Goal: Download file/media: Download file/media

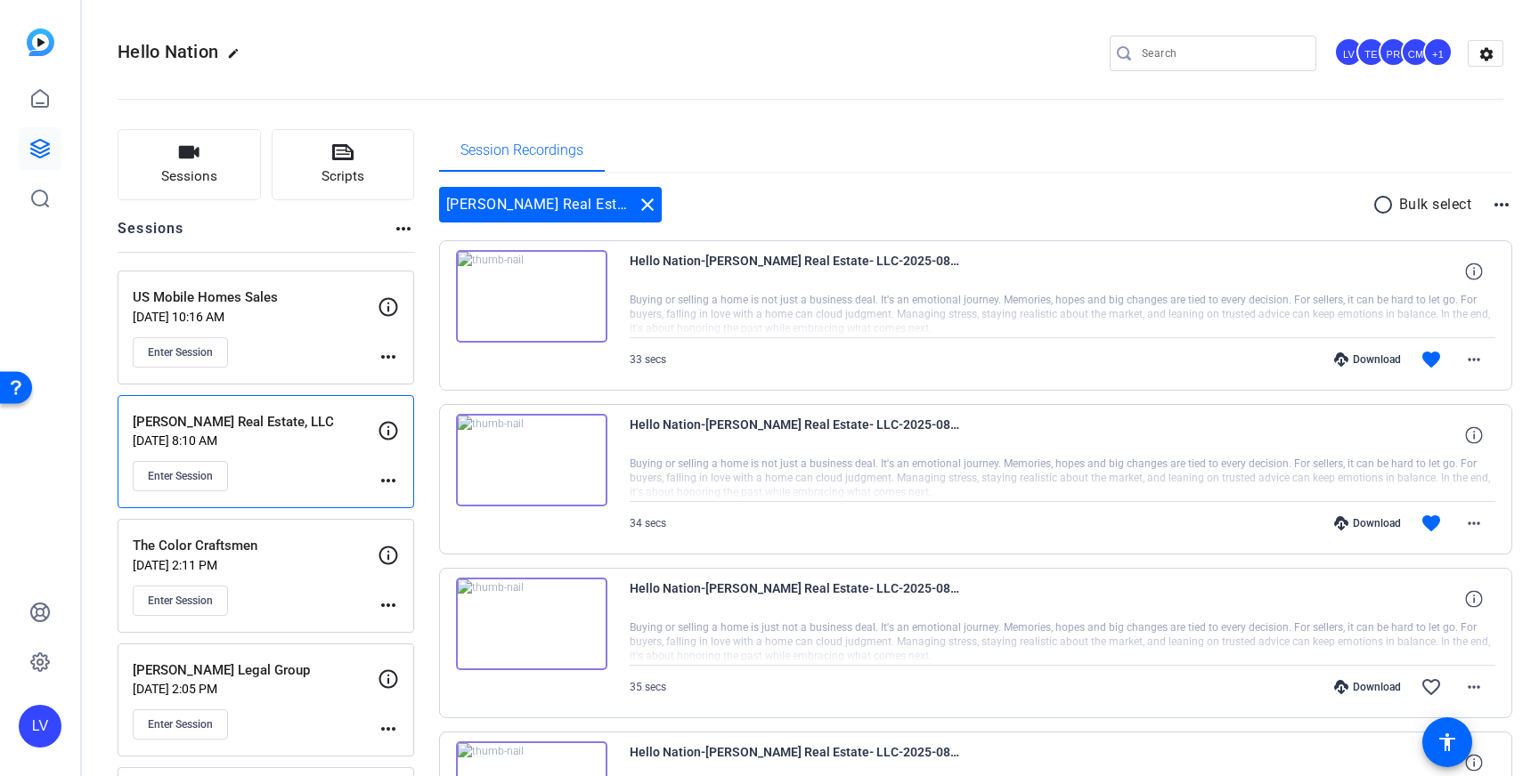
scroll to position [137, 0]
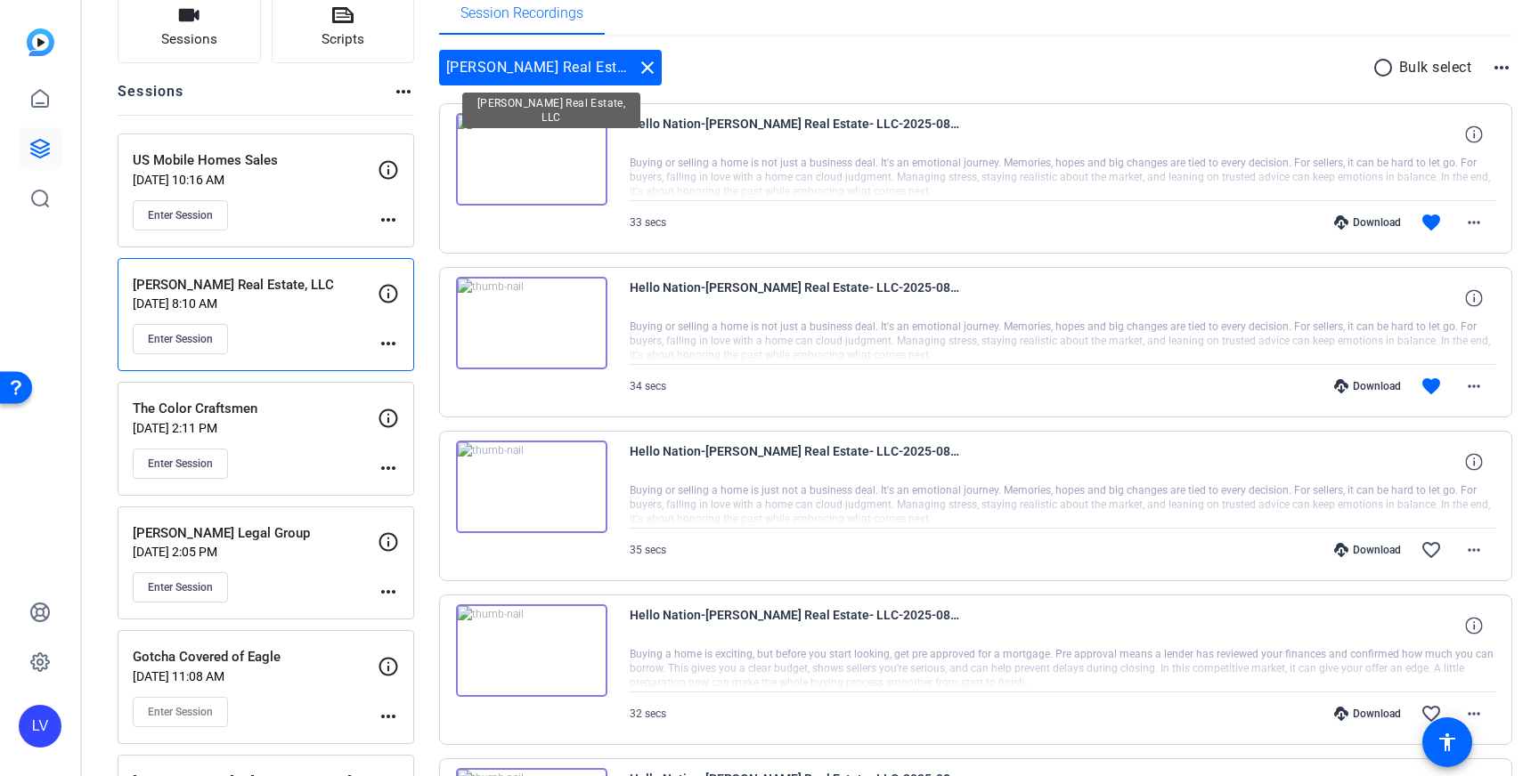
click at [650, 71] on mat-icon "close" at bounding box center [647, 67] width 21 height 21
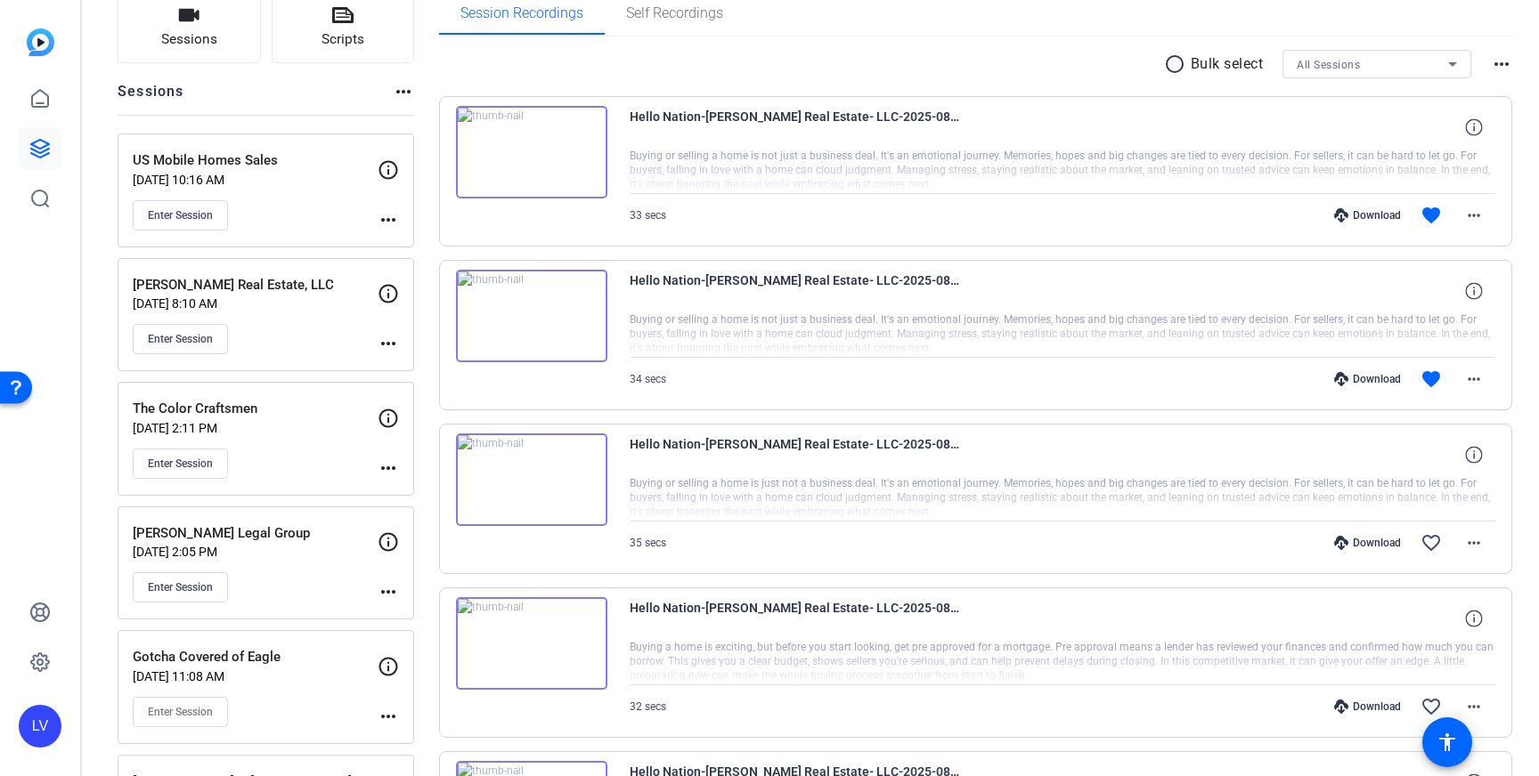
scroll to position [0, 0]
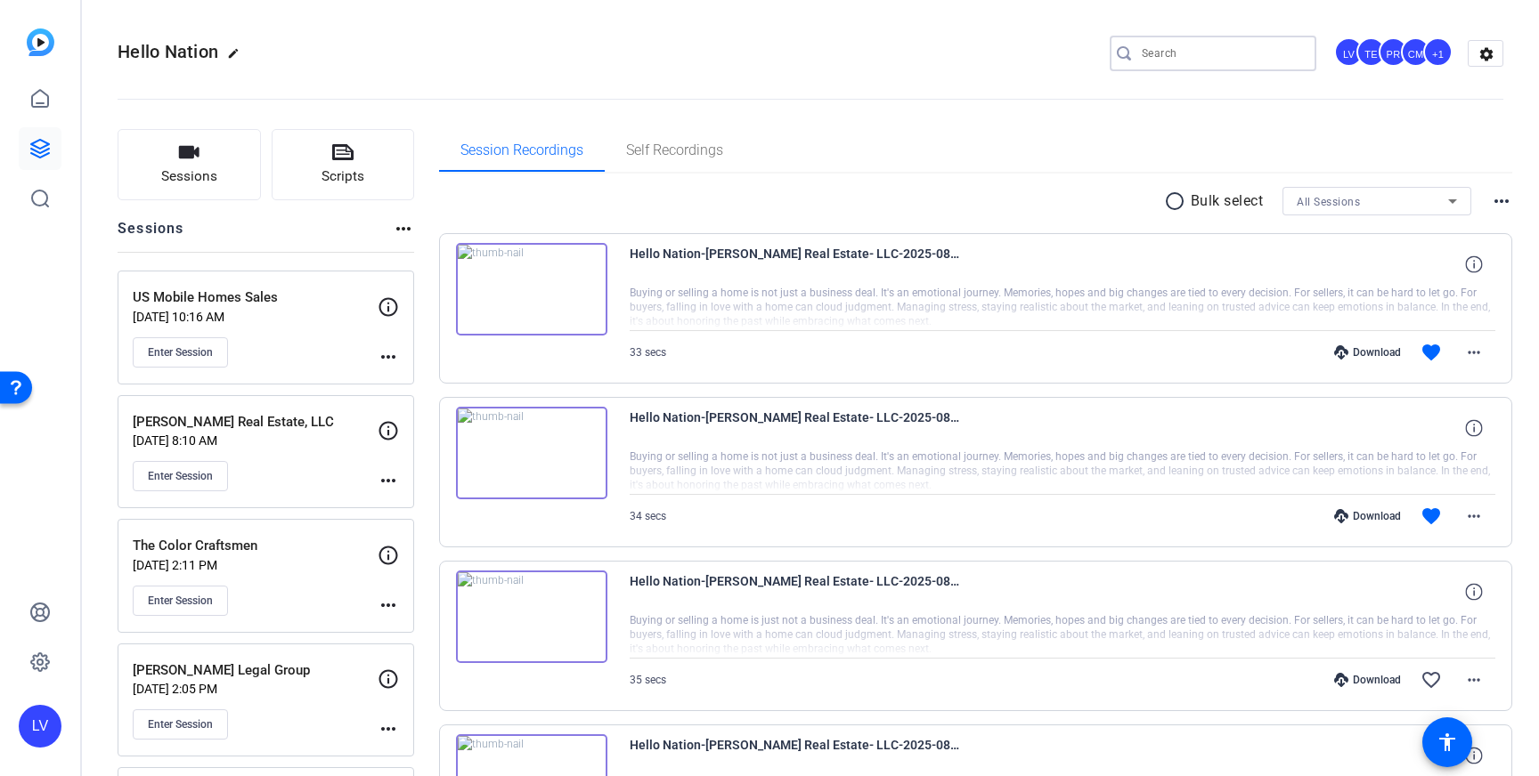
click at [1196, 58] on input "Search" at bounding box center [1222, 53] width 160 height 21
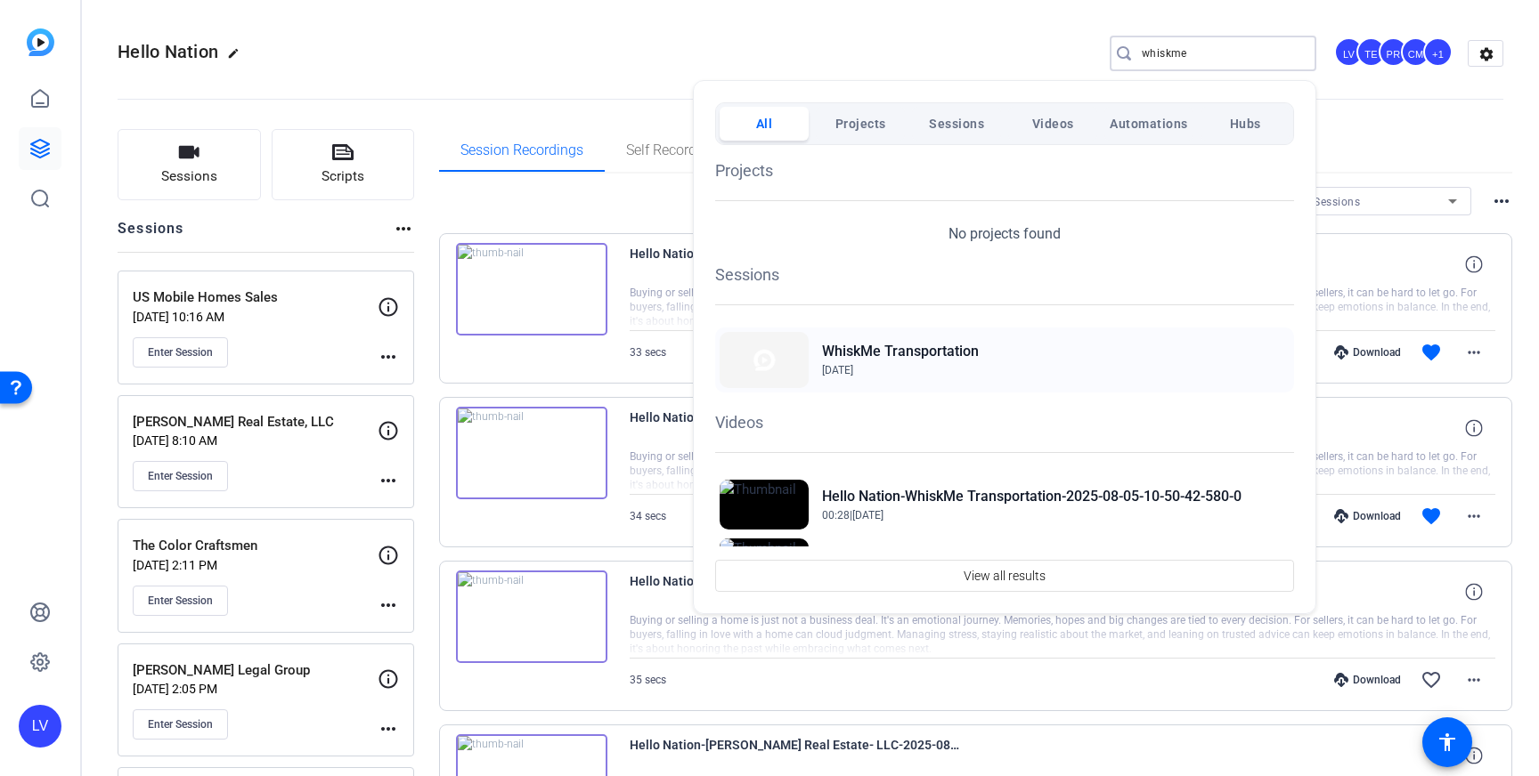
type input "whiskme"
click at [915, 352] on h2 "WhiskMe Transportation" at bounding box center [900, 351] width 157 height 21
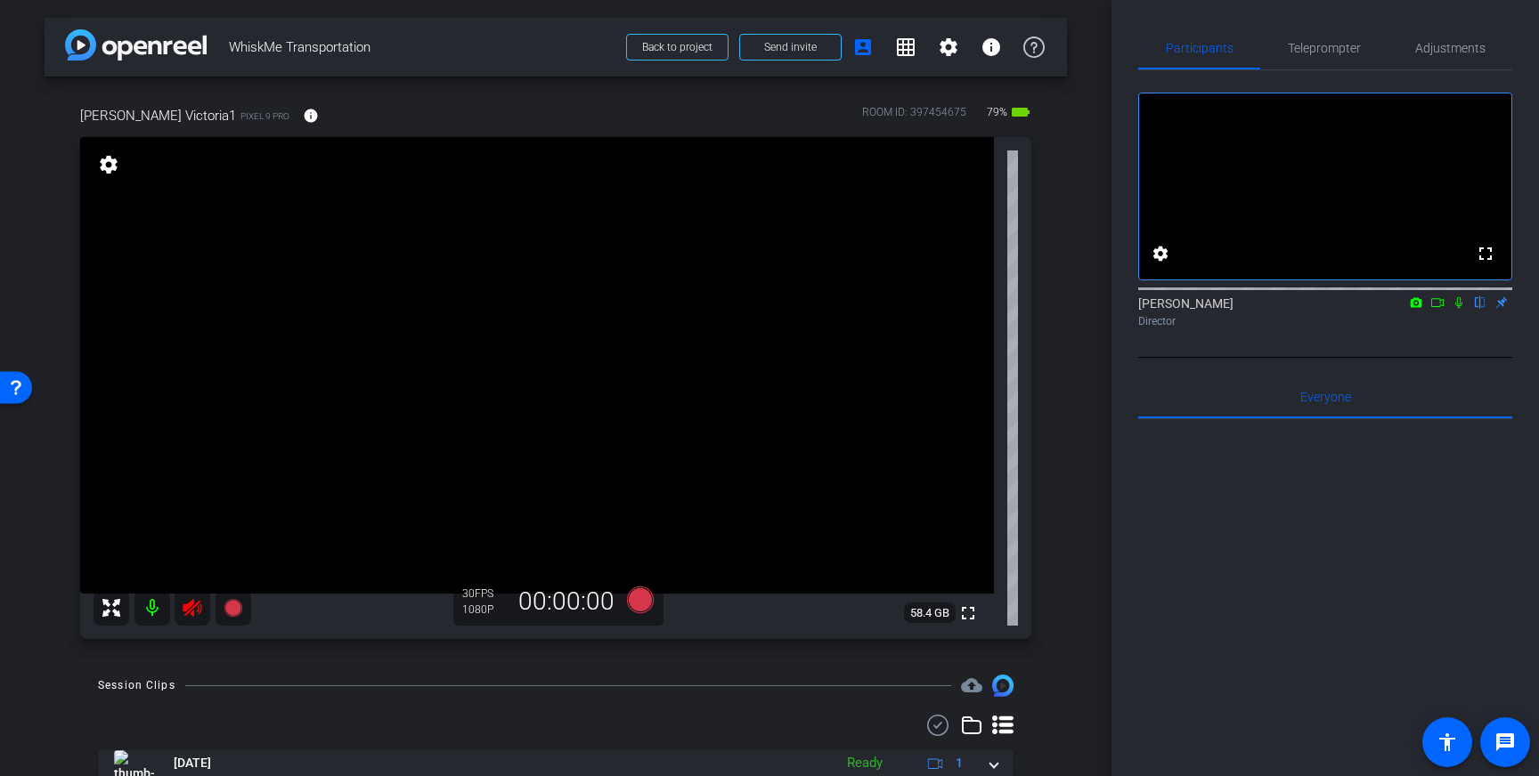
click at [187, 613] on icon at bounding box center [192, 608] width 19 height 18
click at [1454, 43] on span "Adjustments" at bounding box center [1450, 48] width 70 height 12
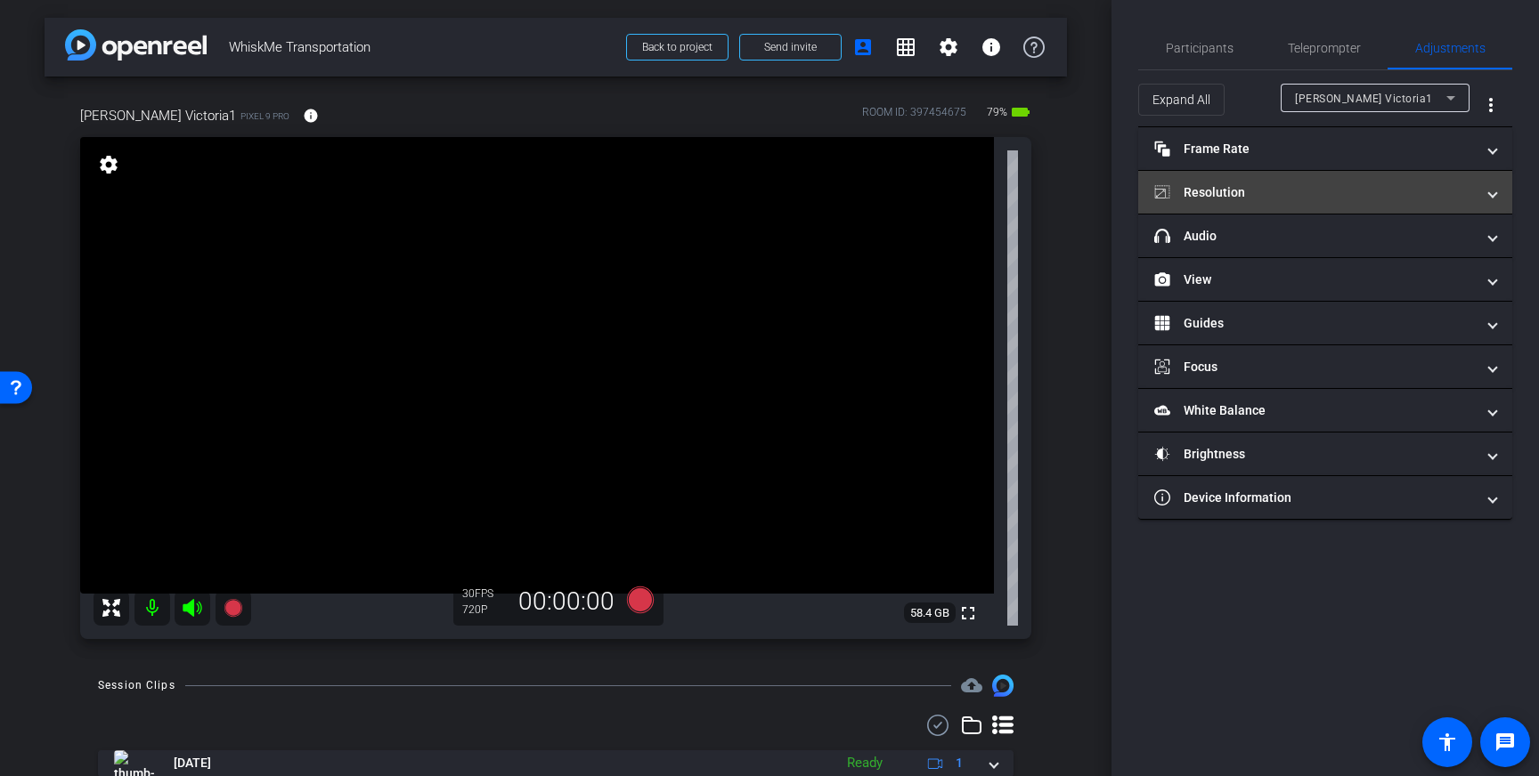
click at [1409, 189] on mat-panel-title "Resolution" at bounding box center [1314, 192] width 321 height 19
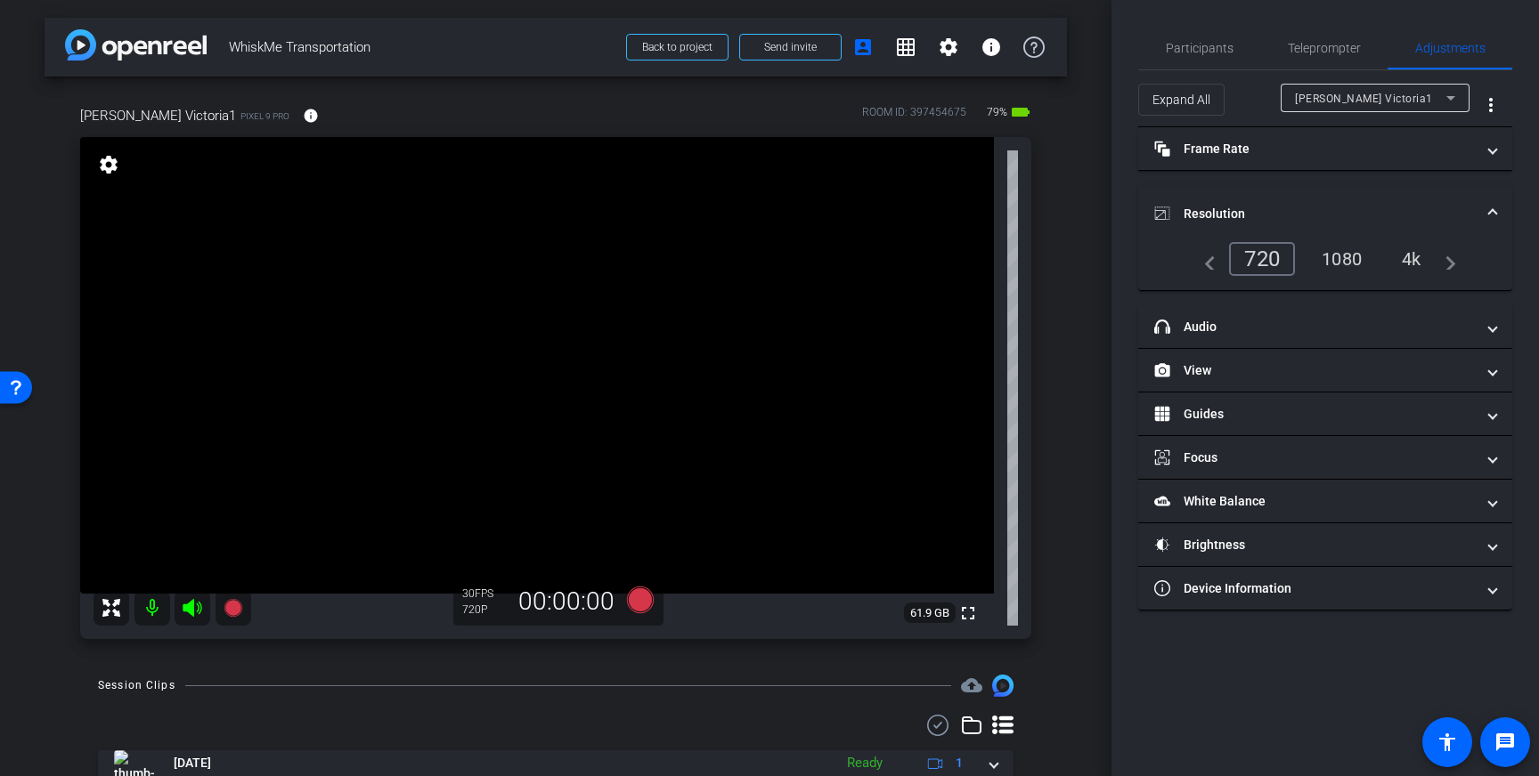
click at [1352, 259] on div "1080" at bounding box center [1341, 259] width 67 height 30
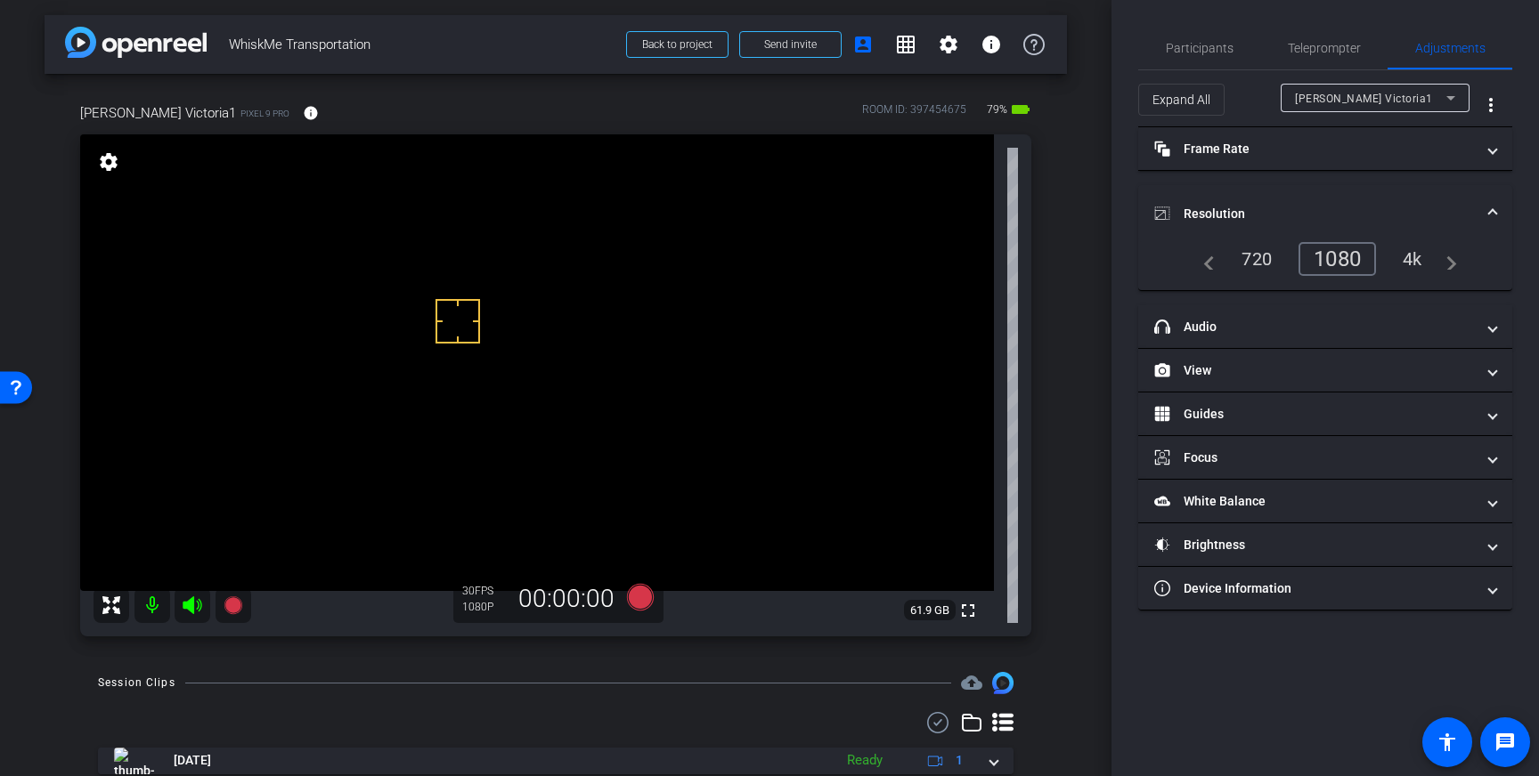
scroll to position [4, 0]
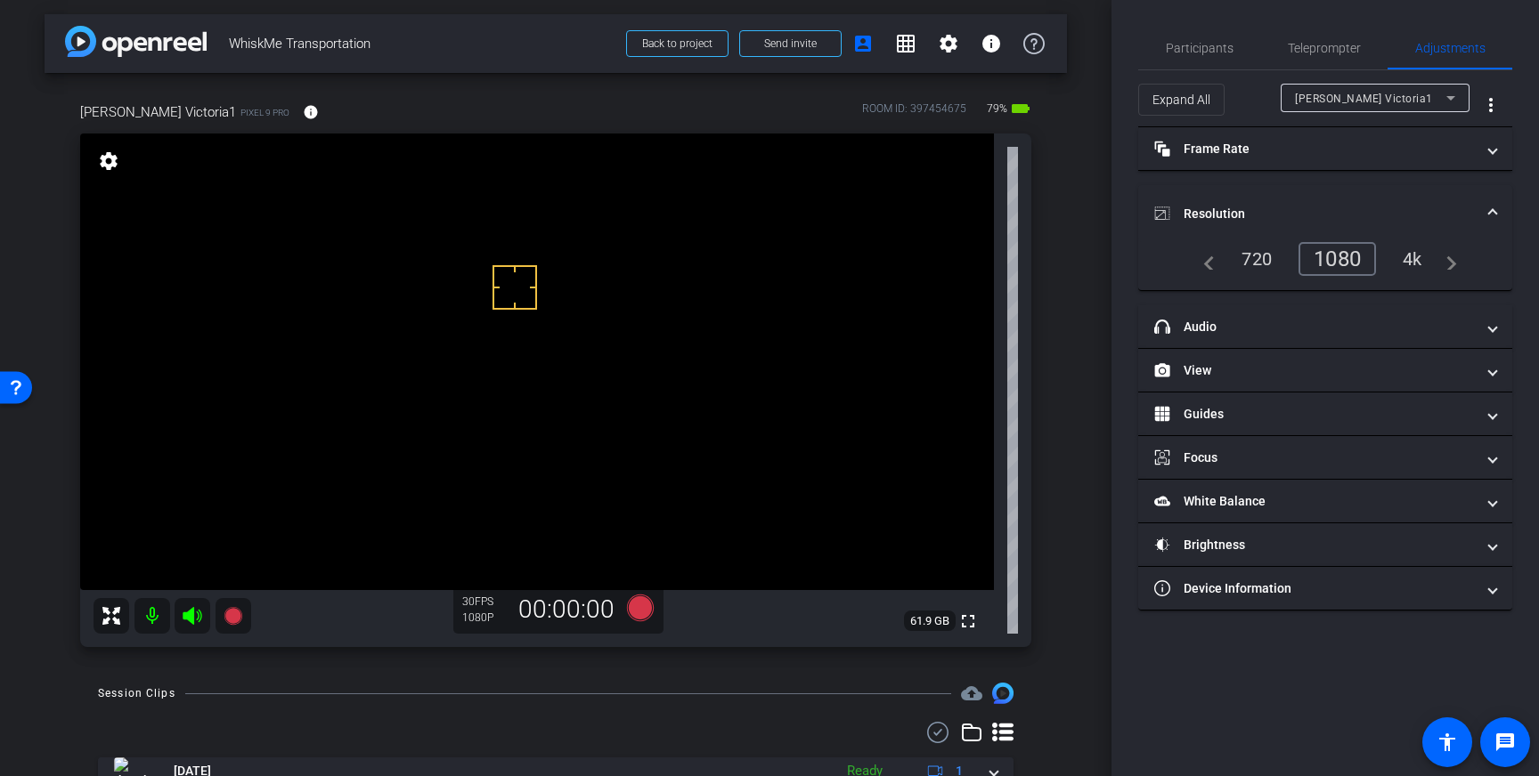
drag, startPoint x: 515, startPoint y: 288, endPoint x: 530, endPoint y: 314, distance: 30.7
click at [640, 608] on icon at bounding box center [640, 608] width 27 height 27
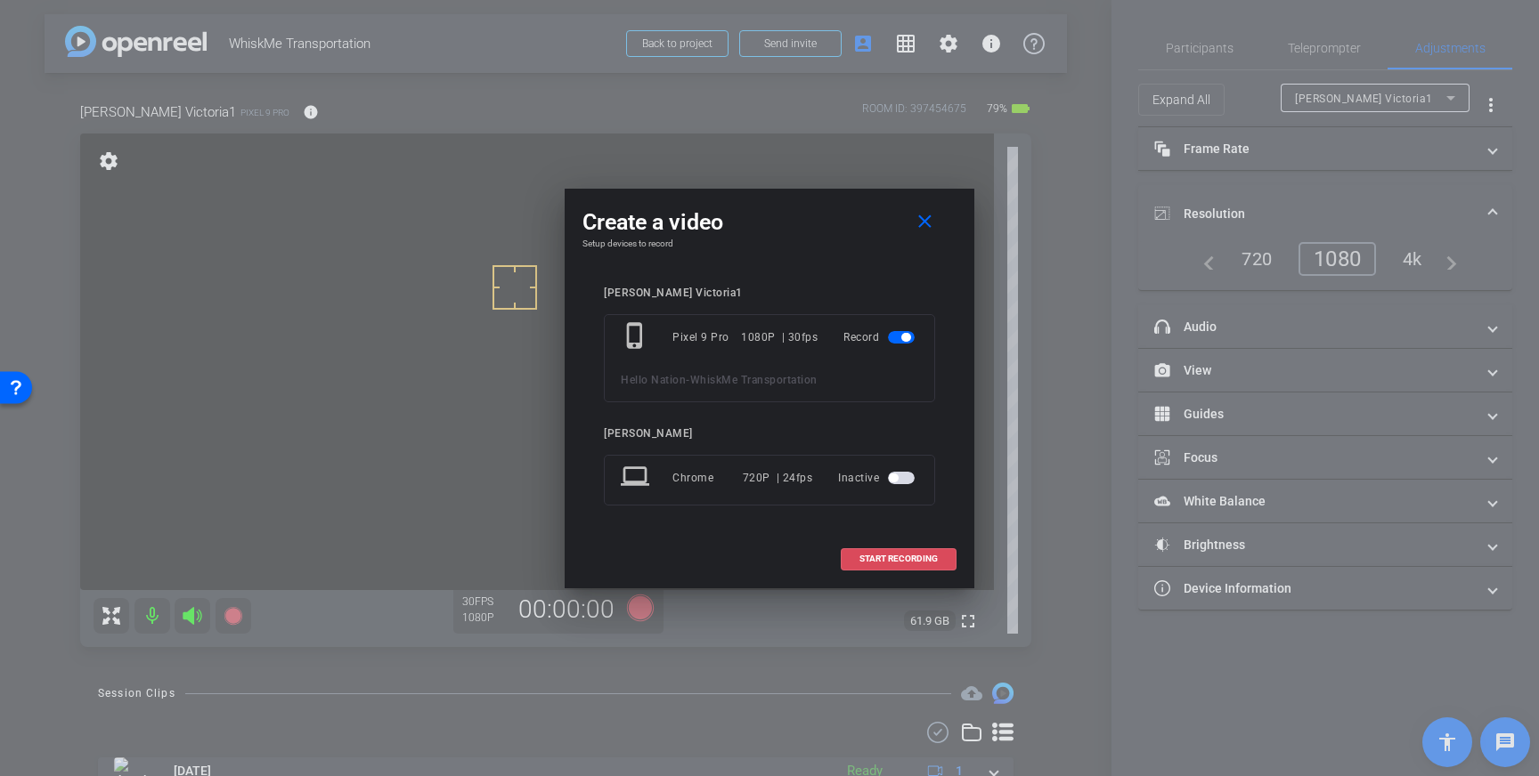
drag, startPoint x: 908, startPoint y: 562, endPoint x: 939, endPoint y: 524, distance: 48.7
click at [908, 562] on span "START RECORDING" at bounding box center [898, 559] width 78 height 9
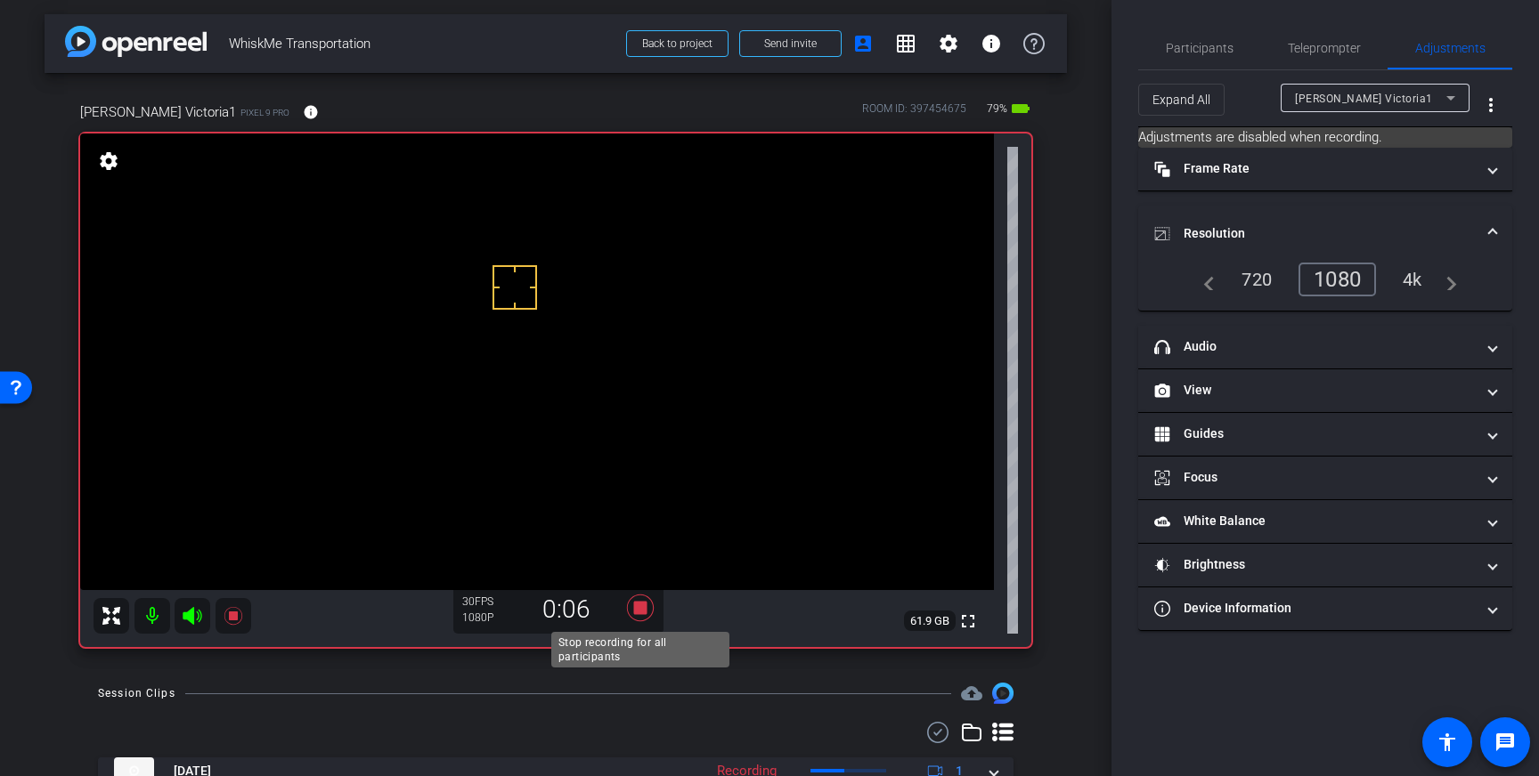
click at [640, 612] on icon at bounding box center [640, 608] width 27 height 27
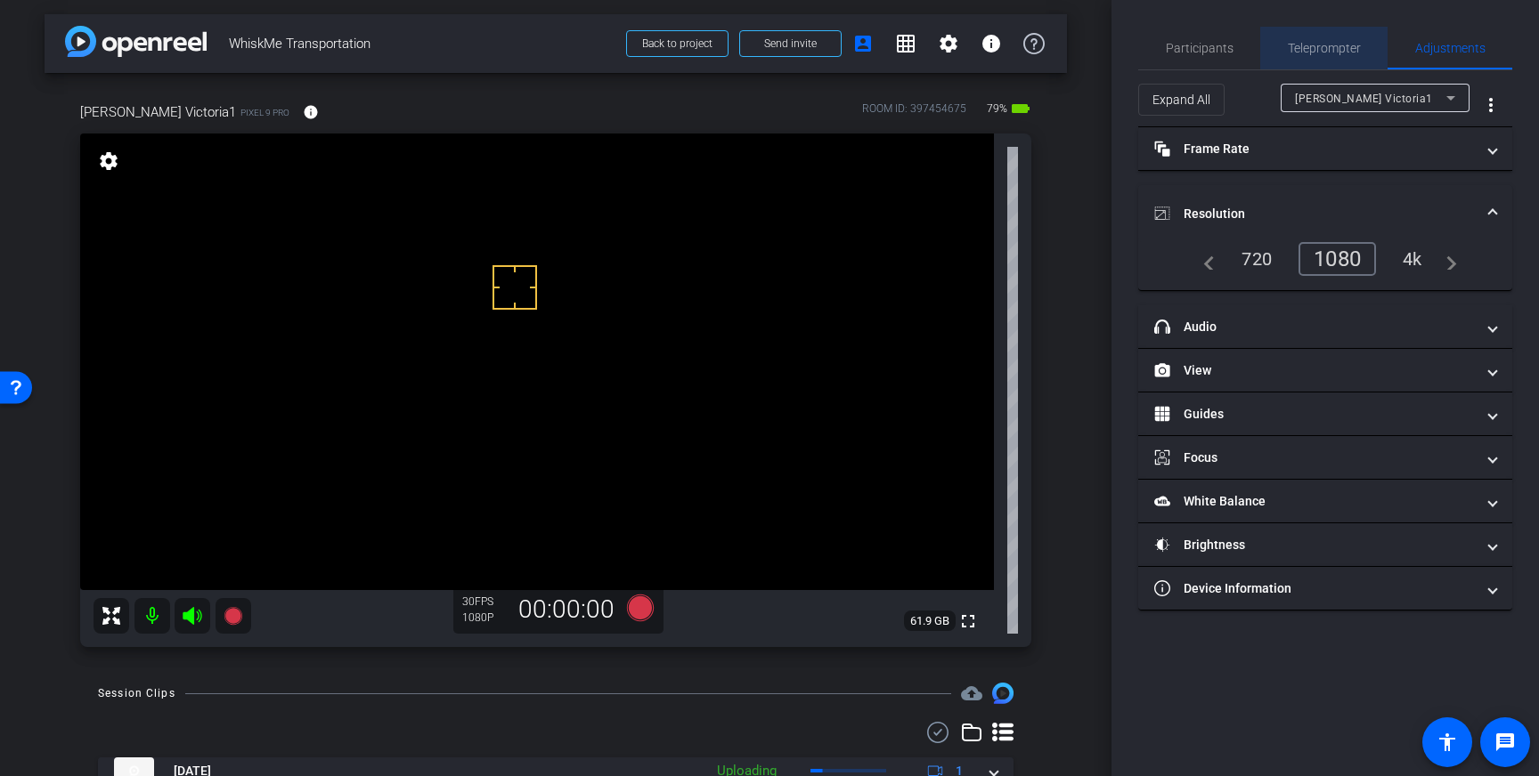
click at [1328, 55] on span "Teleprompter" at bounding box center [1324, 48] width 73 height 43
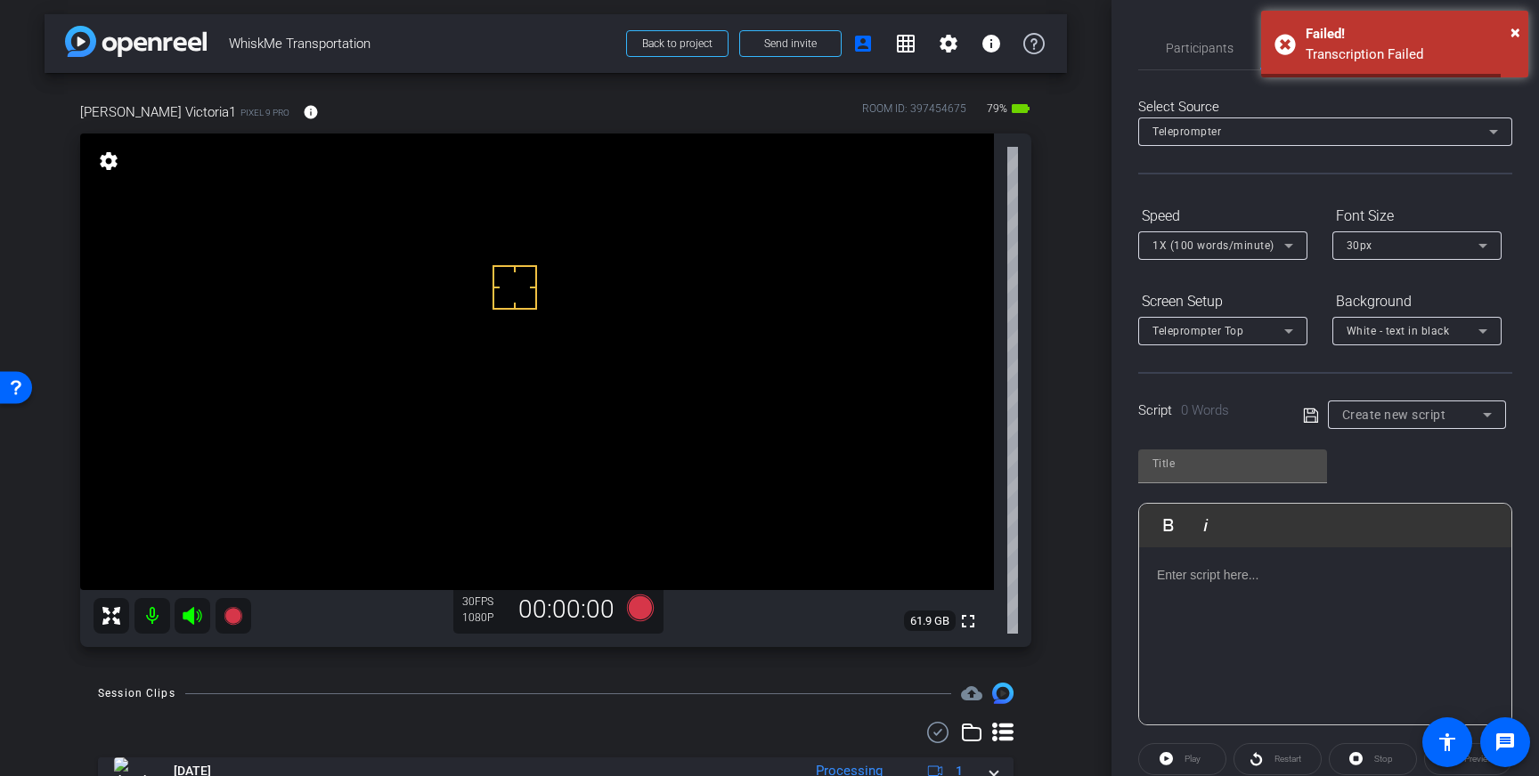
click at [1323, 603] on div at bounding box center [1325, 637] width 372 height 178
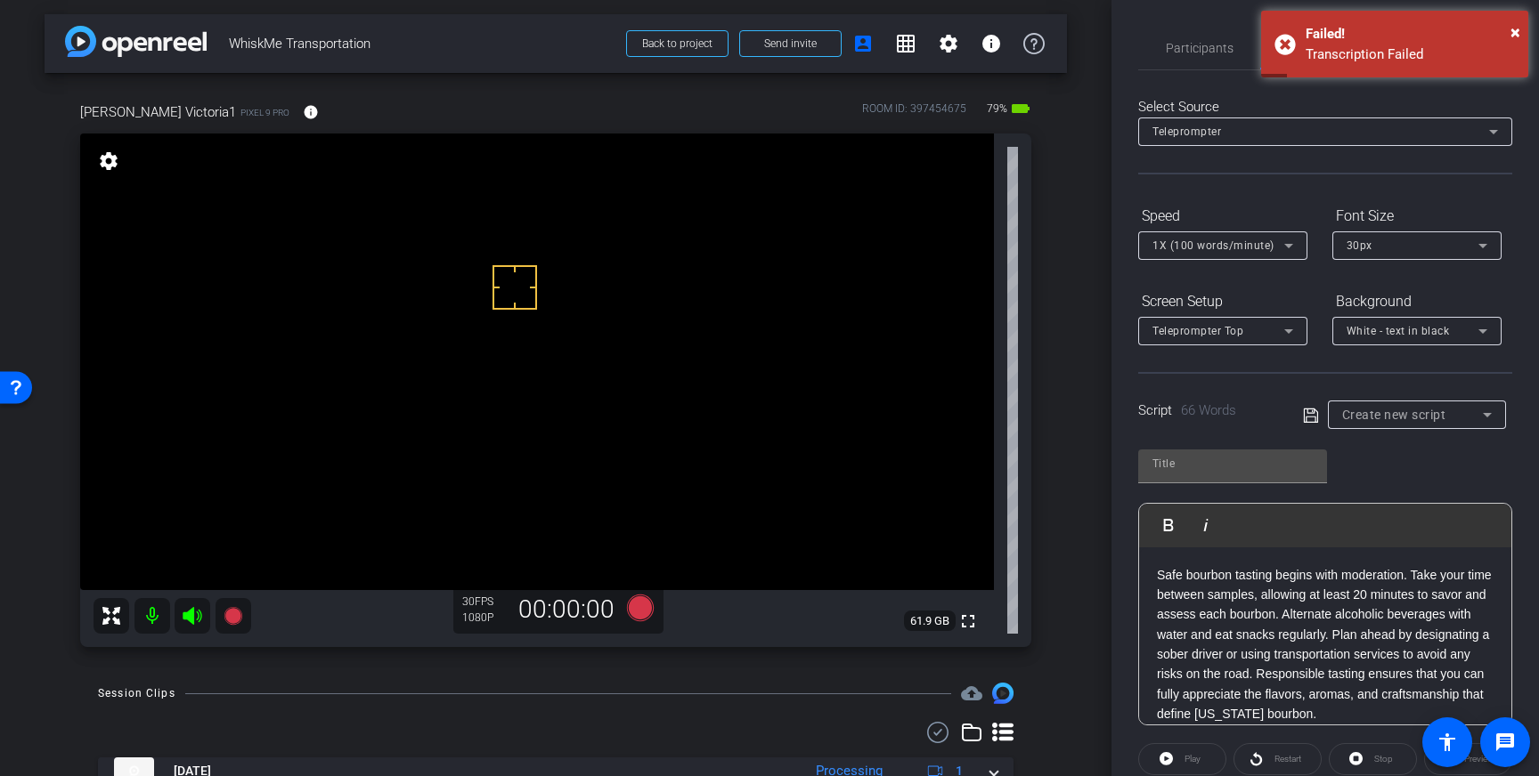
click at [1392, 418] on span "Create new script" at bounding box center [1394, 415] width 104 height 14
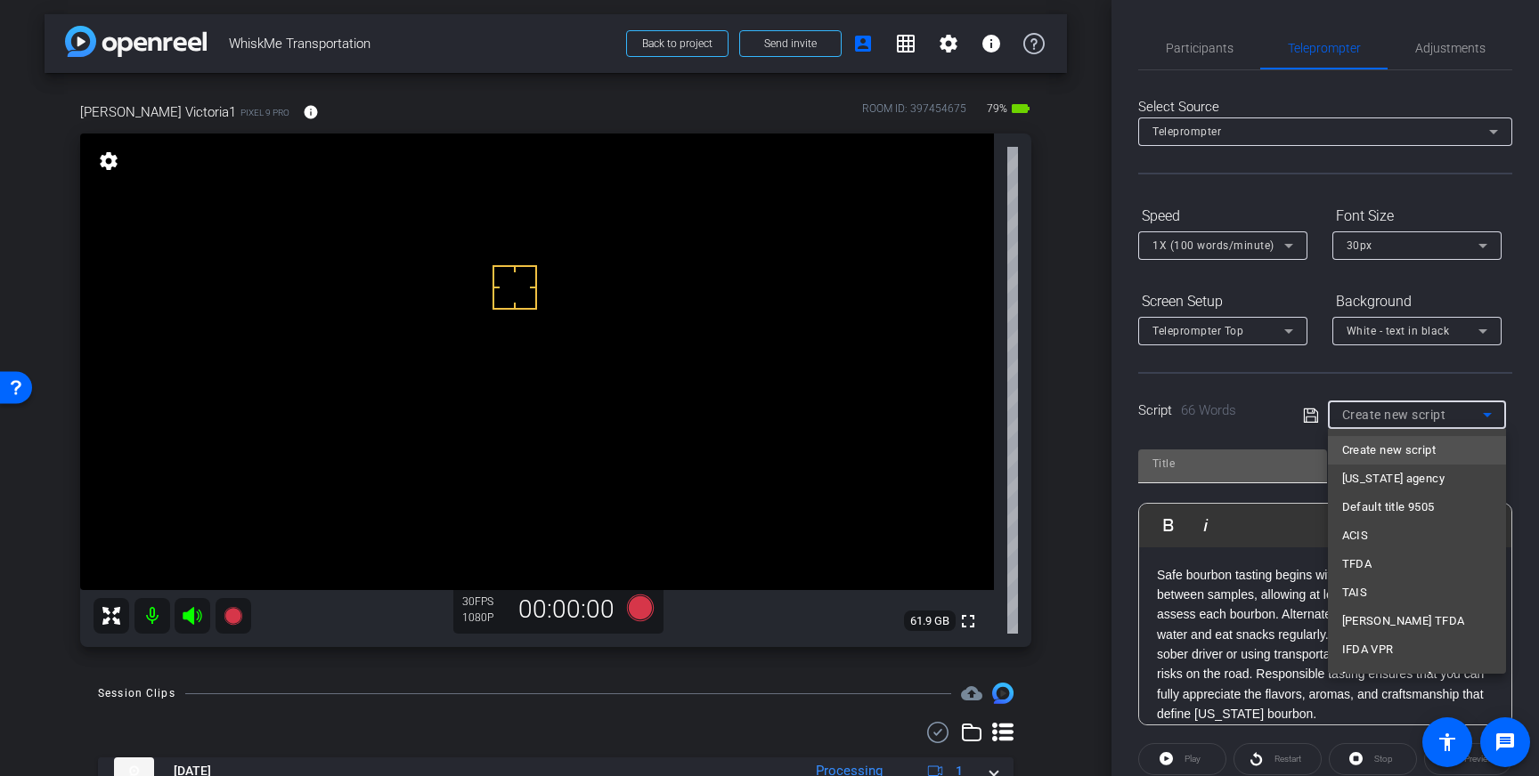
click at [1255, 465] on div at bounding box center [769, 388] width 1539 height 776
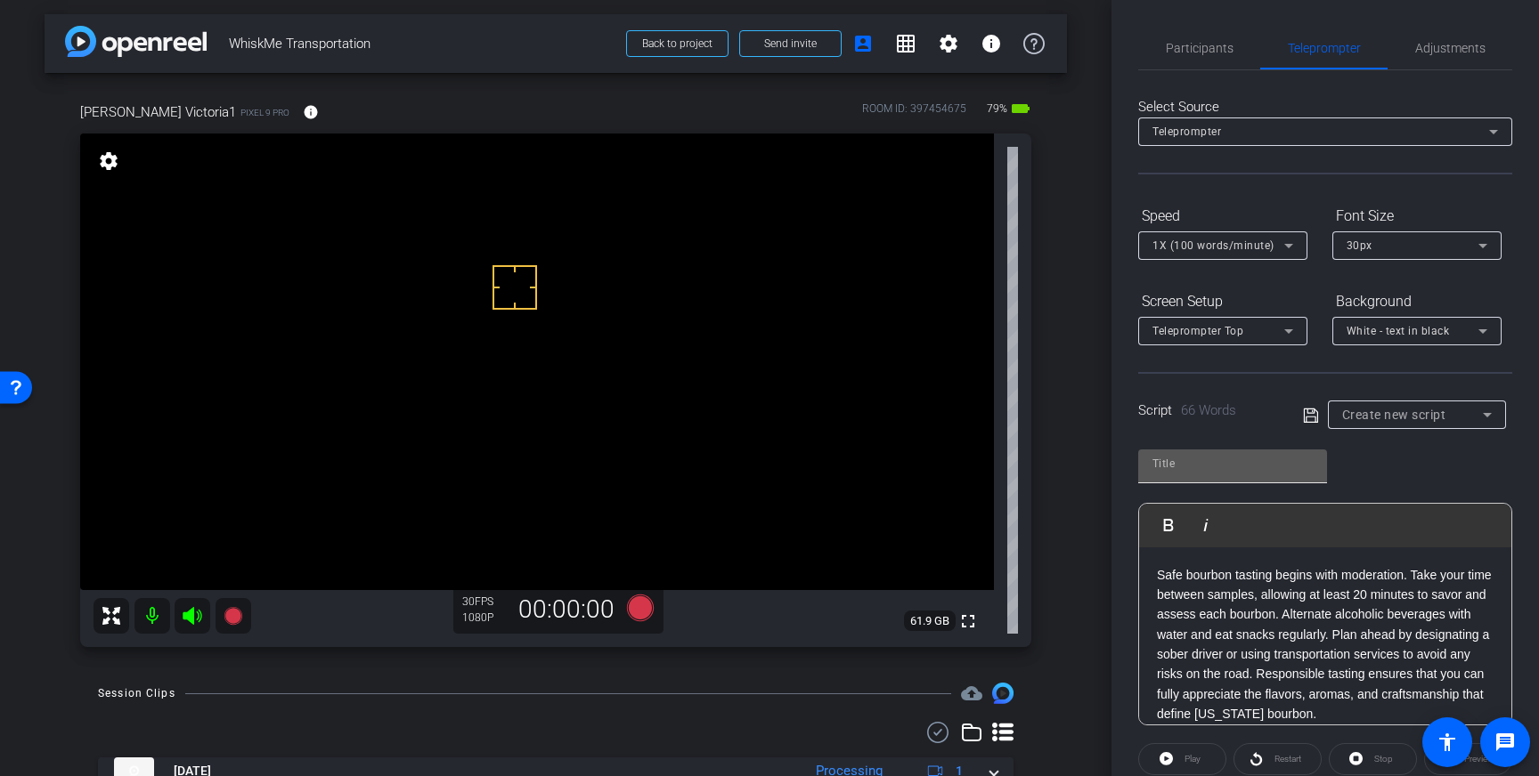
click at [1248, 472] on input "text" at bounding box center [1232, 463] width 160 height 21
type input "Whisk"
click at [1311, 422] on icon at bounding box center [1311, 415] width 16 height 21
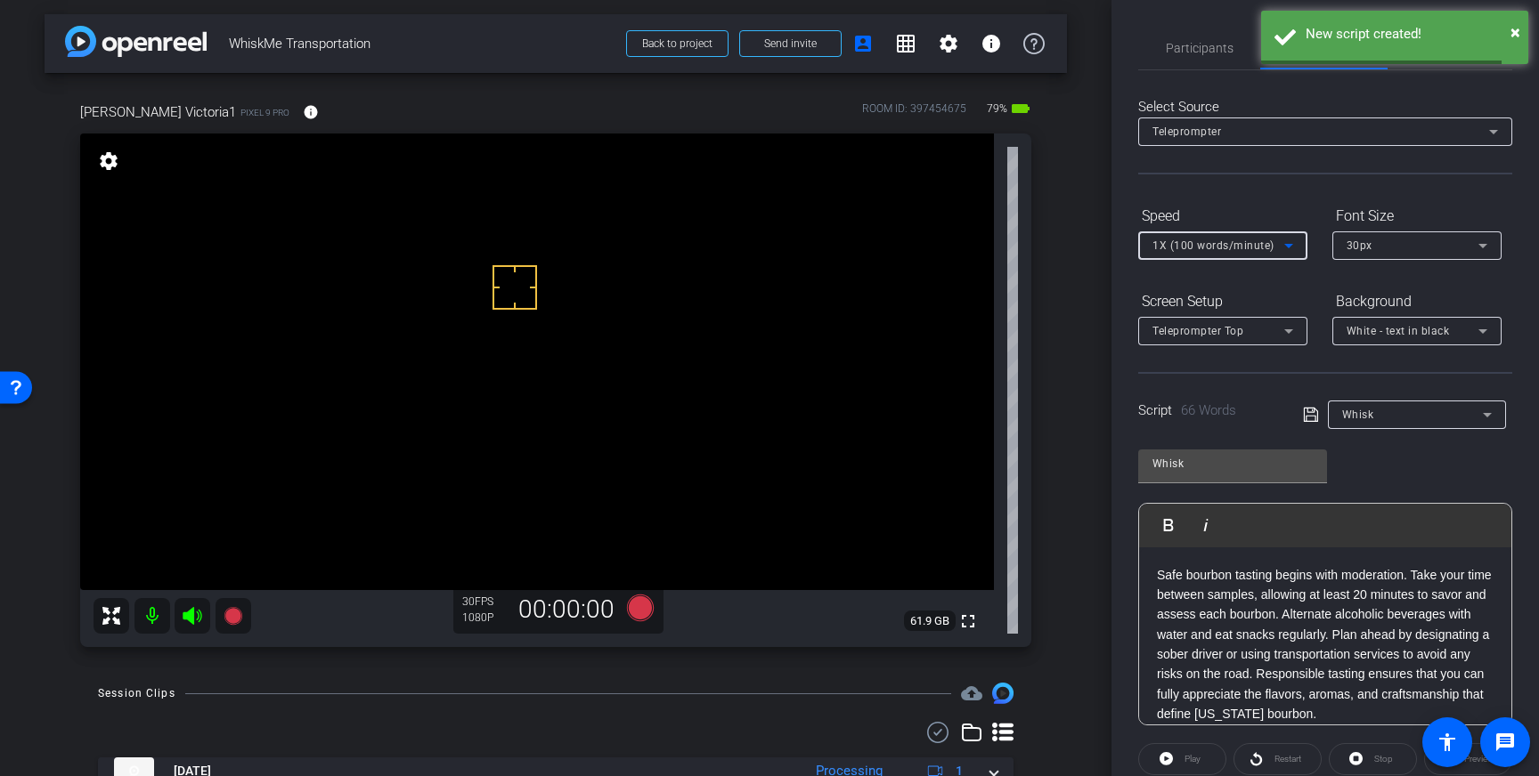
click at [1279, 240] on icon at bounding box center [1288, 245] width 21 height 21
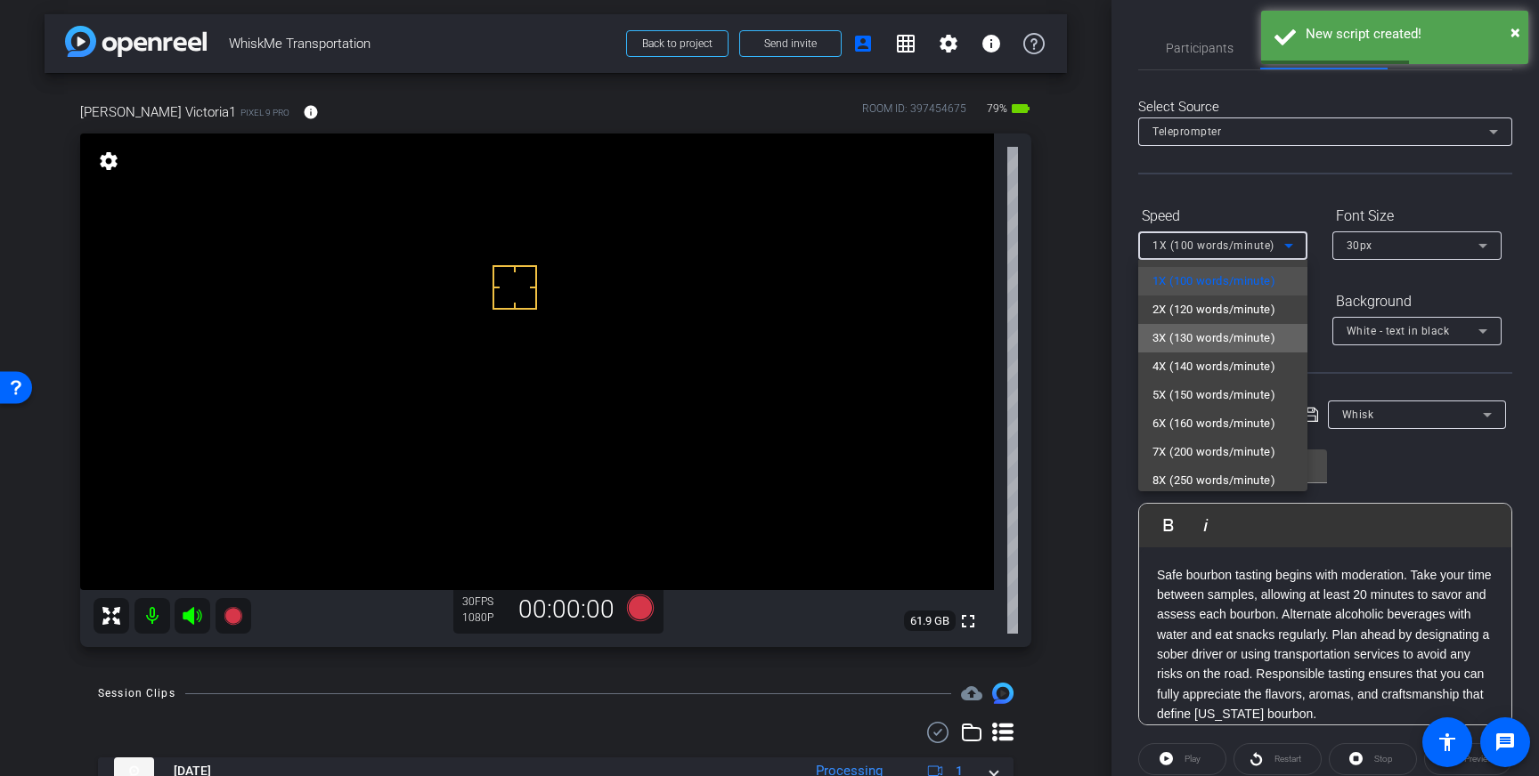
click at [1208, 329] on span "3X (130 words/minute)" at bounding box center [1213, 338] width 123 height 21
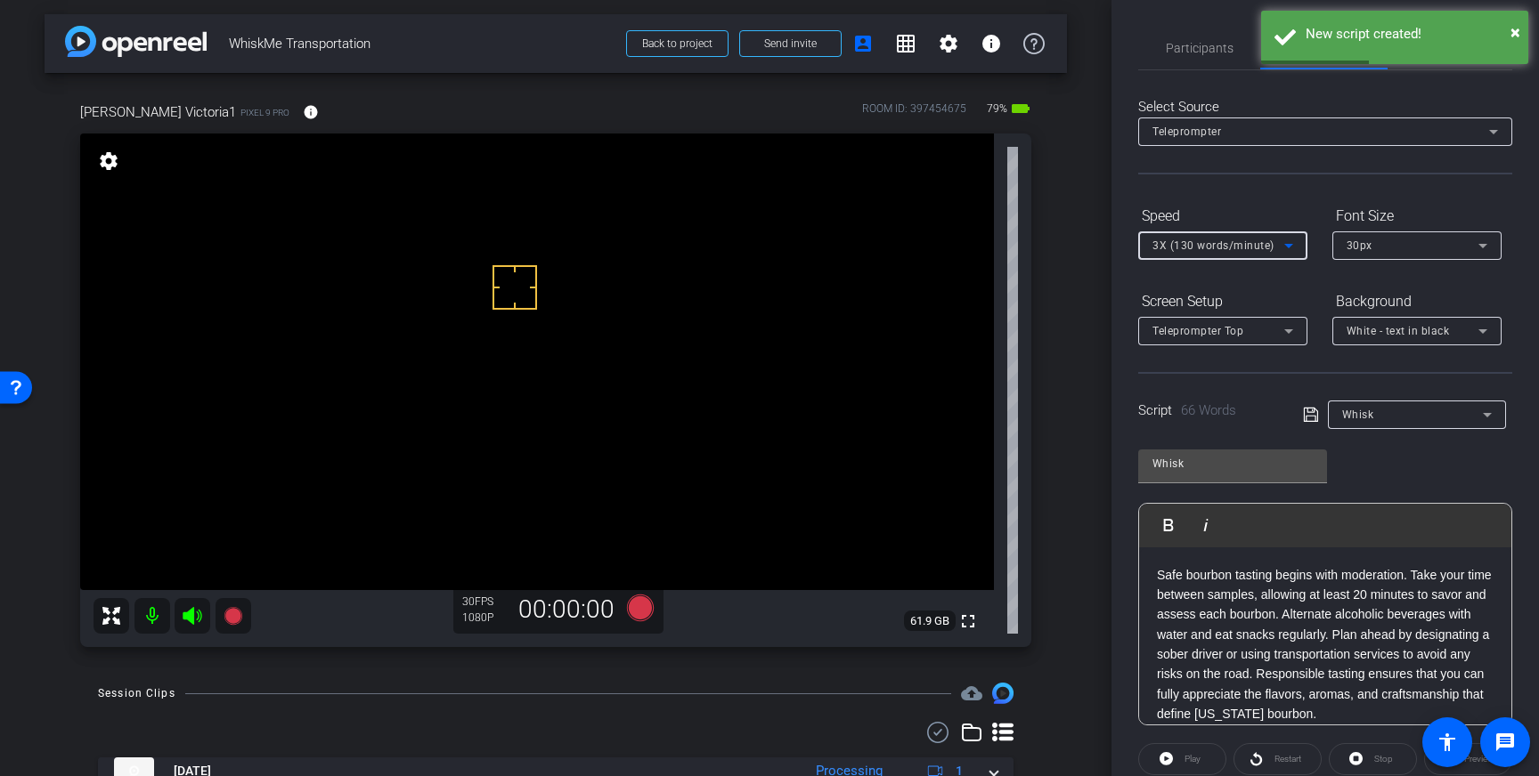
click at [1305, 410] on icon at bounding box center [1311, 414] width 16 height 21
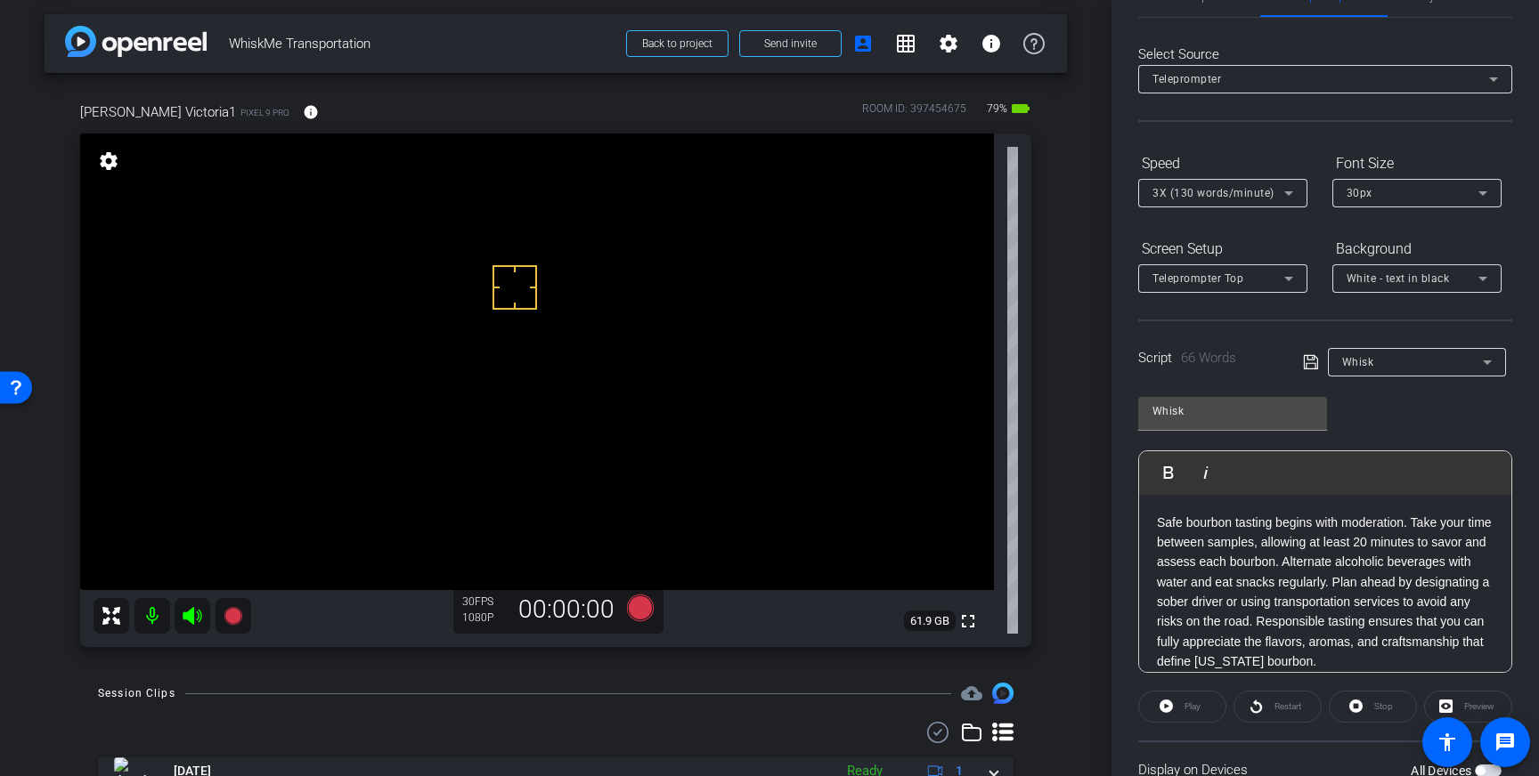
scroll to position [77, 0]
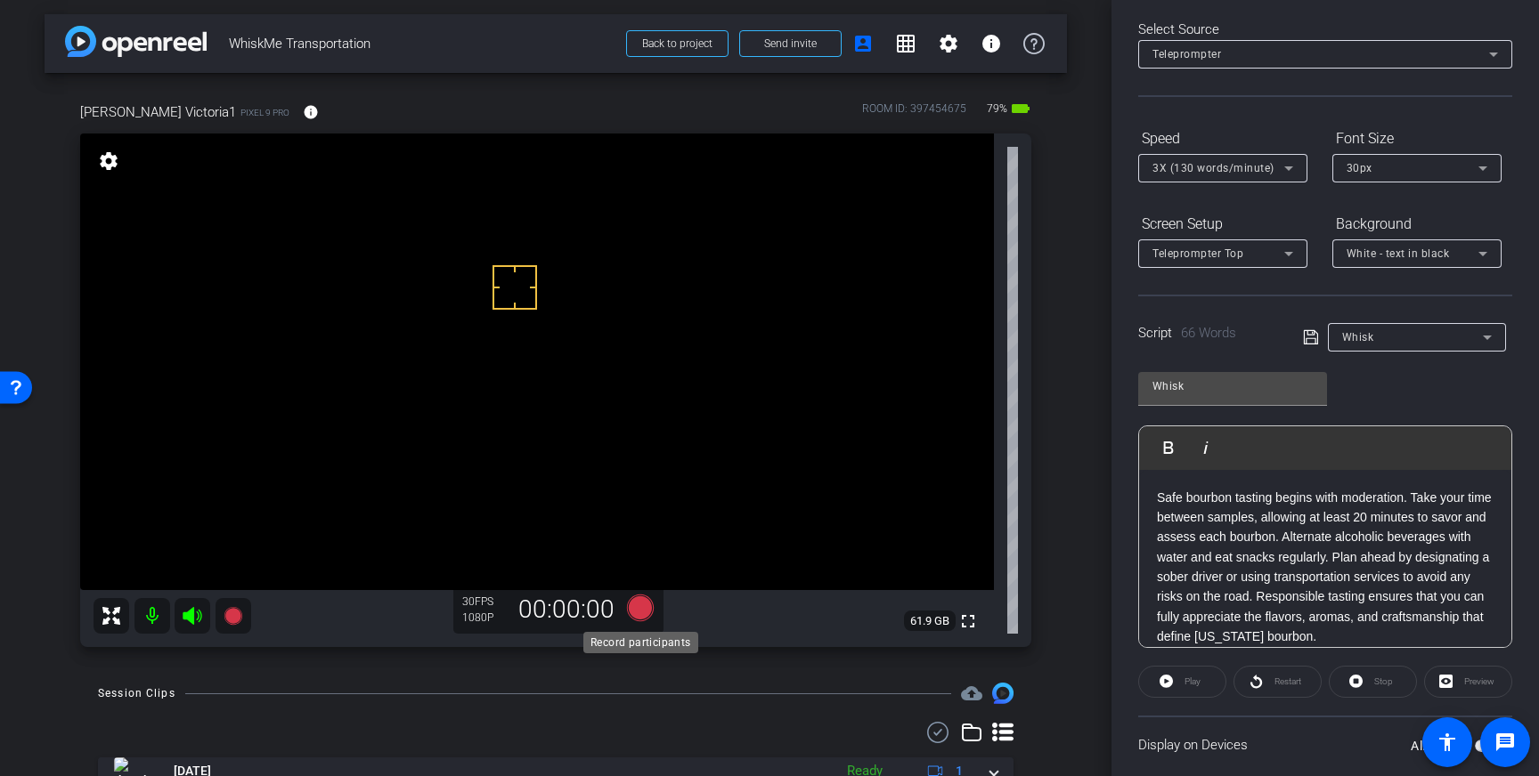
click at [640, 608] on icon at bounding box center [640, 608] width 27 height 27
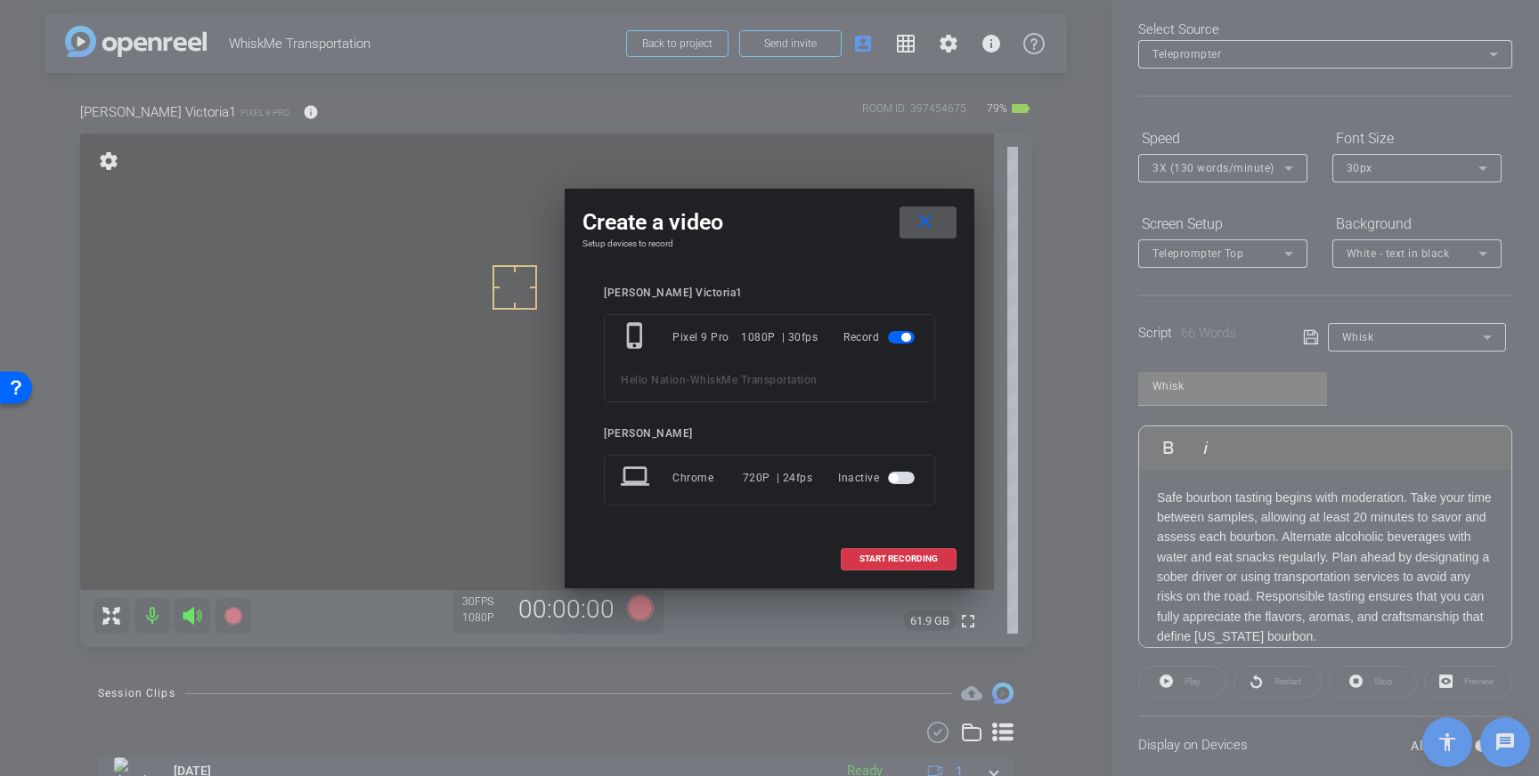
drag, startPoint x: 895, startPoint y: 554, endPoint x: 939, endPoint y: 530, distance: 49.8
click at [895, 555] on span "START RECORDING" at bounding box center [898, 559] width 78 height 9
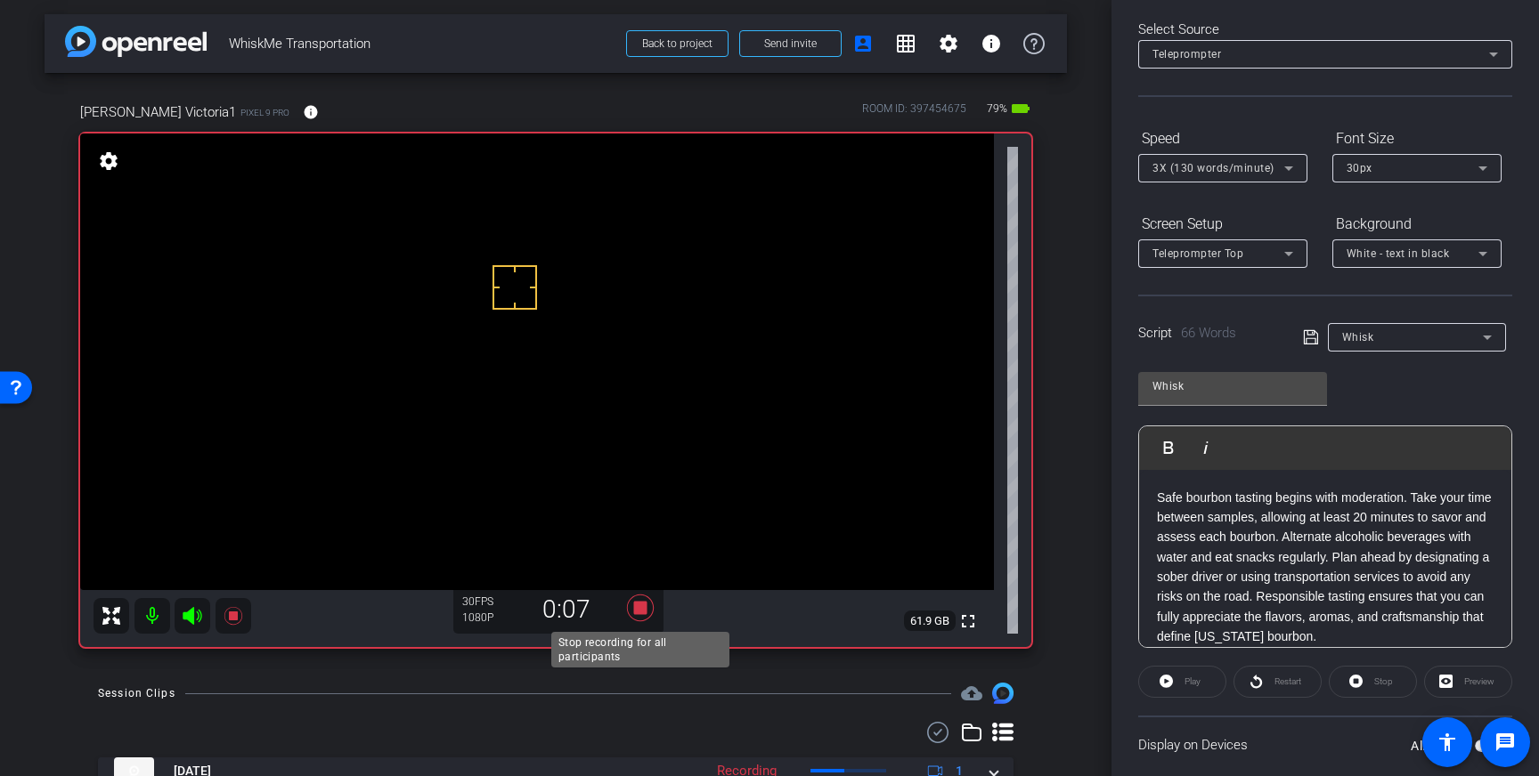
click at [640, 610] on icon at bounding box center [640, 608] width 27 height 27
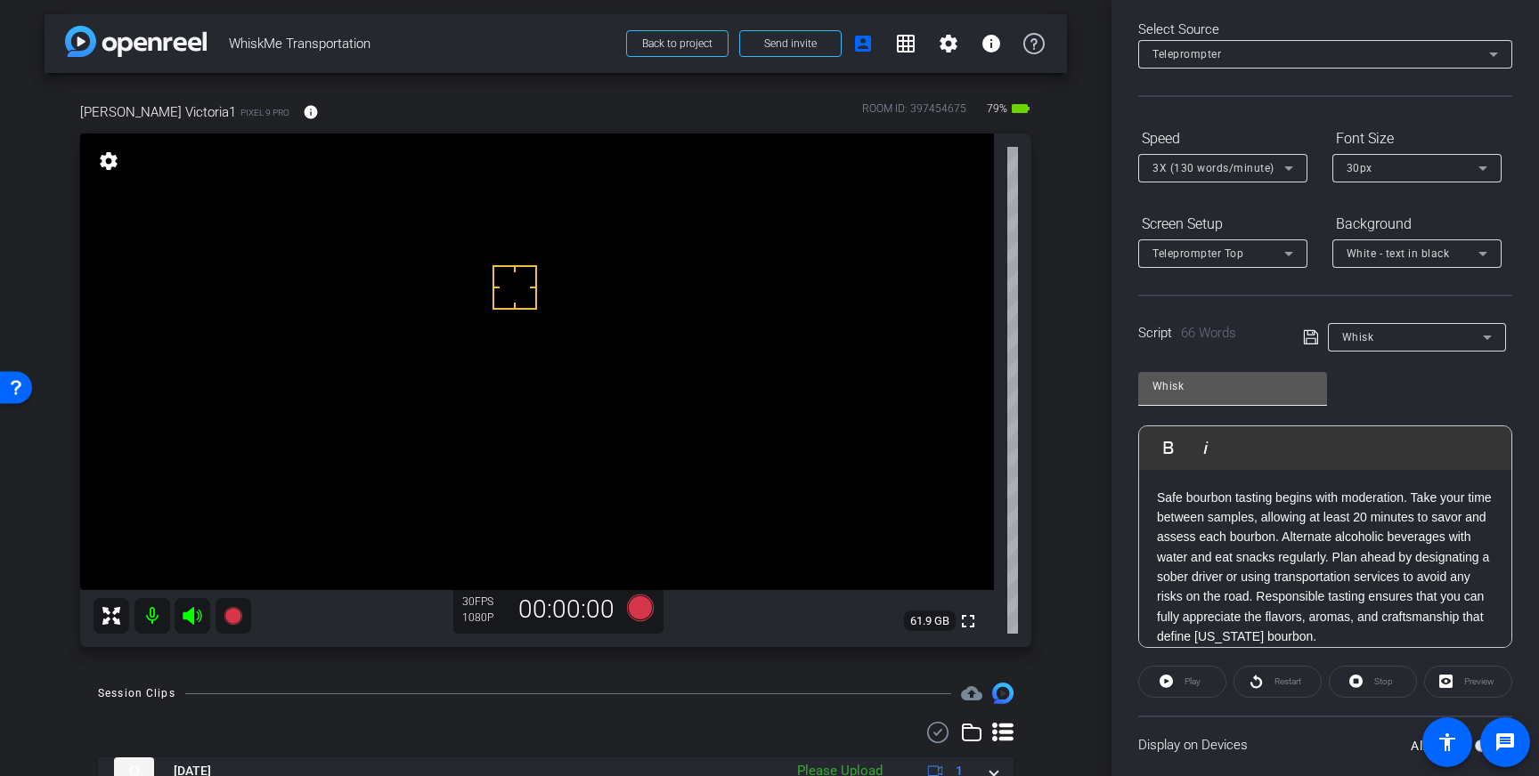
scroll to position [197, 0]
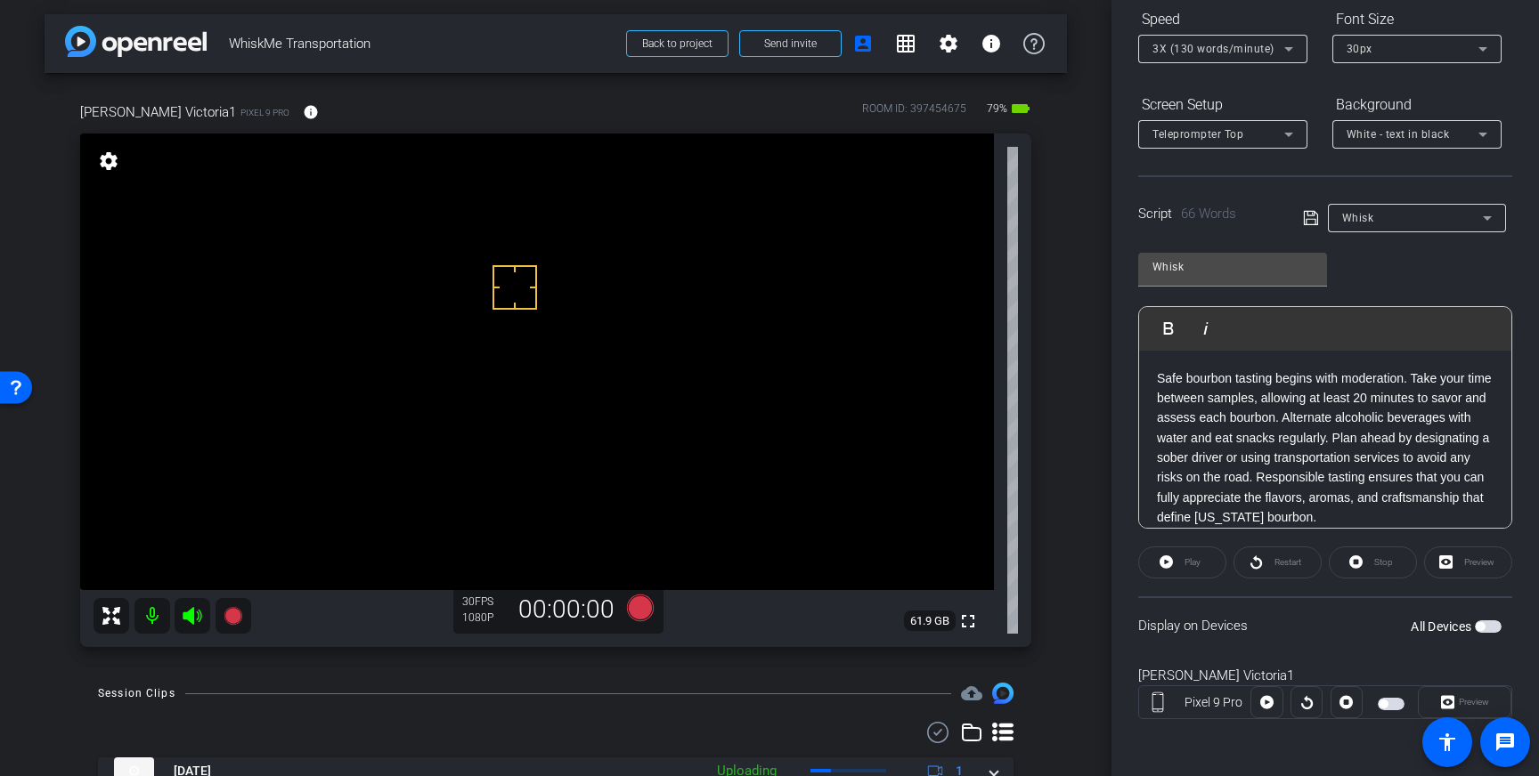
click at [1487, 630] on span "button" at bounding box center [1488, 627] width 27 height 12
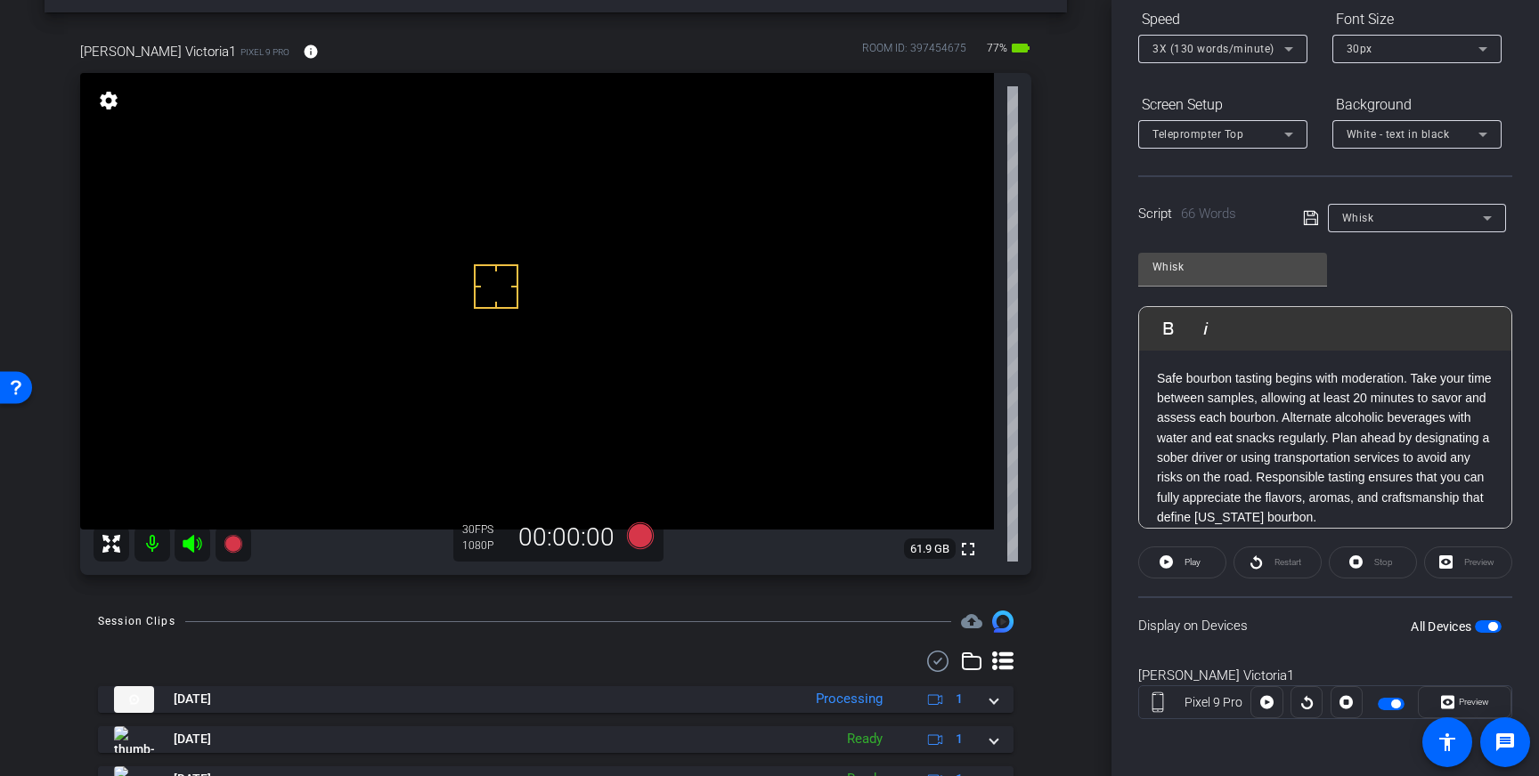
scroll to position [50, 0]
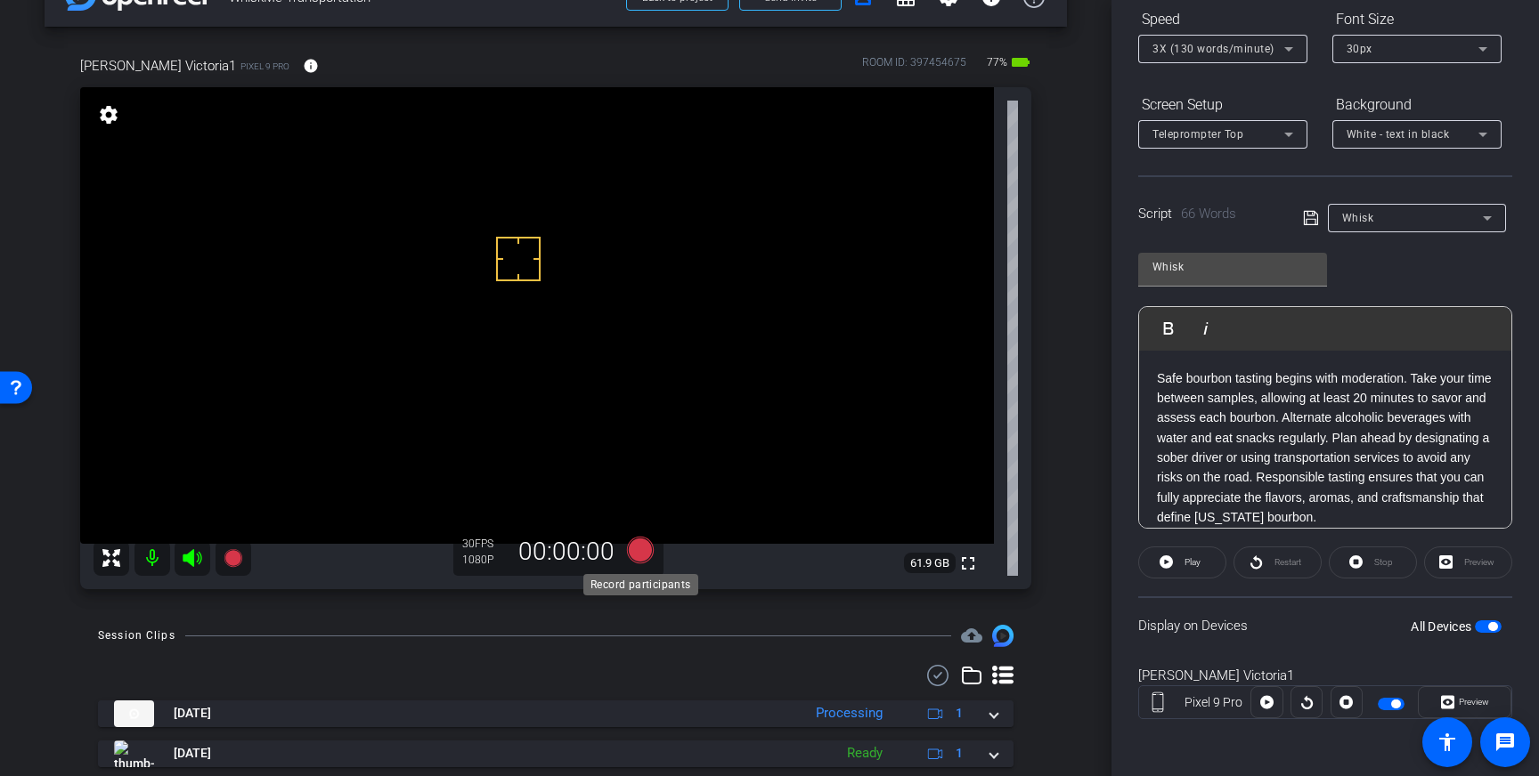
click at [639, 551] on icon at bounding box center [640, 550] width 27 height 27
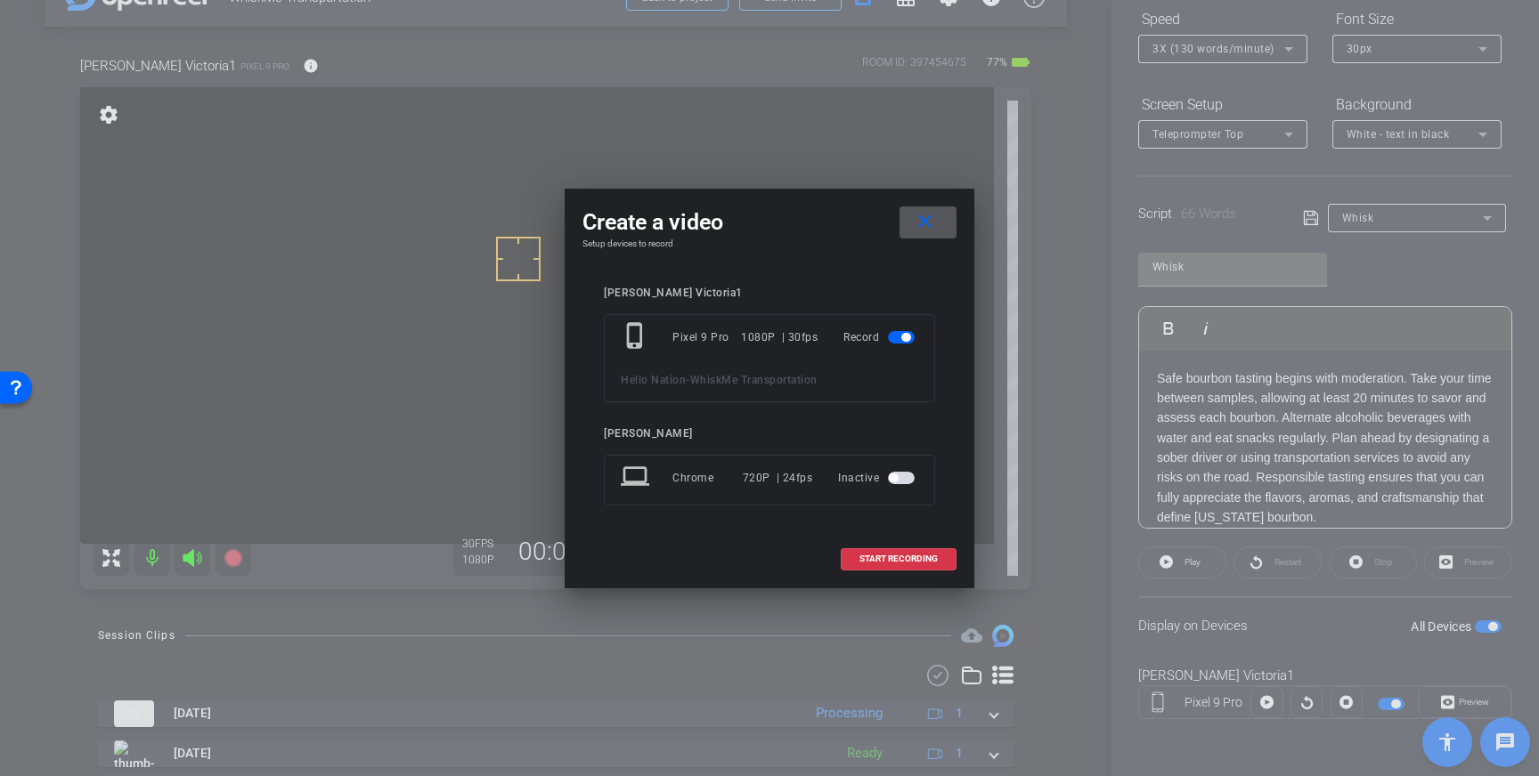
drag, startPoint x: 893, startPoint y: 557, endPoint x: 1050, endPoint y: 488, distance: 171.4
click at [893, 557] on span "START RECORDING" at bounding box center [898, 559] width 78 height 9
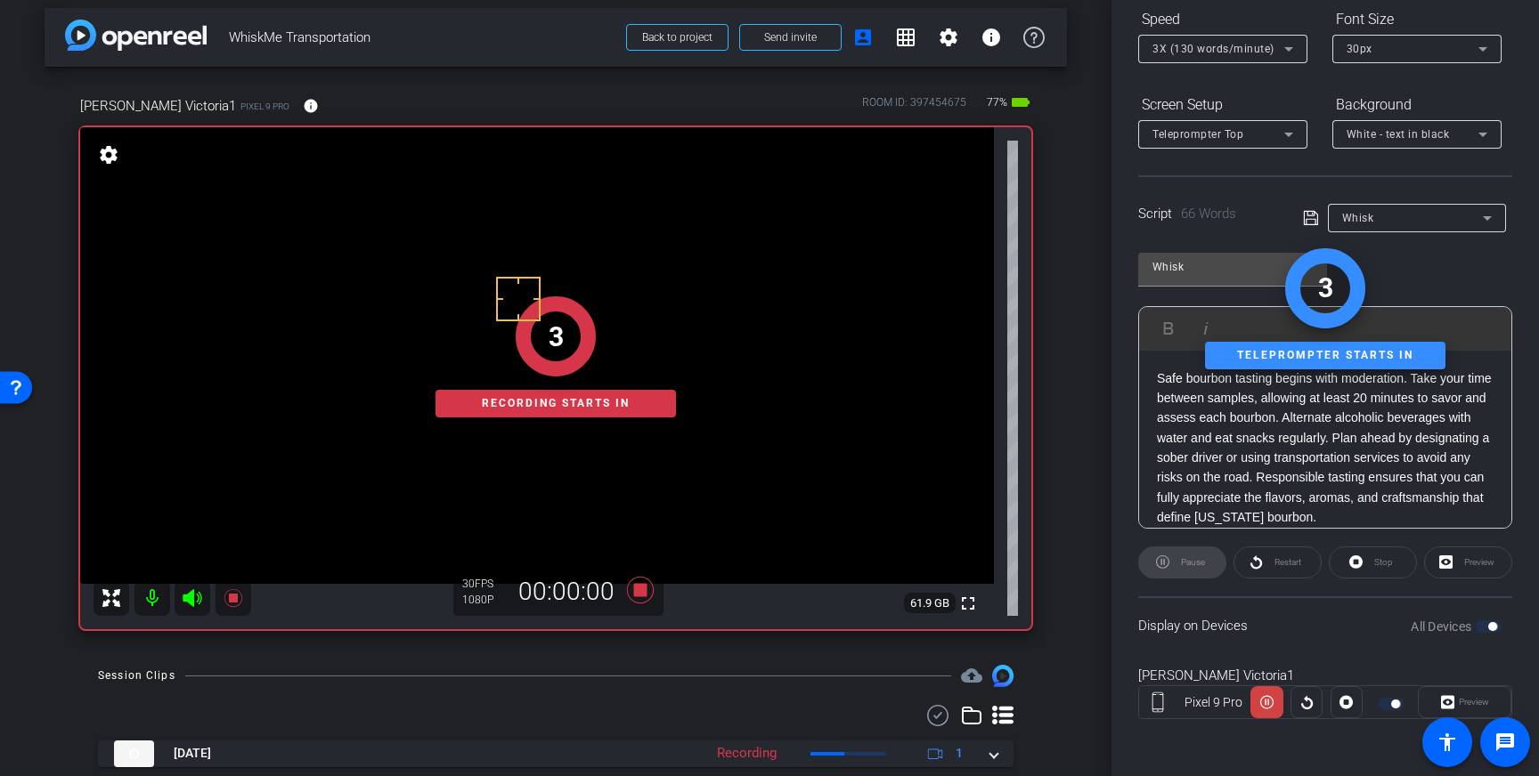
scroll to position [0, 0]
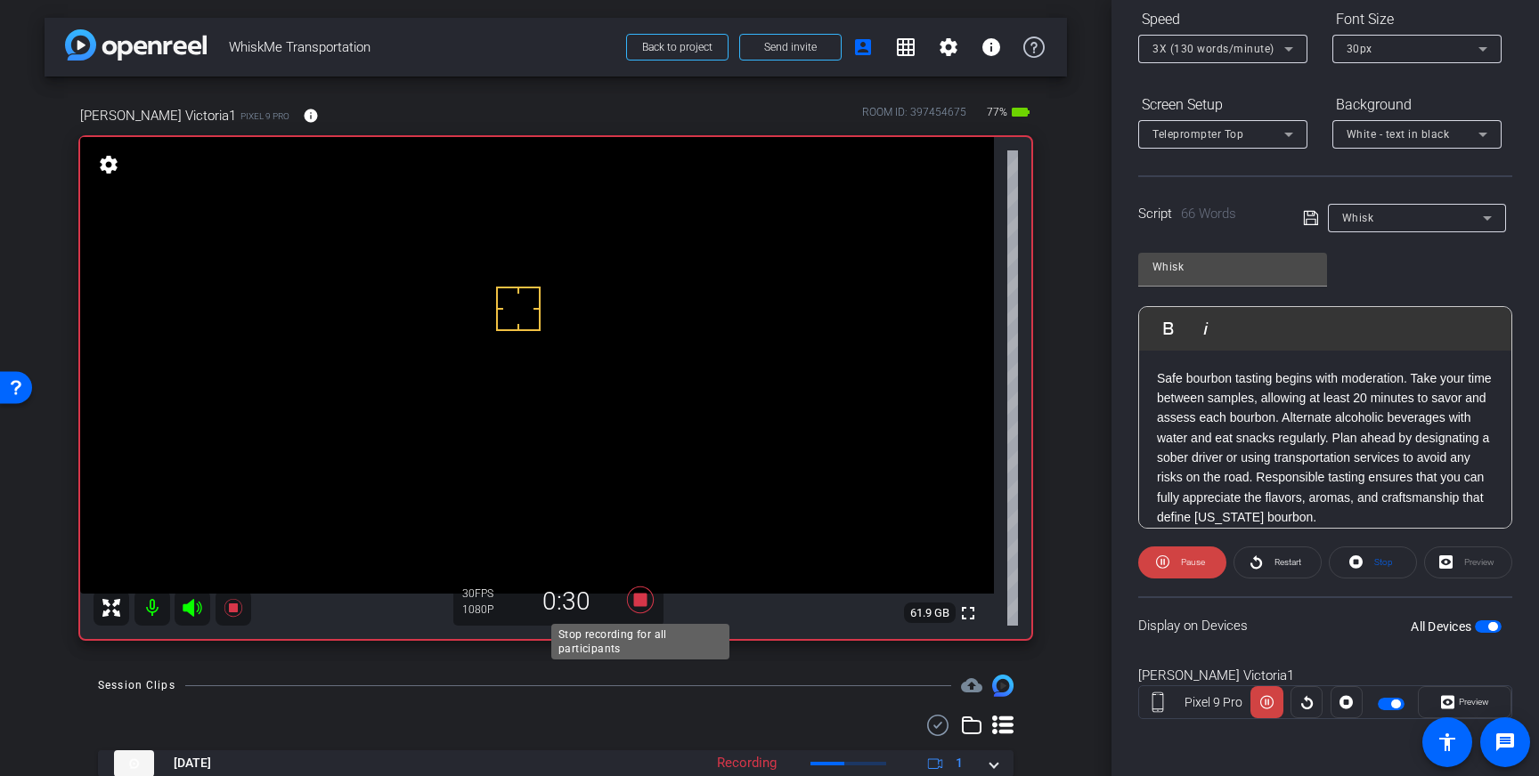
click at [642, 603] on icon at bounding box center [640, 600] width 27 height 27
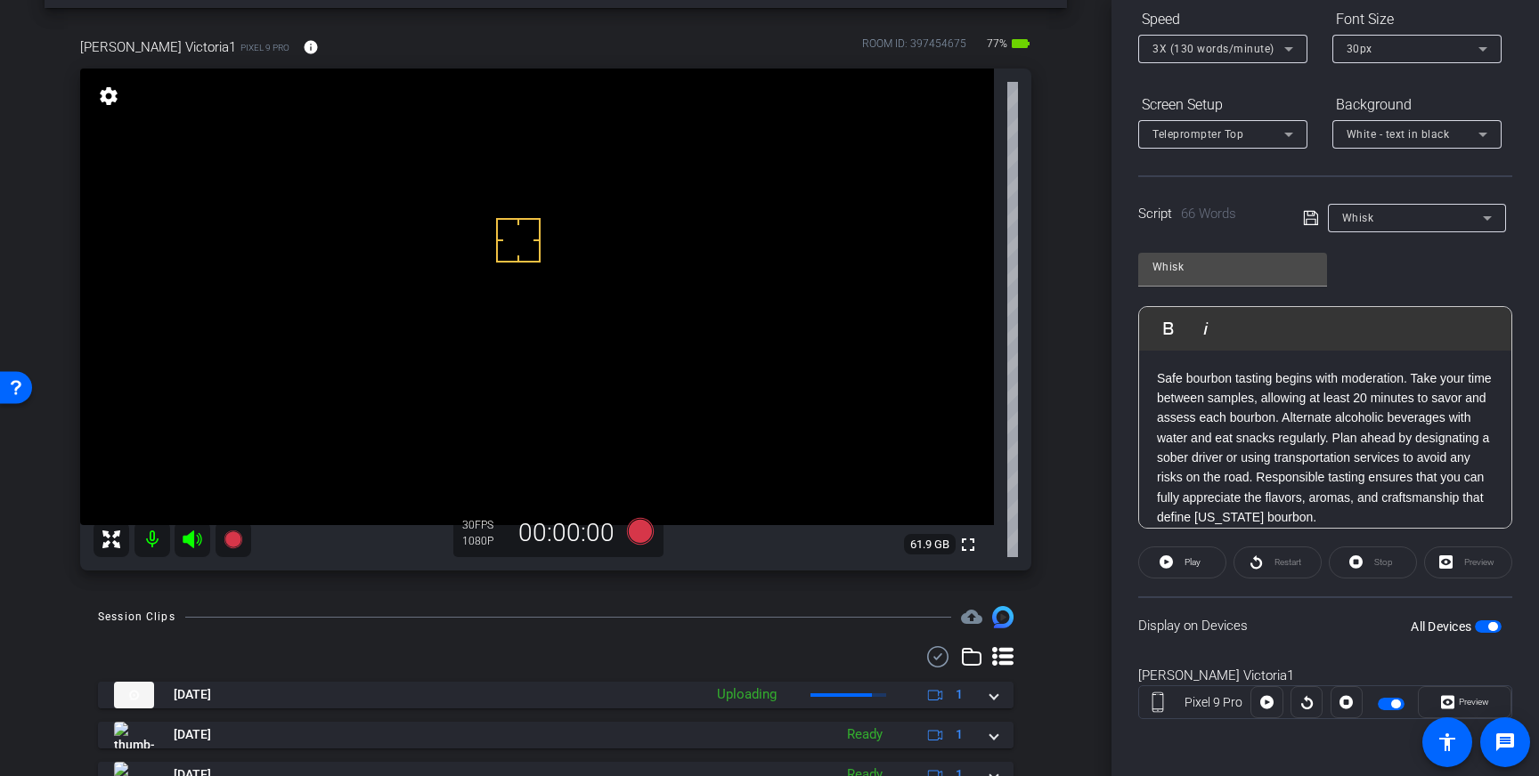
scroll to position [32, 0]
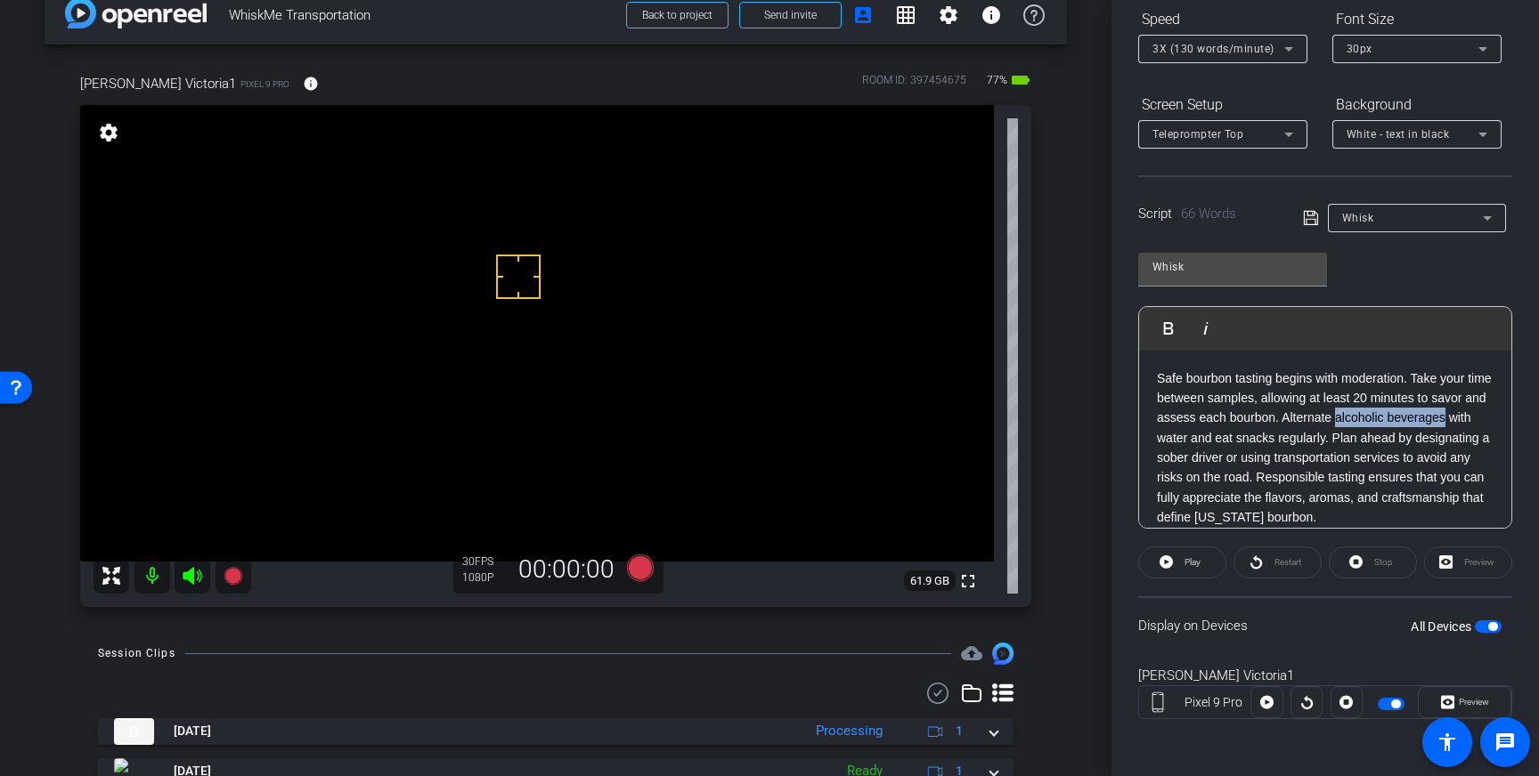
drag, startPoint x: 1340, startPoint y: 422, endPoint x: 1448, endPoint y: 422, distance: 107.7
click at [1448, 422] on p "Safe bourbon tasting begins with moderation. Take your time between samples, al…" at bounding box center [1325, 448] width 337 height 159
drag, startPoint x: 1337, startPoint y: 423, endPoint x: 1386, endPoint y: 456, distance: 59.0
click at [1340, 426] on p "Safe bourbon tasting begins with moderation. Take your time between samples, al…" at bounding box center [1325, 448] width 337 height 159
click at [1337, 418] on p "Safe bourbon tasting begins with moderation. Take your time between samples, al…" at bounding box center [1325, 448] width 337 height 159
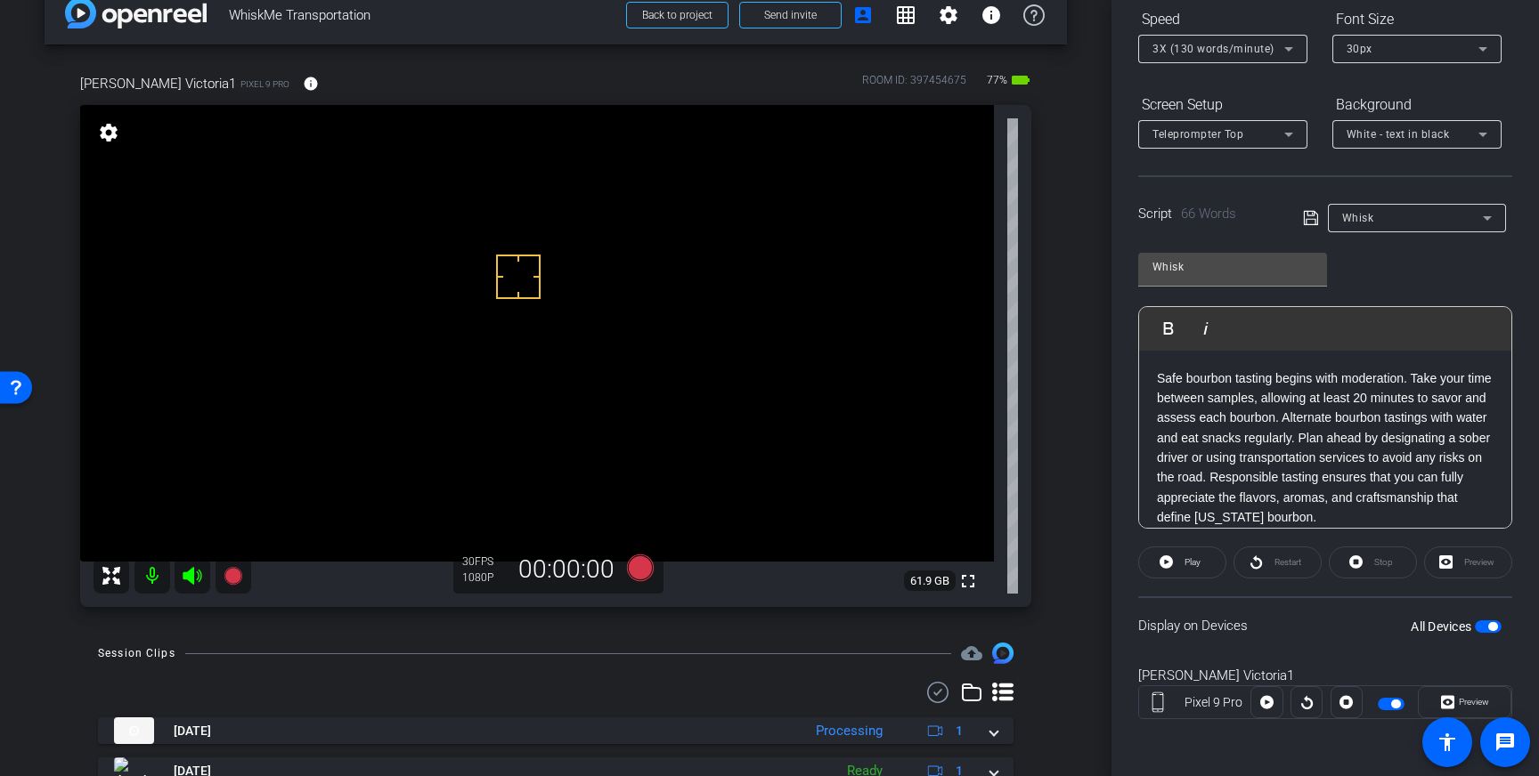
click at [1311, 221] on icon at bounding box center [1311, 217] width 16 height 21
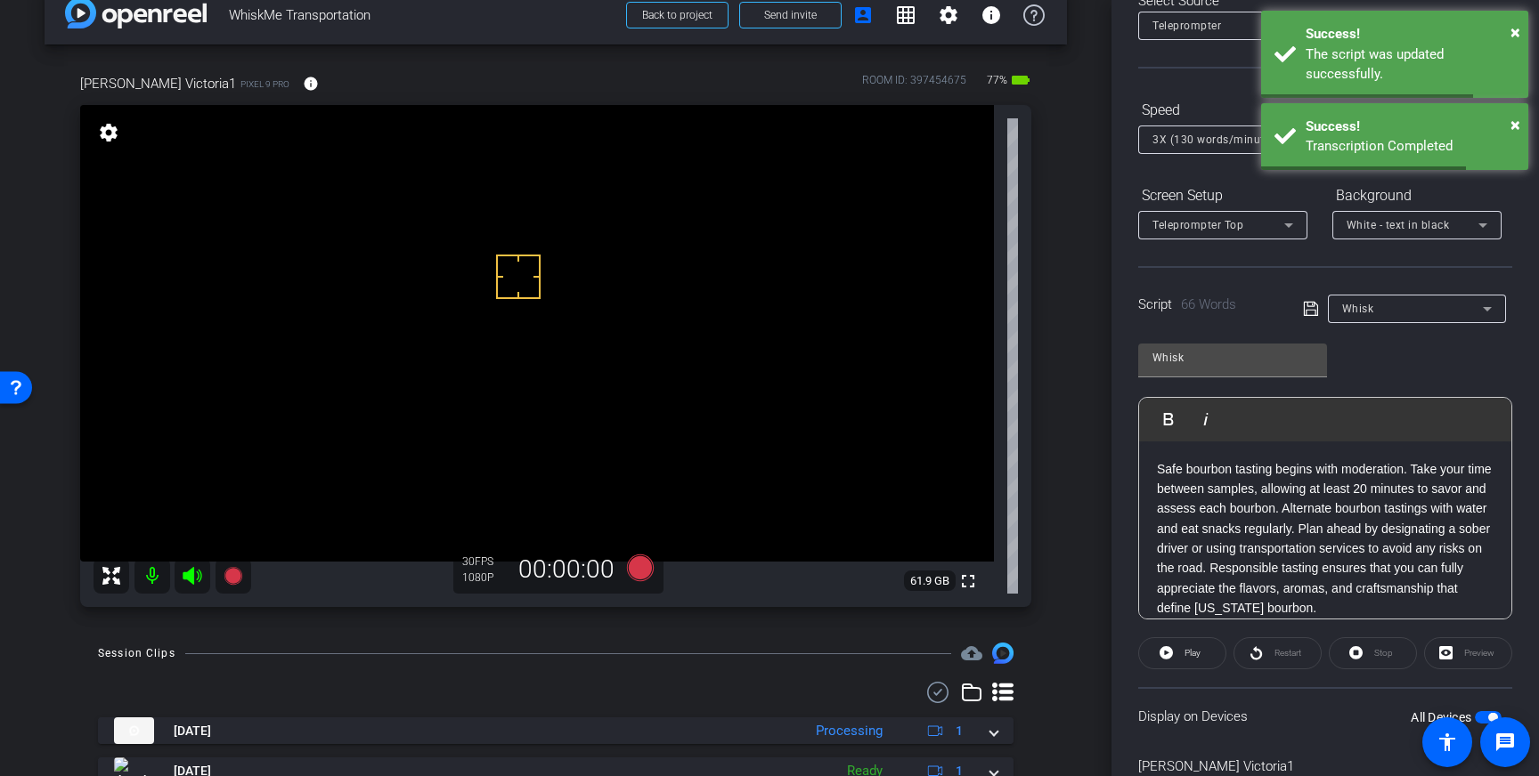
scroll to position [0, 0]
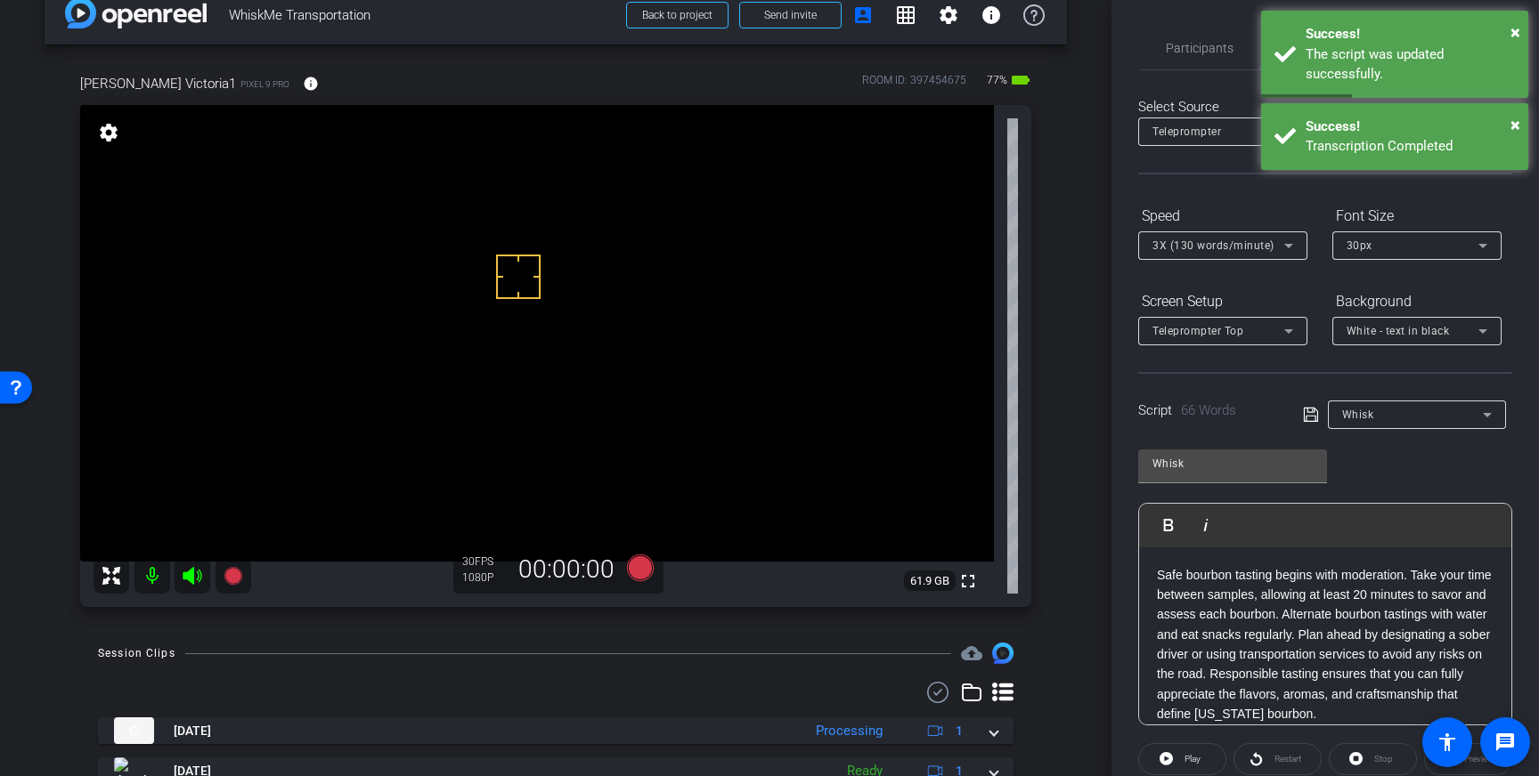
click at [1244, 19] on div "Participants Teleprompter Adjustments settings Louis Voss flip Director Everyon…" at bounding box center [1324, 388] width 427 height 776
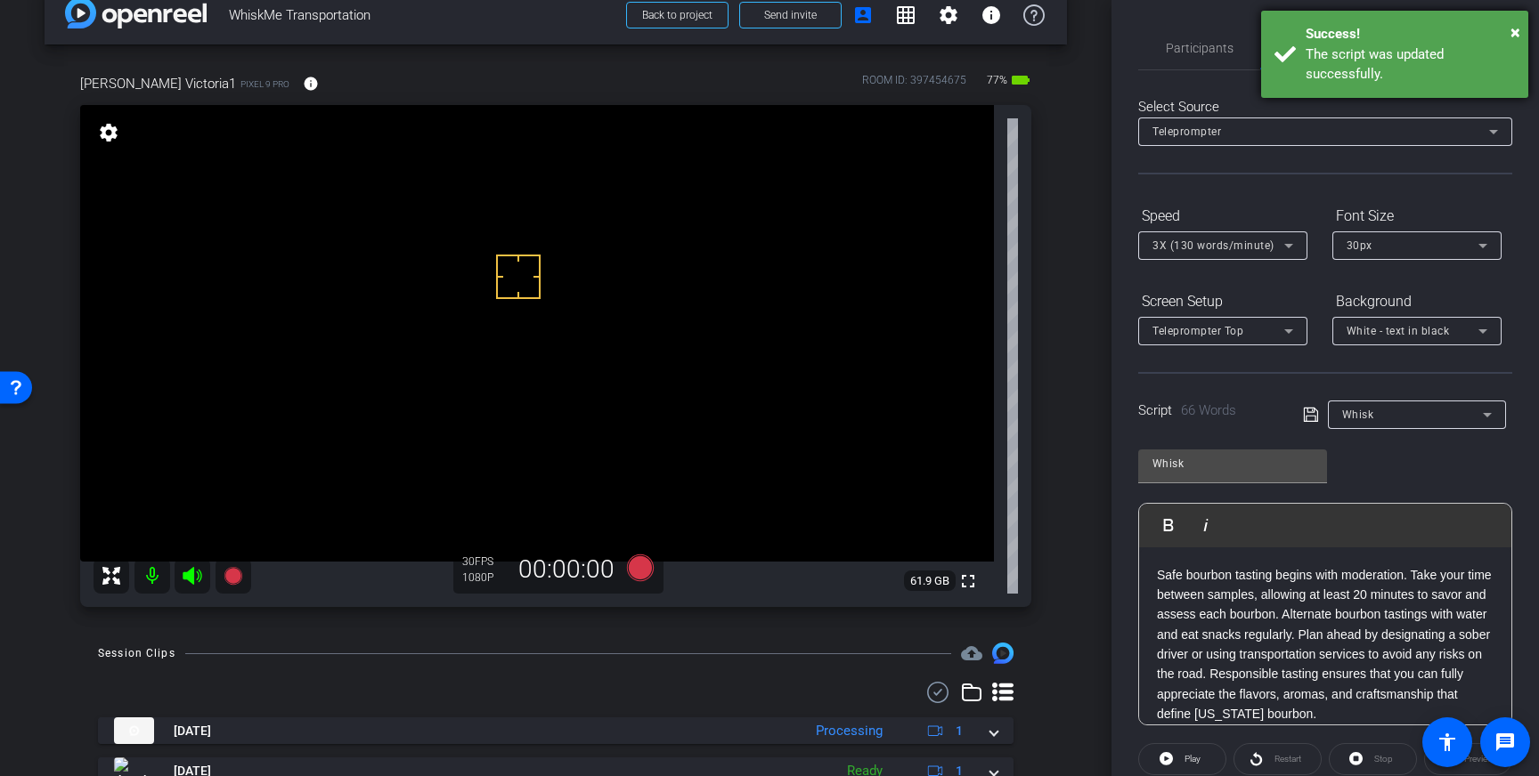
click at [1450, 53] on div "The script was updated successfully." at bounding box center [1409, 65] width 209 height 40
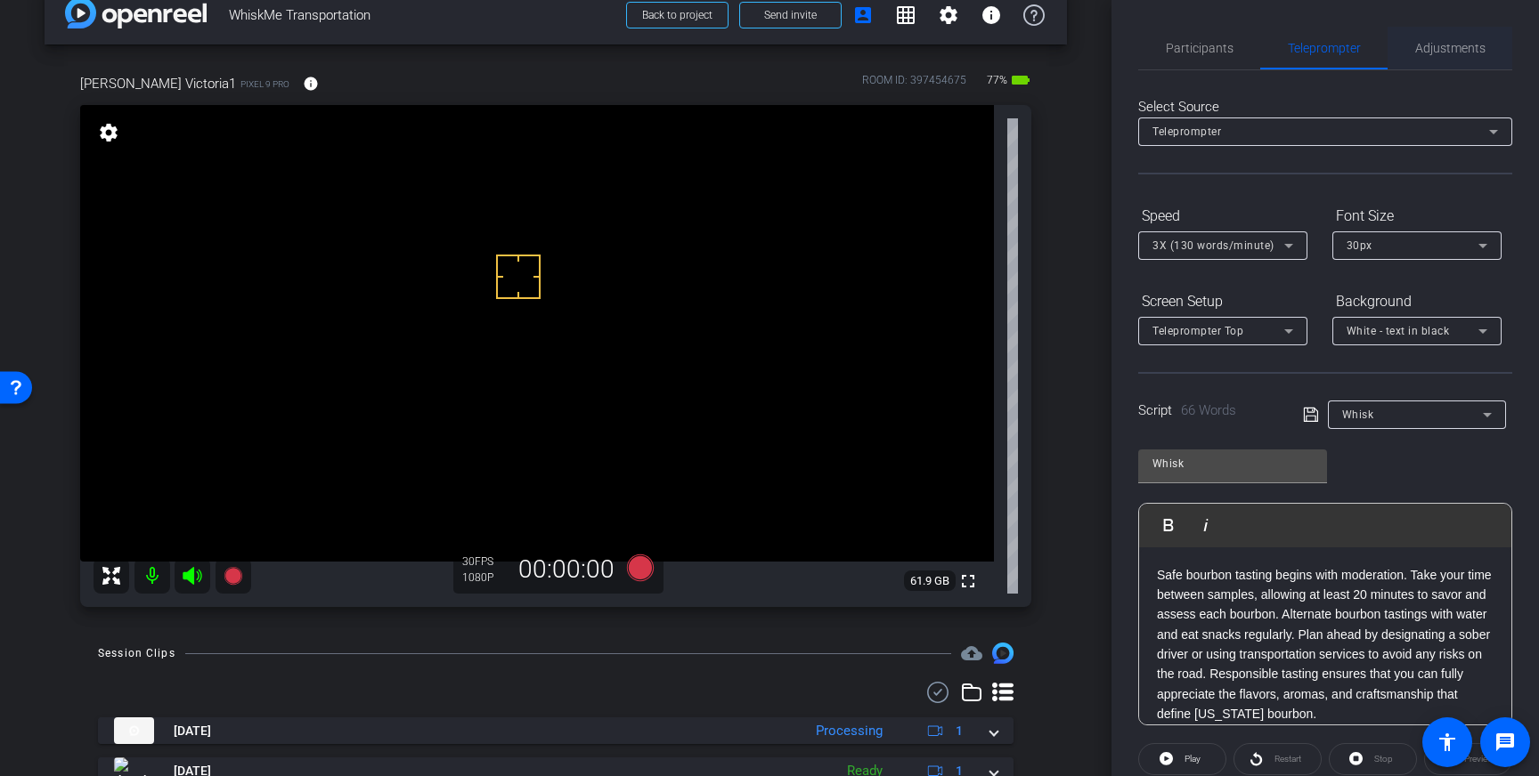
click at [1444, 53] on span "Adjustments" at bounding box center [1450, 48] width 70 height 12
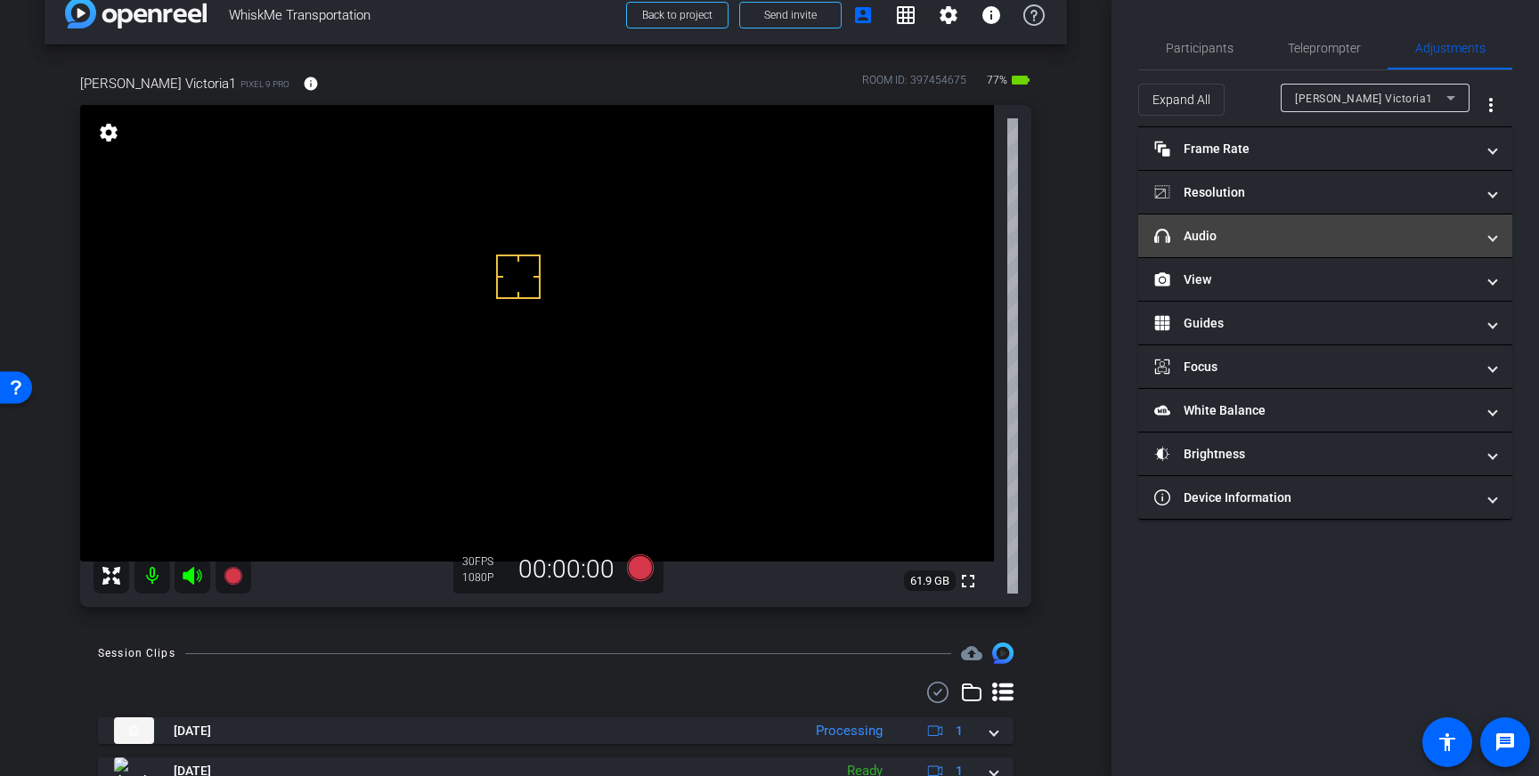
click at [1394, 242] on mat-panel-title "headphone icon Audio" at bounding box center [1314, 236] width 321 height 19
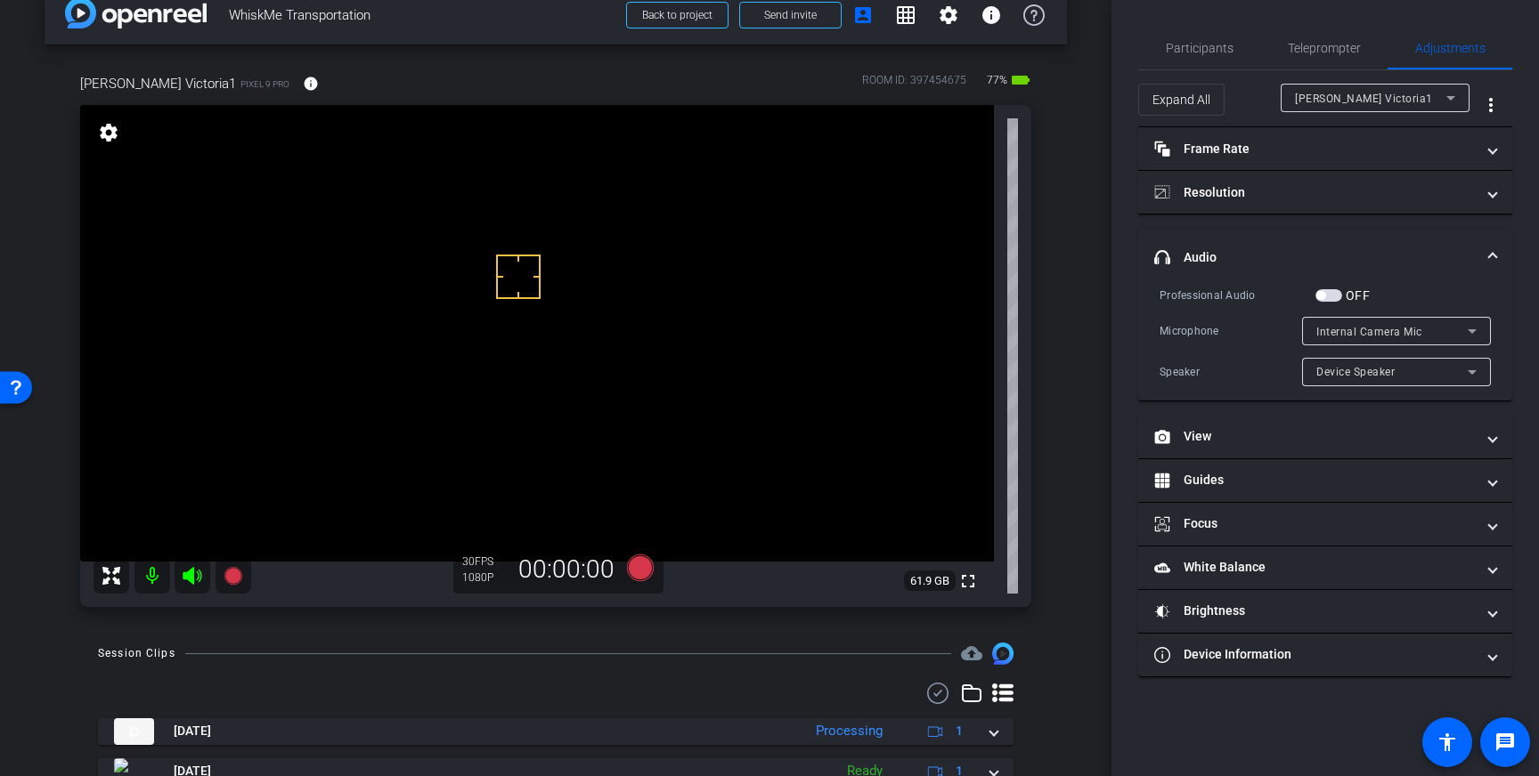
drag, startPoint x: 1333, startPoint y: 290, endPoint x: 1363, endPoint y: 300, distance: 31.8
click at [1333, 291] on span "button" at bounding box center [1328, 295] width 27 height 12
click at [1448, 329] on div "Internal Camera Mic" at bounding box center [1391, 332] width 151 height 22
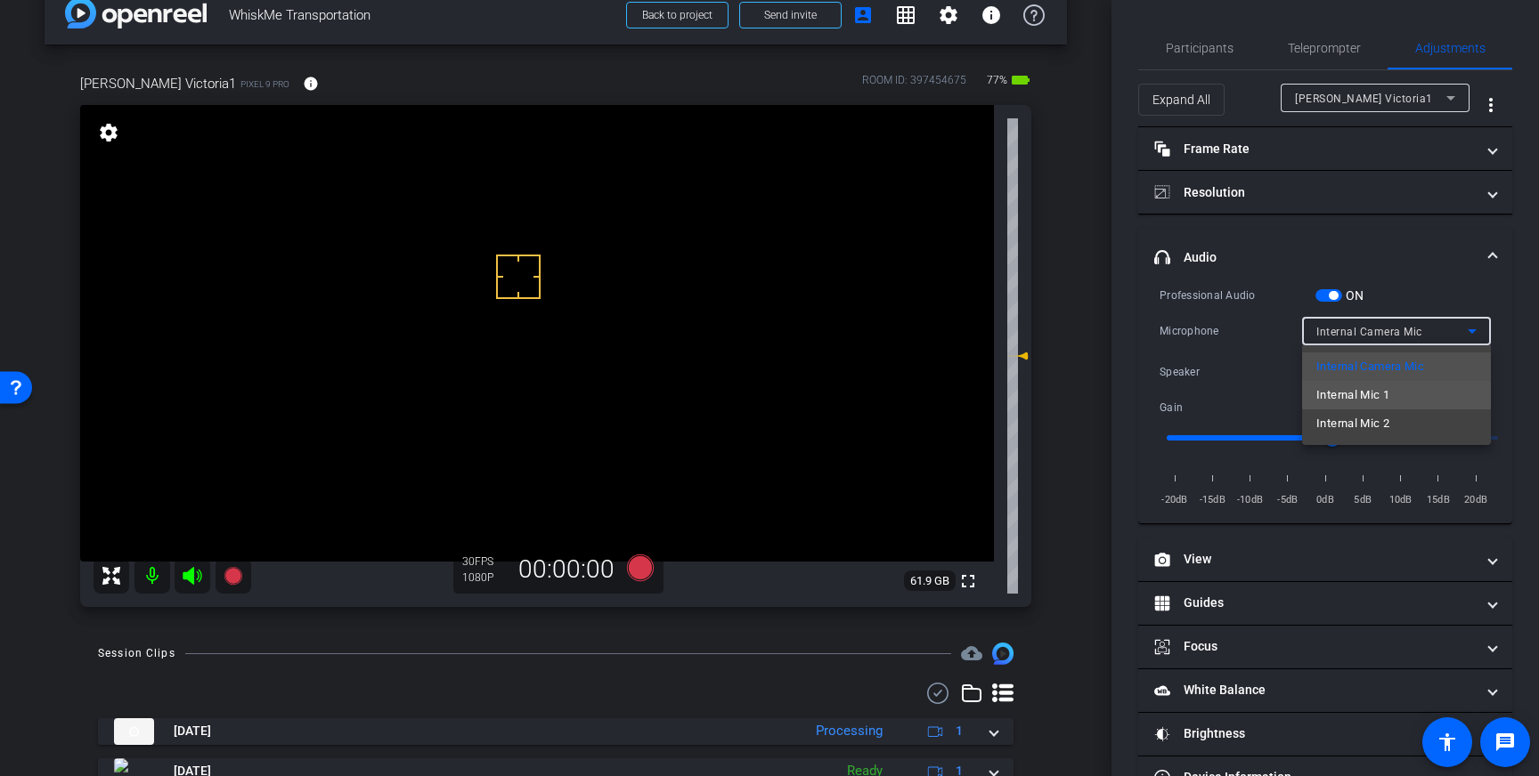
click at [1399, 394] on mat-option "Internal Mic 1" at bounding box center [1396, 395] width 189 height 28
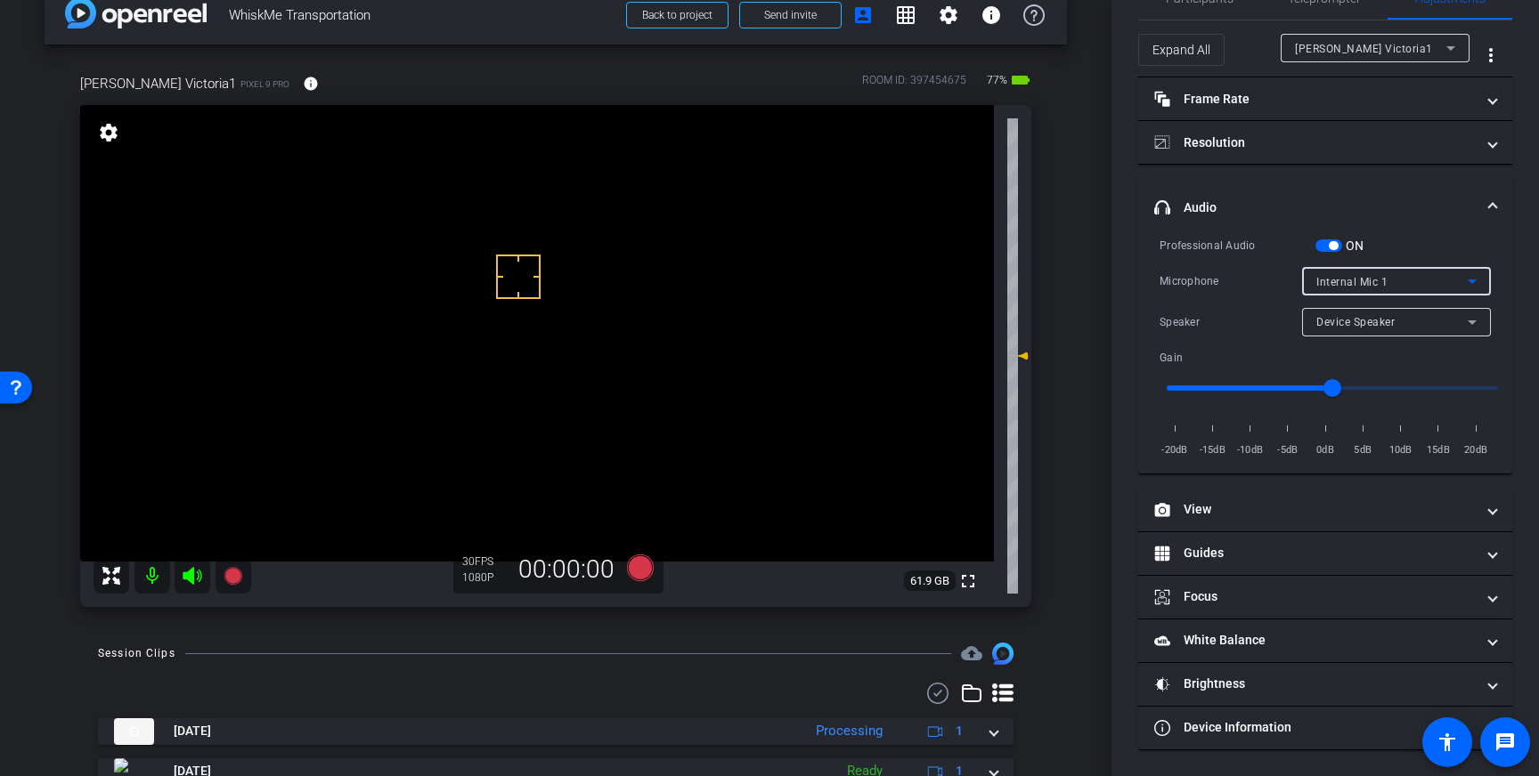
scroll to position [39, 0]
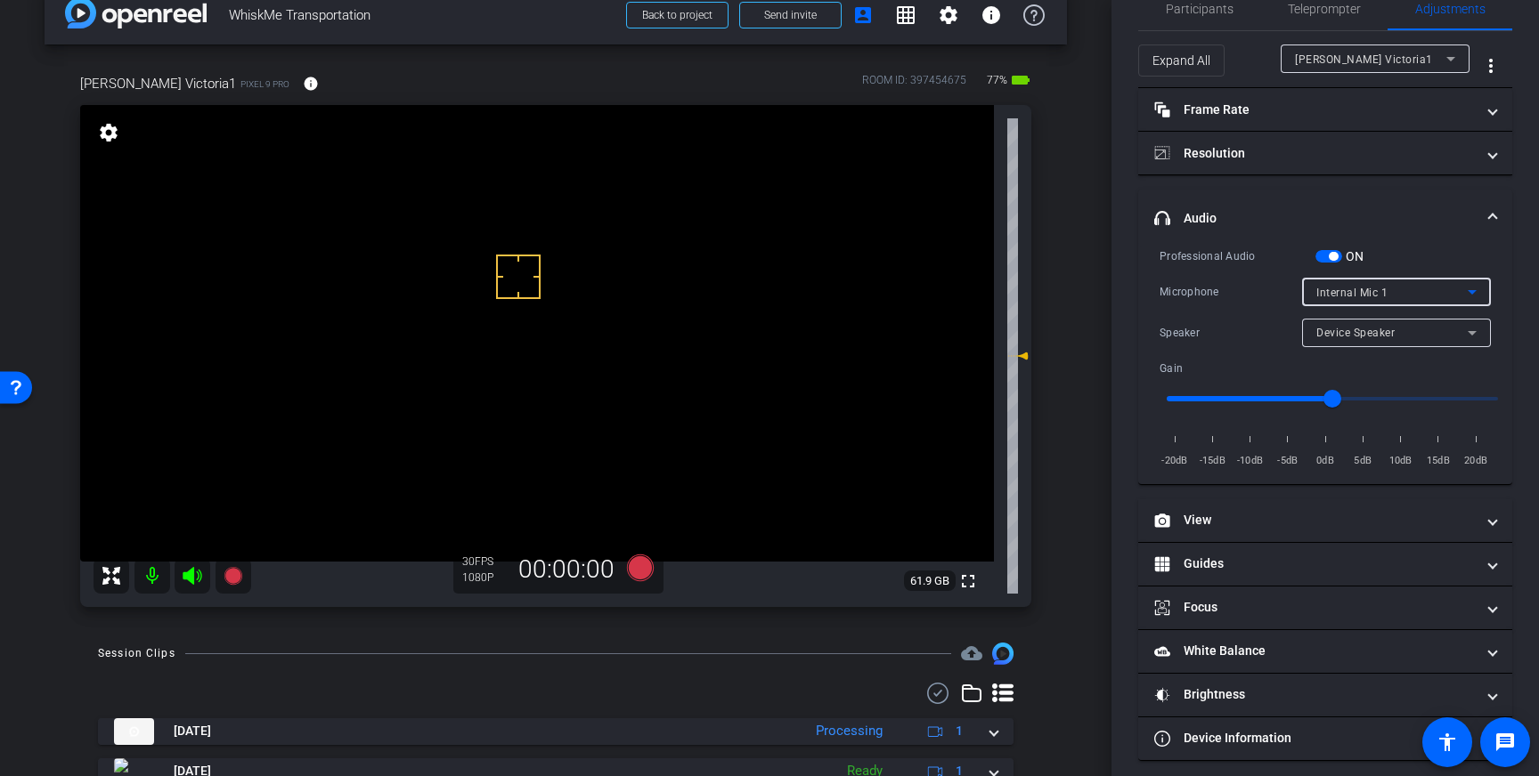
click at [1420, 297] on div "Internal Mic 1" at bounding box center [1391, 292] width 151 height 22
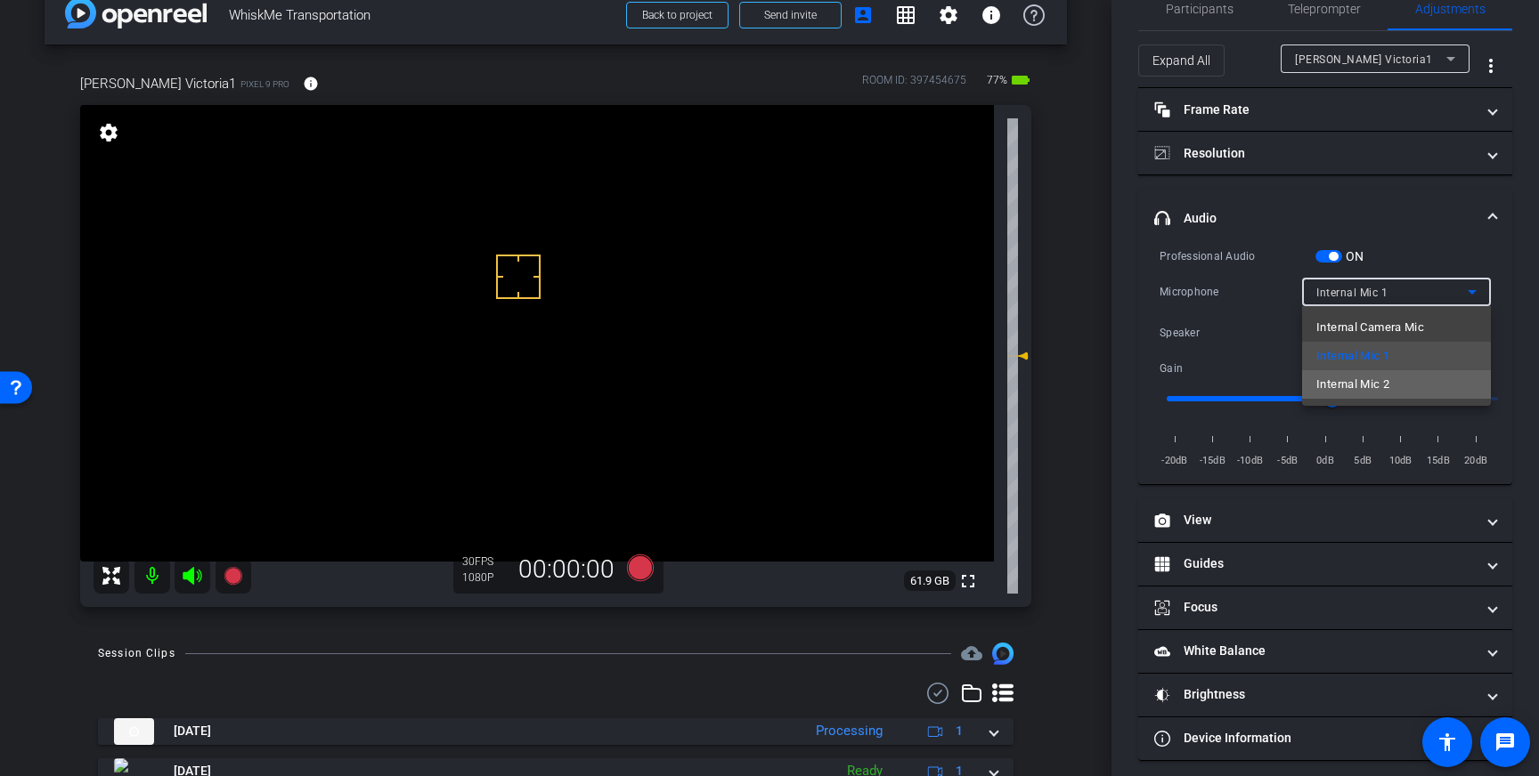
click at [1385, 377] on span "Internal Mic 2" at bounding box center [1352, 384] width 73 height 21
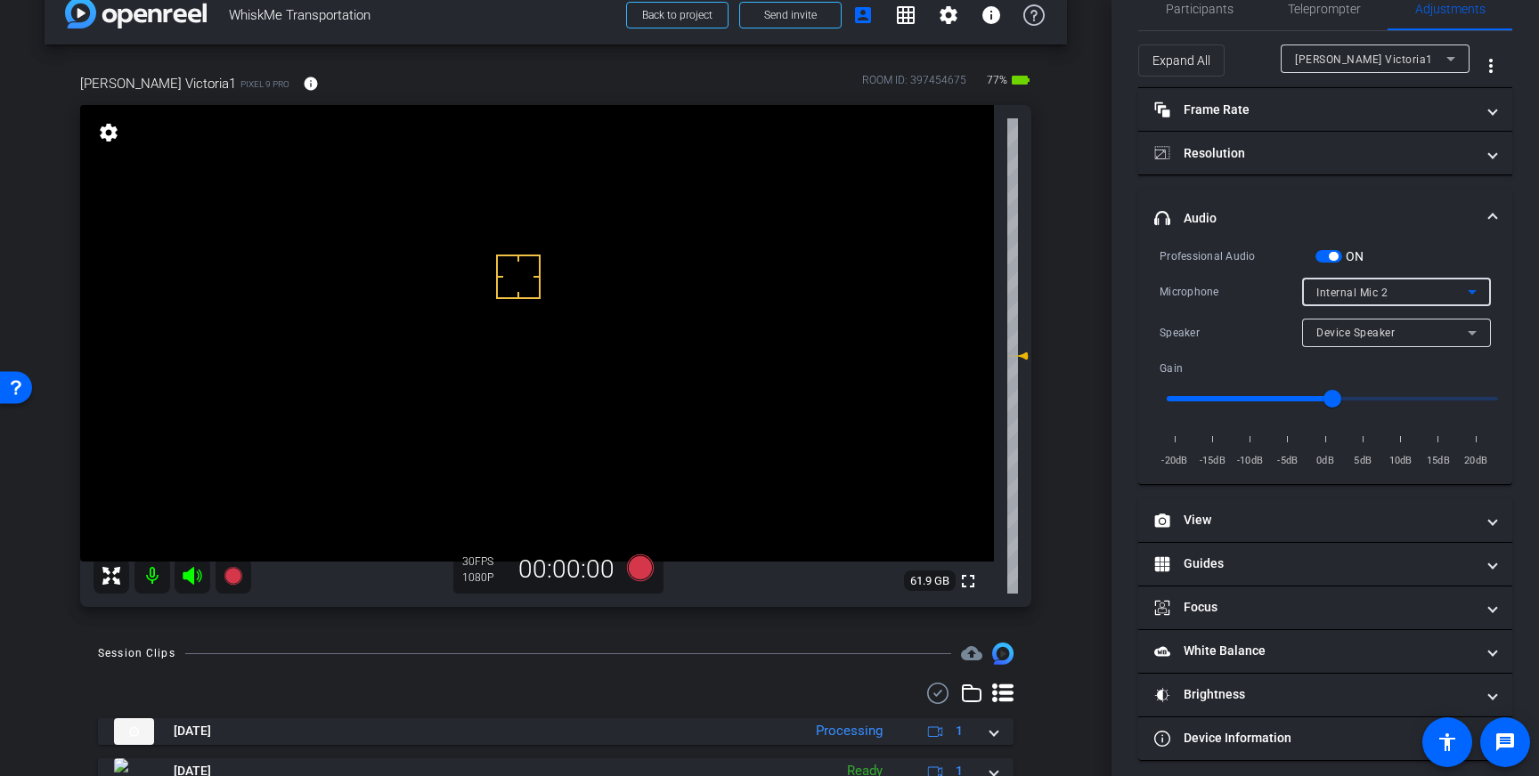
click at [1444, 288] on div "Internal Mic 2" at bounding box center [1391, 292] width 151 height 22
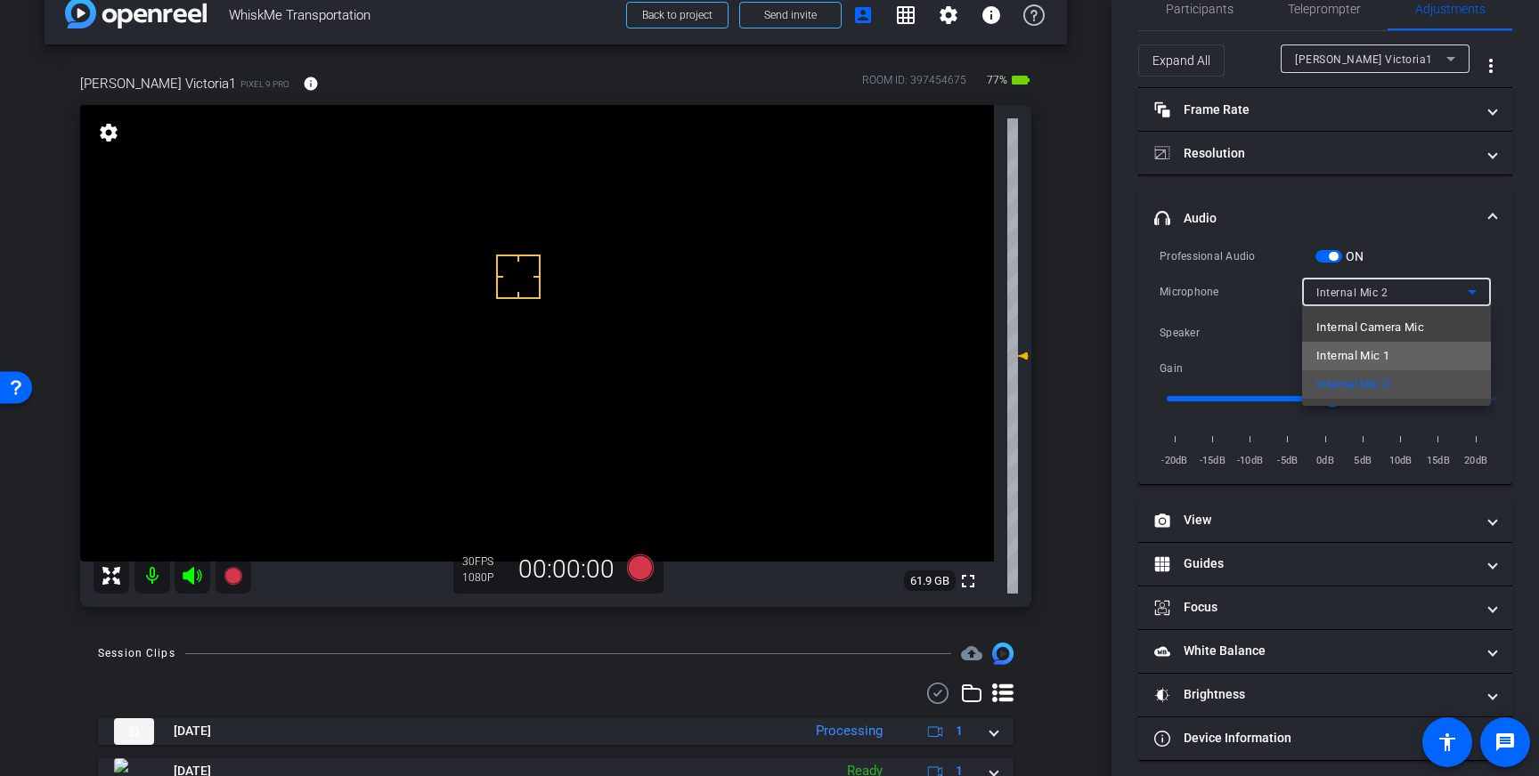
click at [1384, 353] on span "Internal Mic 1" at bounding box center [1352, 355] width 73 height 21
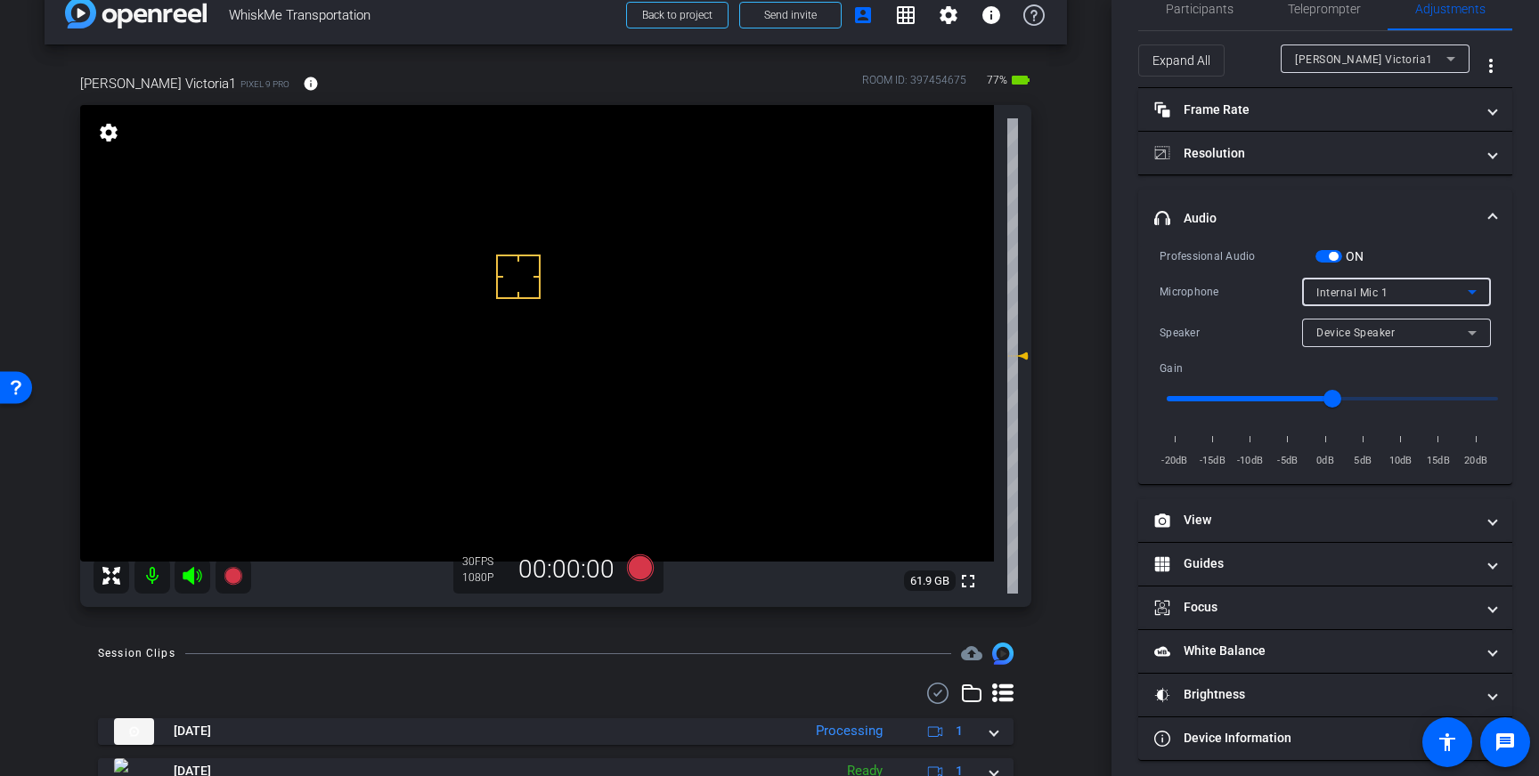
scroll to position [0, 0]
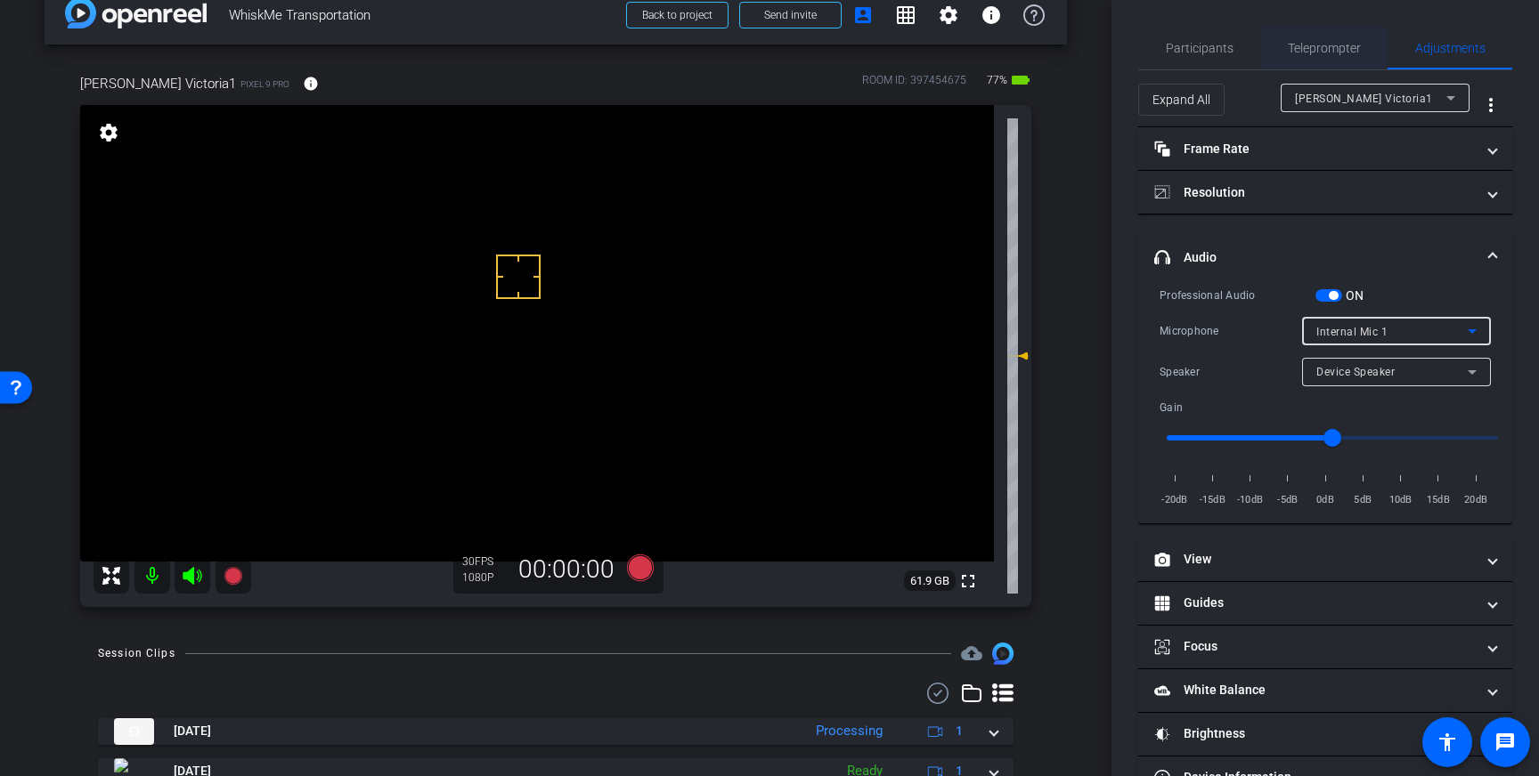
click at [1314, 51] on span "Teleprompter" at bounding box center [1324, 48] width 73 height 12
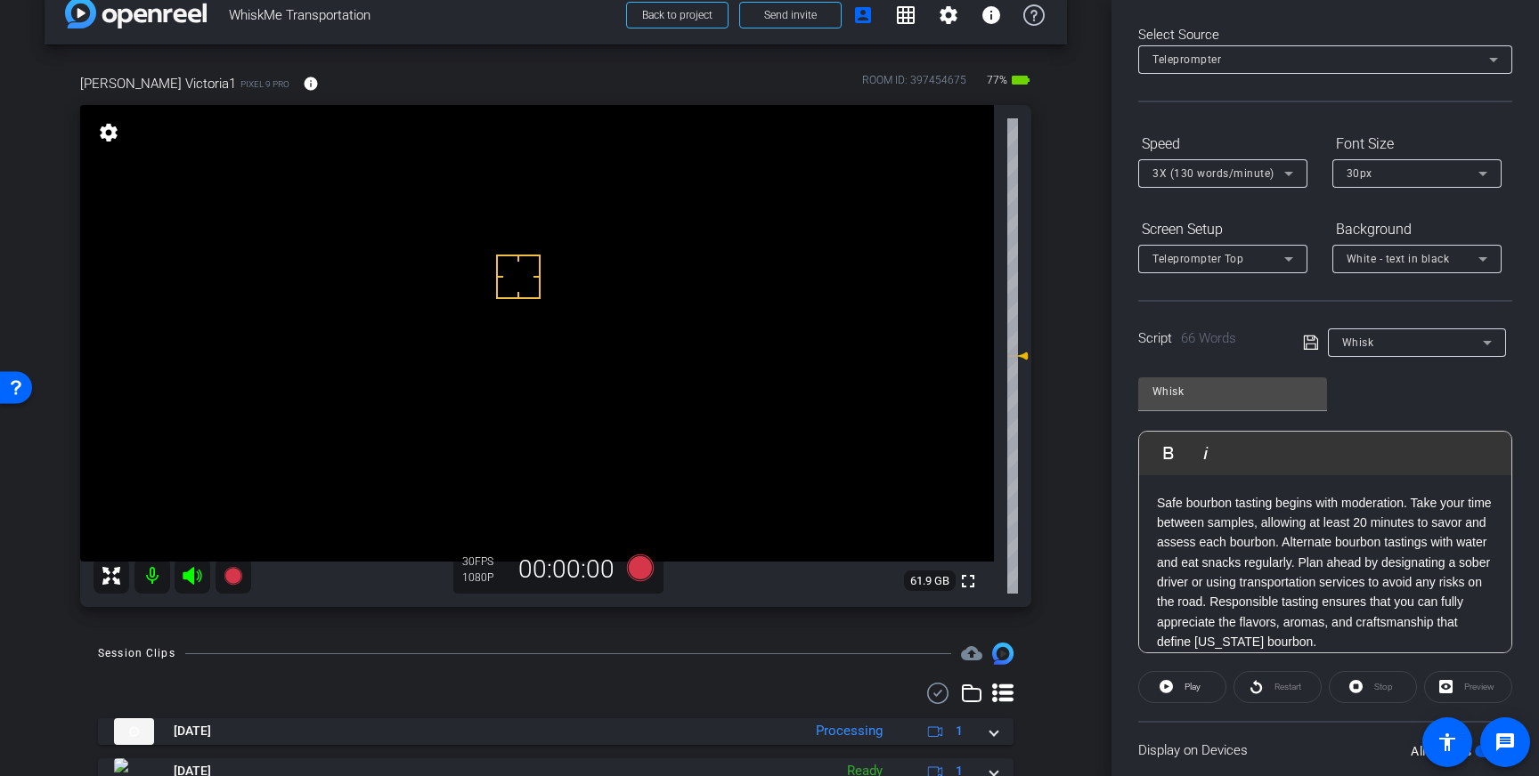
scroll to position [58, 0]
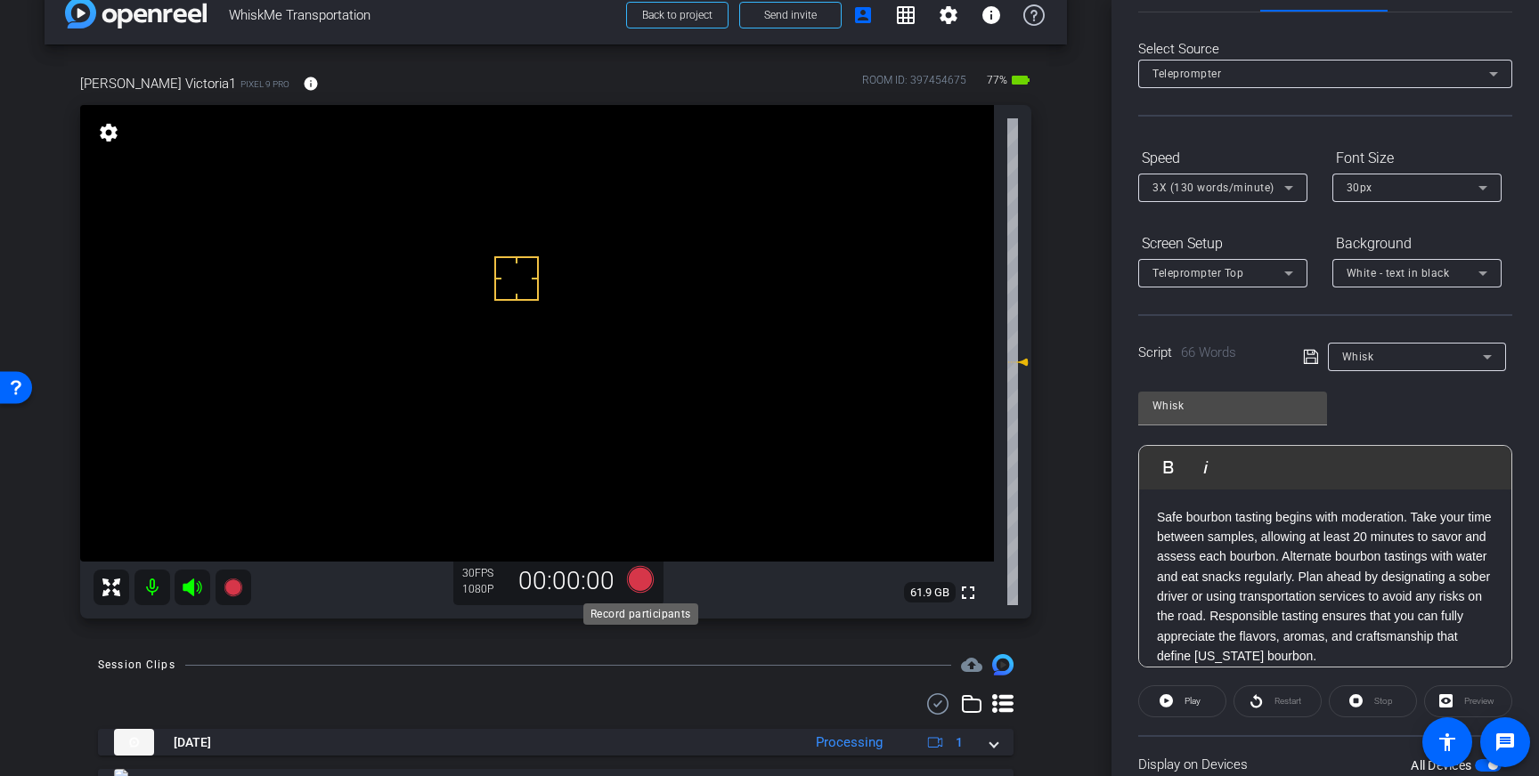
click at [638, 580] on icon at bounding box center [640, 579] width 27 height 27
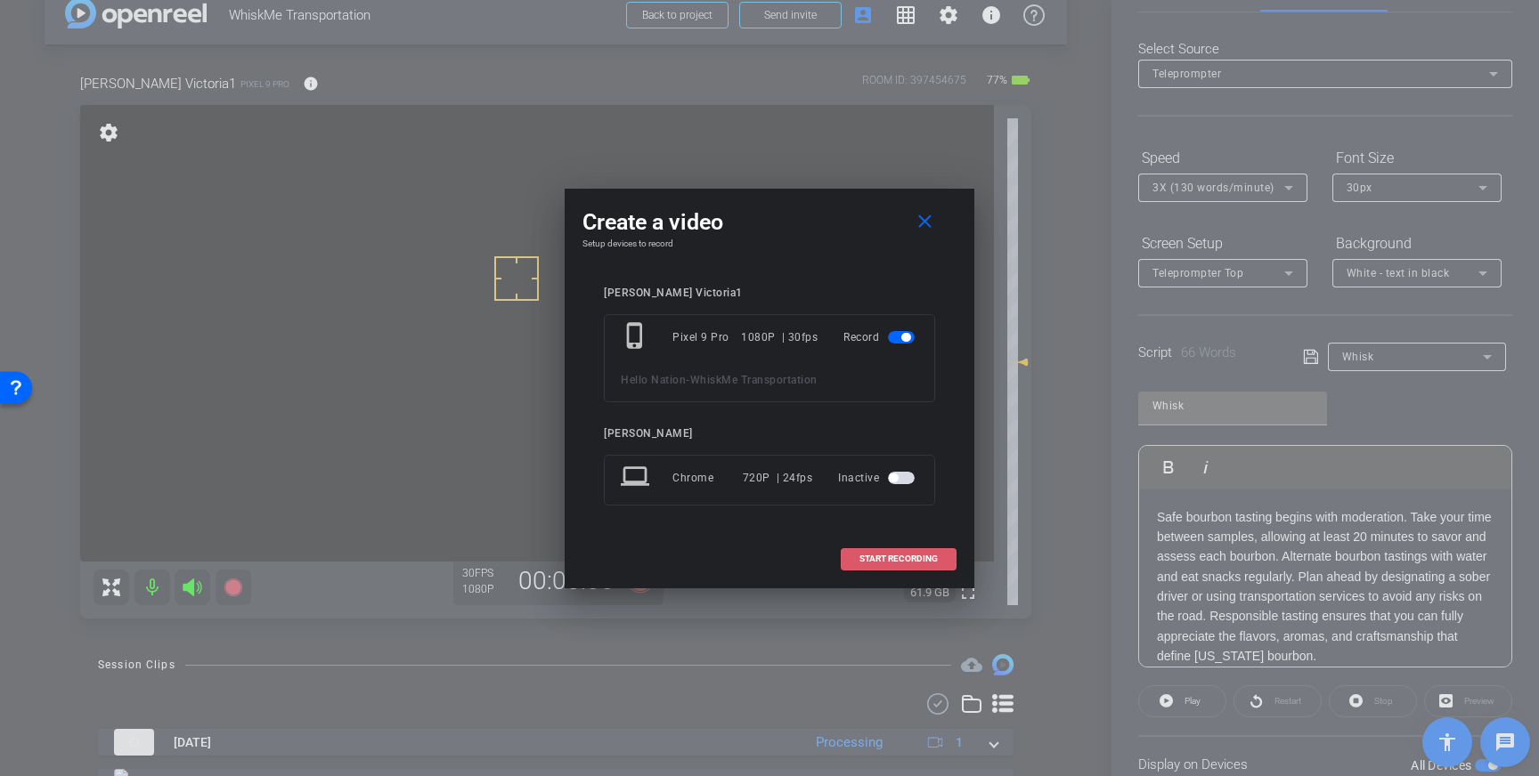
click at [898, 557] on span "START RECORDING" at bounding box center [898, 559] width 78 height 9
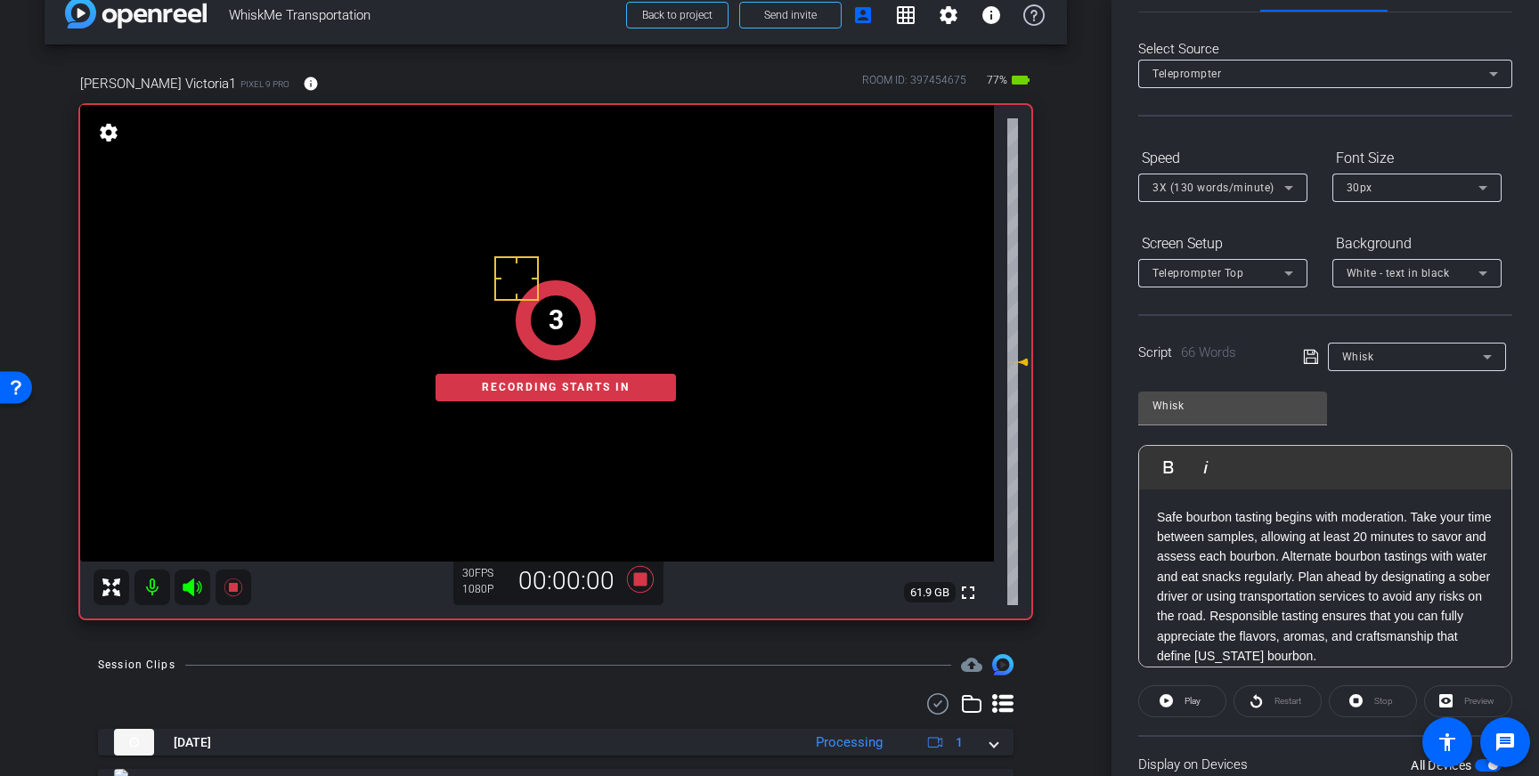
scroll to position [0, 0]
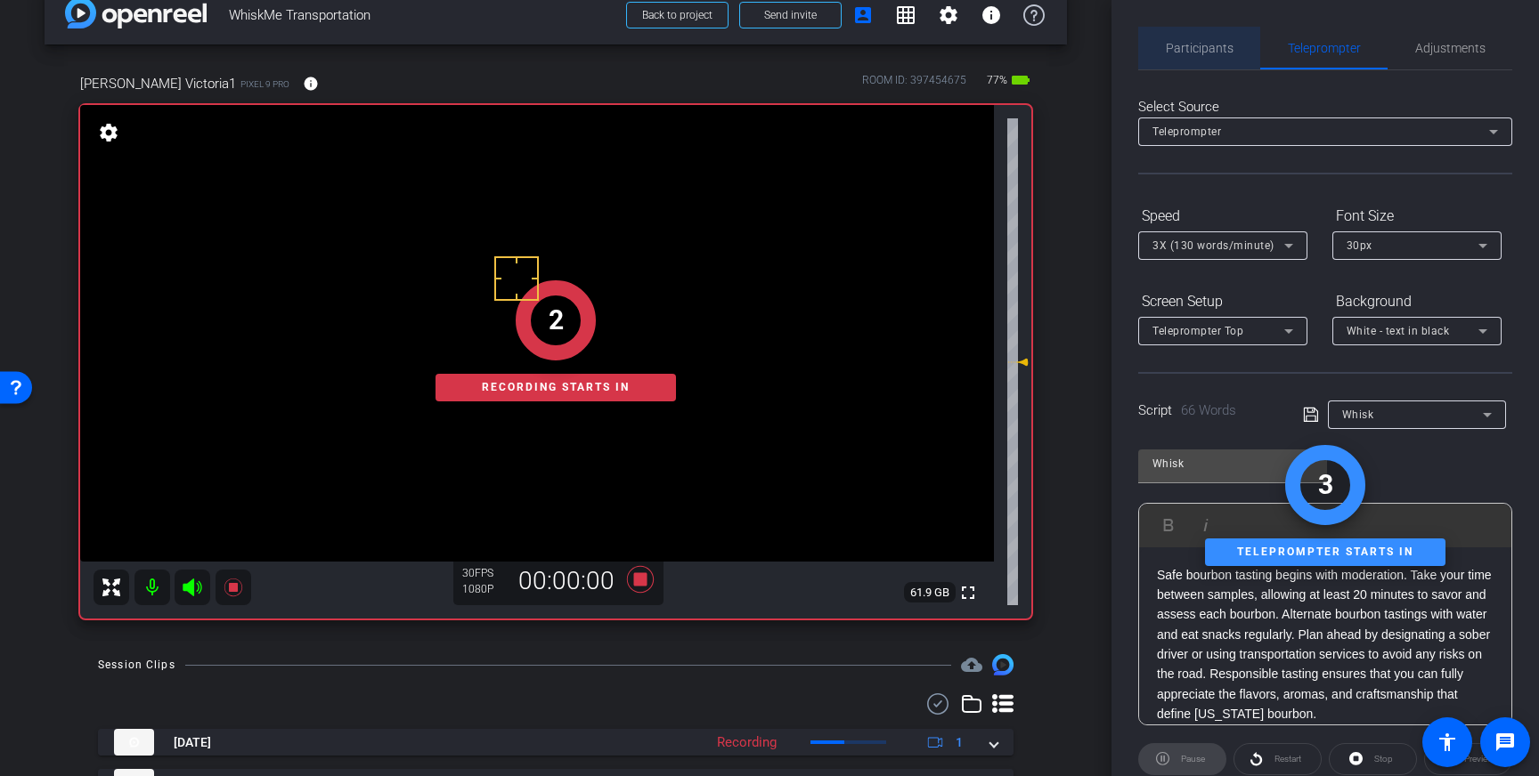
drag, startPoint x: 1210, startPoint y: 54, endPoint x: 1290, endPoint y: 93, distance: 88.8
click at [1210, 54] on span "Participants" at bounding box center [1200, 48] width 68 height 12
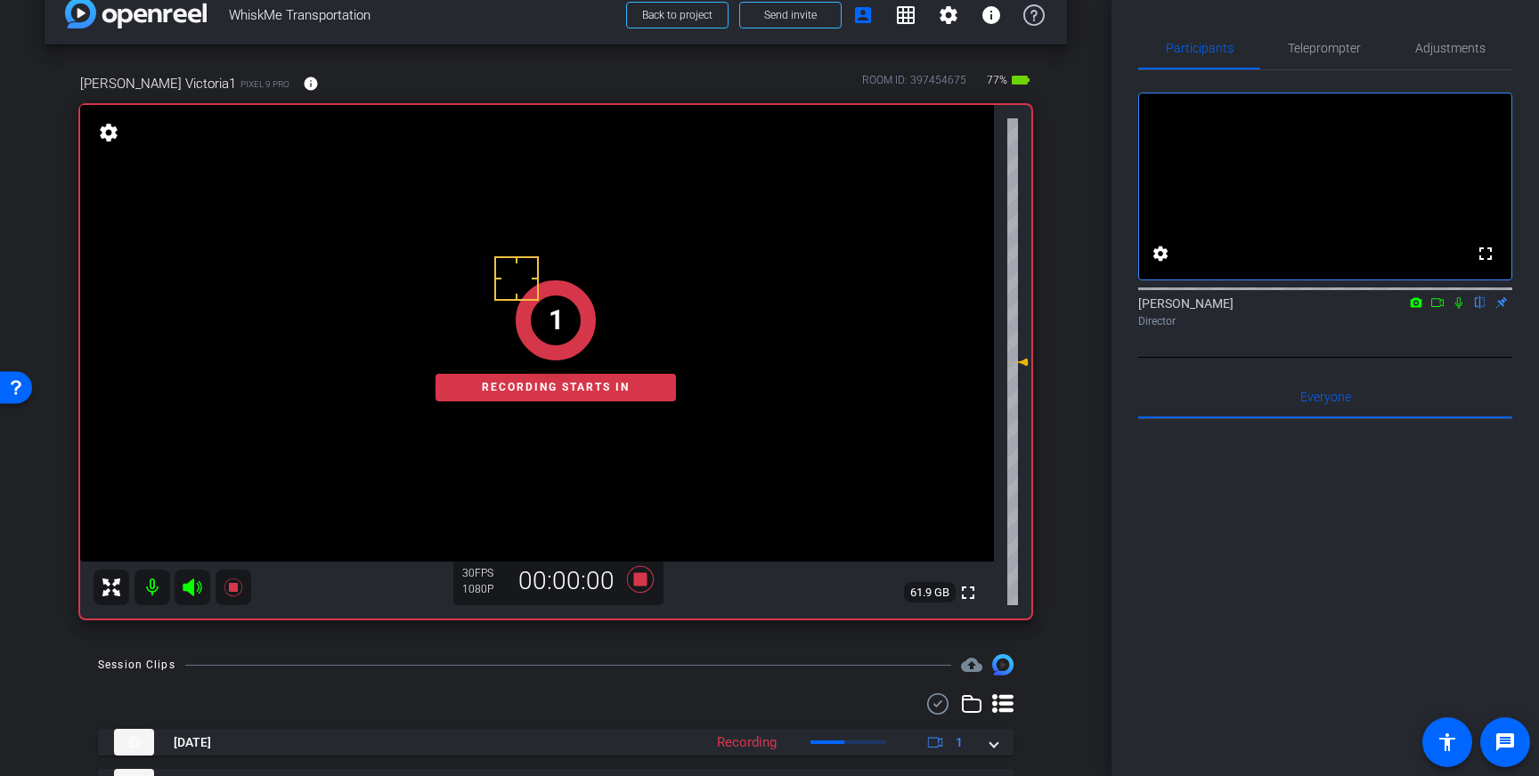
drag, startPoint x: 1450, startPoint y: 321, endPoint x: 1458, endPoint y: 327, distance: 10.2
click at [1458, 311] on mat-icon at bounding box center [1458, 303] width 21 height 16
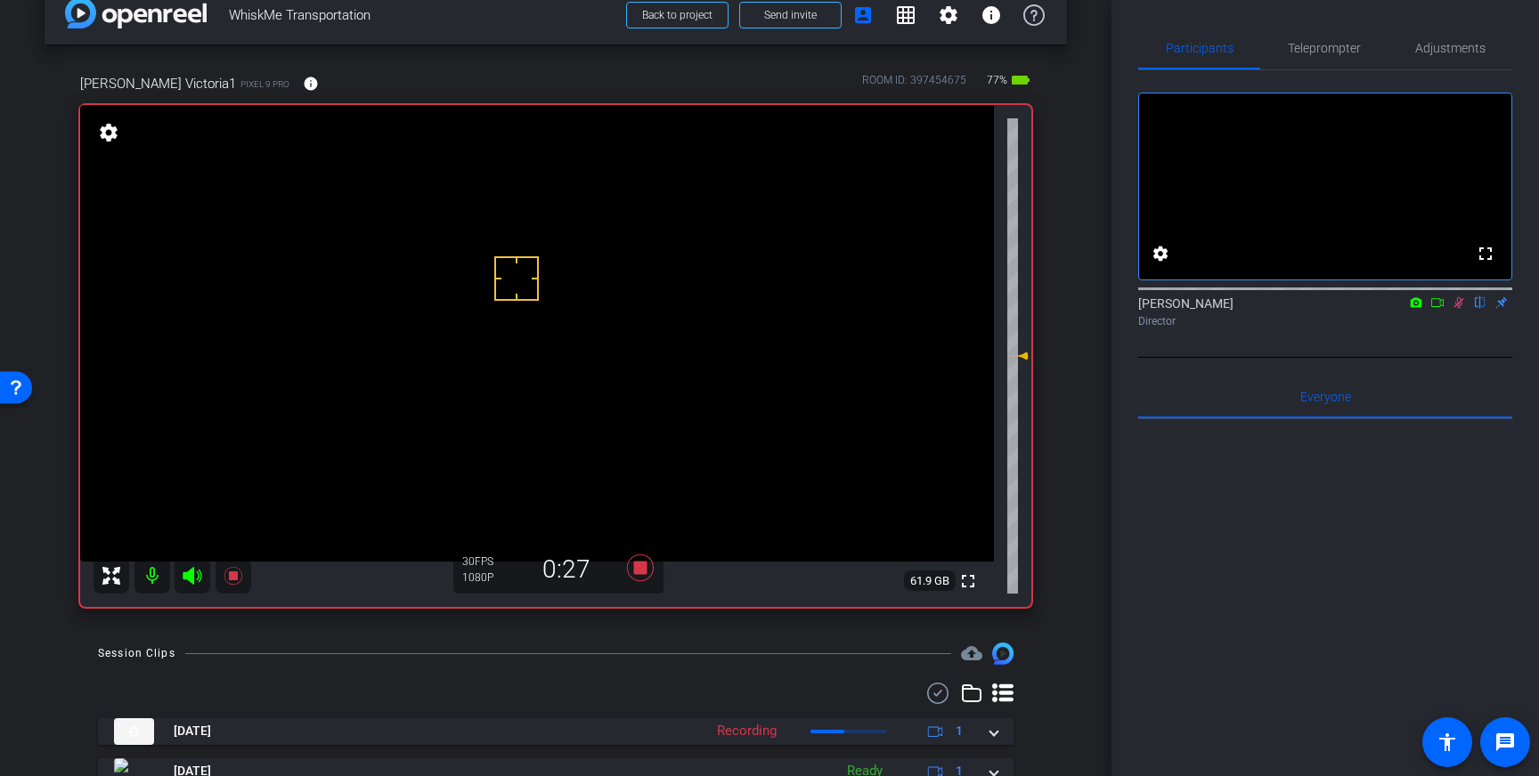
click at [1458, 309] on icon at bounding box center [1458, 303] width 14 height 12
click at [639, 573] on icon at bounding box center [640, 568] width 27 height 27
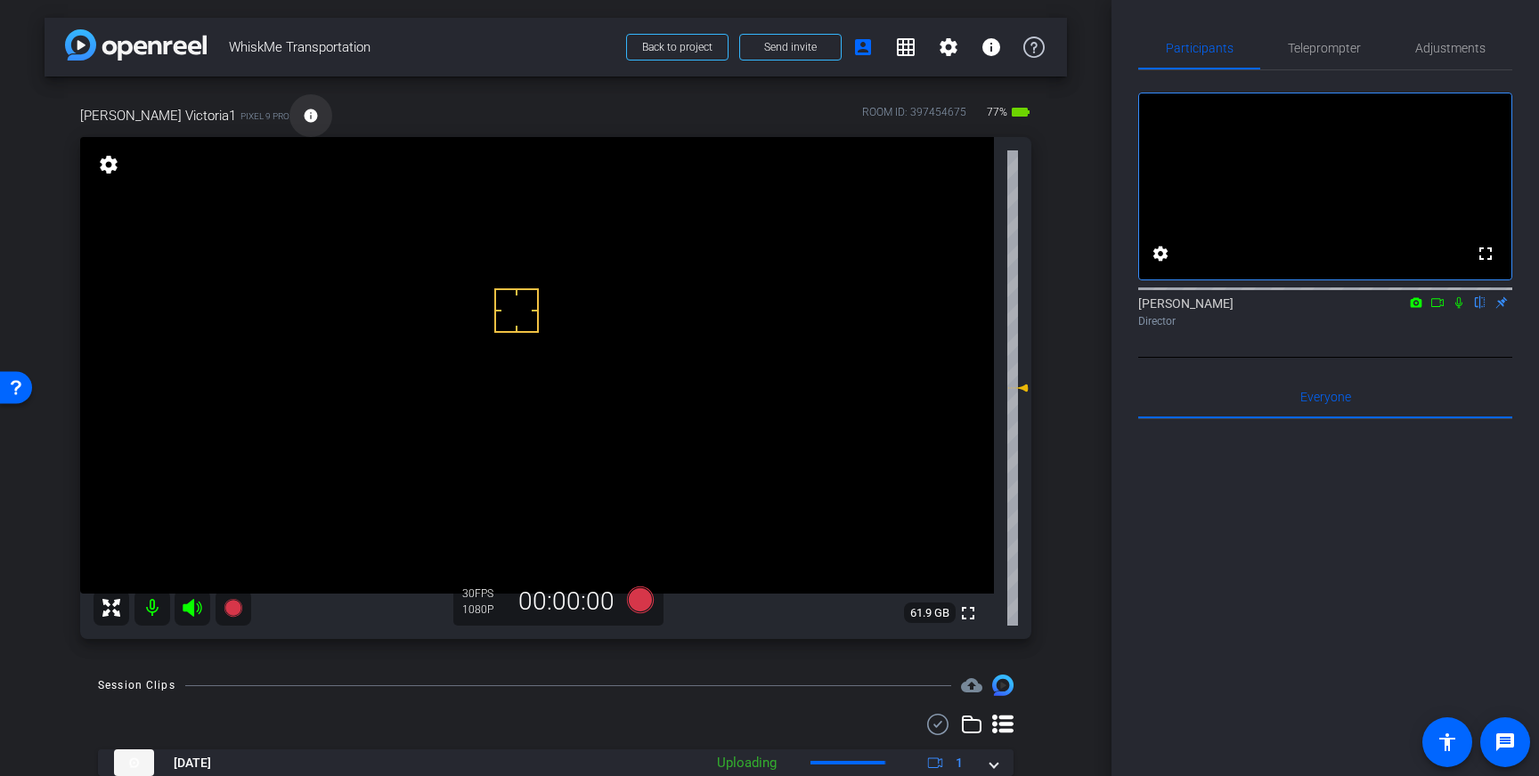
click at [303, 115] on mat-icon "info" at bounding box center [311, 116] width 16 height 16
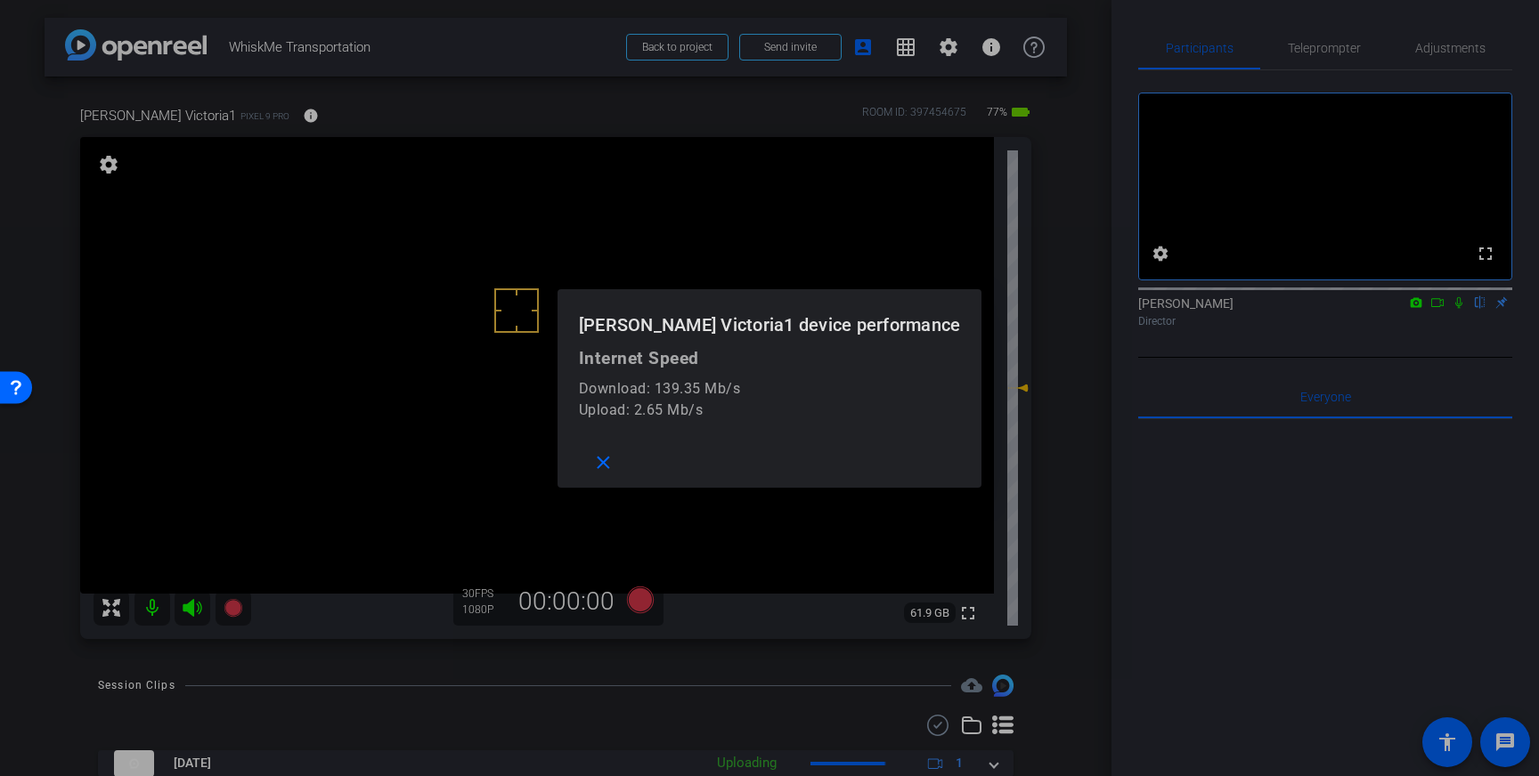
click at [481, 118] on div at bounding box center [769, 388] width 1539 height 776
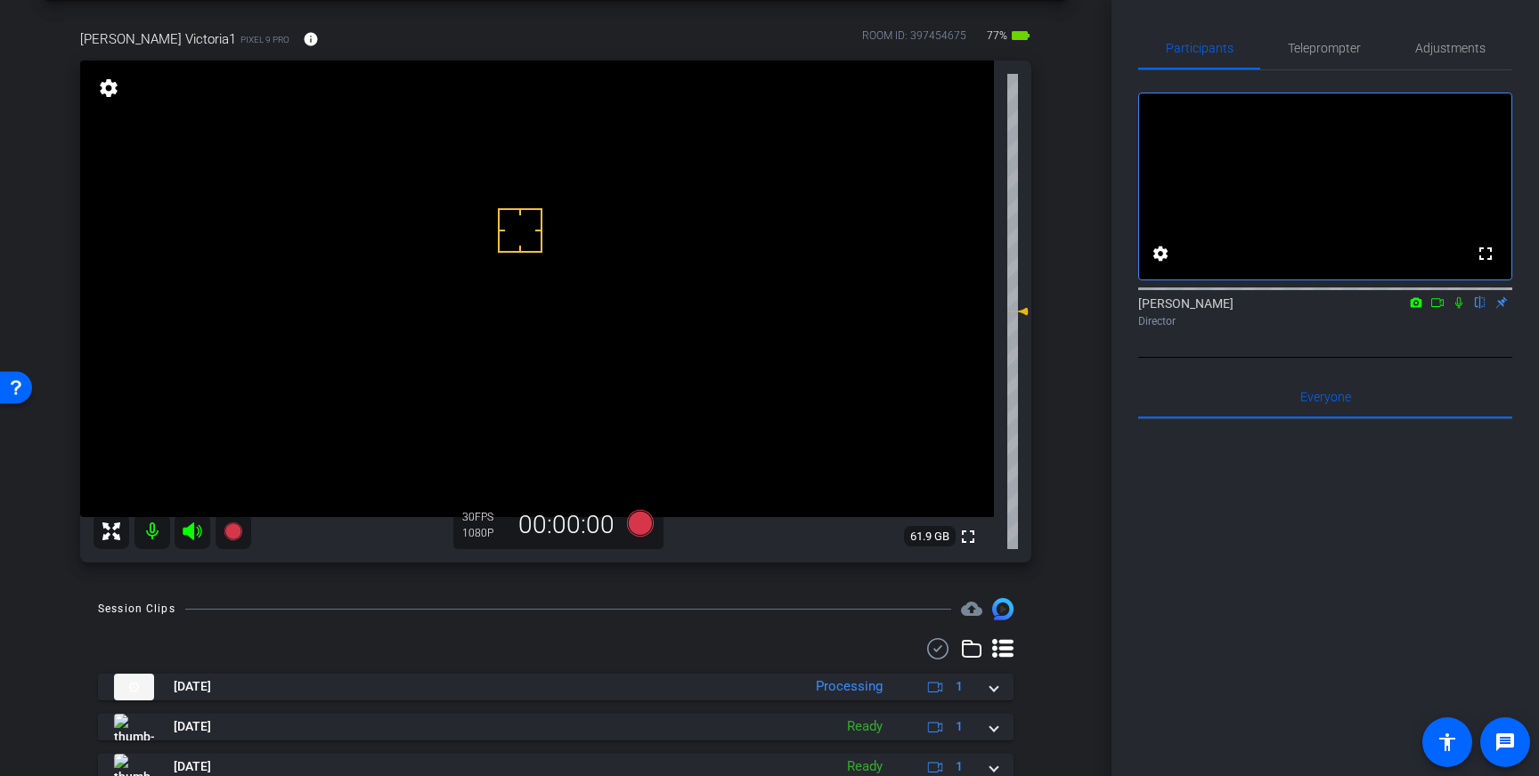
scroll to position [70, 0]
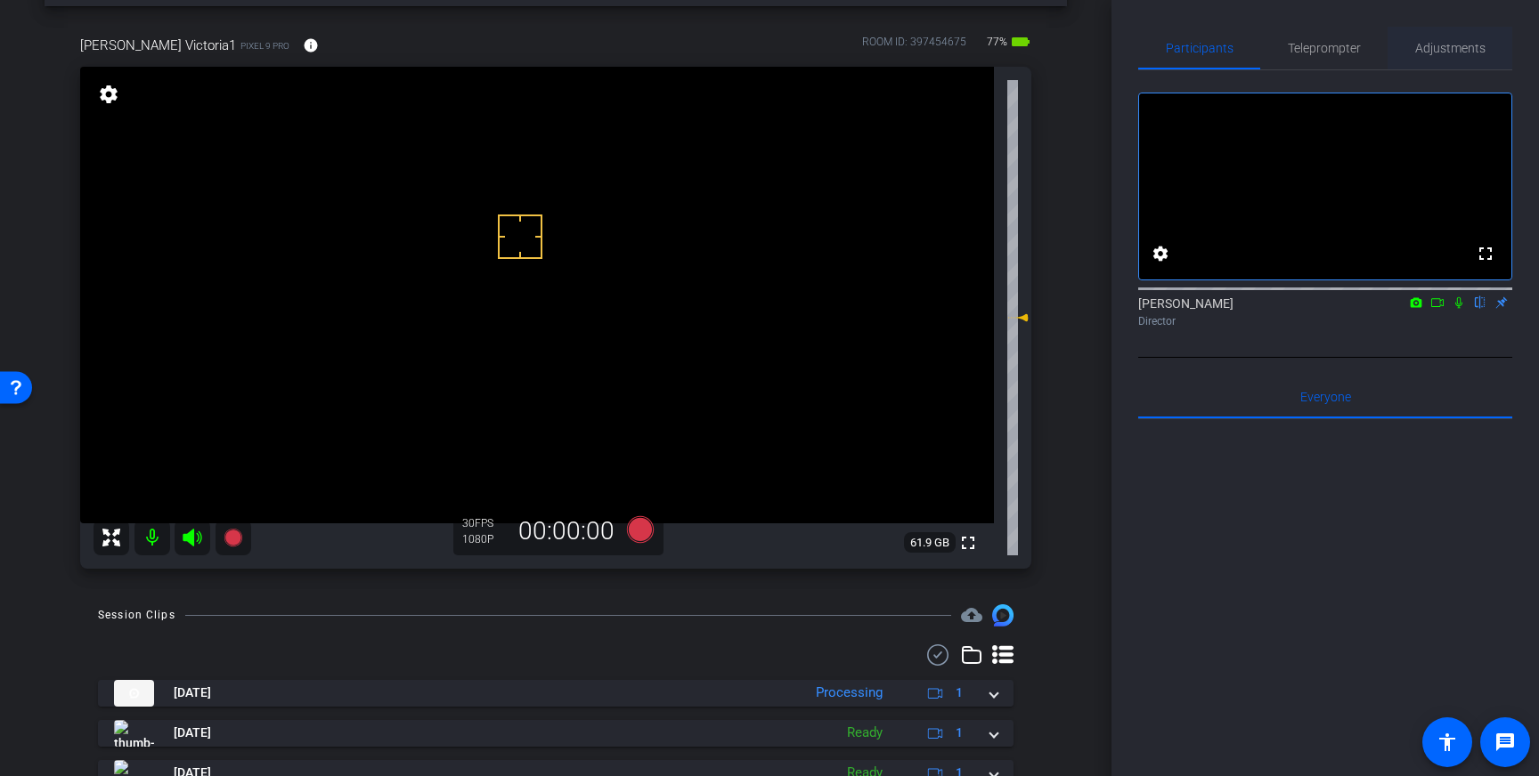
click at [1453, 34] on span "Adjustments" at bounding box center [1450, 48] width 70 height 43
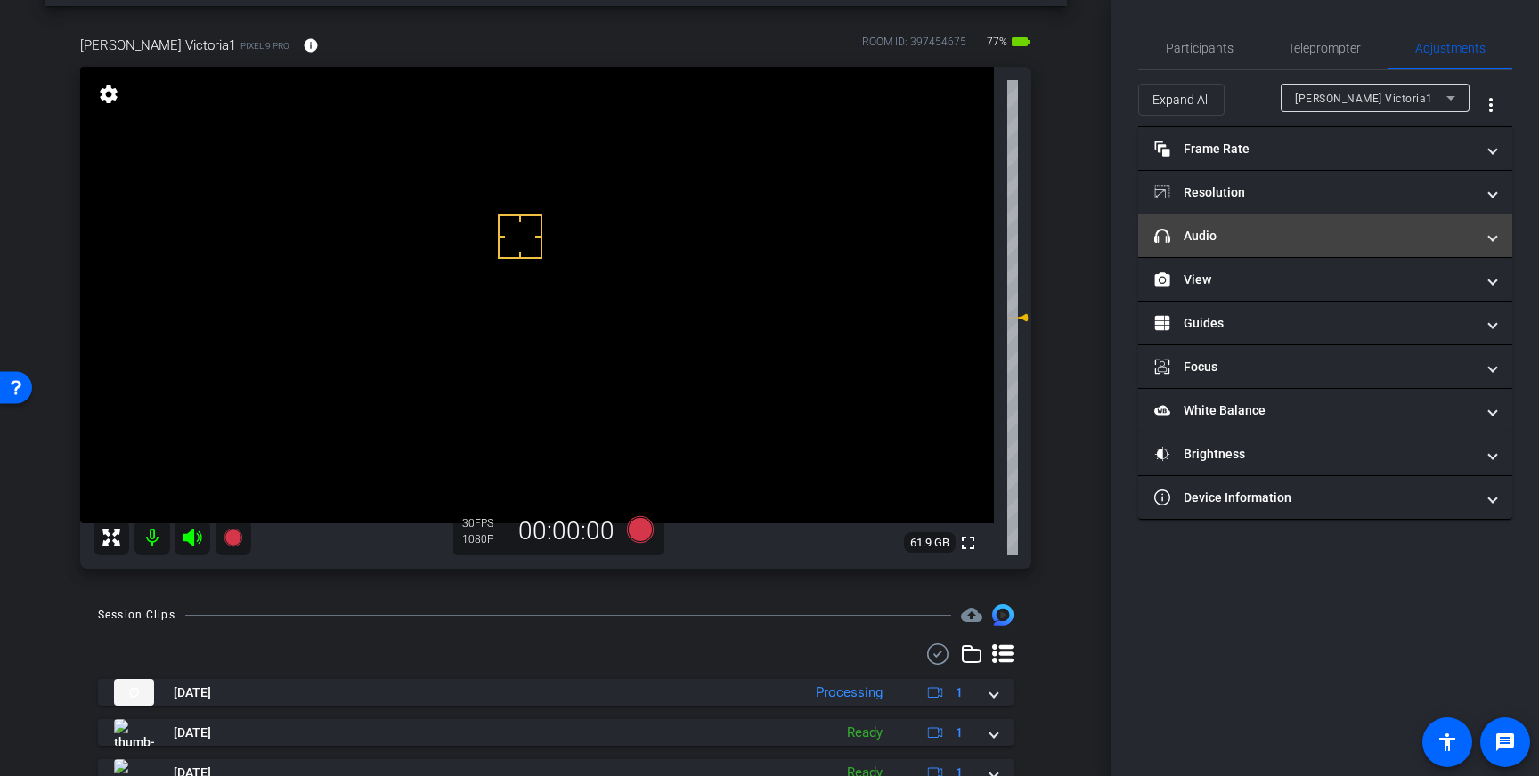
click at [1458, 237] on mat-panel-title "headphone icon Audio" at bounding box center [1314, 236] width 321 height 19
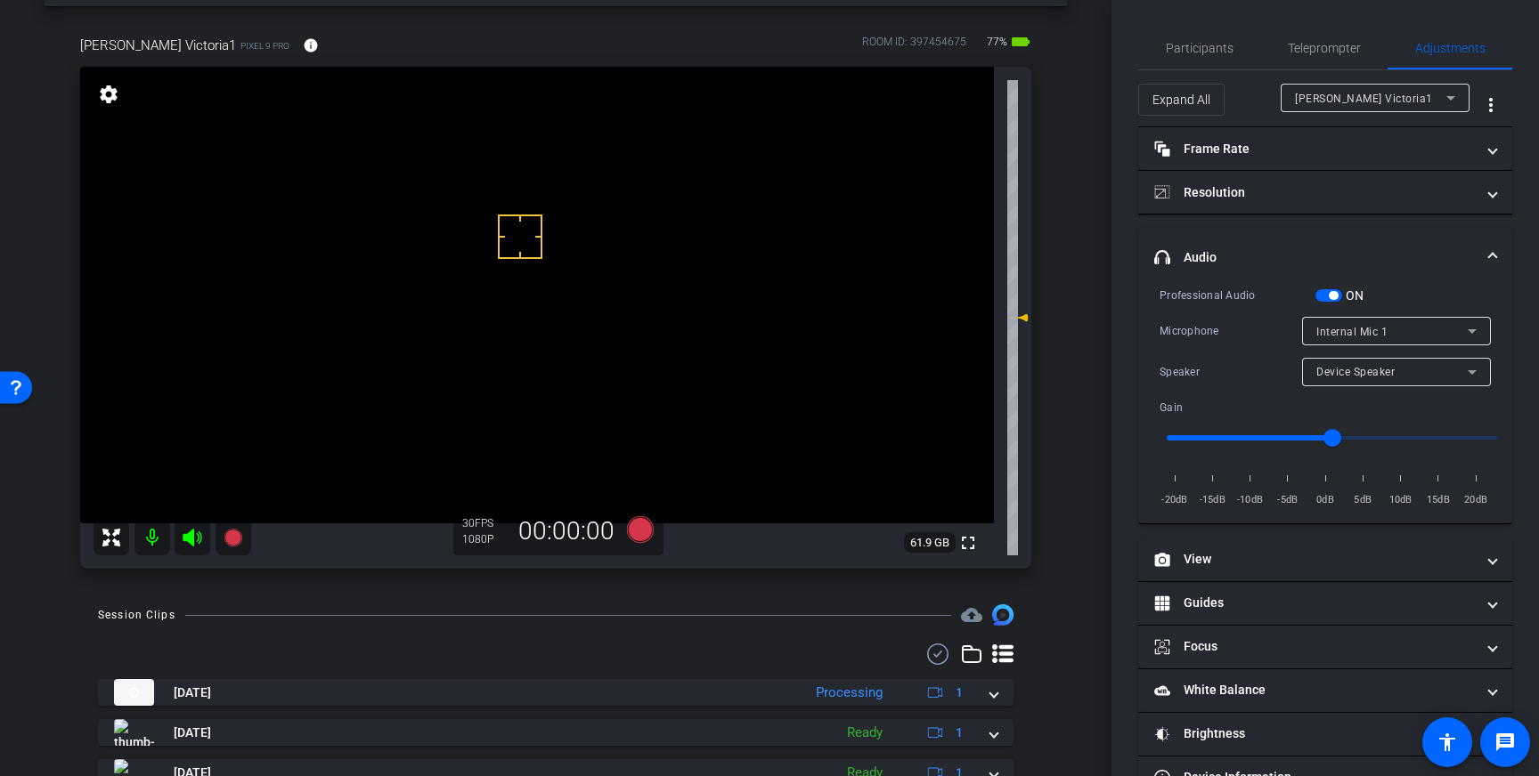
click at [1372, 324] on div "Internal Mic 1" at bounding box center [1391, 332] width 151 height 22
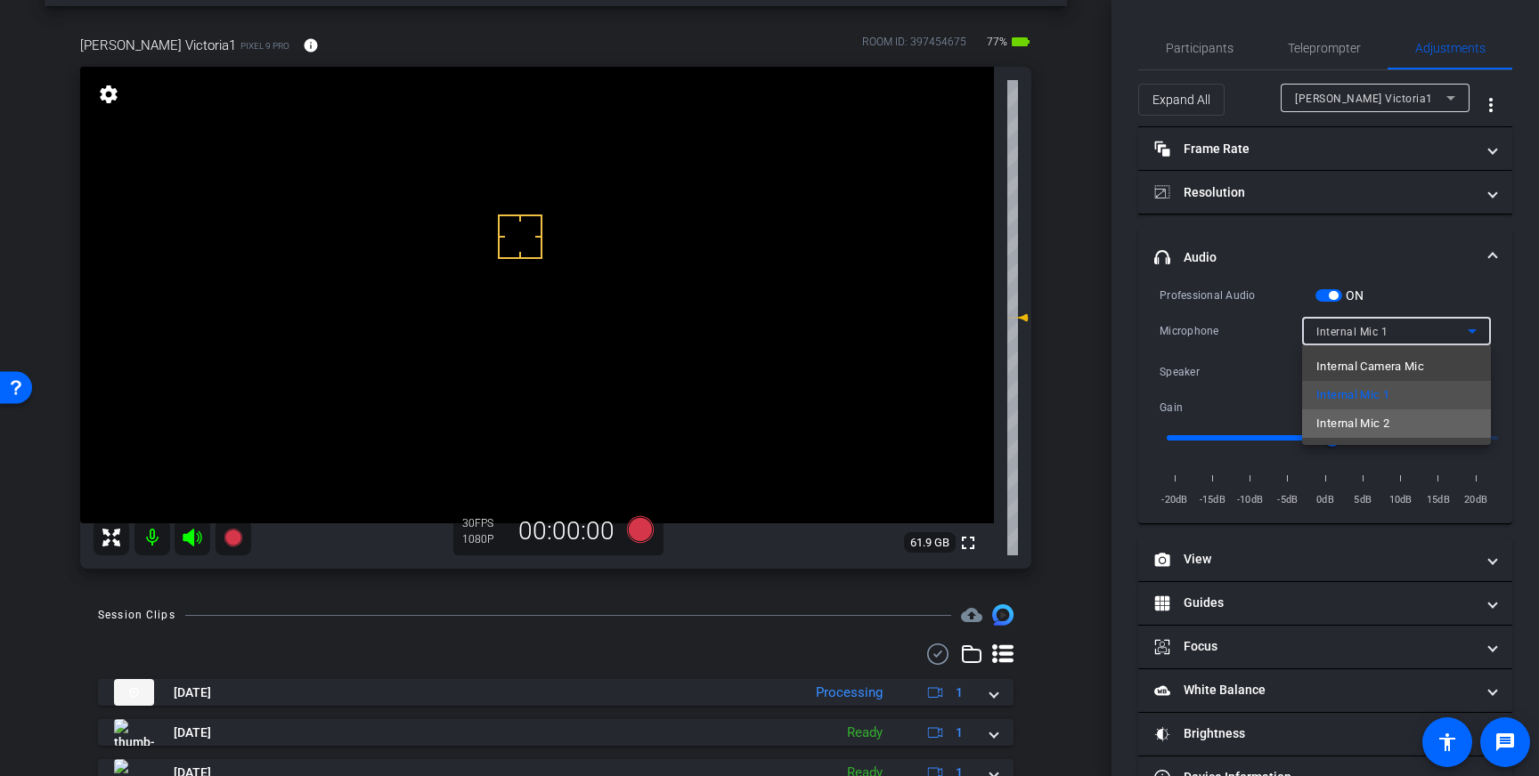
drag, startPoint x: 1383, startPoint y: 417, endPoint x: 1371, endPoint y: 420, distance: 12.1
click at [1383, 417] on span "Internal Mic 2" at bounding box center [1352, 423] width 73 height 21
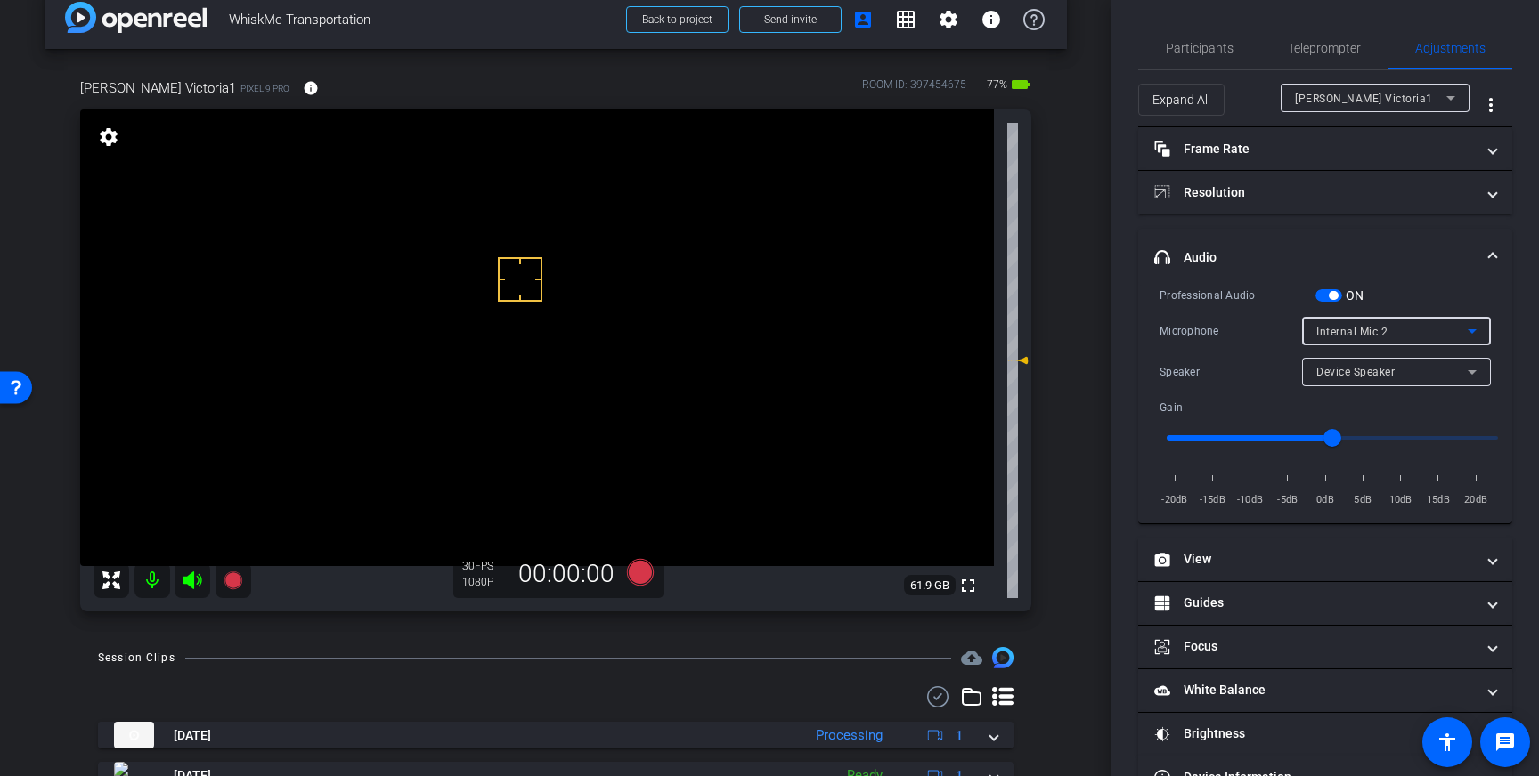
scroll to position [26, 0]
click at [632, 579] on icon at bounding box center [640, 574] width 27 height 27
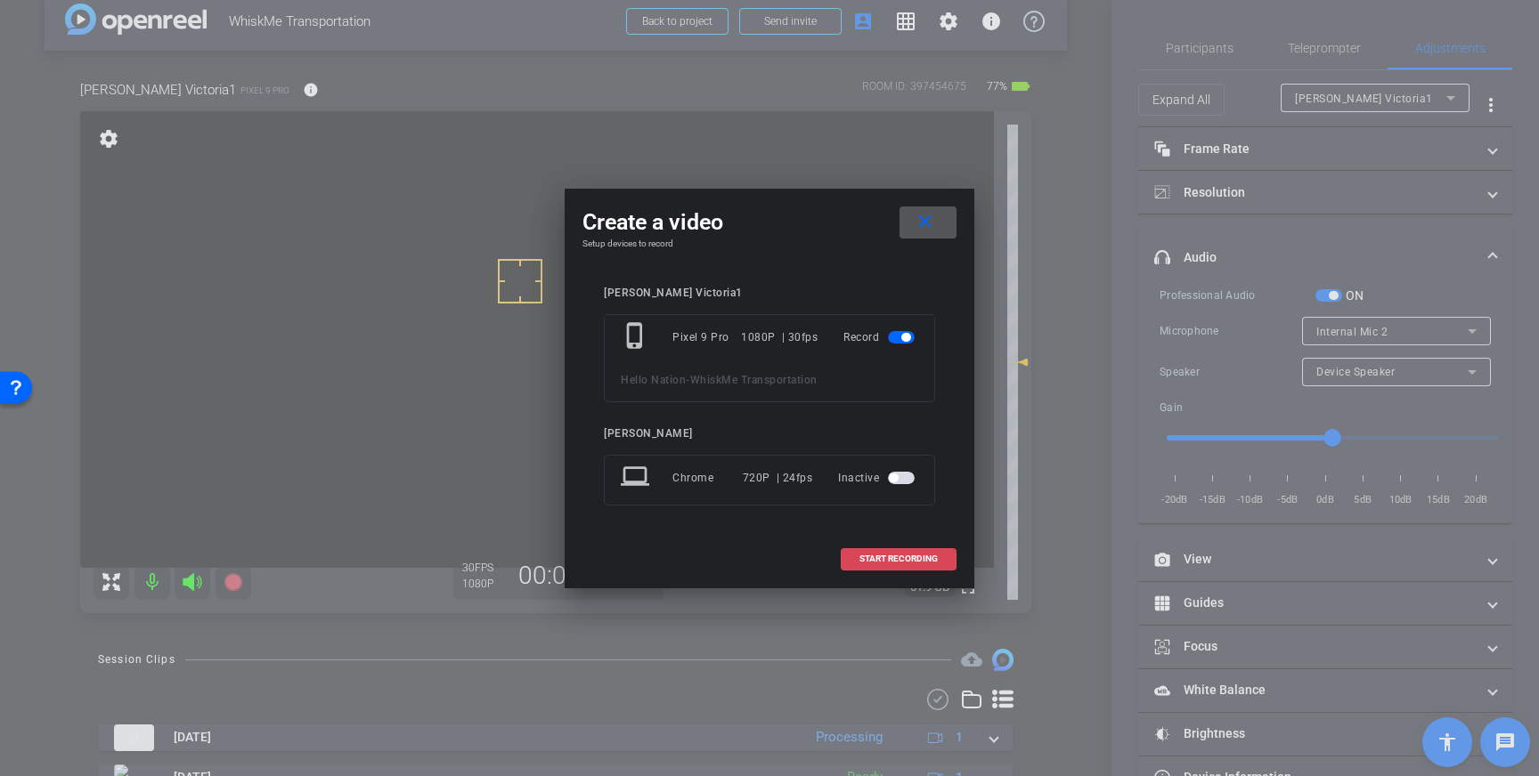
click at [890, 557] on span "START RECORDING" at bounding box center [898, 559] width 78 height 9
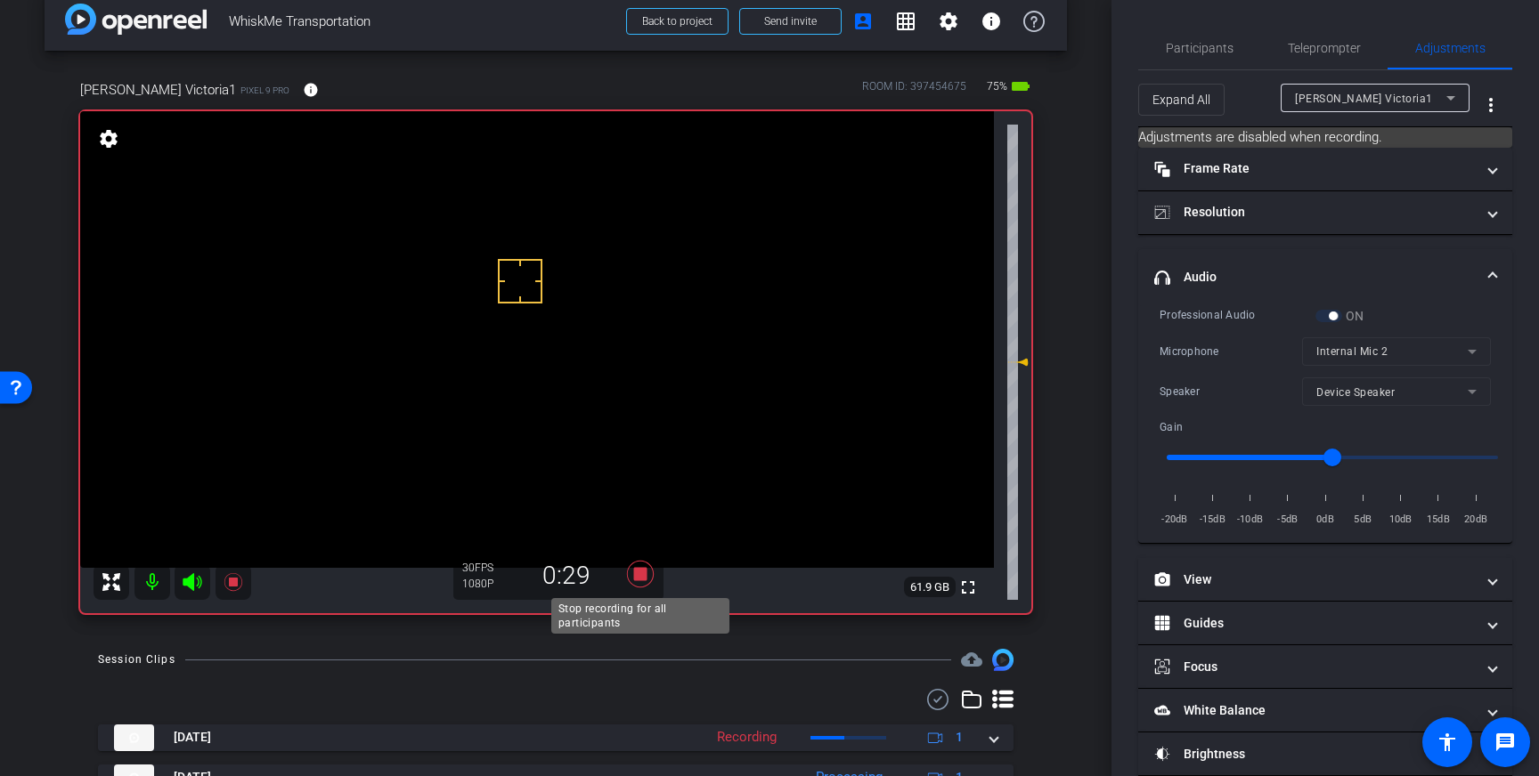
click at [643, 575] on icon at bounding box center [640, 574] width 27 height 27
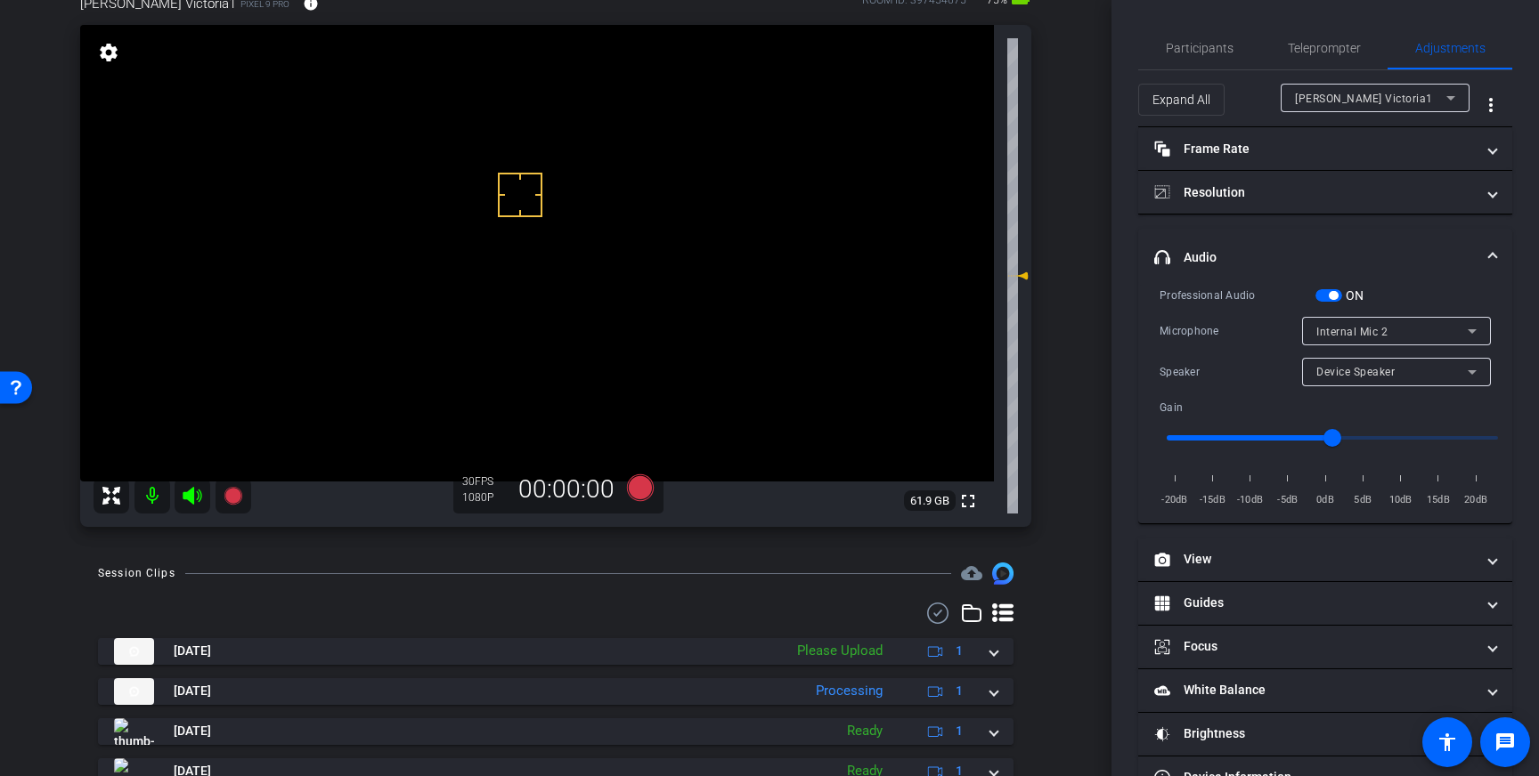
scroll to position [114, 0]
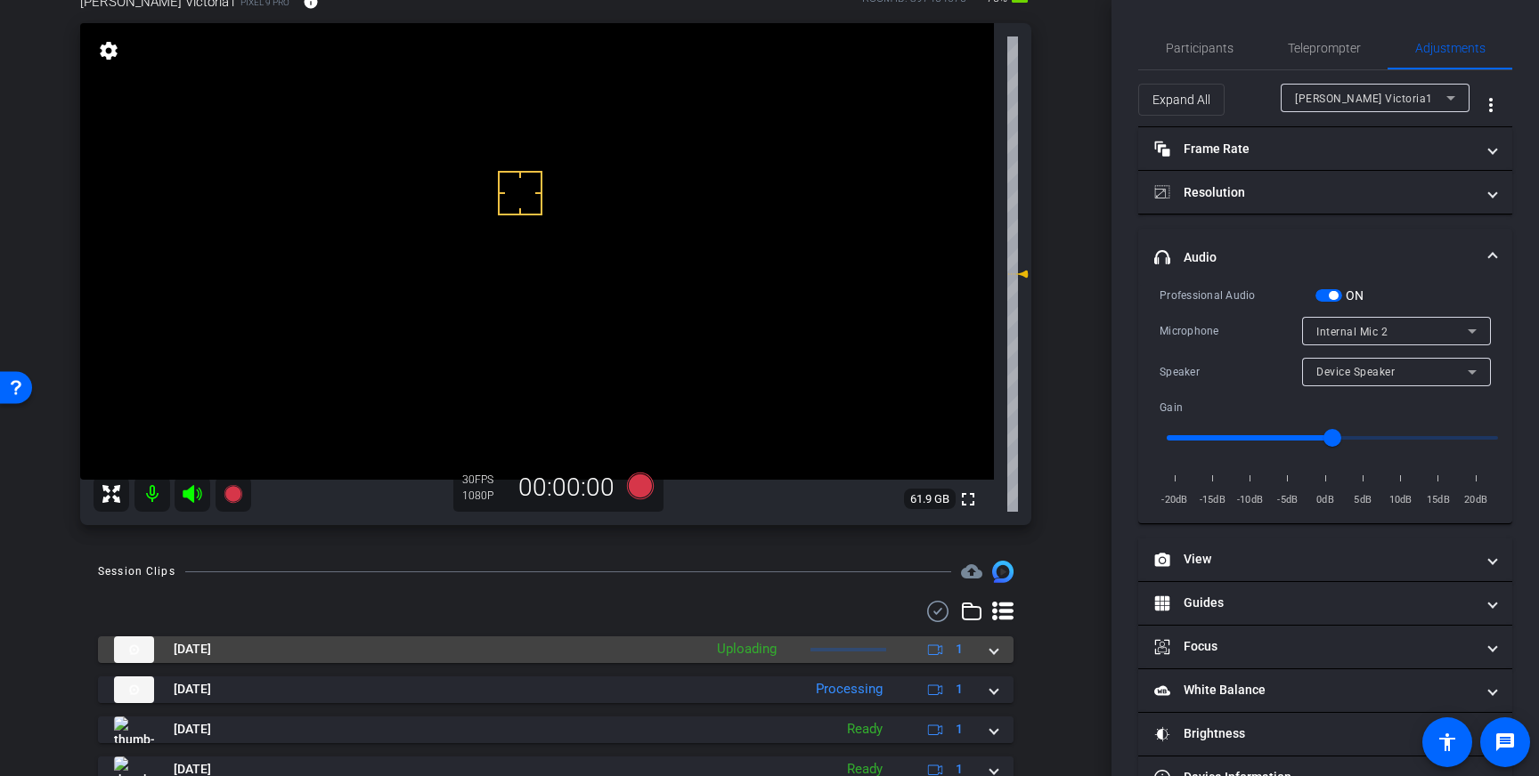
click at [992, 654] on span at bounding box center [993, 649] width 7 height 19
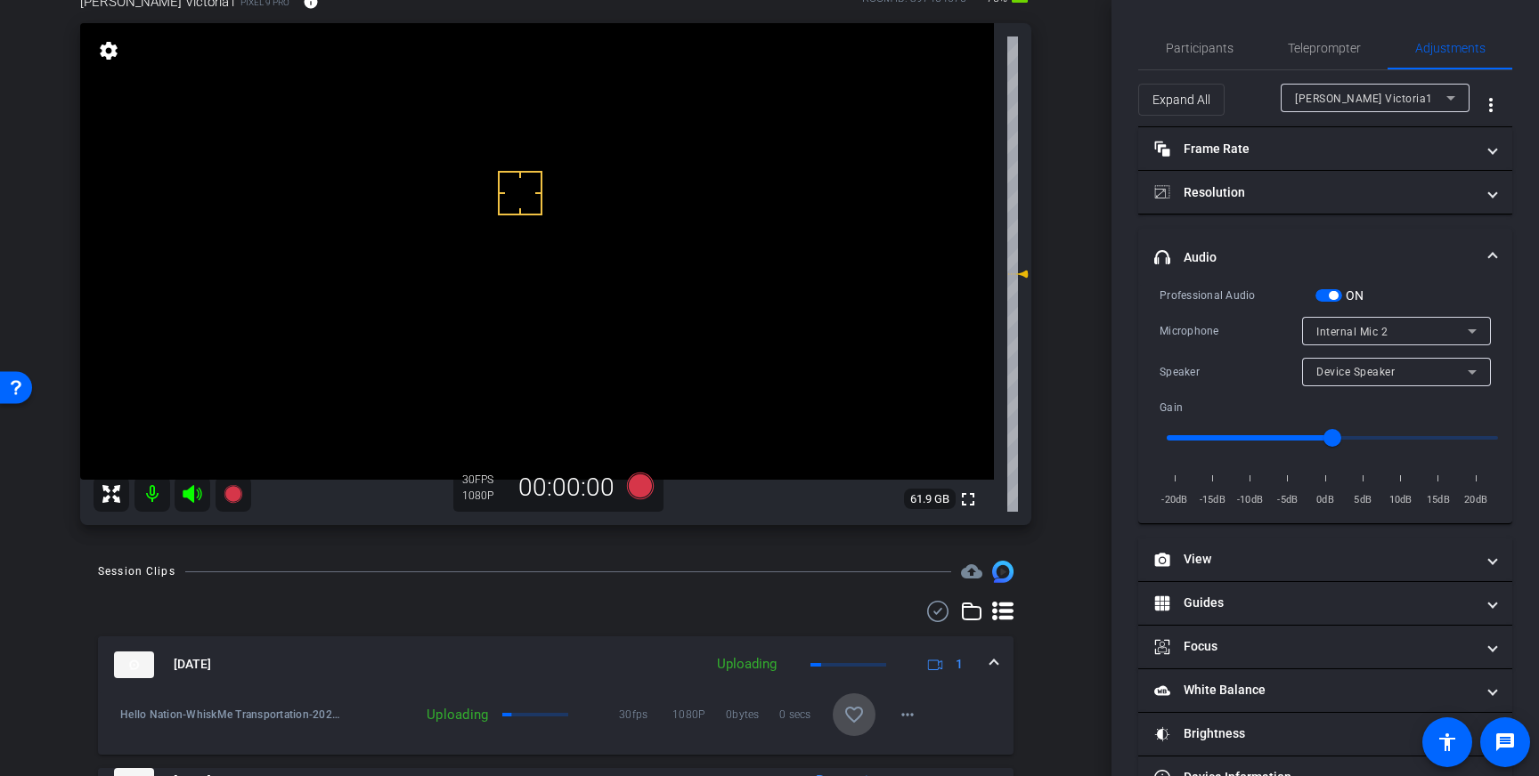
click at [857, 710] on mat-icon "favorite_border" at bounding box center [853, 714] width 21 height 21
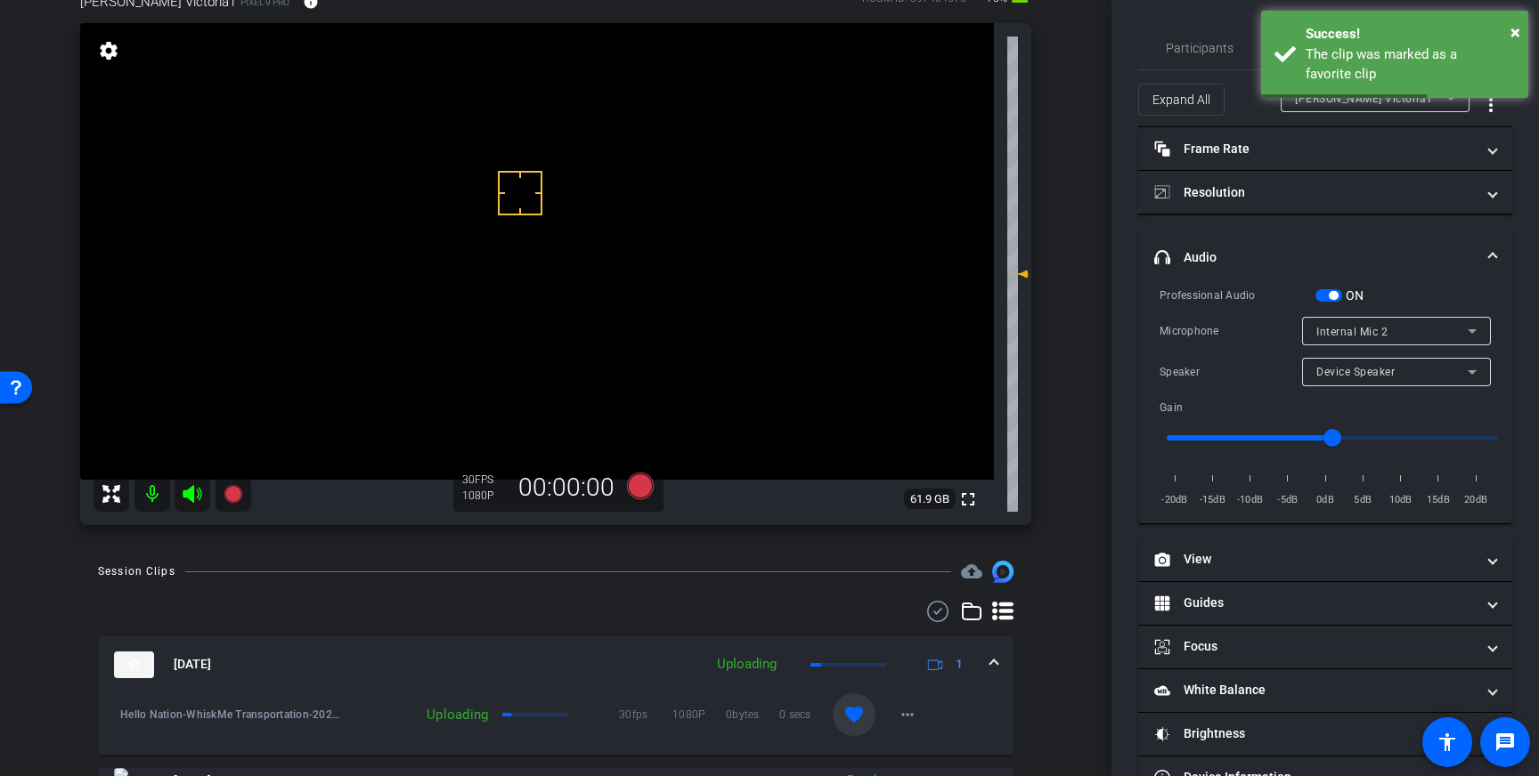
click at [991, 664] on span at bounding box center [993, 664] width 7 height 19
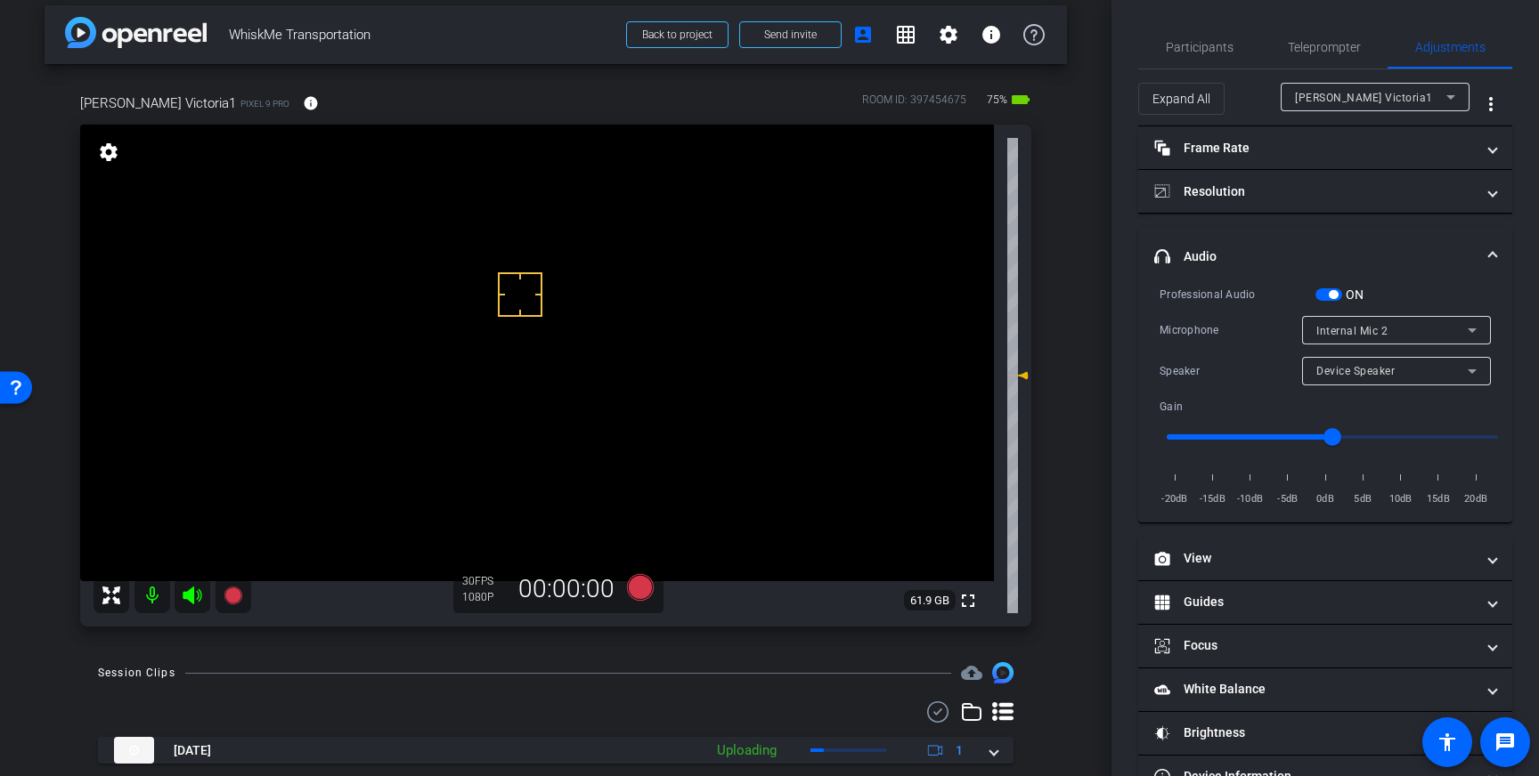
scroll to position [10, 0]
click at [1320, 35] on span "Teleprompter" at bounding box center [1324, 47] width 73 height 43
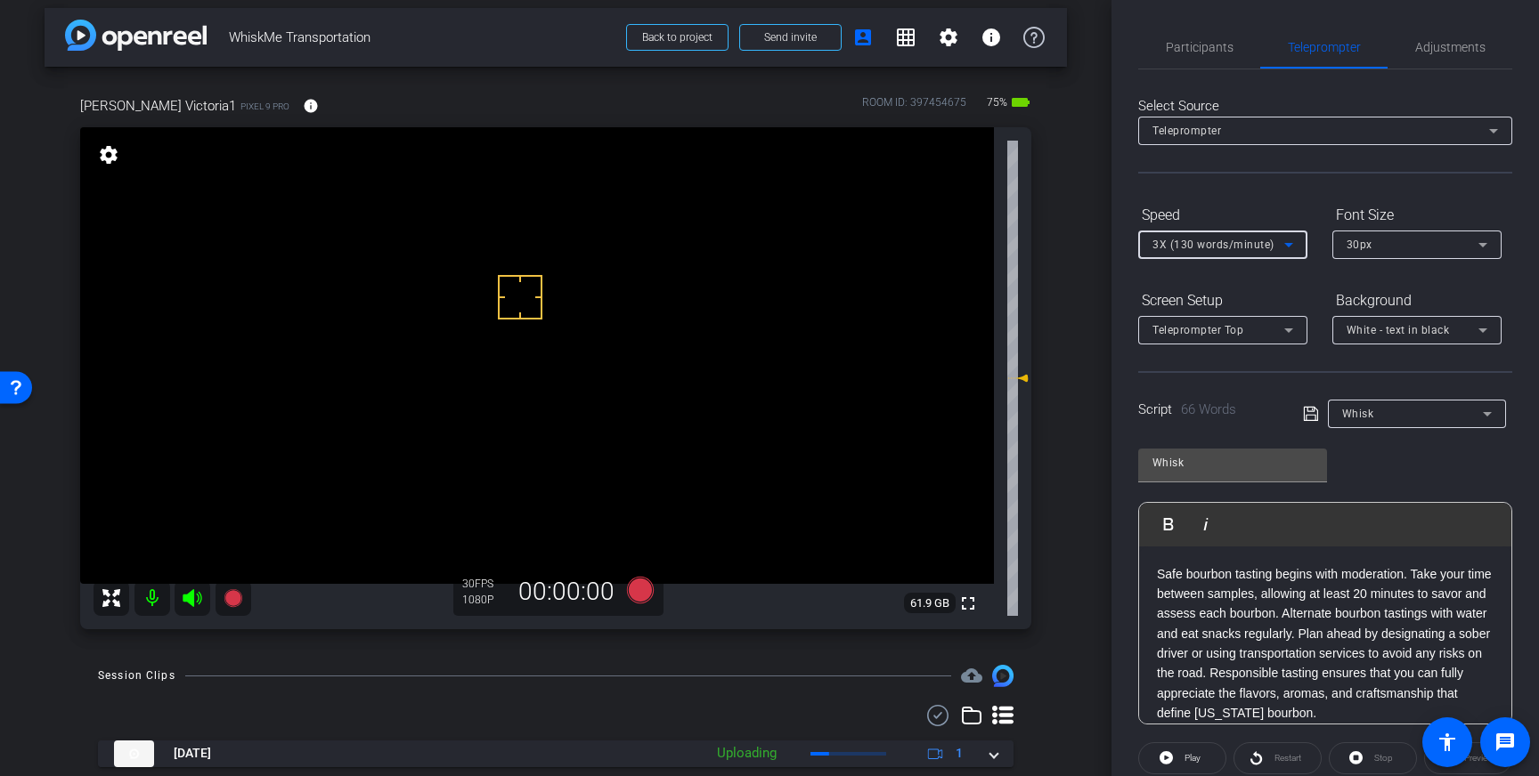
click at [1247, 248] on span "3X (130 words/minute)" at bounding box center [1213, 245] width 122 height 12
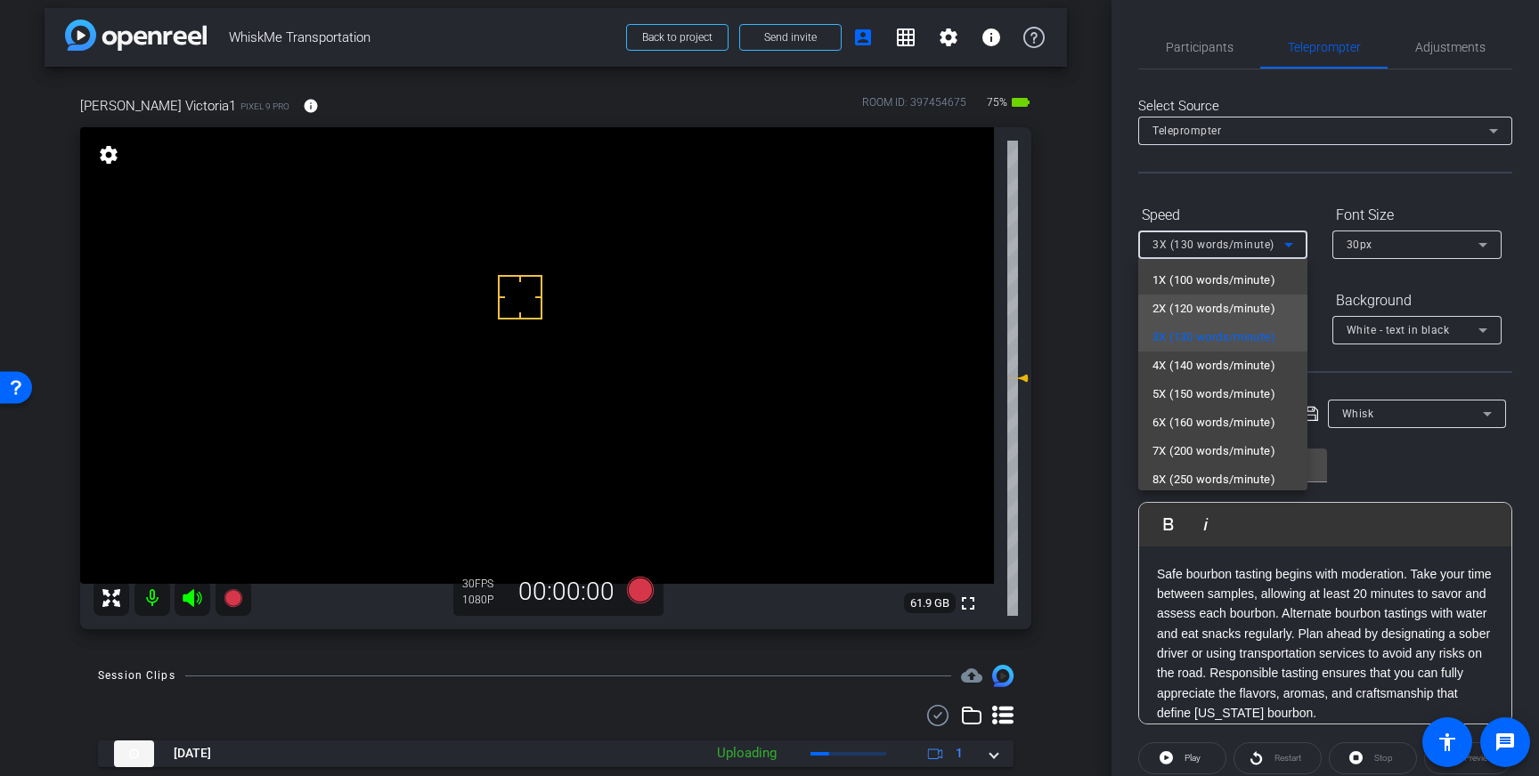
click at [1192, 313] on span "2X (120 words/minute)" at bounding box center [1213, 308] width 123 height 21
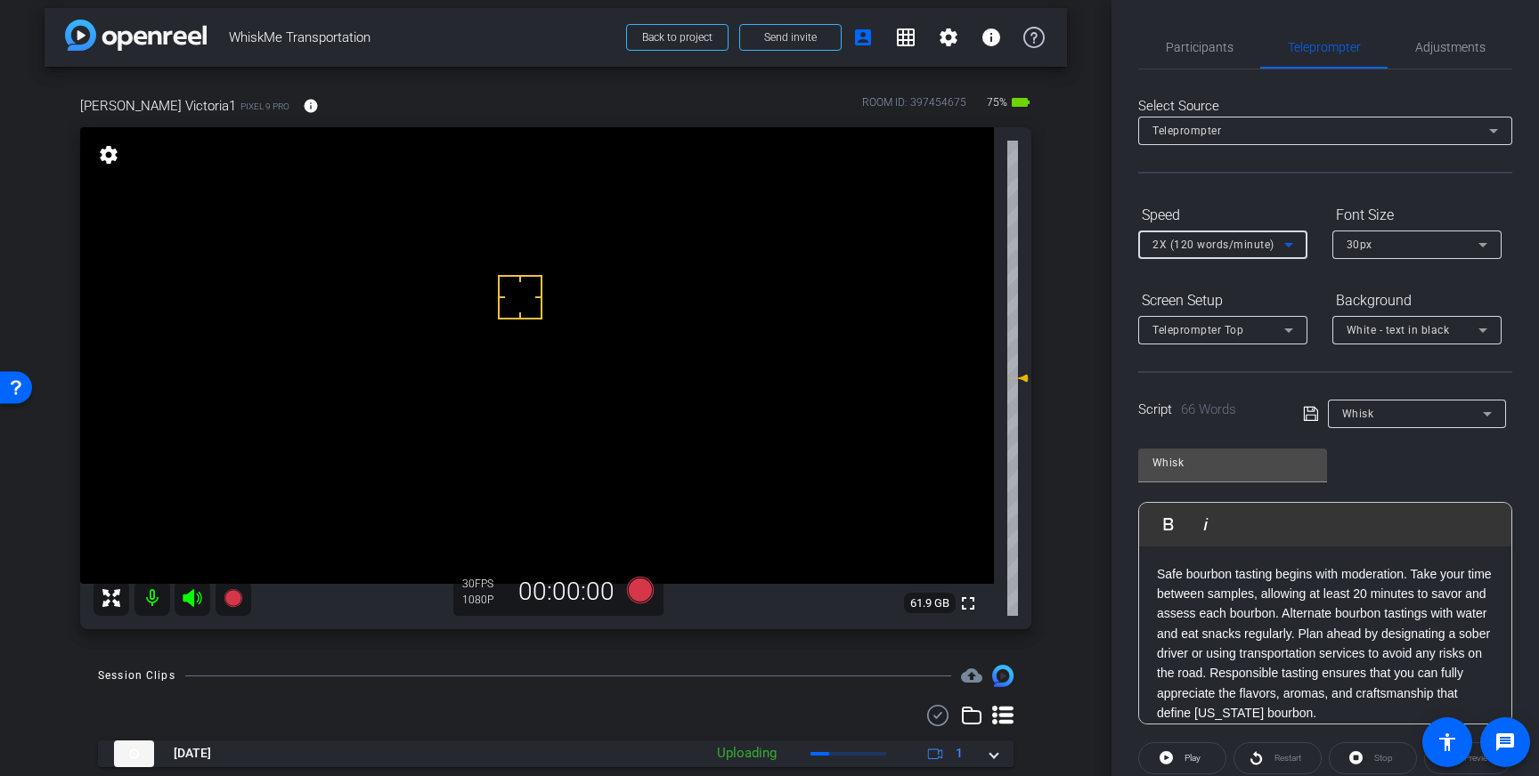
click at [1310, 414] on icon at bounding box center [1311, 413] width 16 height 21
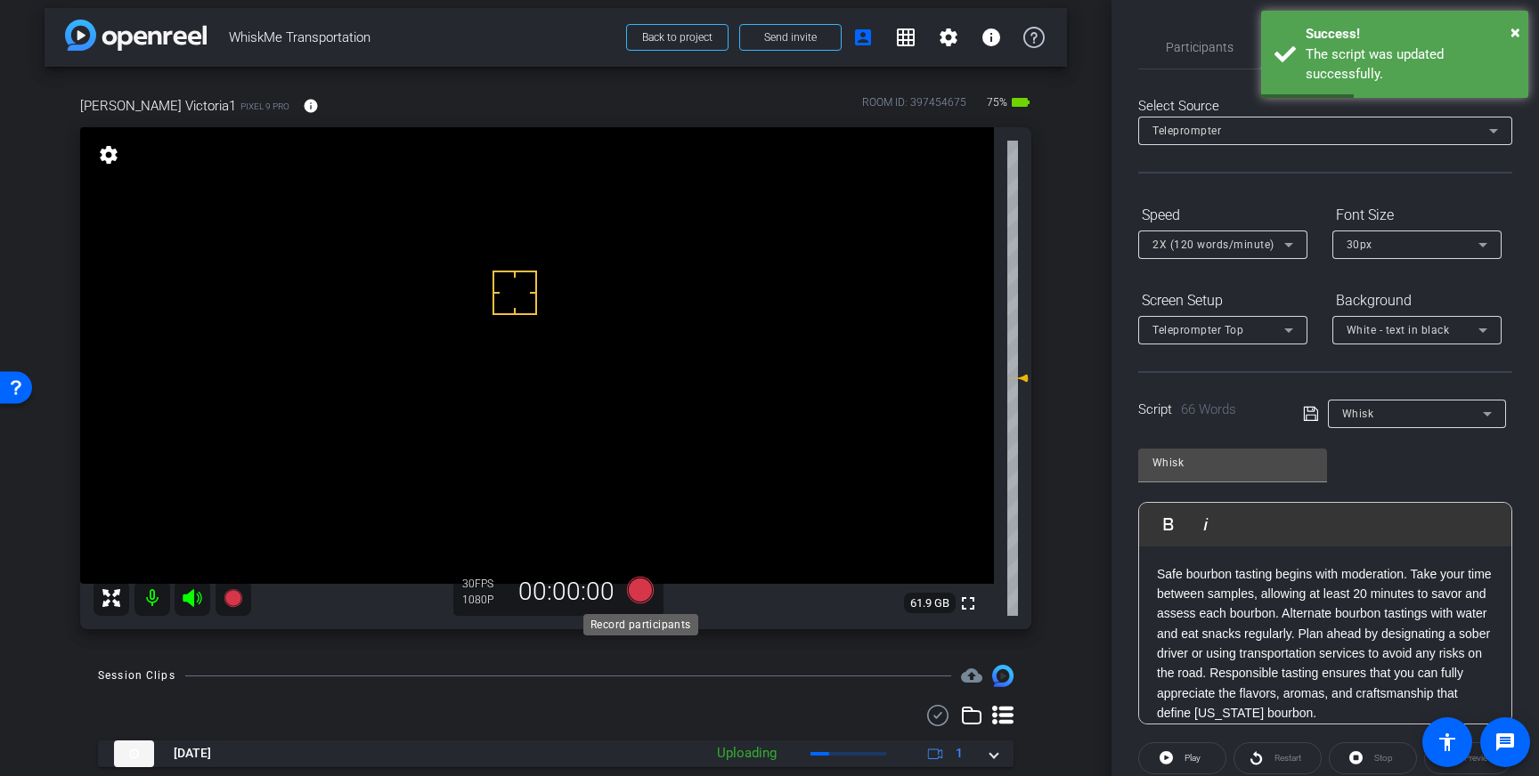
click at [637, 594] on icon at bounding box center [640, 590] width 27 height 27
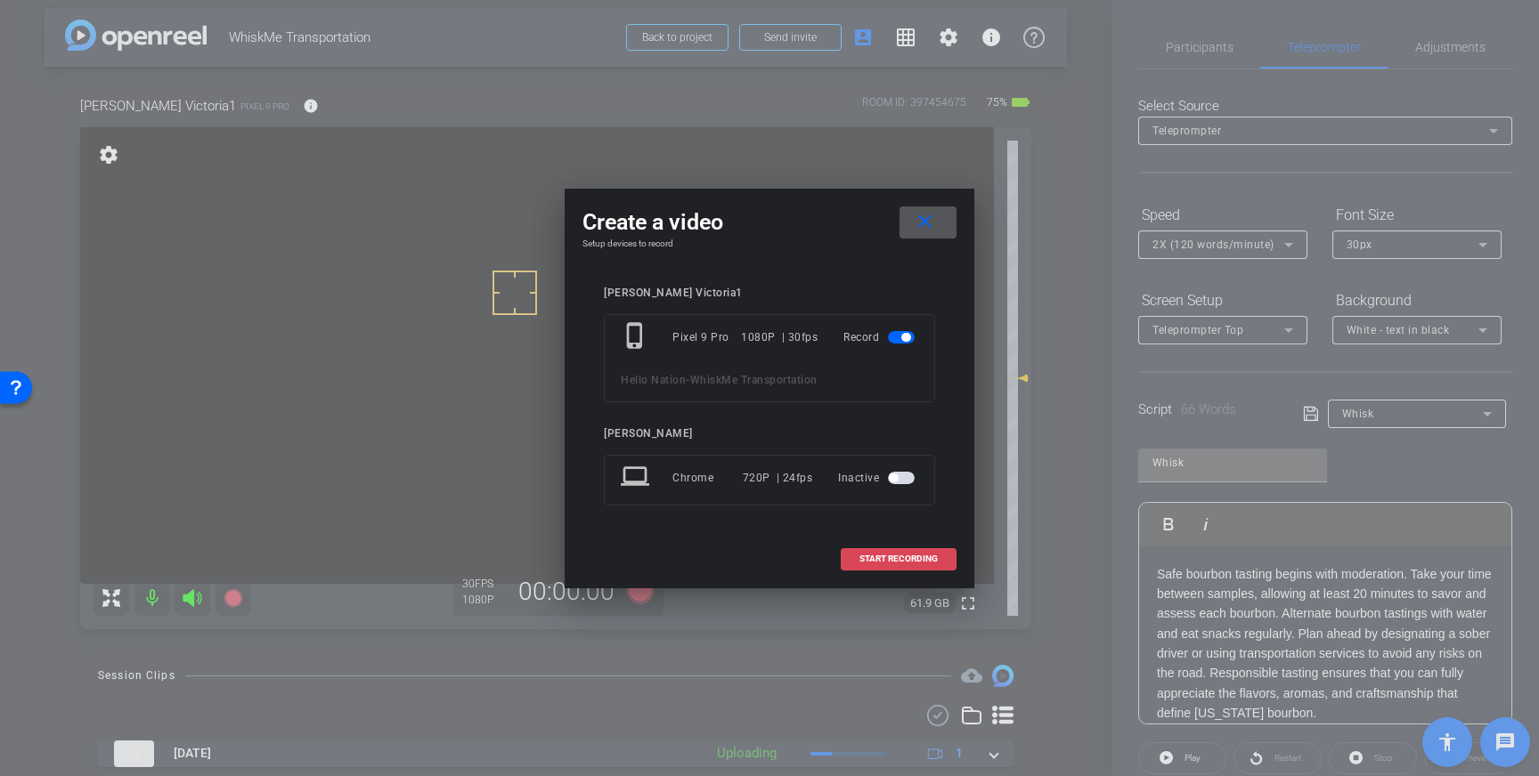
click at [910, 561] on span "START RECORDING" at bounding box center [898, 559] width 78 height 9
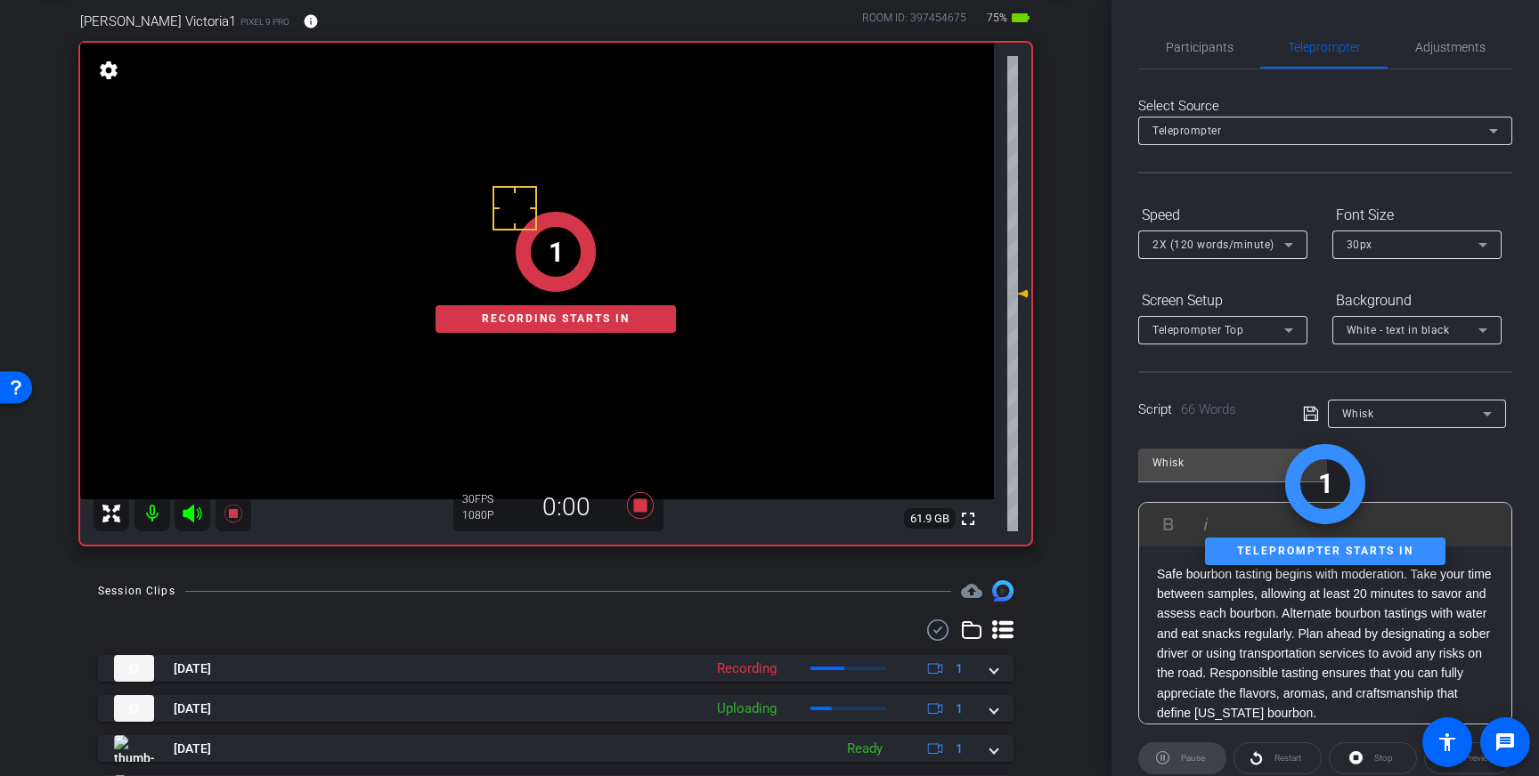
scroll to position [93, 0]
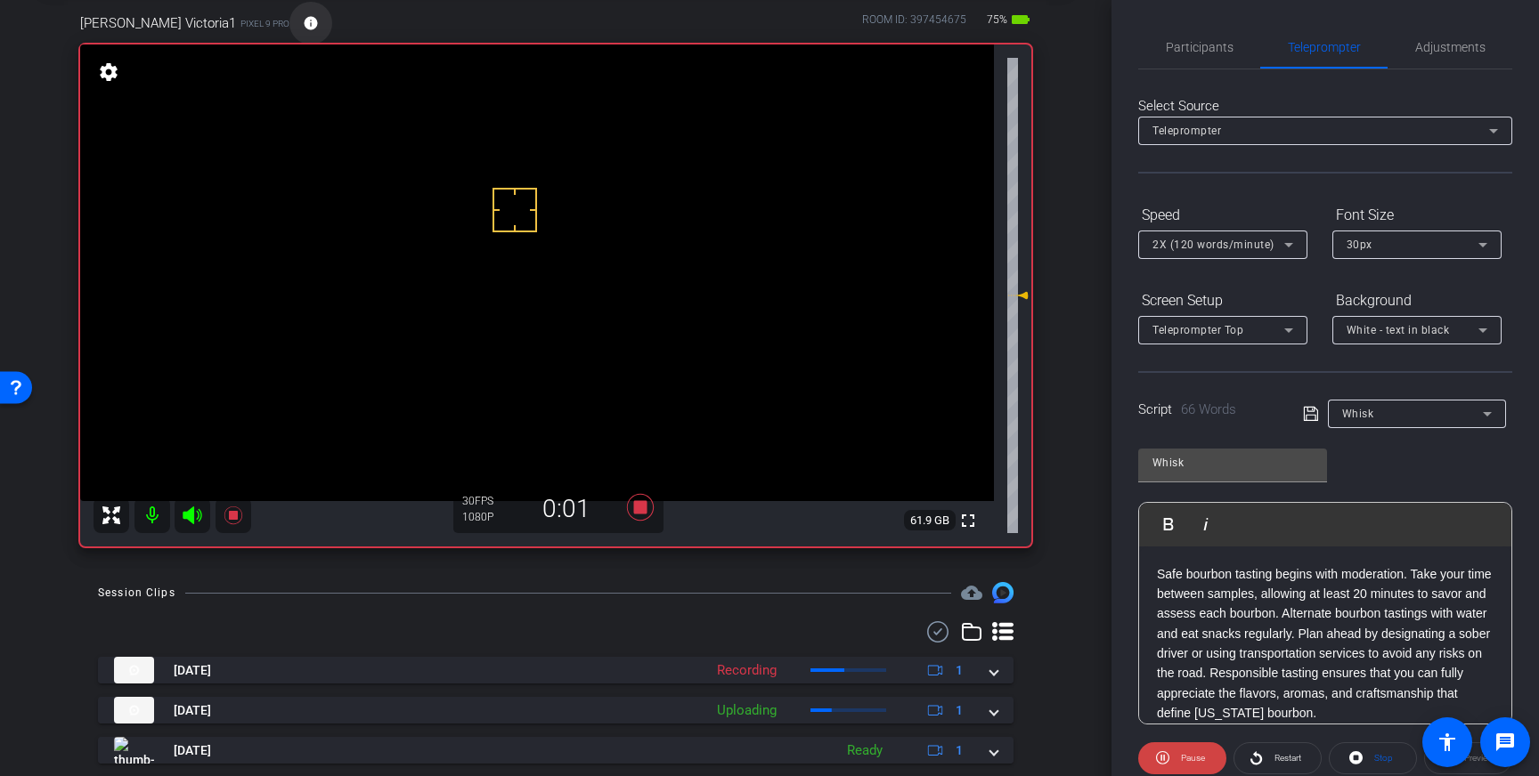
click at [303, 21] on mat-icon "info" at bounding box center [311, 23] width 16 height 16
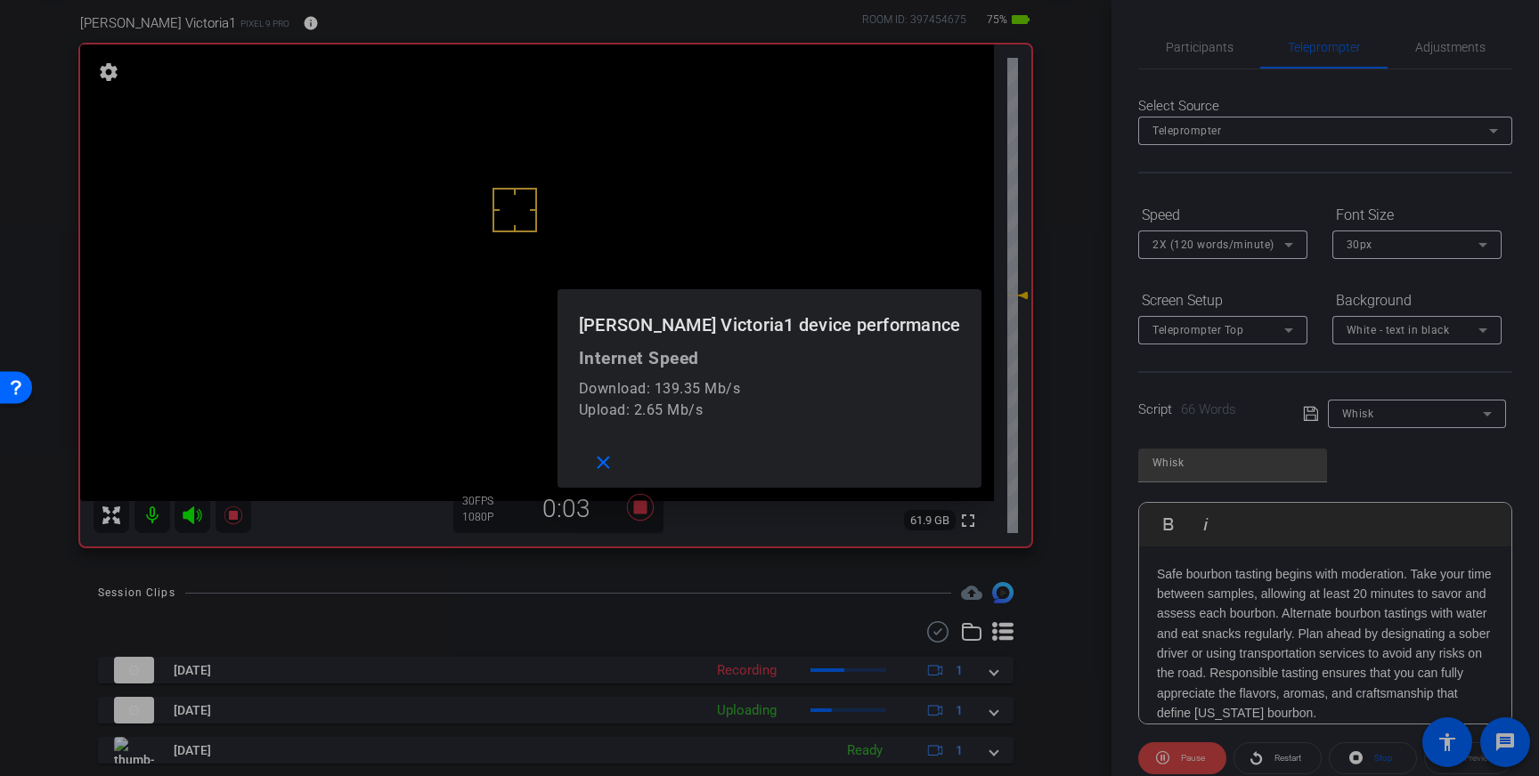
click at [252, 21] on div at bounding box center [769, 388] width 1539 height 776
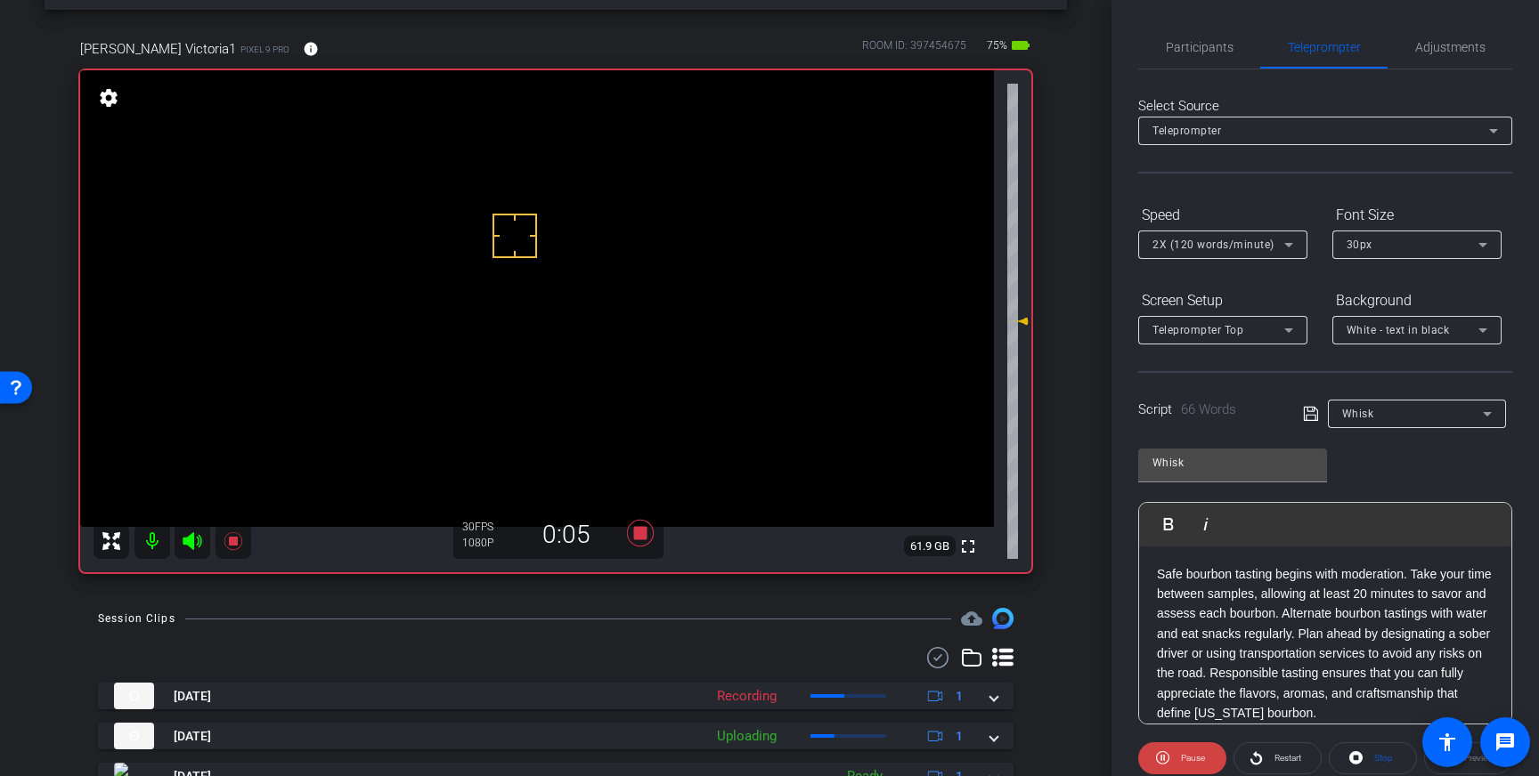
scroll to position [69, 0]
click at [638, 536] on icon at bounding box center [640, 531] width 27 height 27
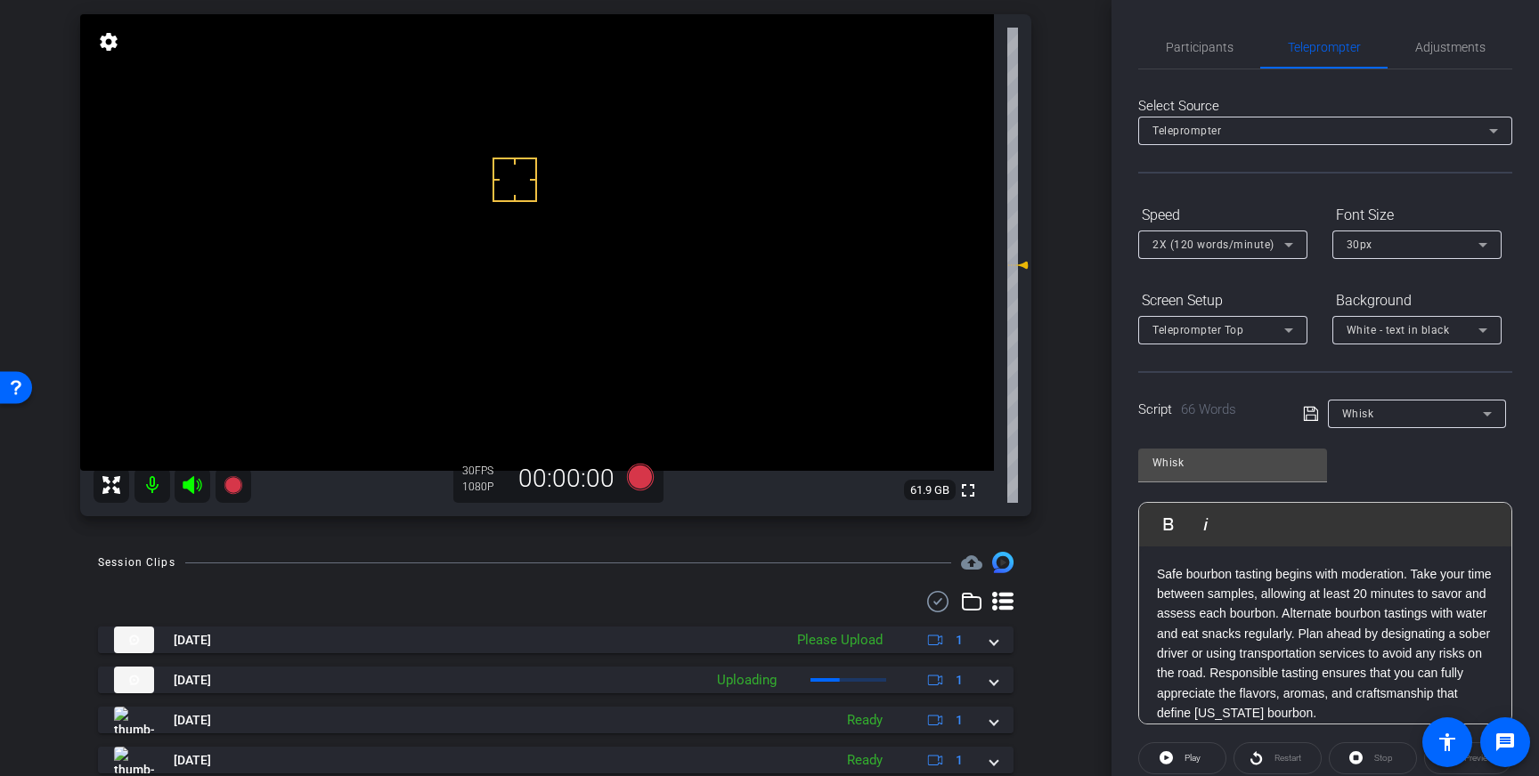
scroll to position [156, 0]
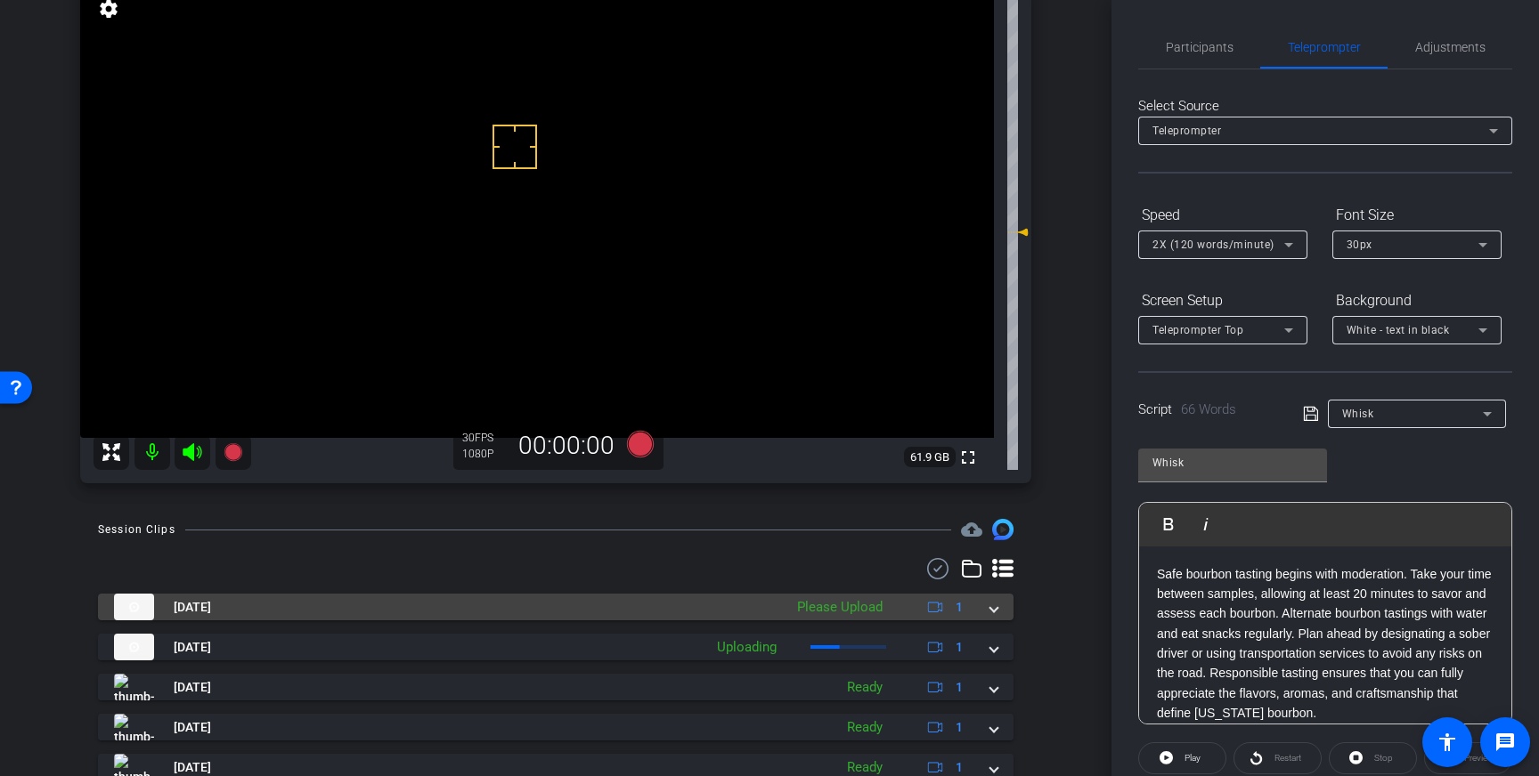
click at [996, 612] on span at bounding box center [993, 607] width 7 height 19
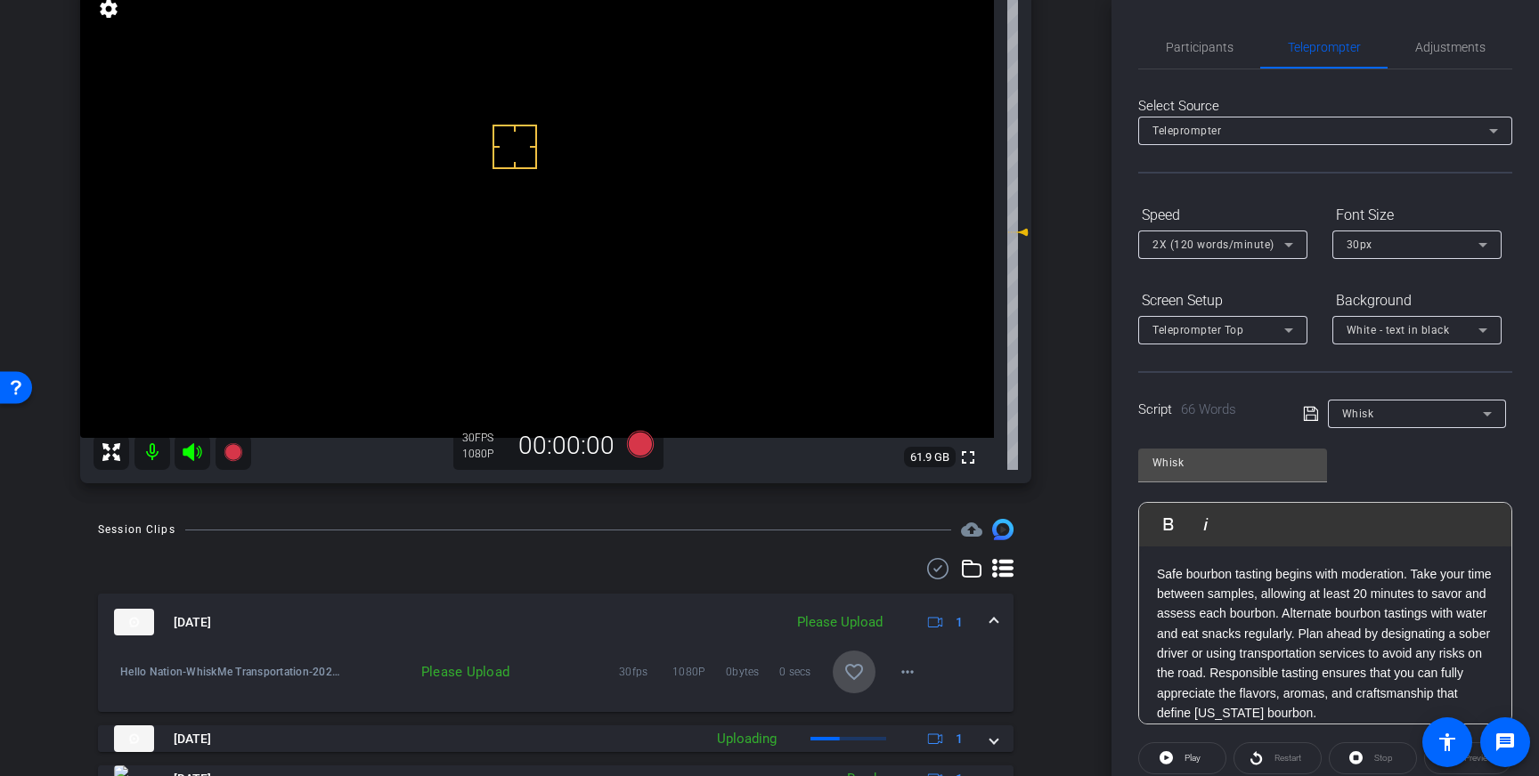
click at [857, 670] on mat-icon "favorite_border" at bounding box center [853, 672] width 21 height 21
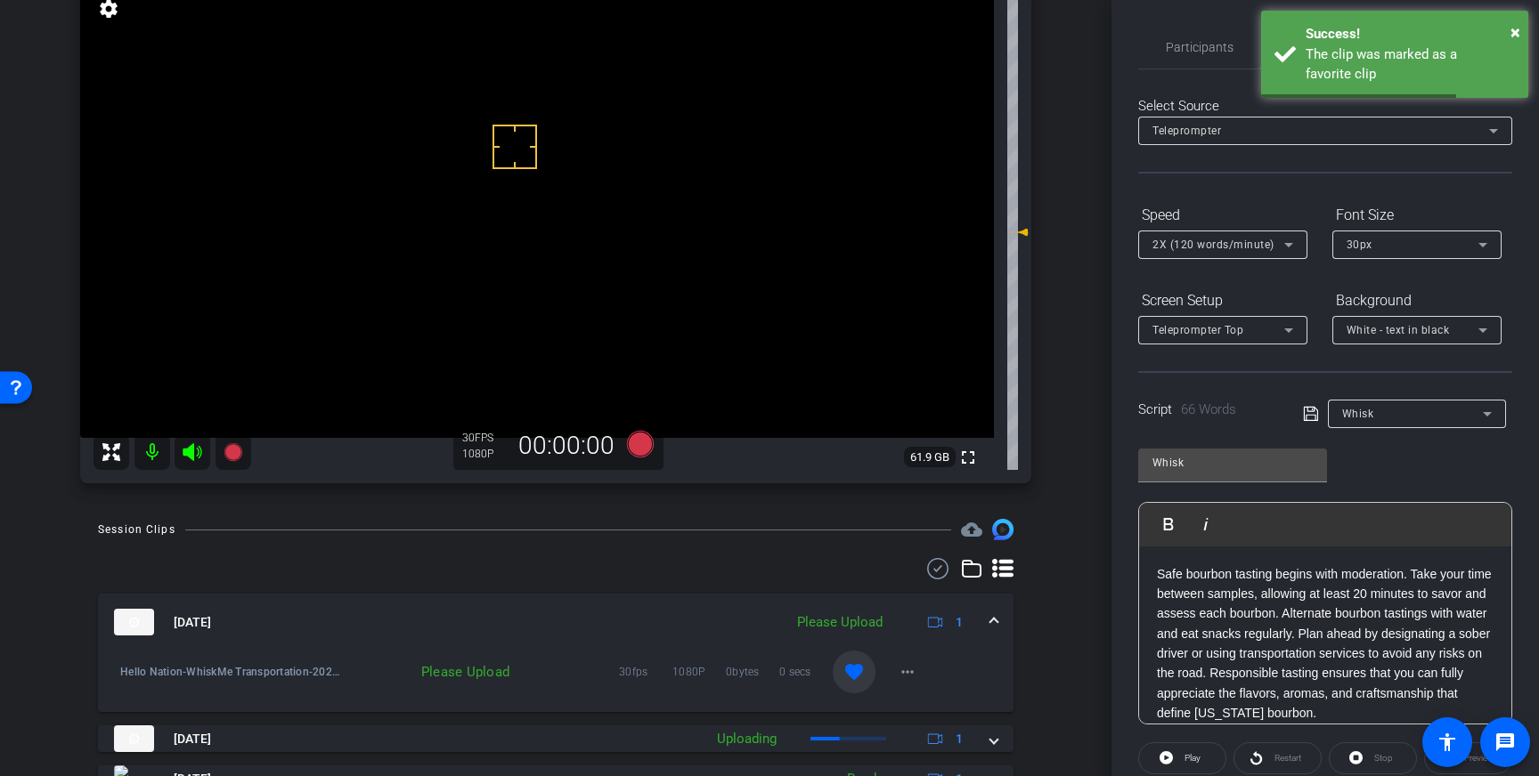
click at [989, 616] on div "Aug 12, 2025 Please Upload 1" at bounding box center [552, 622] width 876 height 27
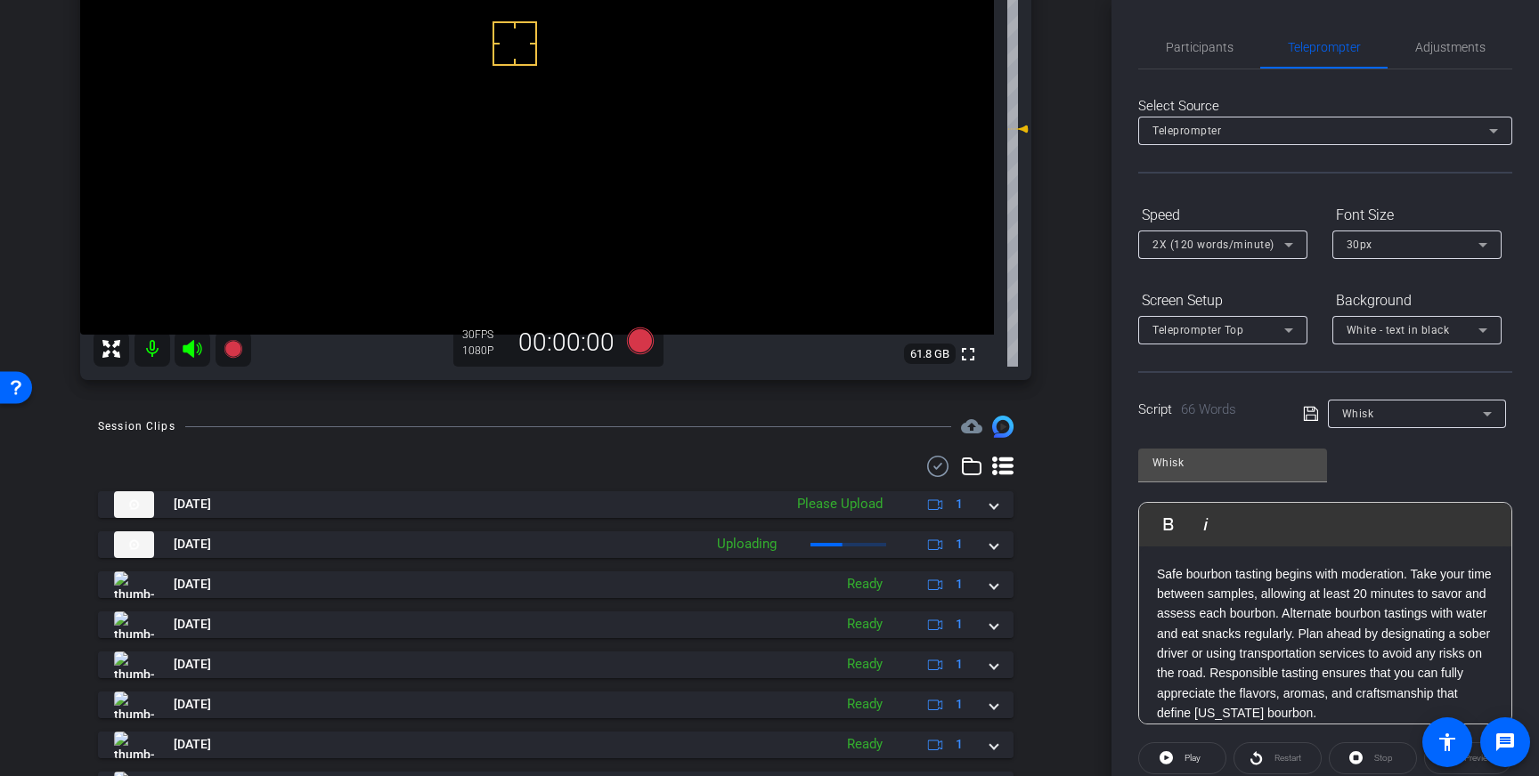
scroll to position [263, 0]
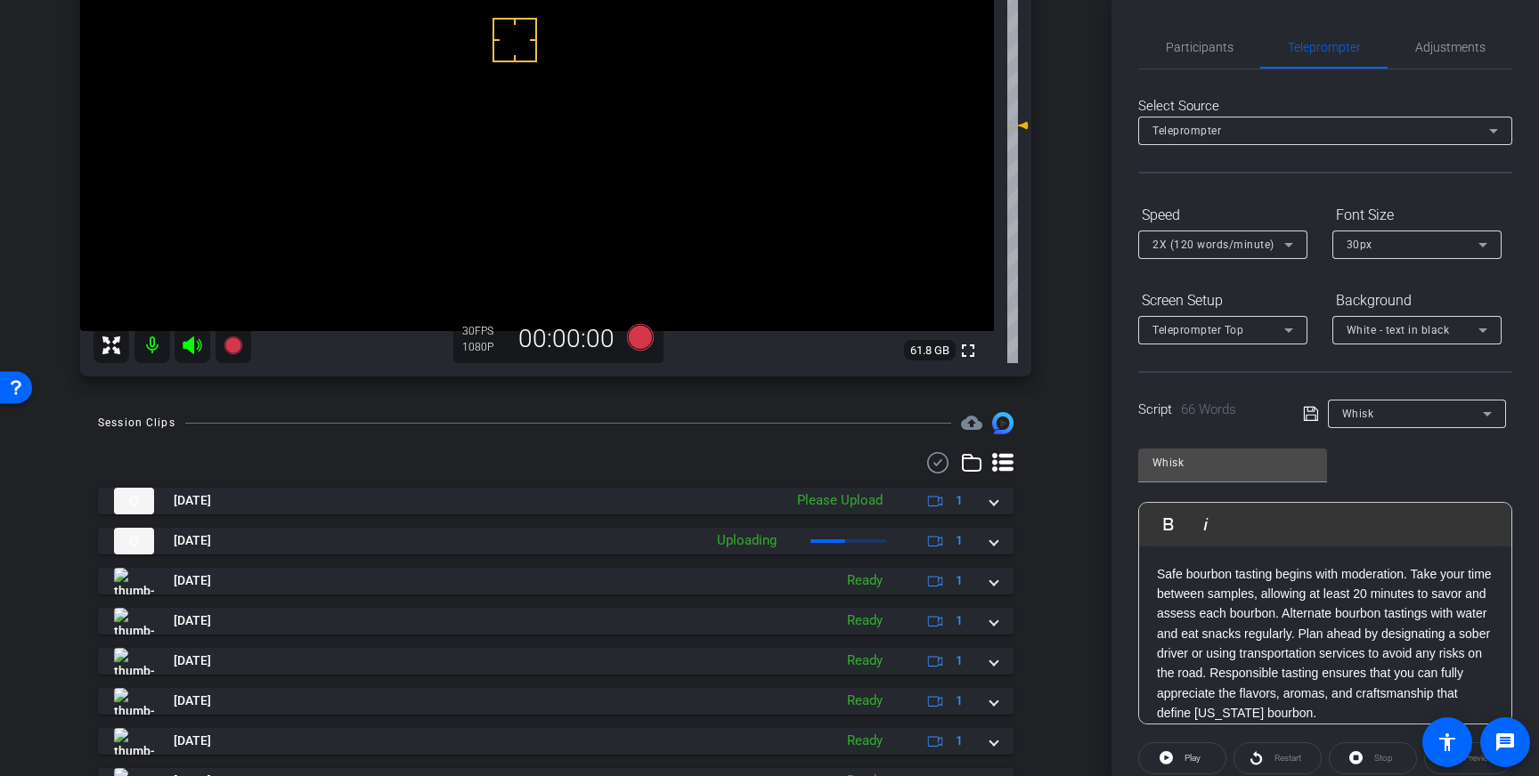
click at [1319, 672] on p "Safe bourbon tasting begins with moderation. Take your time between samples, al…" at bounding box center [1325, 644] width 337 height 159
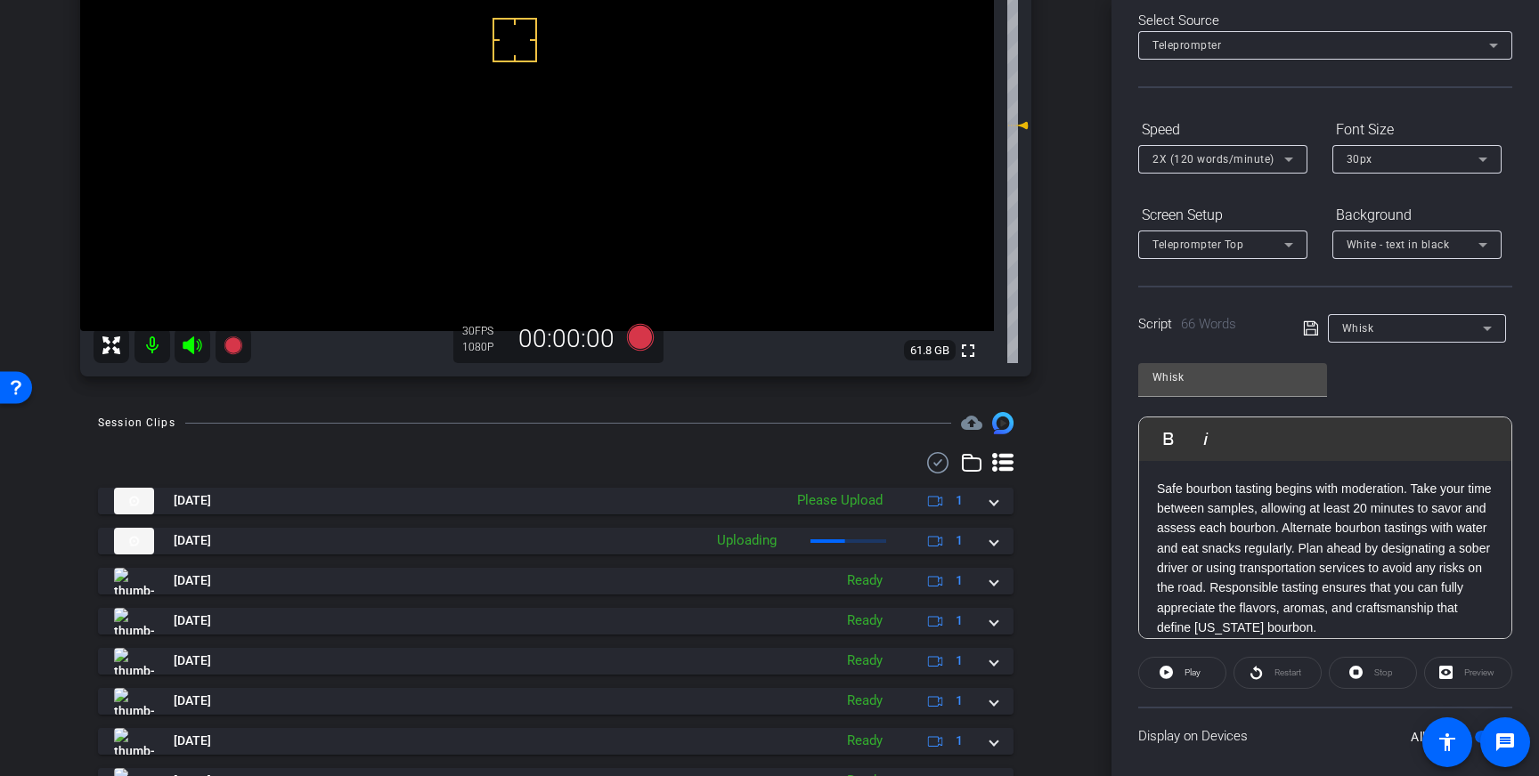
scroll to position [197, 0]
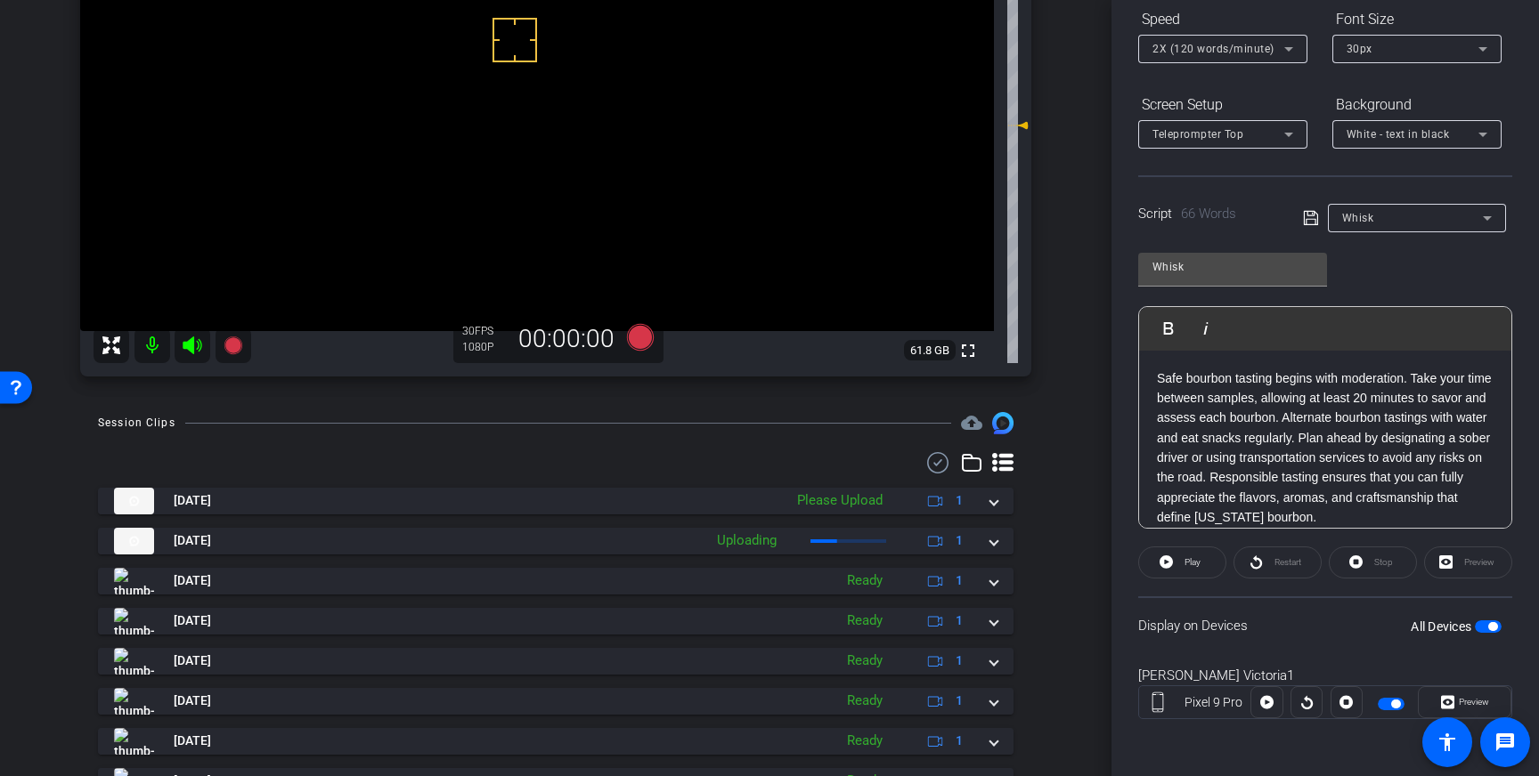
click at [1484, 622] on span "button" at bounding box center [1488, 627] width 27 height 12
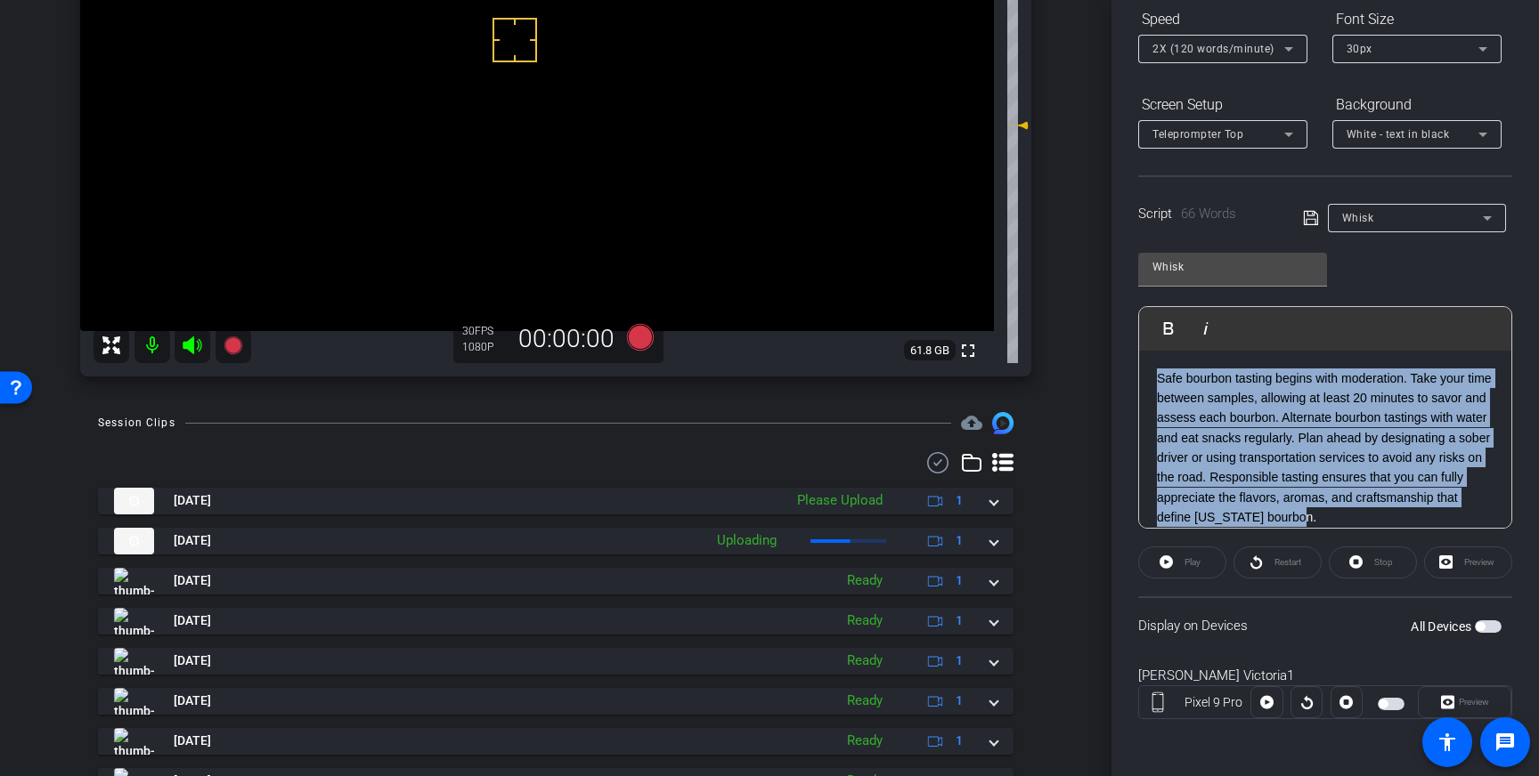
drag, startPoint x: 1304, startPoint y: 520, endPoint x: 1152, endPoint y: 380, distance: 206.7
click at [1152, 380] on div "Safe bourbon tasting begins with moderation. Take your time between samples, al…" at bounding box center [1325, 448] width 372 height 195
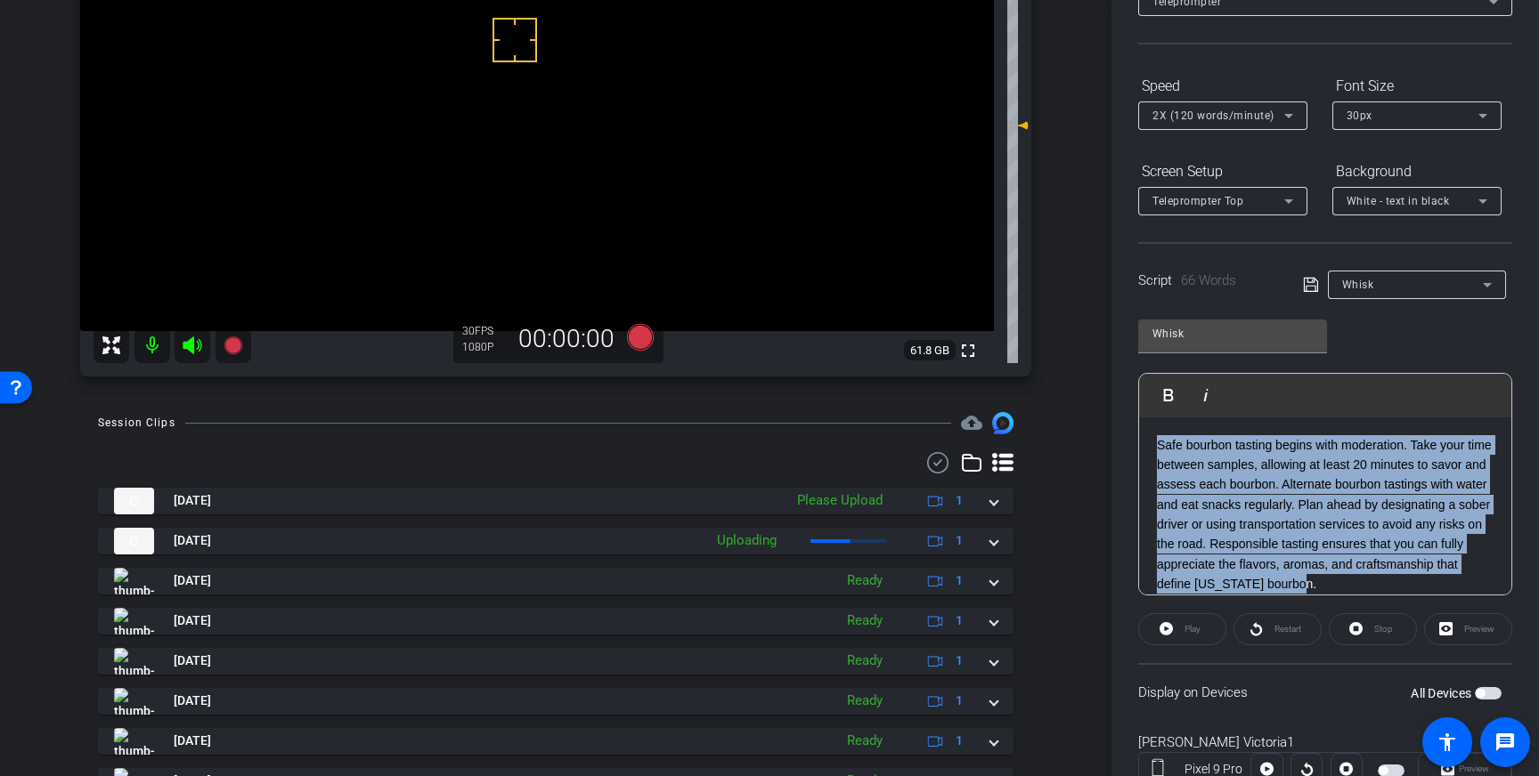
scroll to position [123, 0]
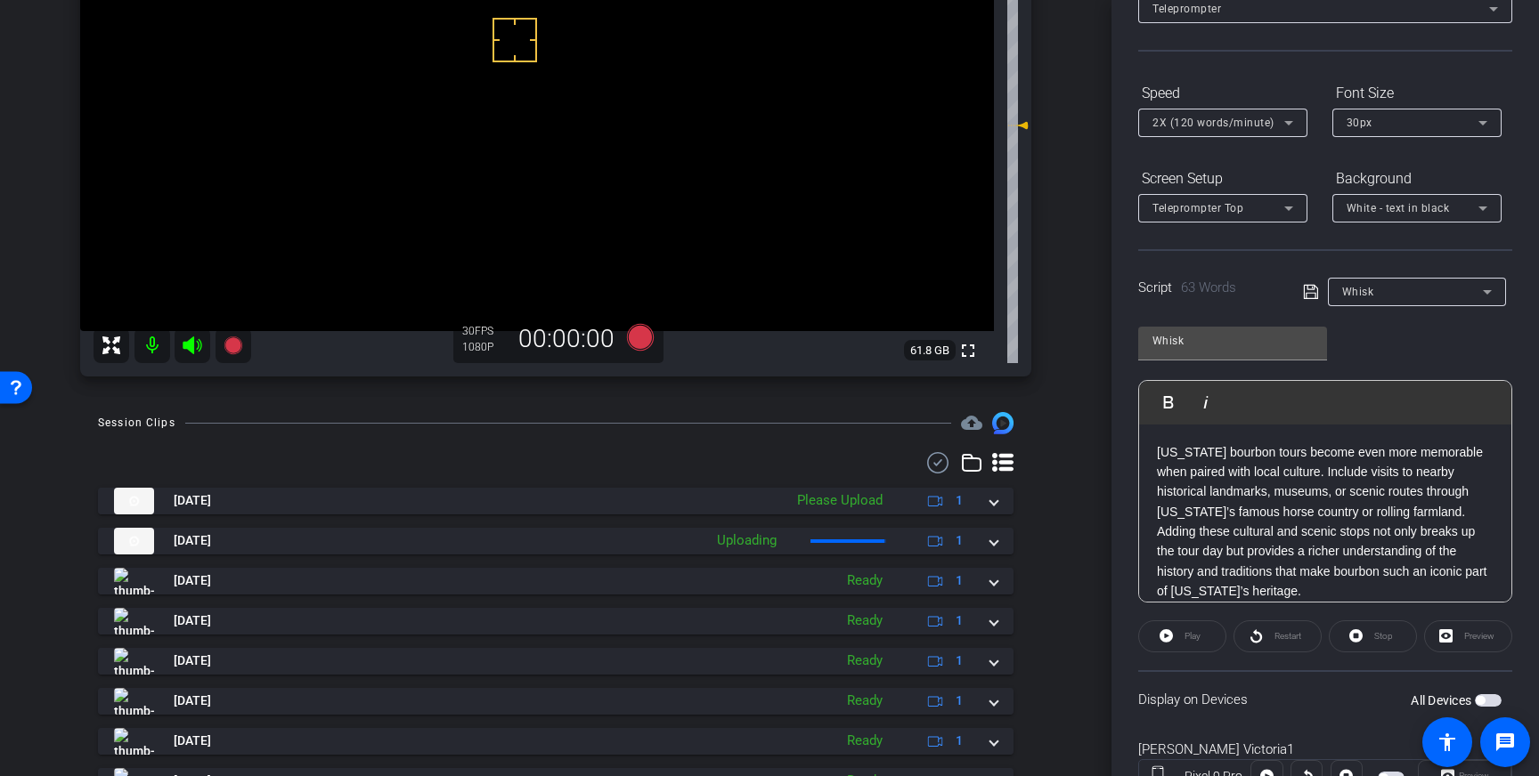
drag, startPoint x: 1306, startPoint y: 295, endPoint x: 1340, endPoint y: 328, distance: 47.2
click at [1306, 295] on icon at bounding box center [1311, 291] width 16 height 21
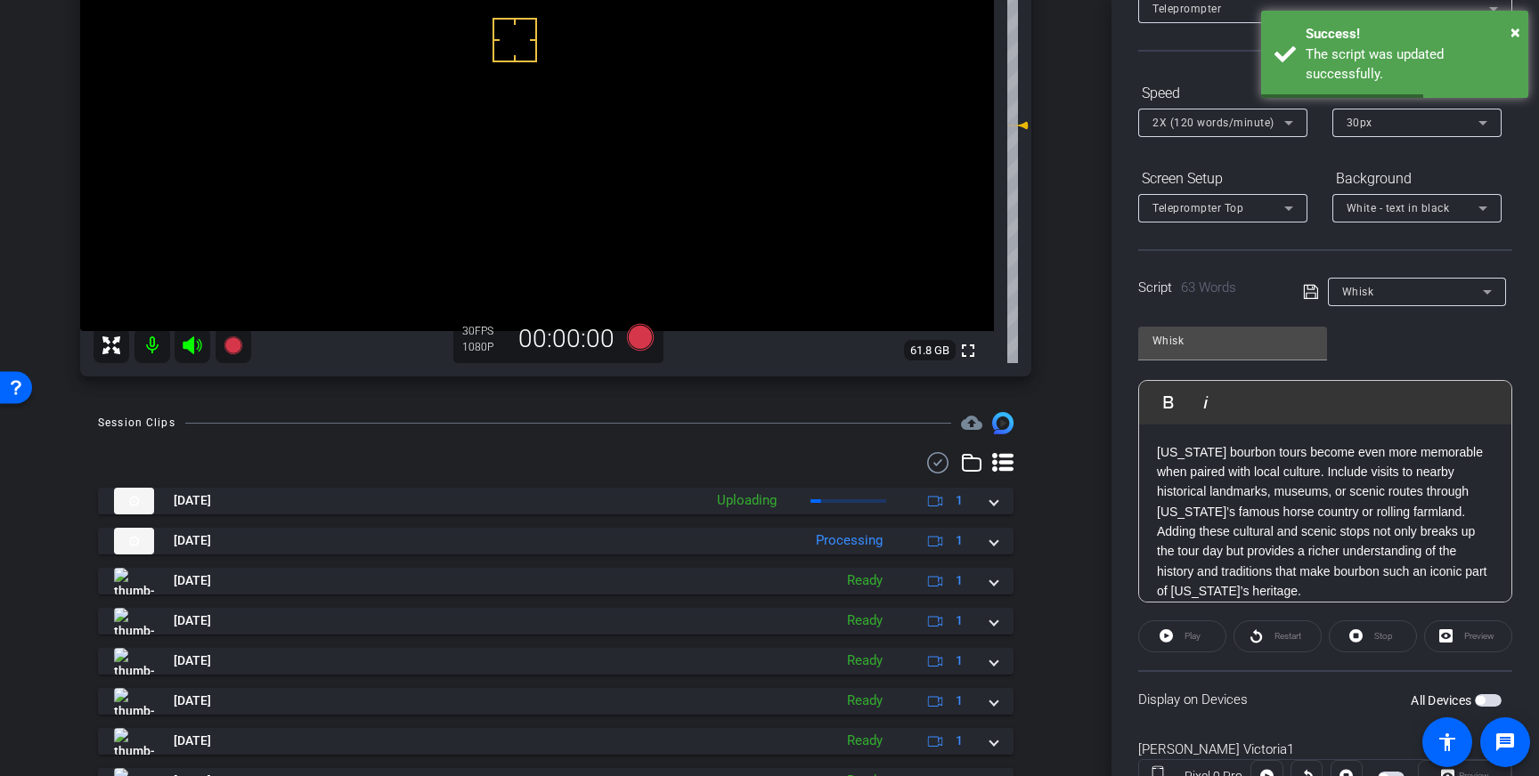
click at [1494, 702] on span "button" at bounding box center [1488, 701] width 27 height 12
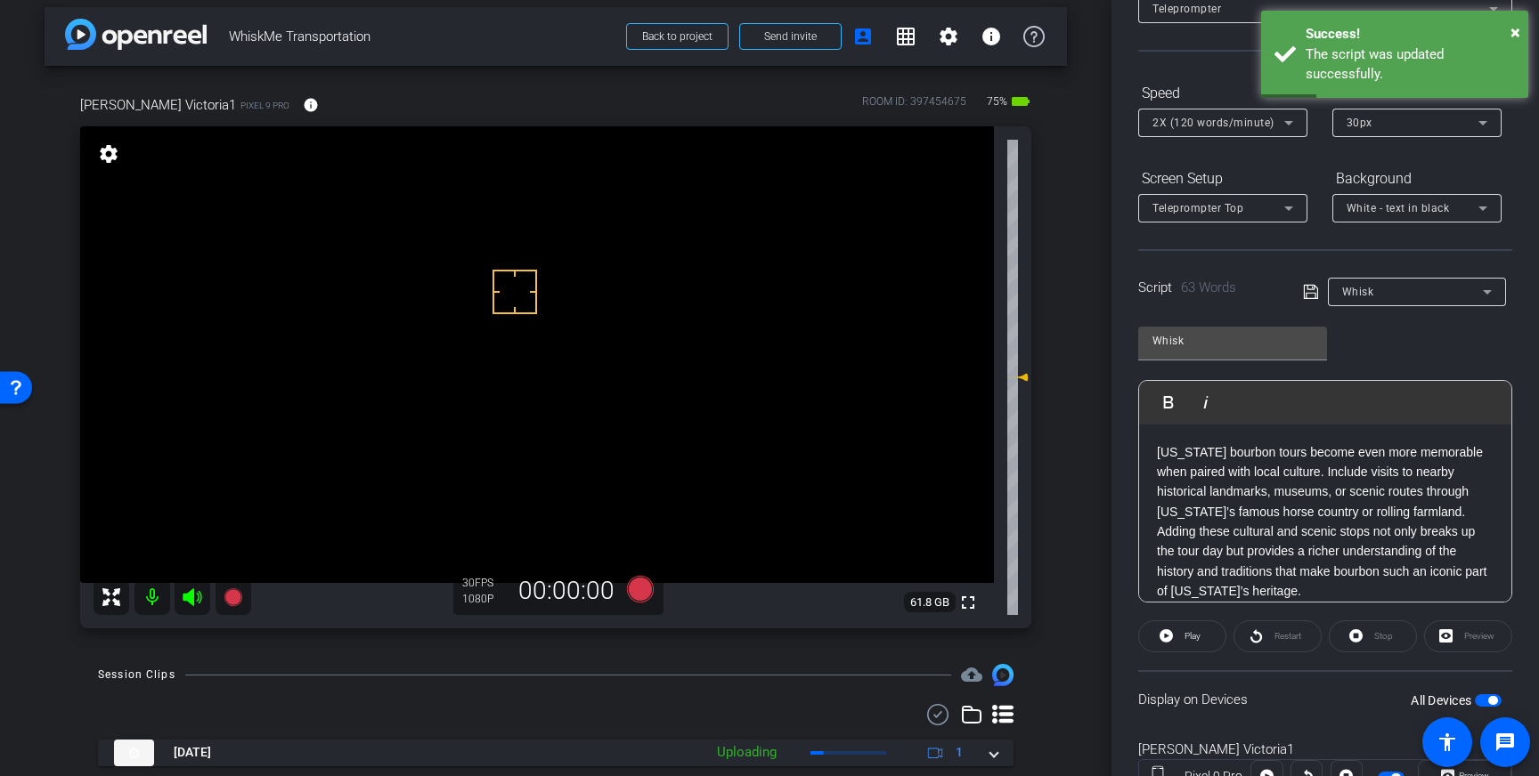
scroll to position [0, 0]
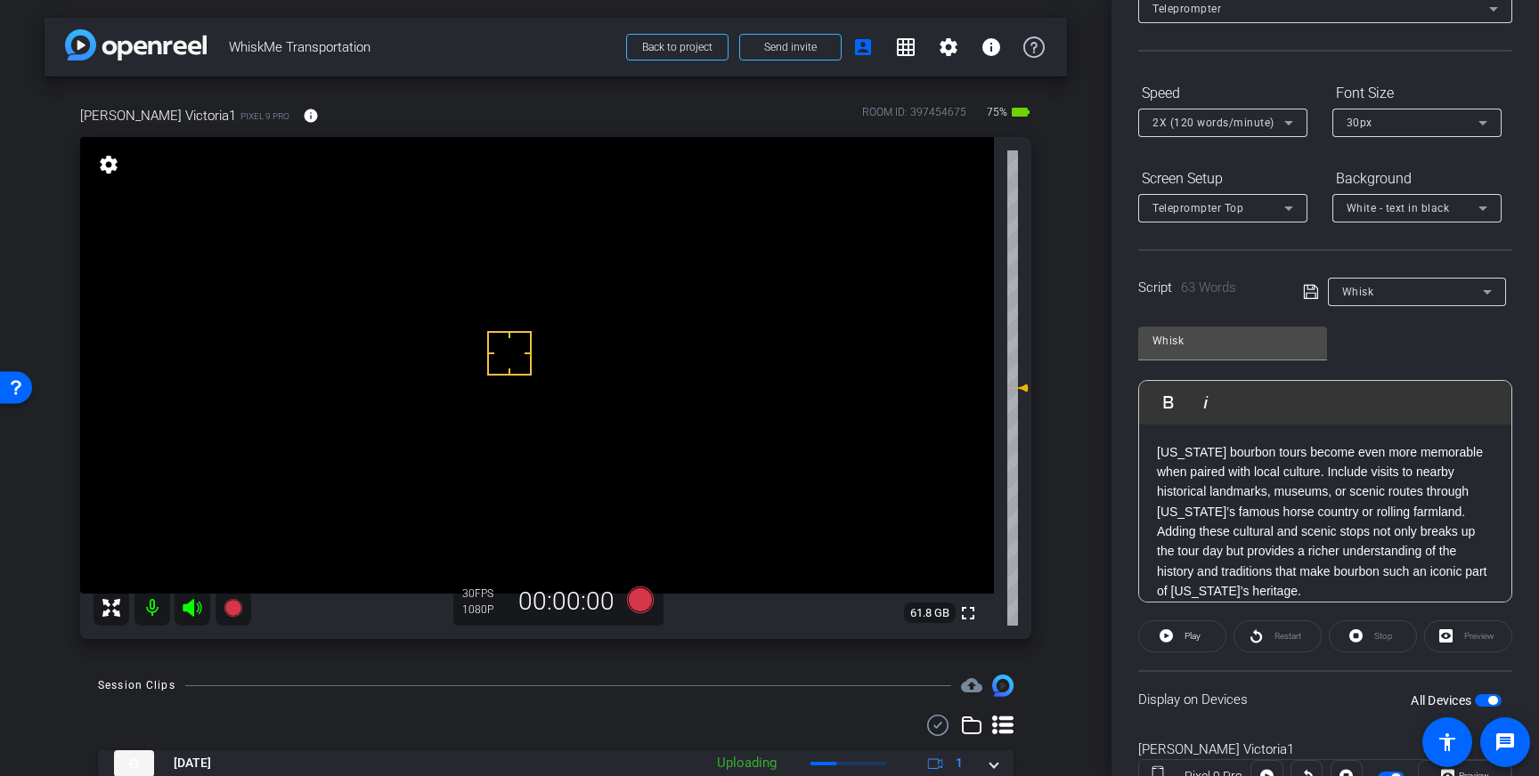
drag, startPoint x: 509, startPoint y: 353, endPoint x: 505, endPoint y: 325, distance: 28.8
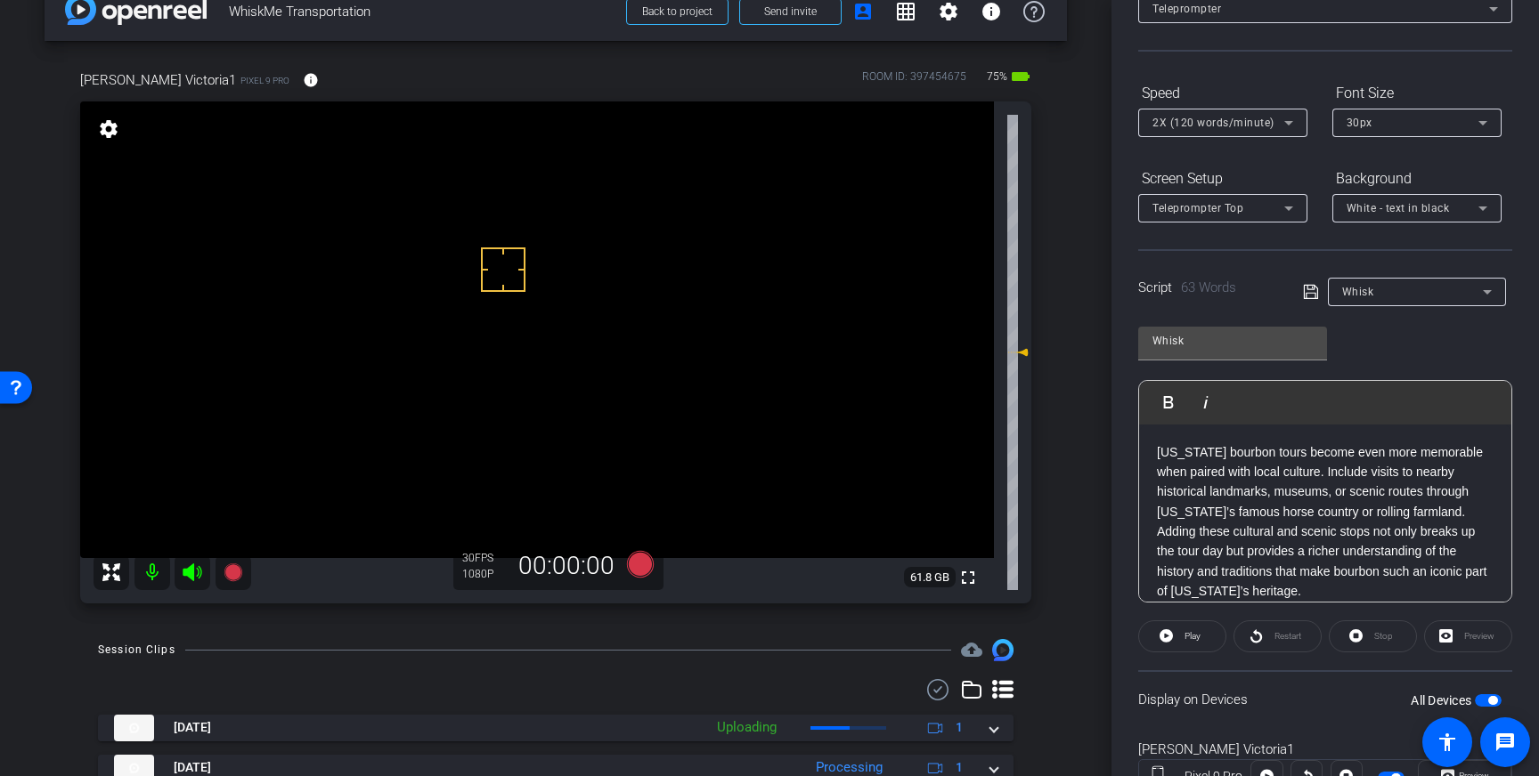
scroll to position [15, 0]
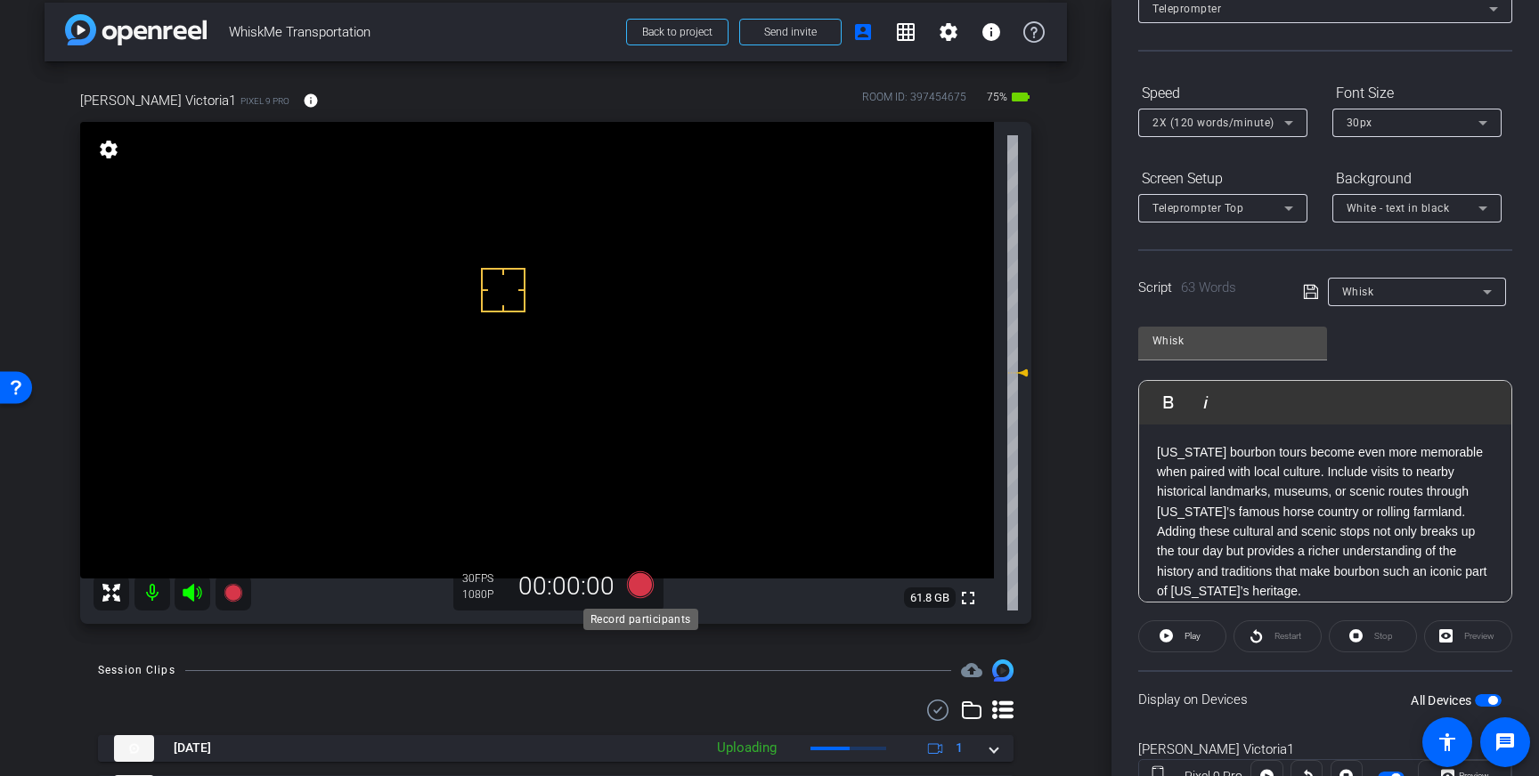
click at [639, 583] on icon at bounding box center [640, 585] width 27 height 27
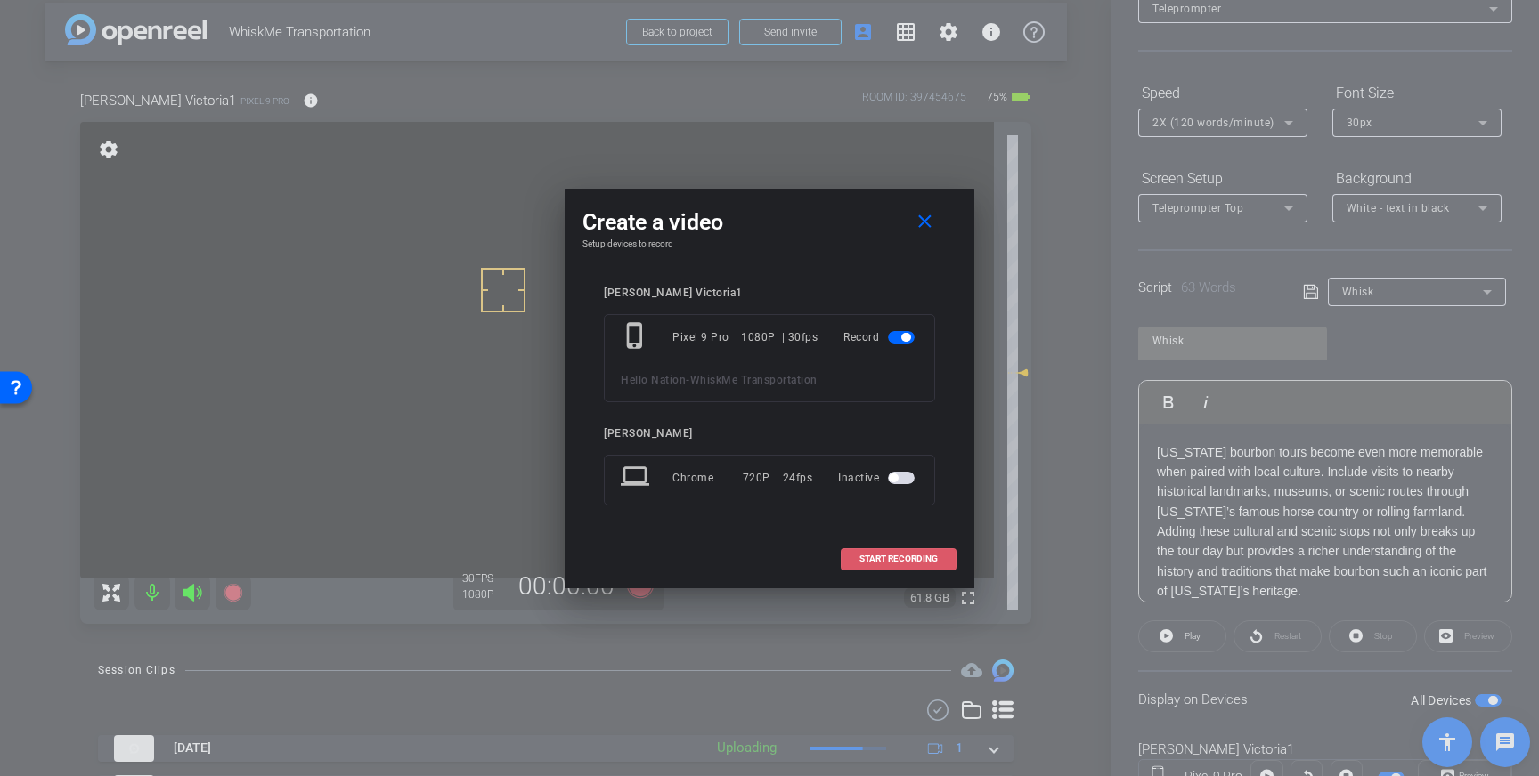
click at [907, 561] on span "START RECORDING" at bounding box center [898, 559] width 78 height 9
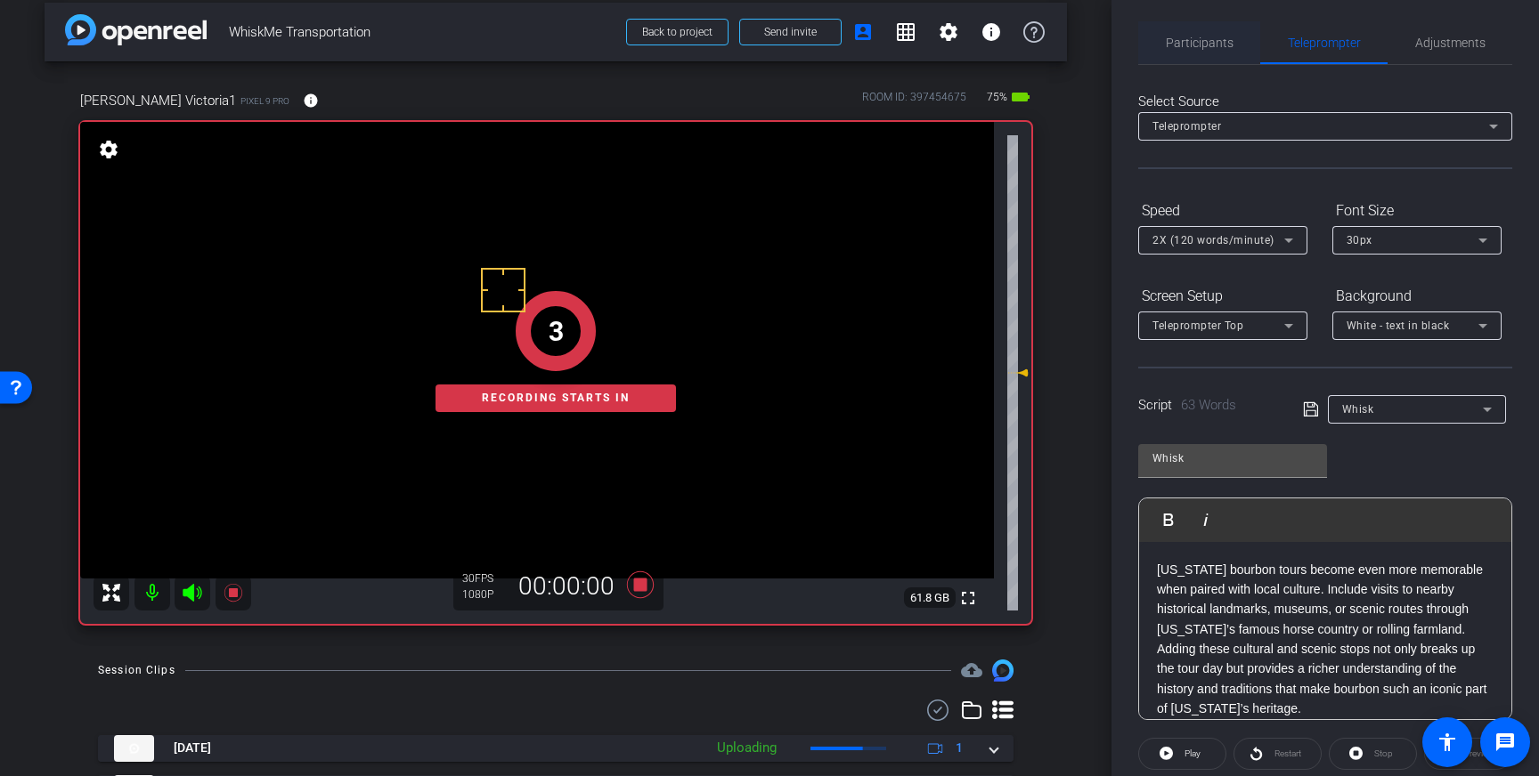
scroll to position [0, 0]
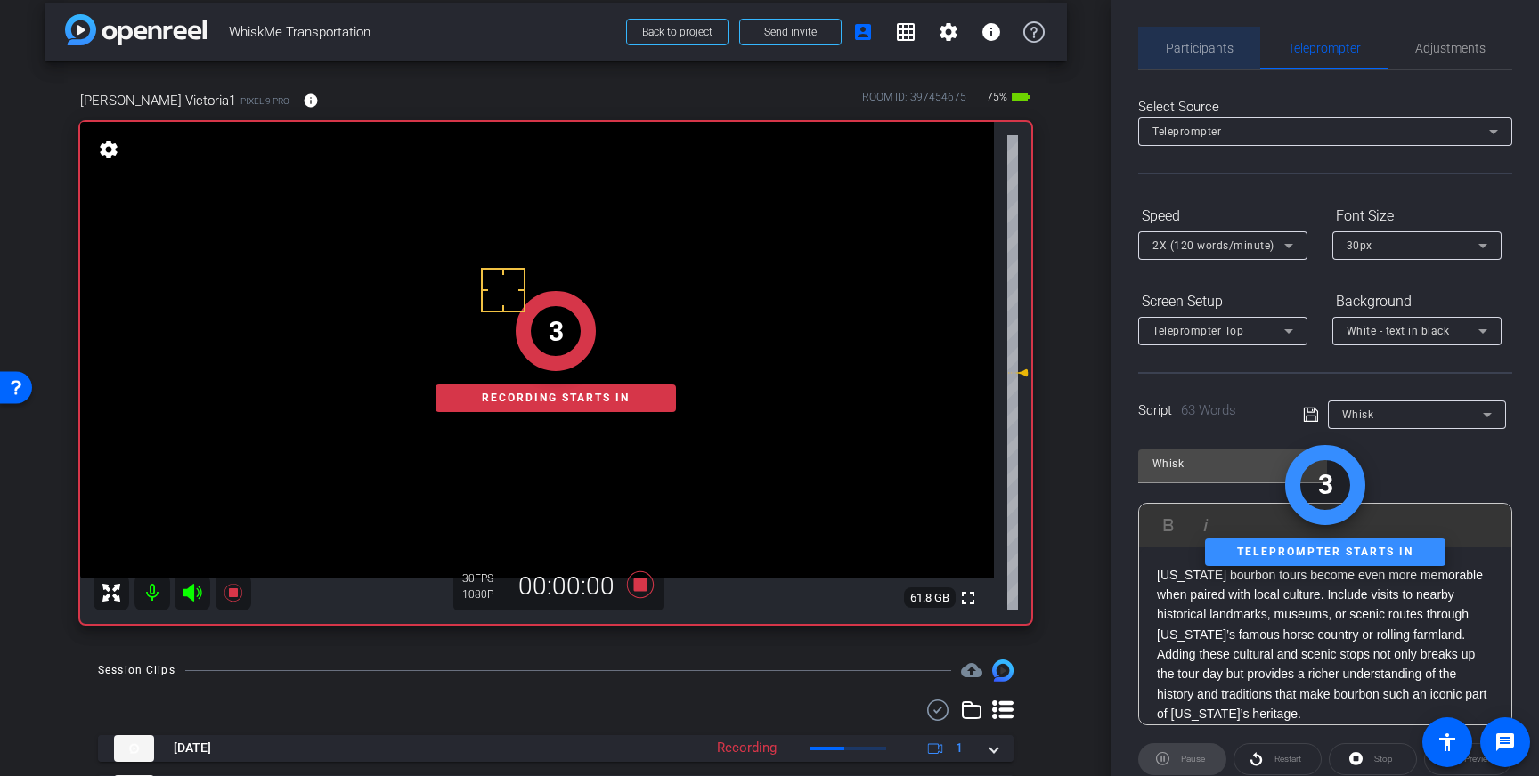
click at [1225, 52] on span "Participants" at bounding box center [1200, 48] width 68 height 12
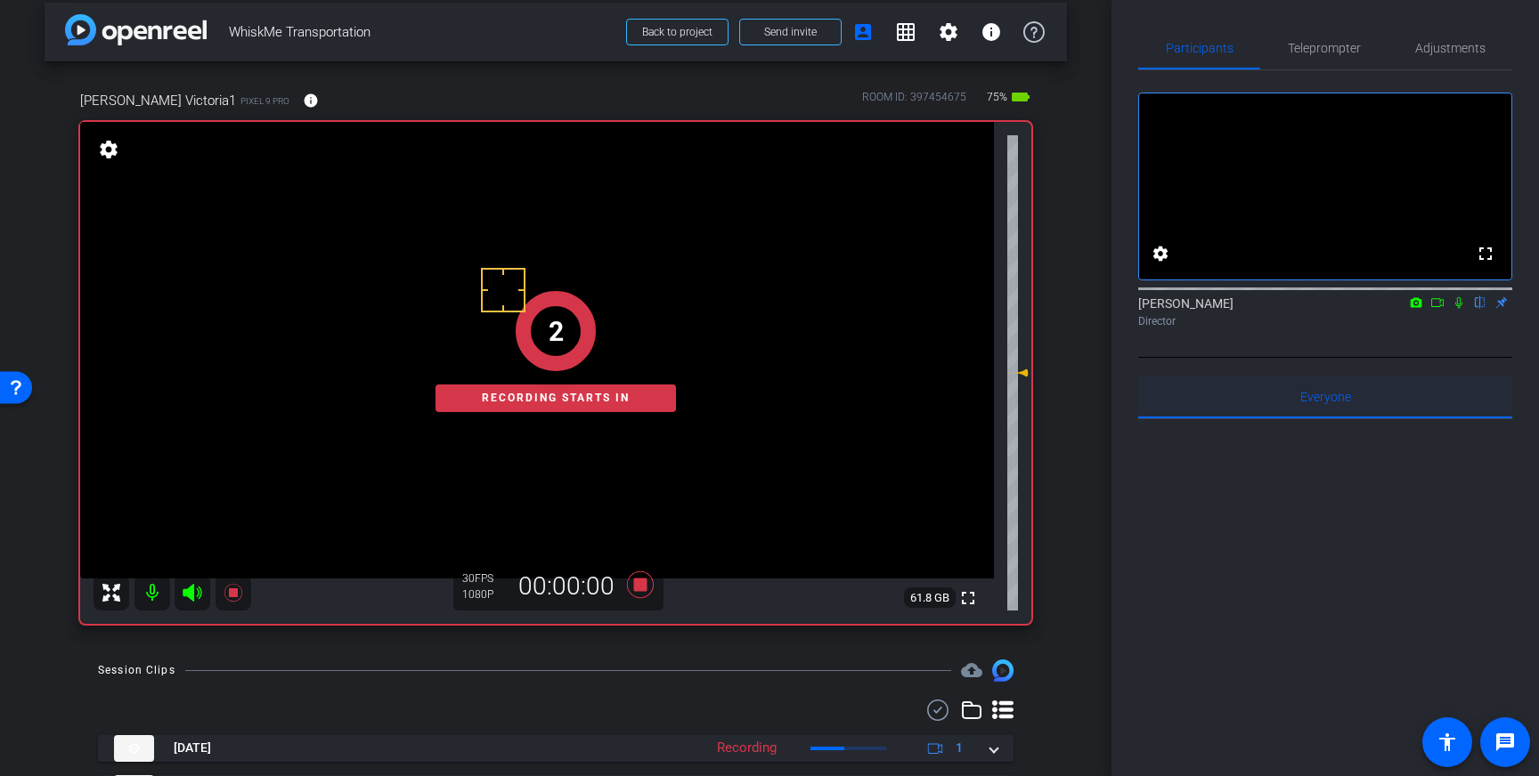
drag, startPoint x: 1455, startPoint y: 328, endPoint x: 1464, endPoint y: 416, distance: 88.6
click at [1455, 309] on icon at bounding box center [1458, 303] width 14 height 12
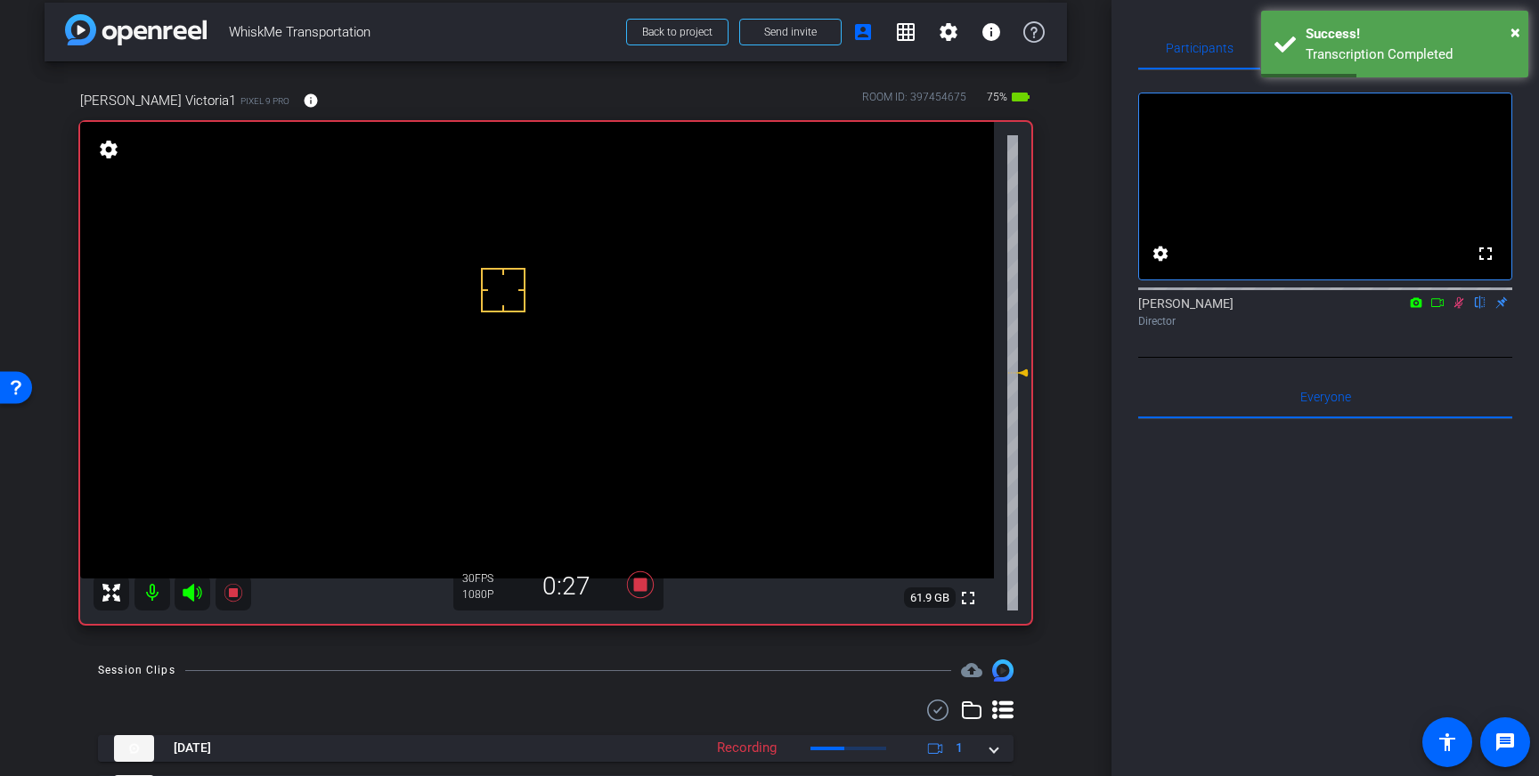
click at [1458, 309] on icon at bounding box center [1458, 303] width 14 height 12
click at [639, 593] on icon at bounding box center [640, 585] width 43 height 32
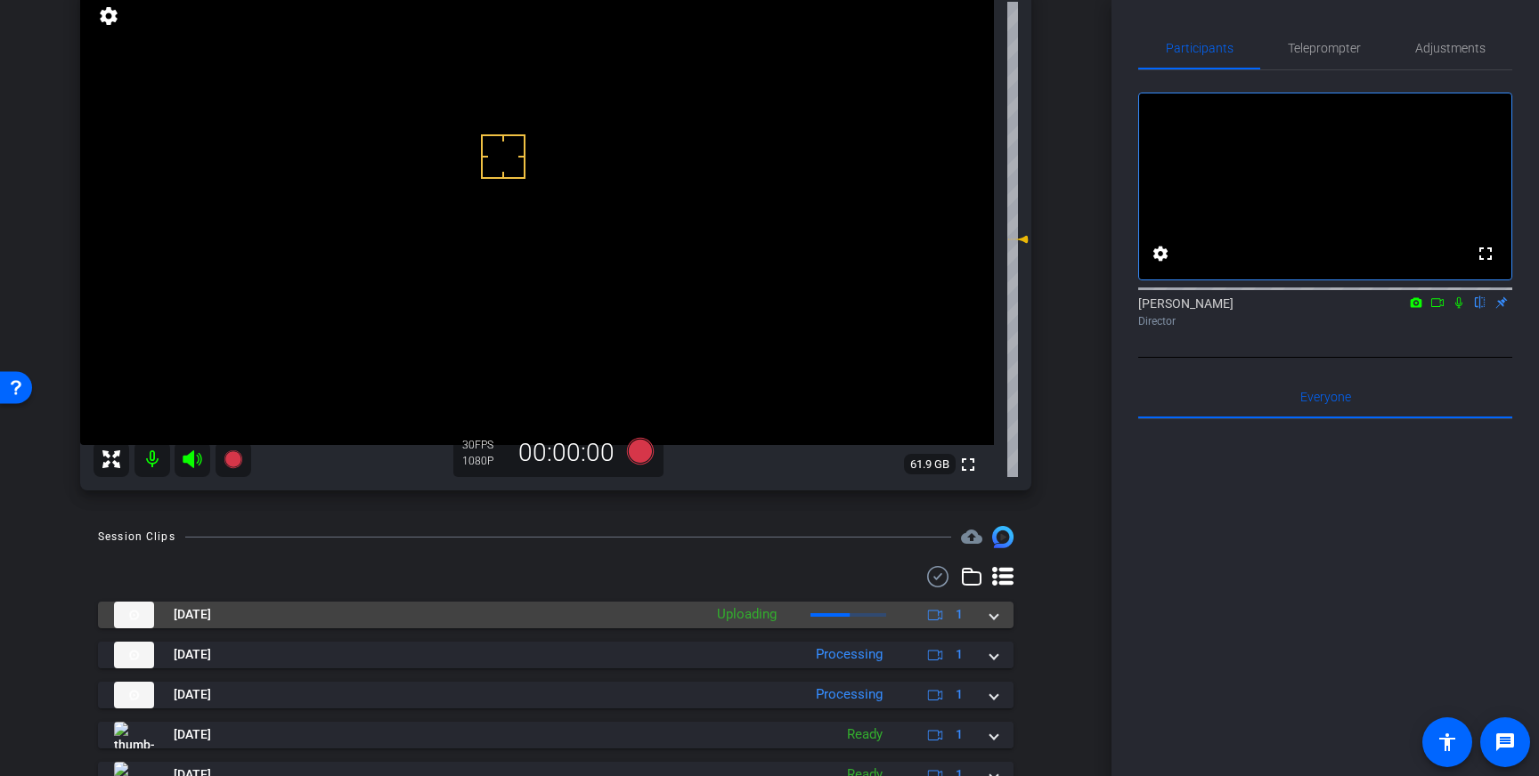
scroll to position [158, 0]
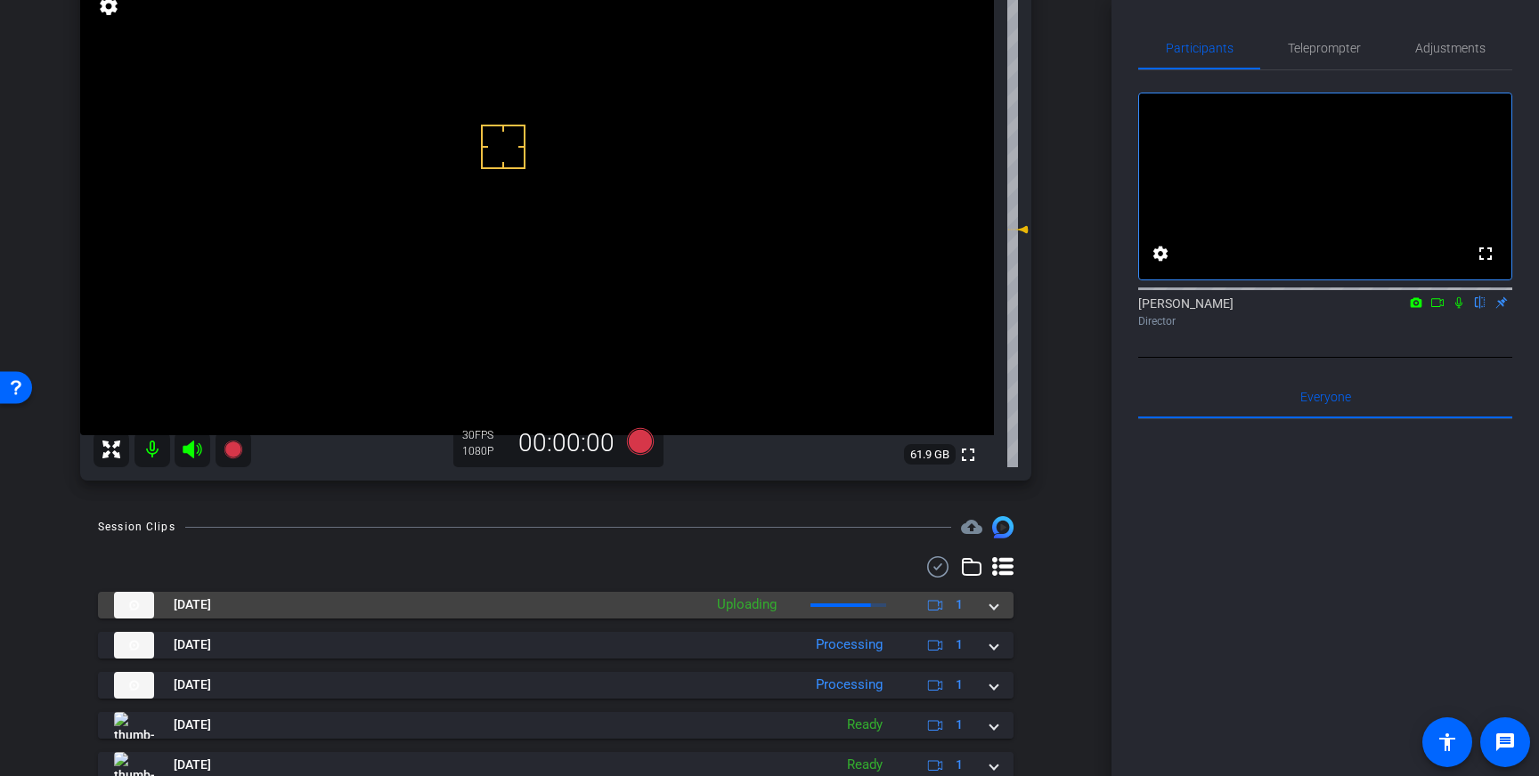
click at [999, 612] on mat-expansion-panel-header "Aug 12, 2025 Uploading 1" at bounding box center [555, 605] width 915 height 27
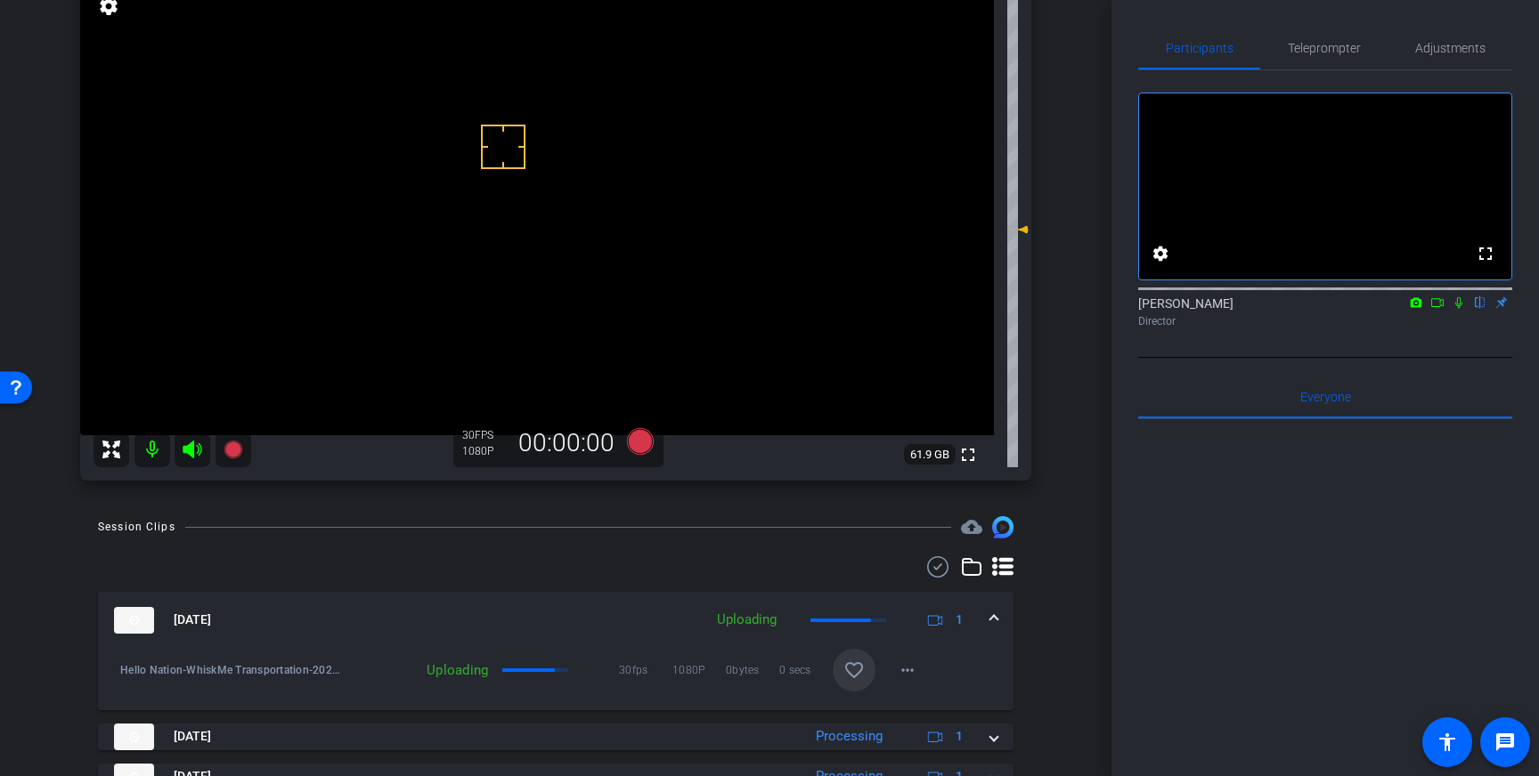
click at [861, 670] on mat-icon "favorite_border" at bounding box center [853, 670] width 21 height 21
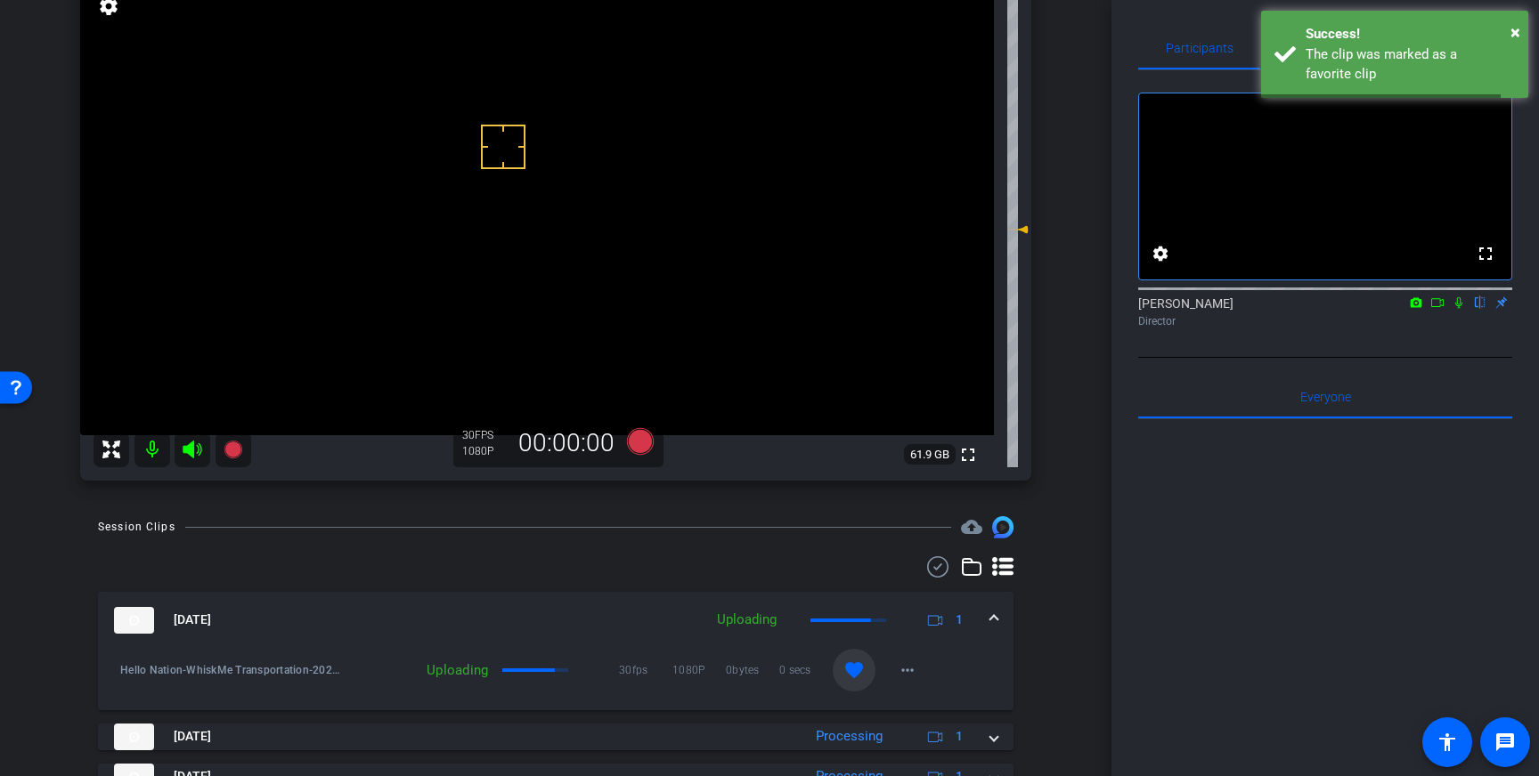
click at [986, 624] on div "Aug 12, 2025 Uploading 1" at bounding box center [552, 620] width 876 height 27
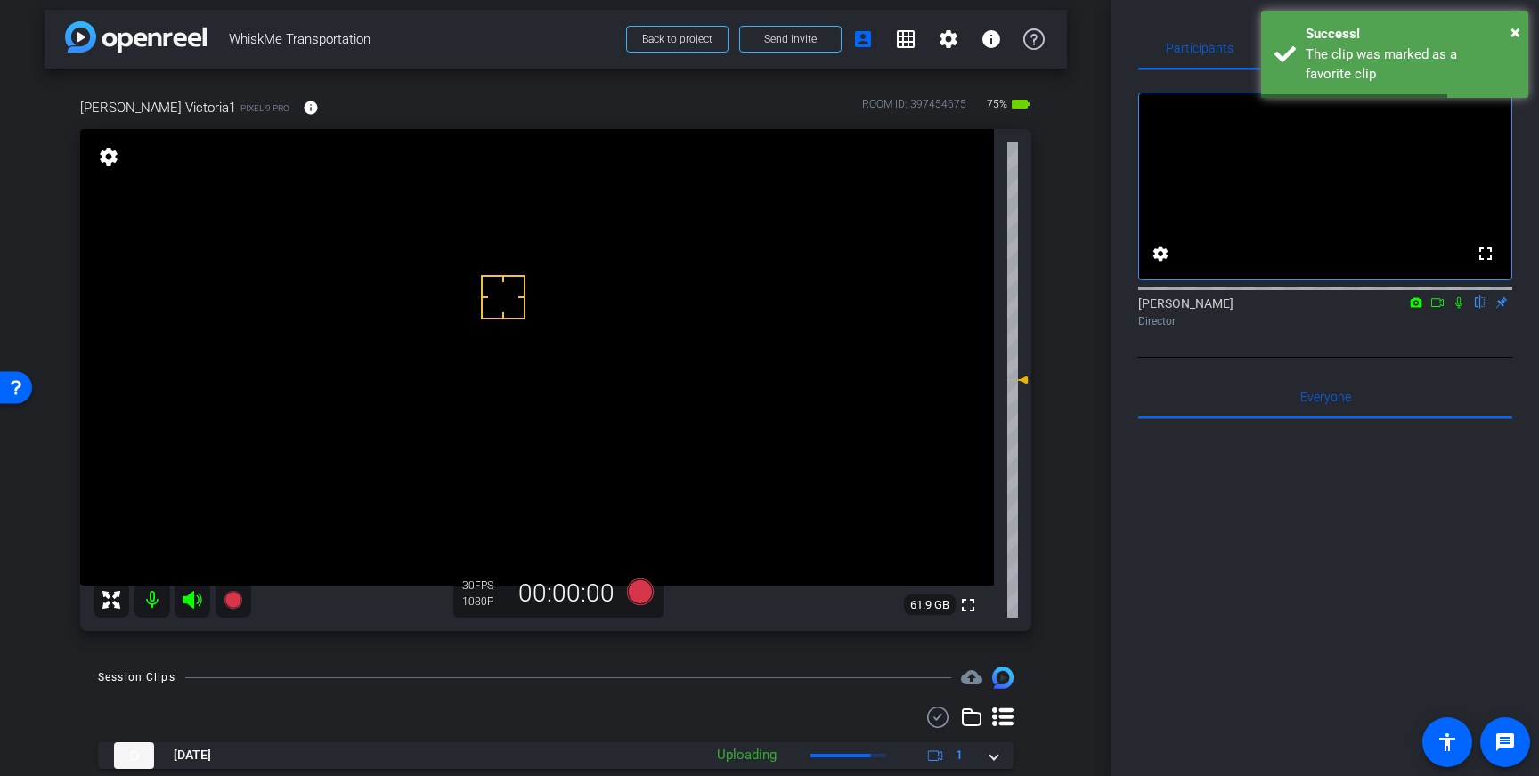
scroll to position [0, 0]
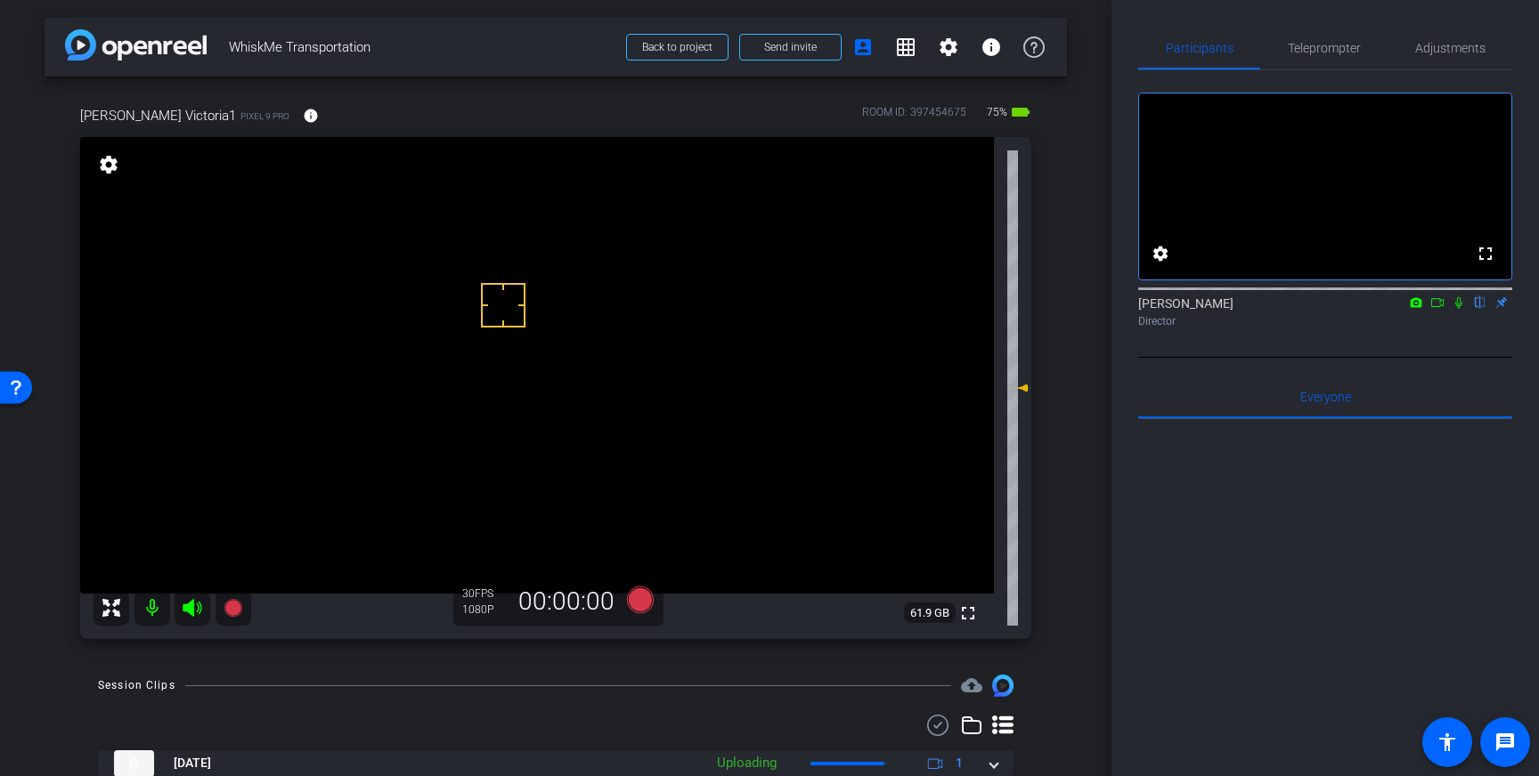
drag, startPoint x: 516, startPoint y: 344, endPoint x: 524, endPoint y: 321, distance: 23.7
click at [635, 606] on icon at bounding box center [640, 600] width 27 height 27
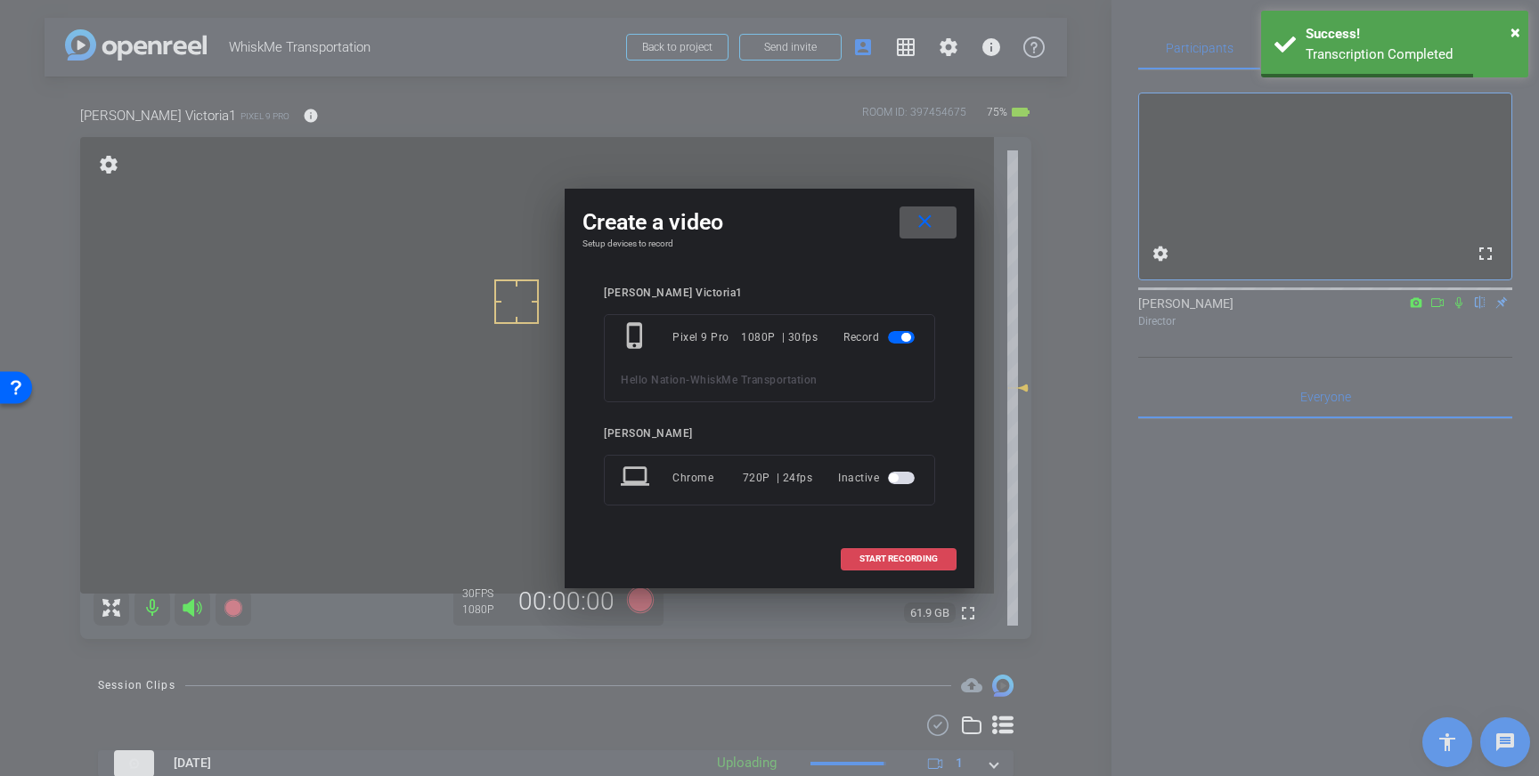
click at [926, 559] on span "START RECORDING" at bounding box center [898, 559] width 78 height 9
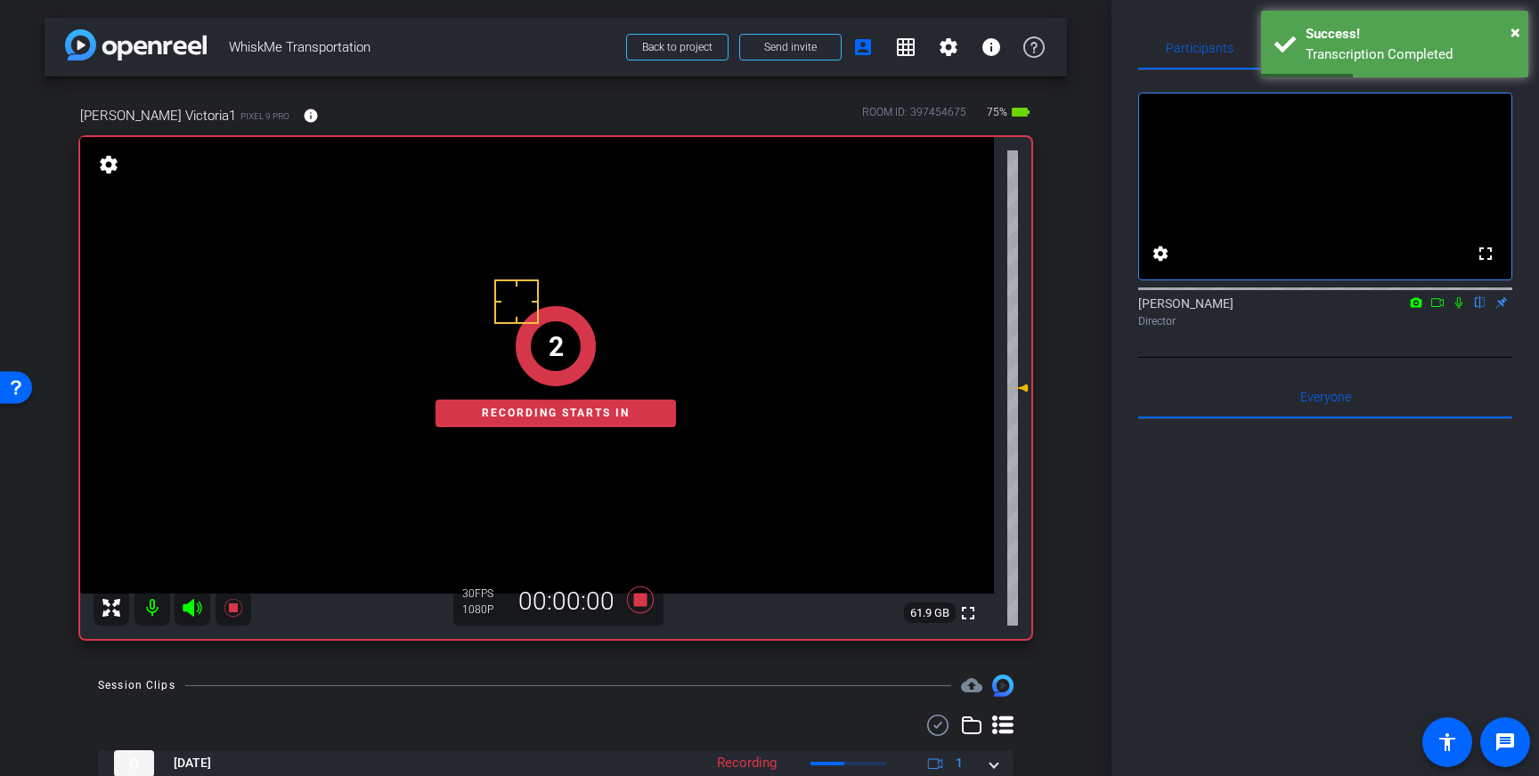
click at [1461, 309] on icon at bounding box center [1458, 303] width 7 height 12
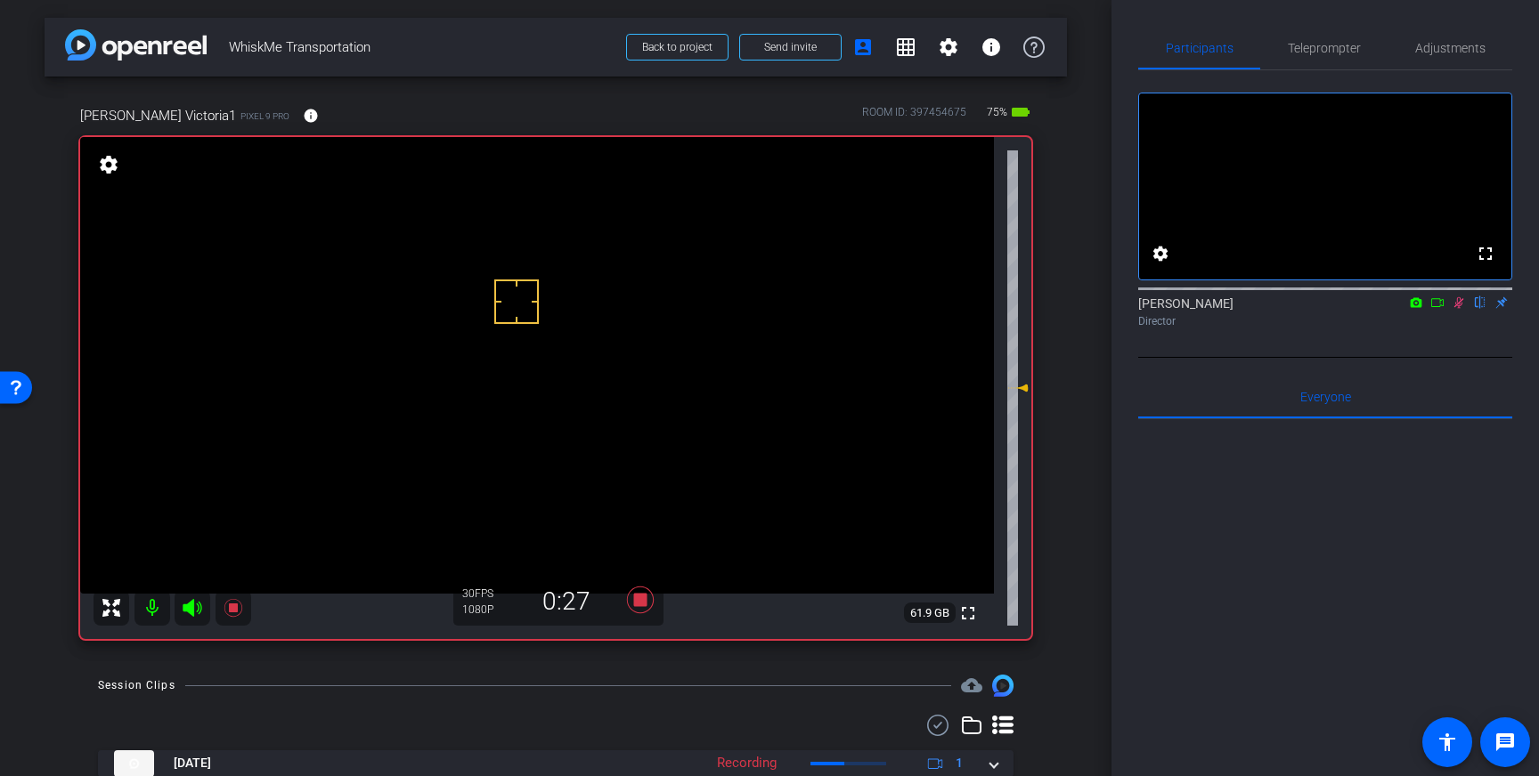
click at [1458, 309] on icon at bounding box center [1458, 303] width 14 height 12
click at [641, 602] on icon at bounding box center [640, 600] width 27 height 27
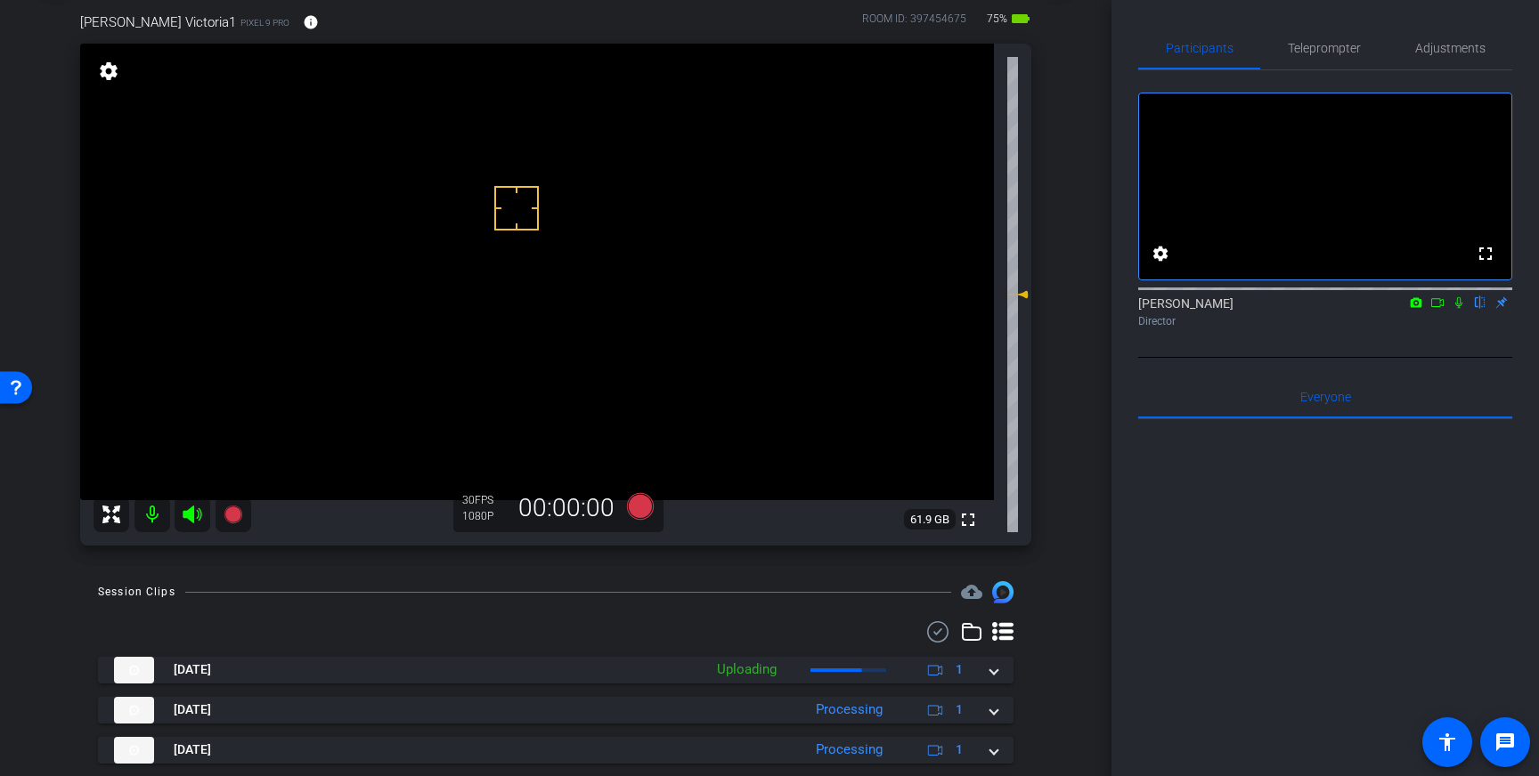
scroll to position [95, 0]
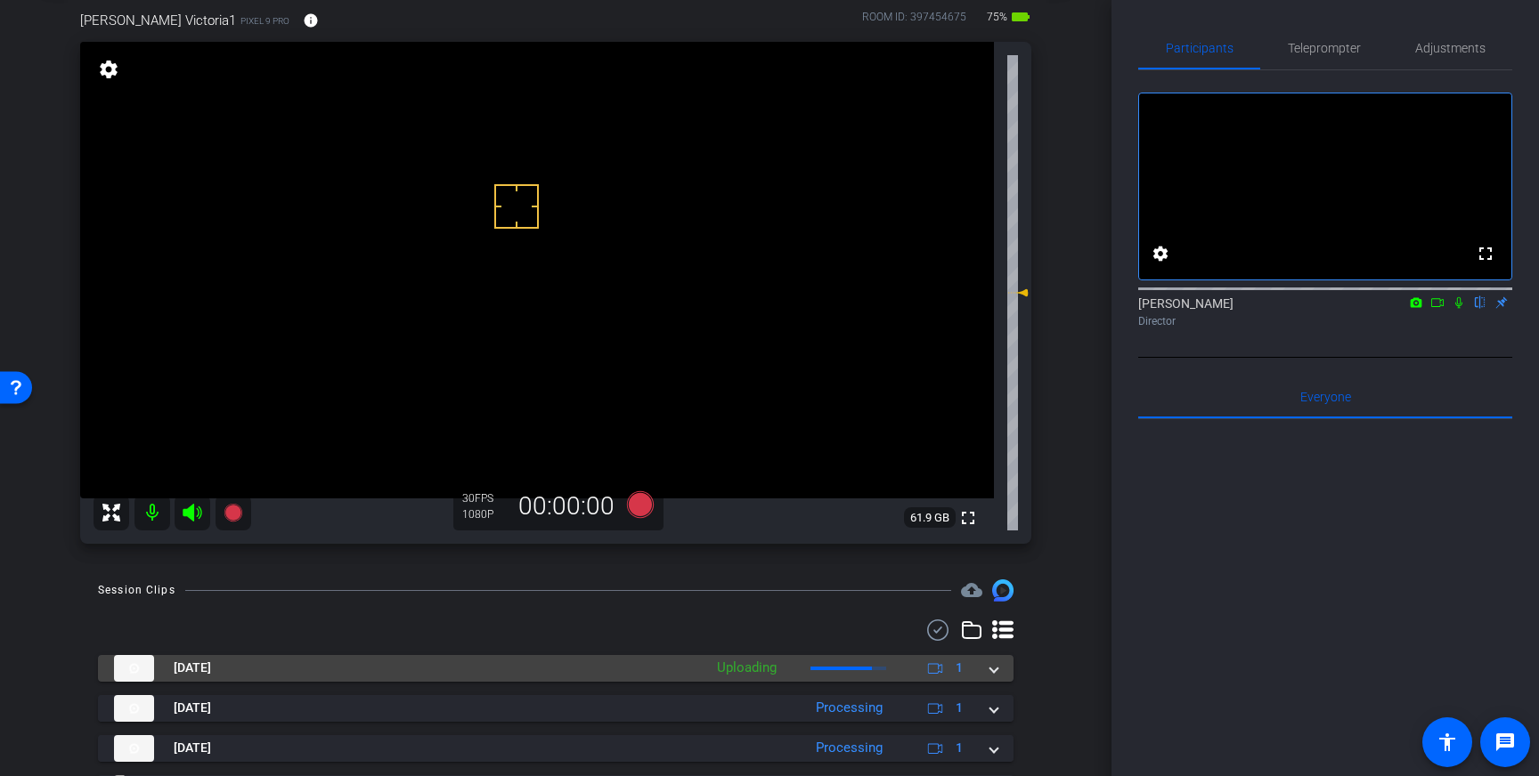
click at [986, 669] on div "Aug 12, 2025 Uploading 1" at bounding box center [552, 668] width 876 height 27
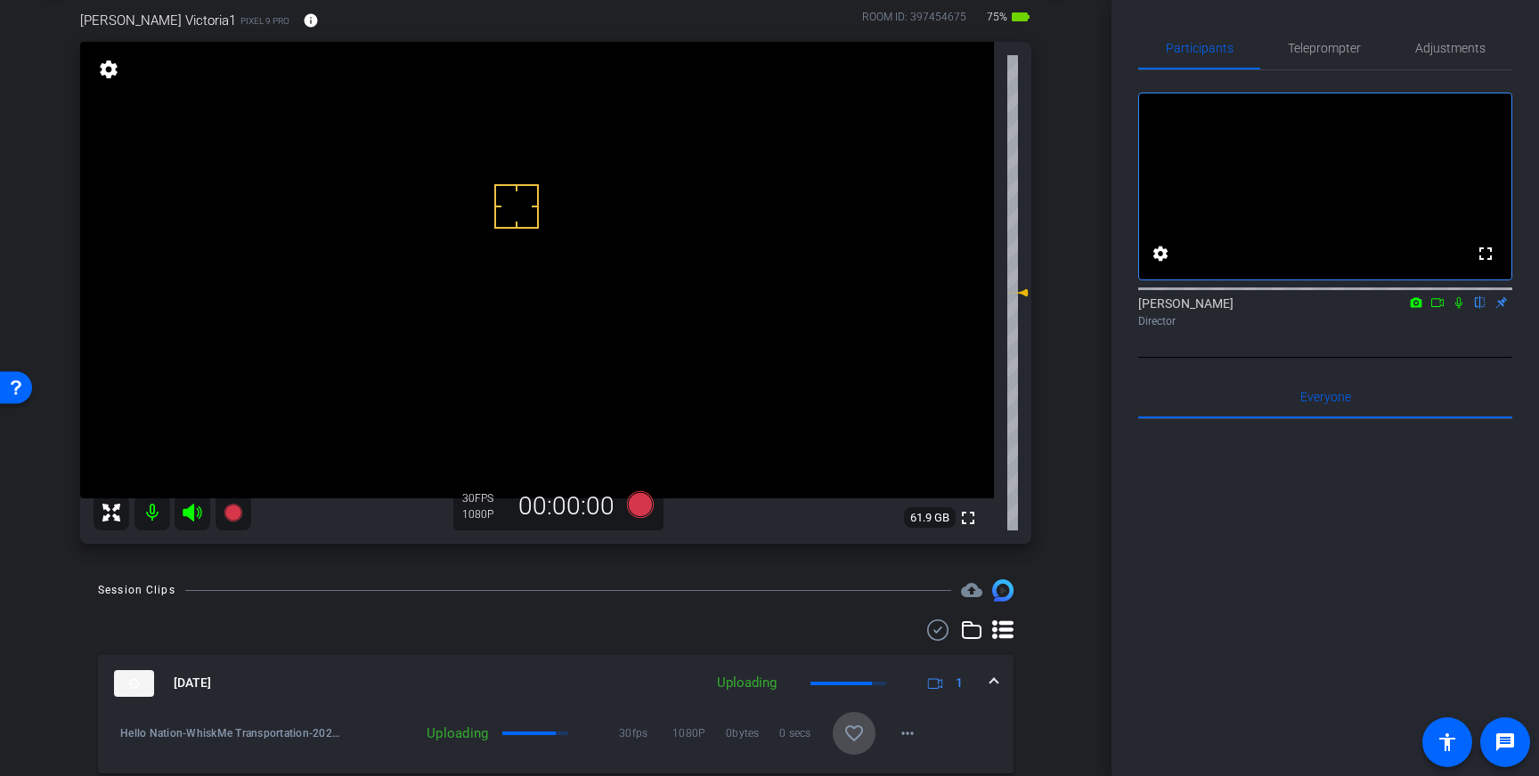
click at [849, 735] on mat-icon "favorite_border" at bounding box center [853, 733] width 21 height 21
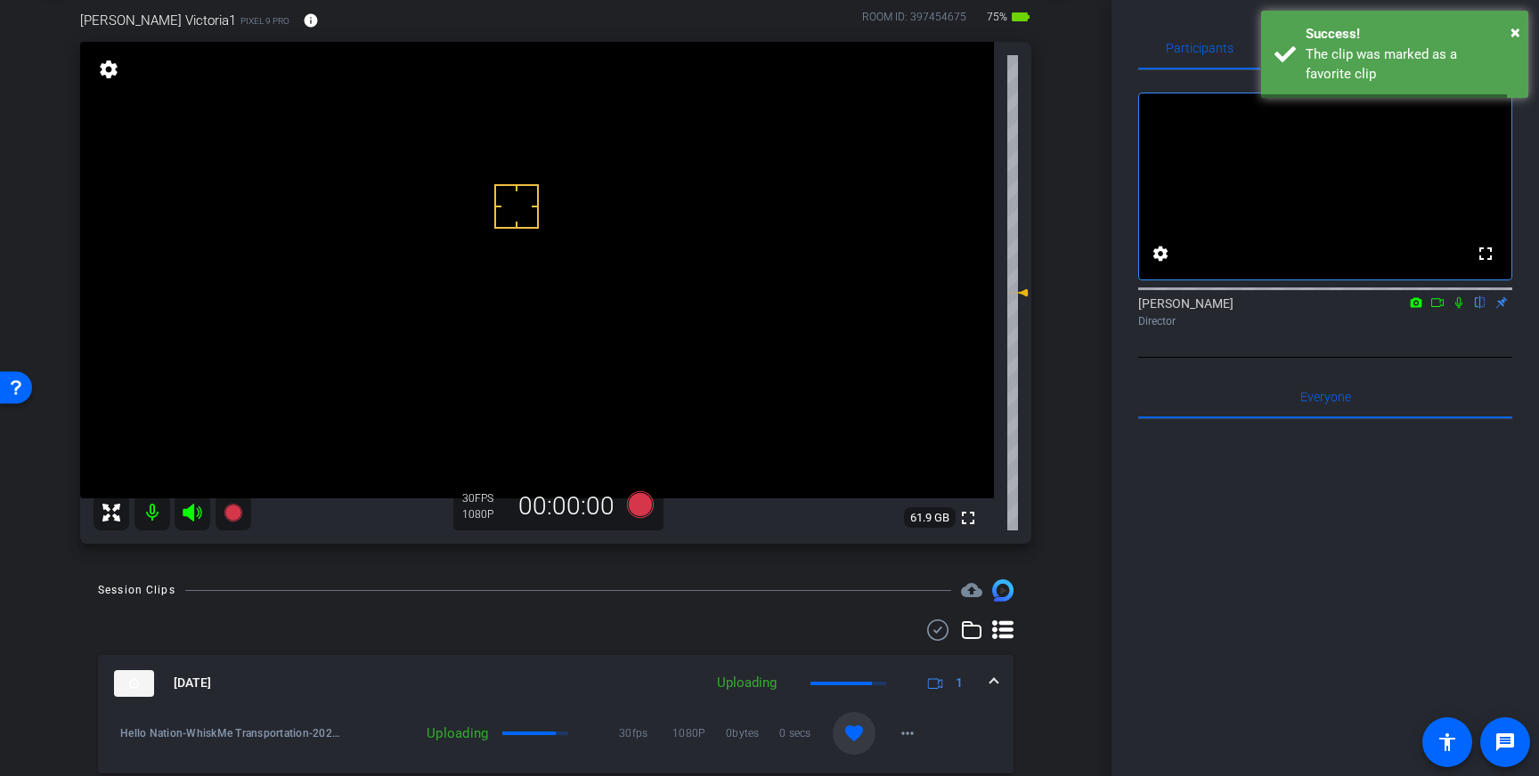
click at [998, 685] on mat-expansion-panel-header "Aug 12, 2025 Uploading 1" at bounding box center [555, 683] width 915 height 57
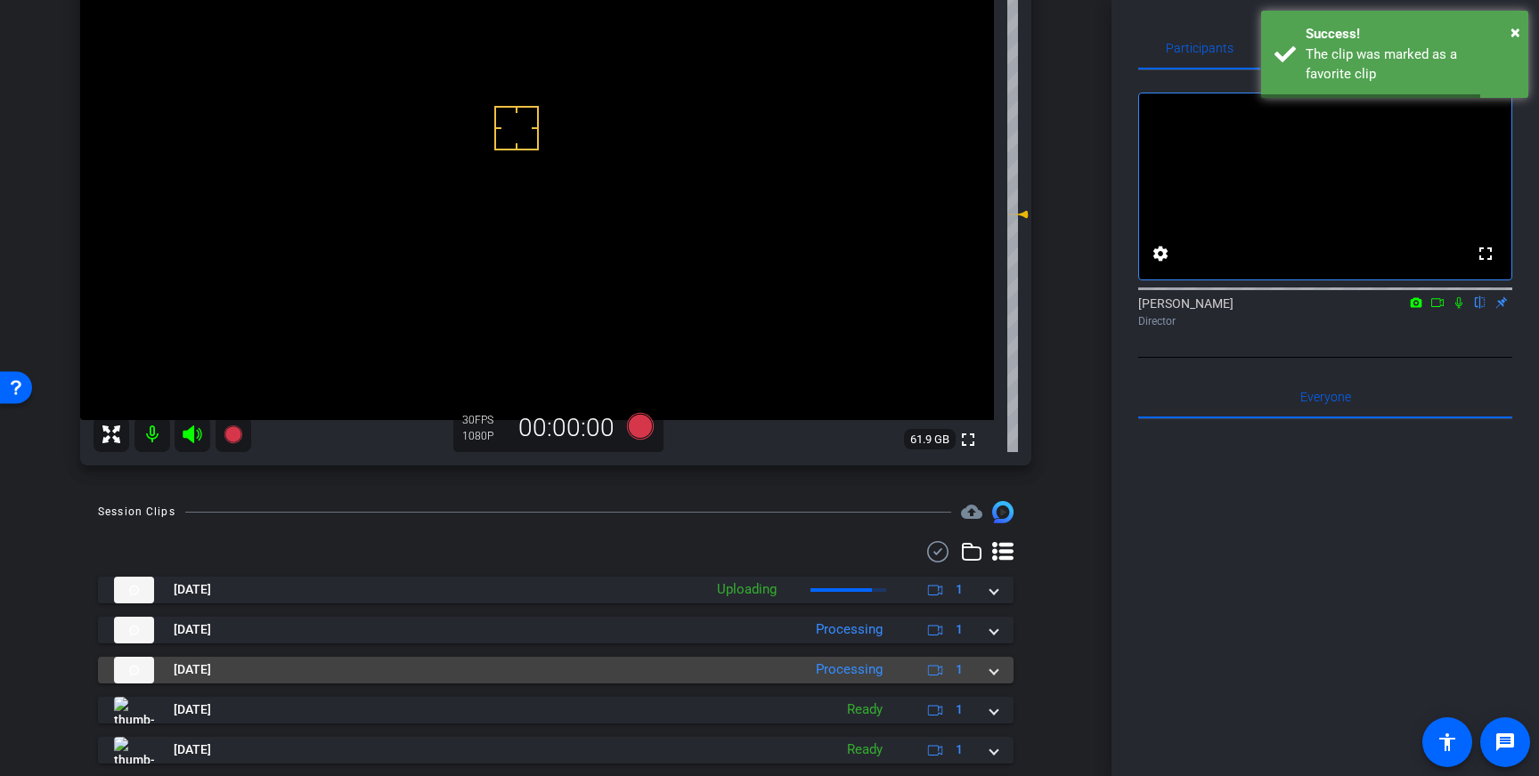
scroll to position [177, 0]
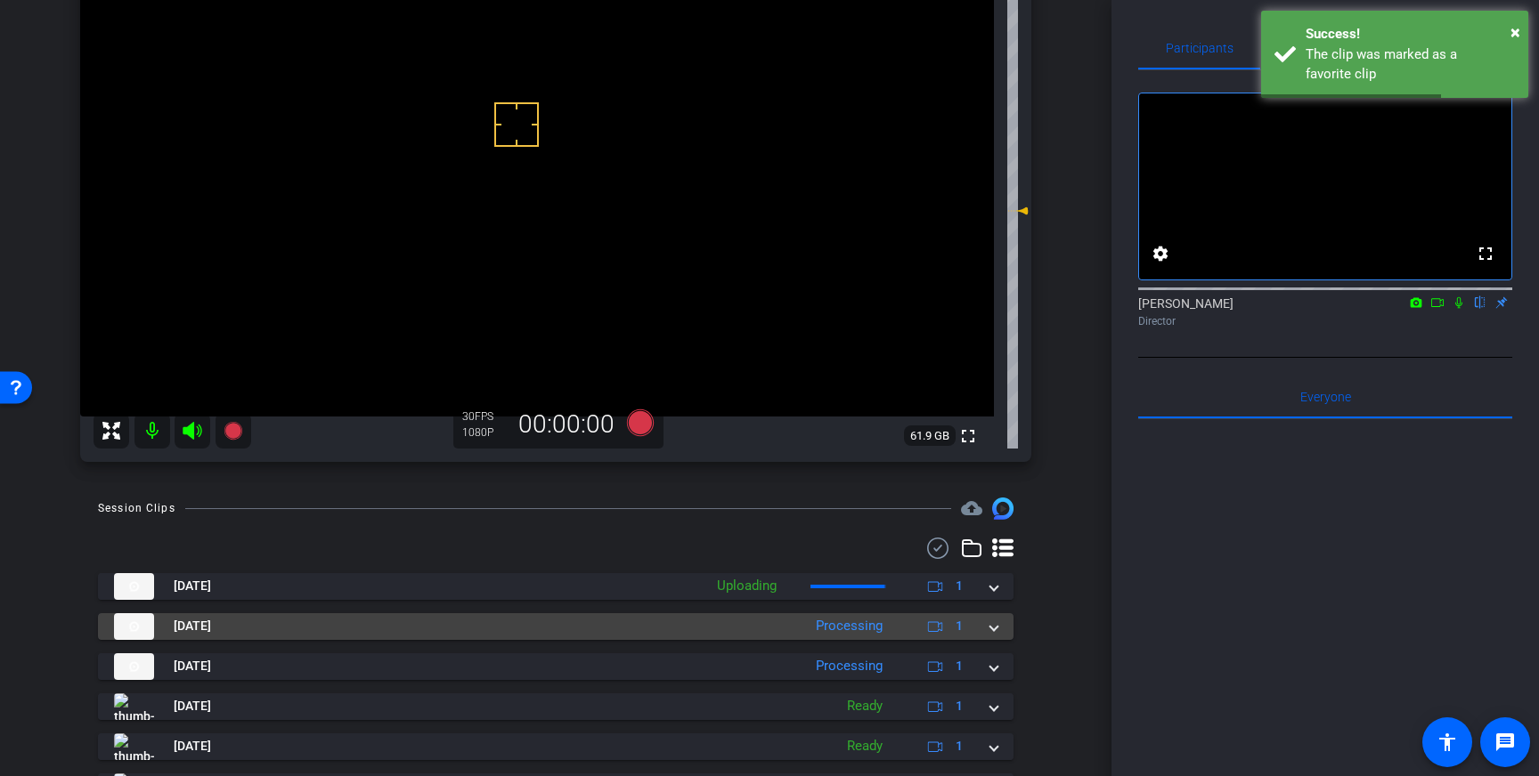
click at [996, 631] on span at bounding box center [993, 626] width 7 height 19
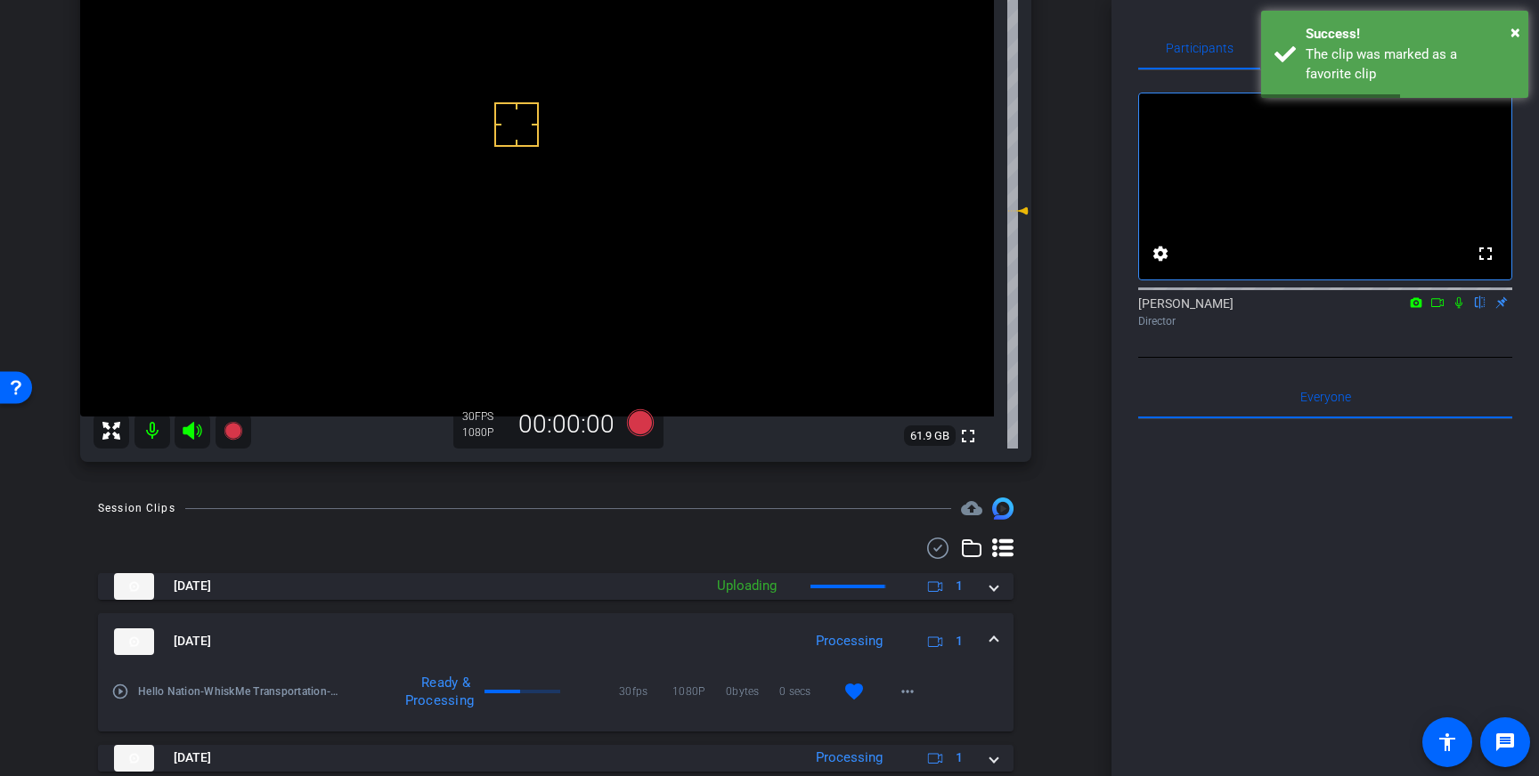
drag, startPoint x: 993, startPoint y: 634, endPoint x: 994, endPoint y: 623, distance: 10.7
click at [993, 634] on span at bounding box center [993, 641] width 7 height 19
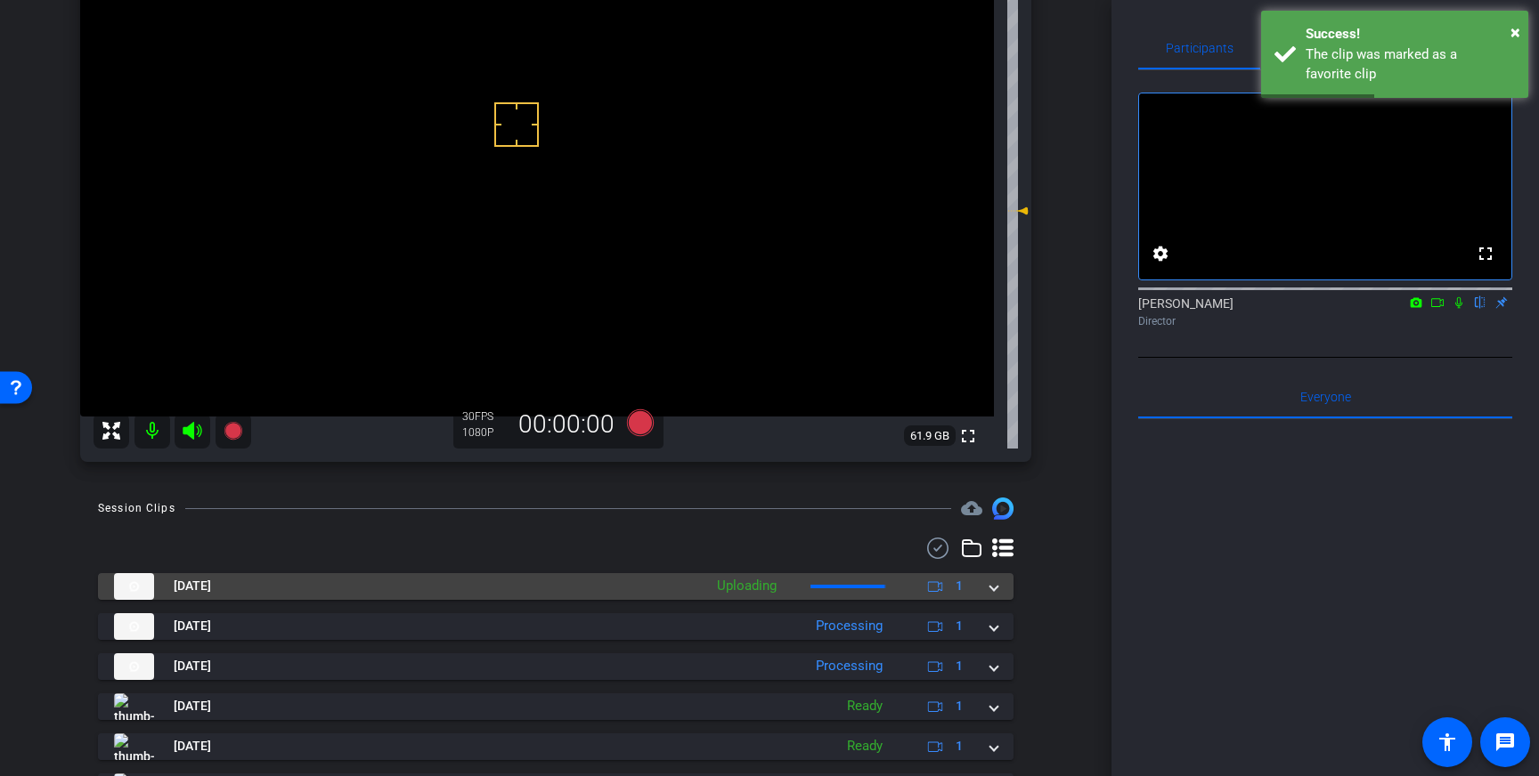
click at [991, 585] on span at bounding box center [993, 586] width 7 height 19
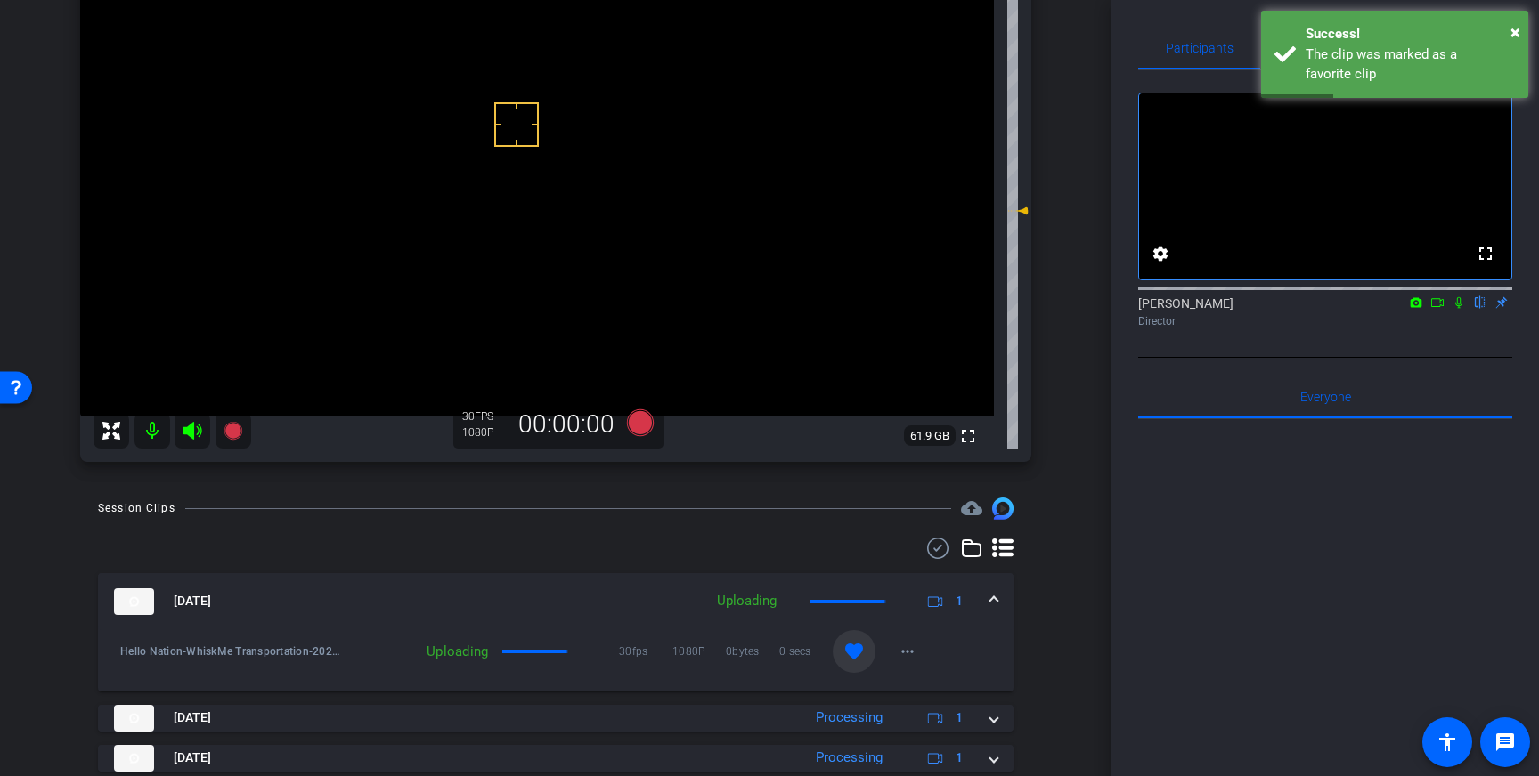
click at [993, 589] on mat-expansion-panel-header "Aug 12, 2025 Uploading 1" at bounding box center [555, 601] width 915 height 57
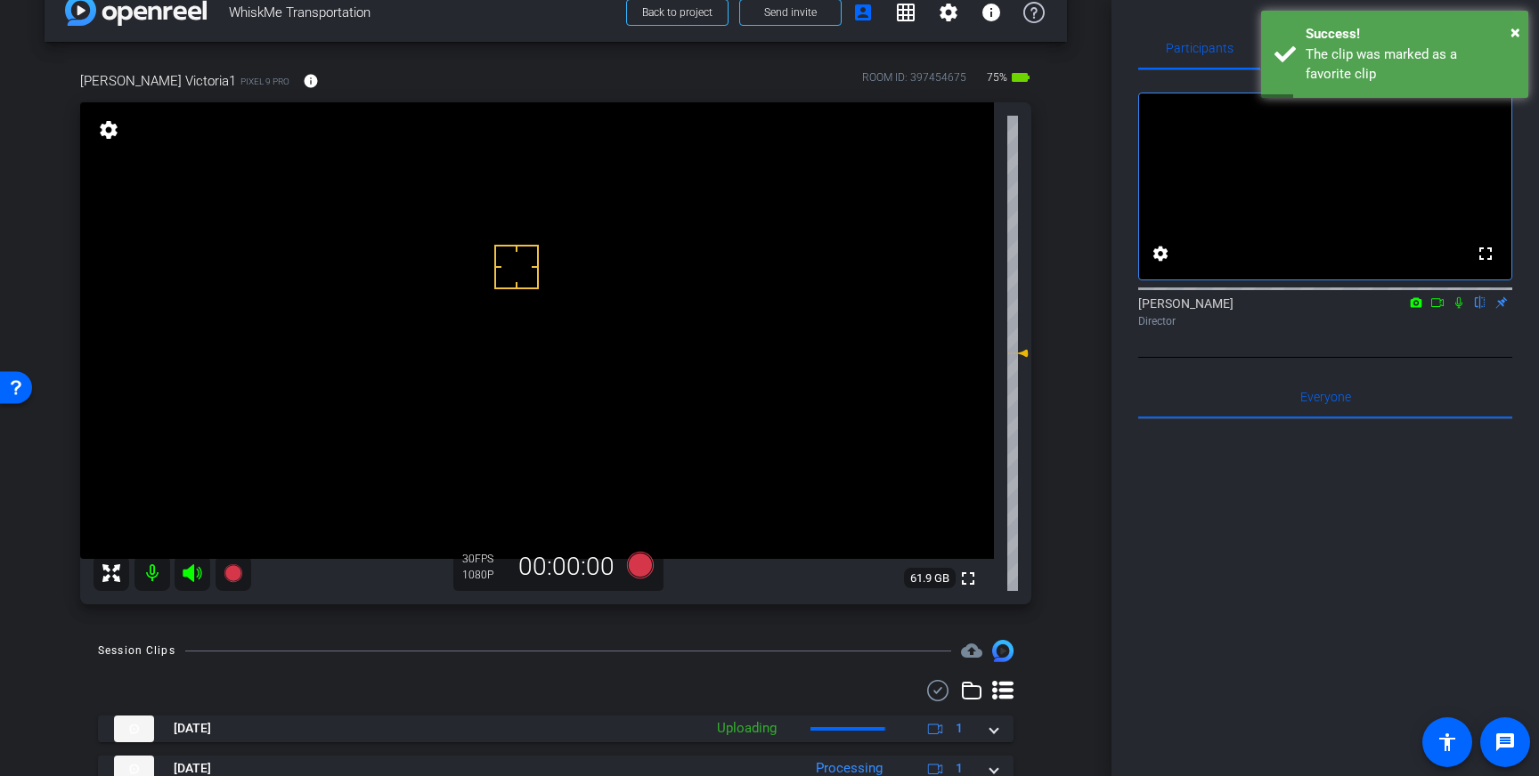
scroll to position [28, 0]
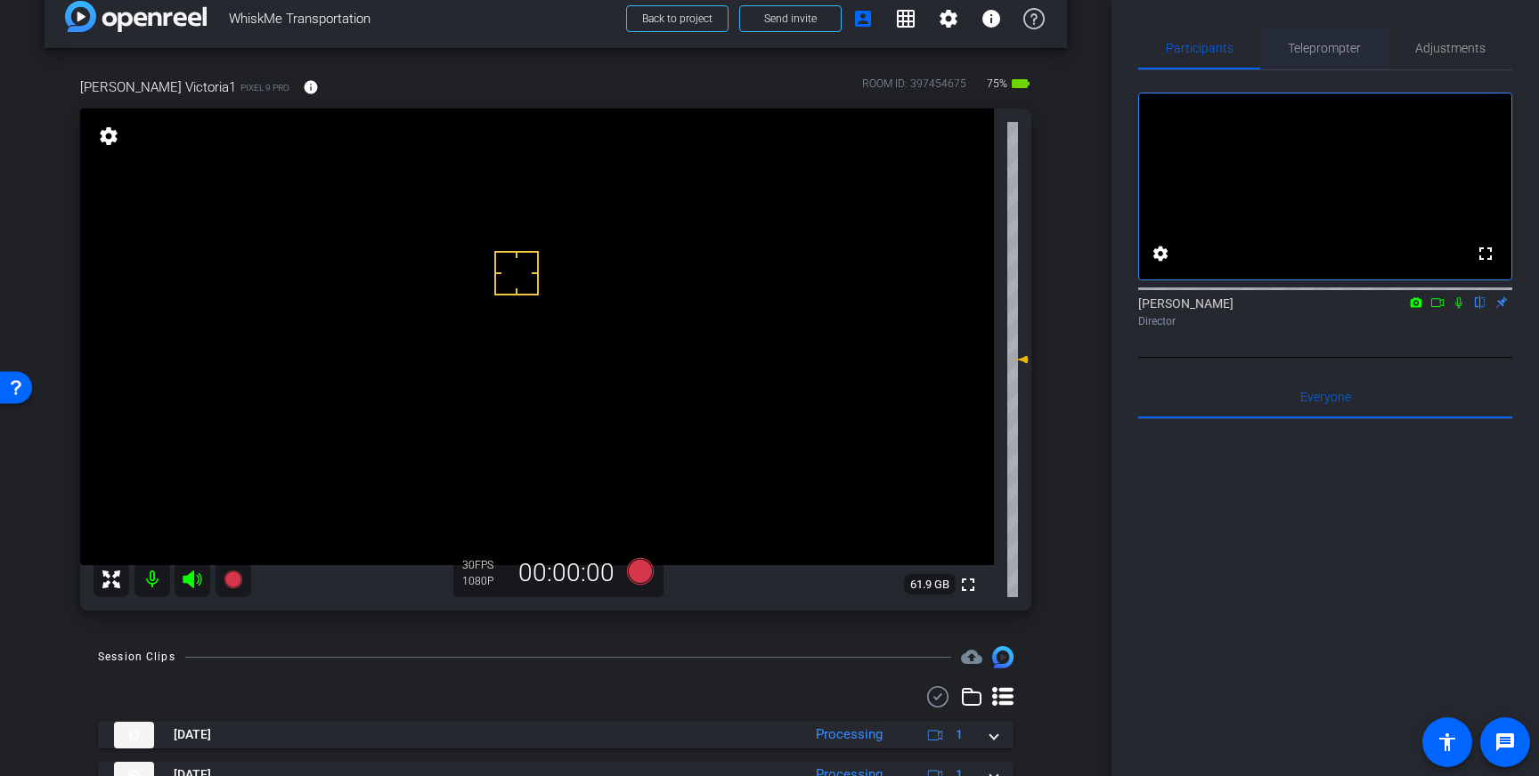
drag, startPoint x: 1312, startPoint y: 55, endPoint x: 1322, endPoint y: 61, distance: 12.4
click at [1312, 55] on span "Teleprompter" at bounding box center [1324, 48] width 73 height 43
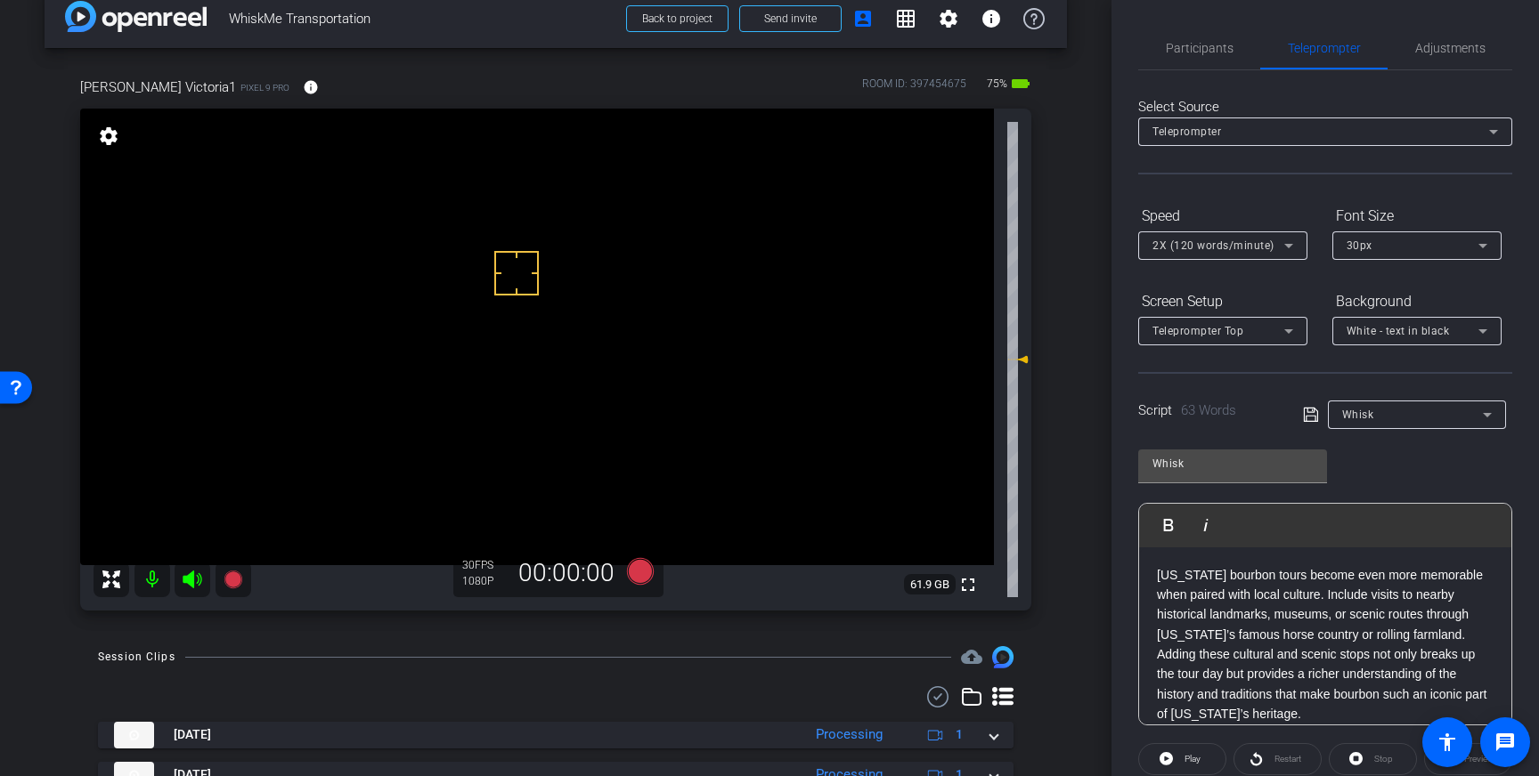
scroll to position [197, 0]
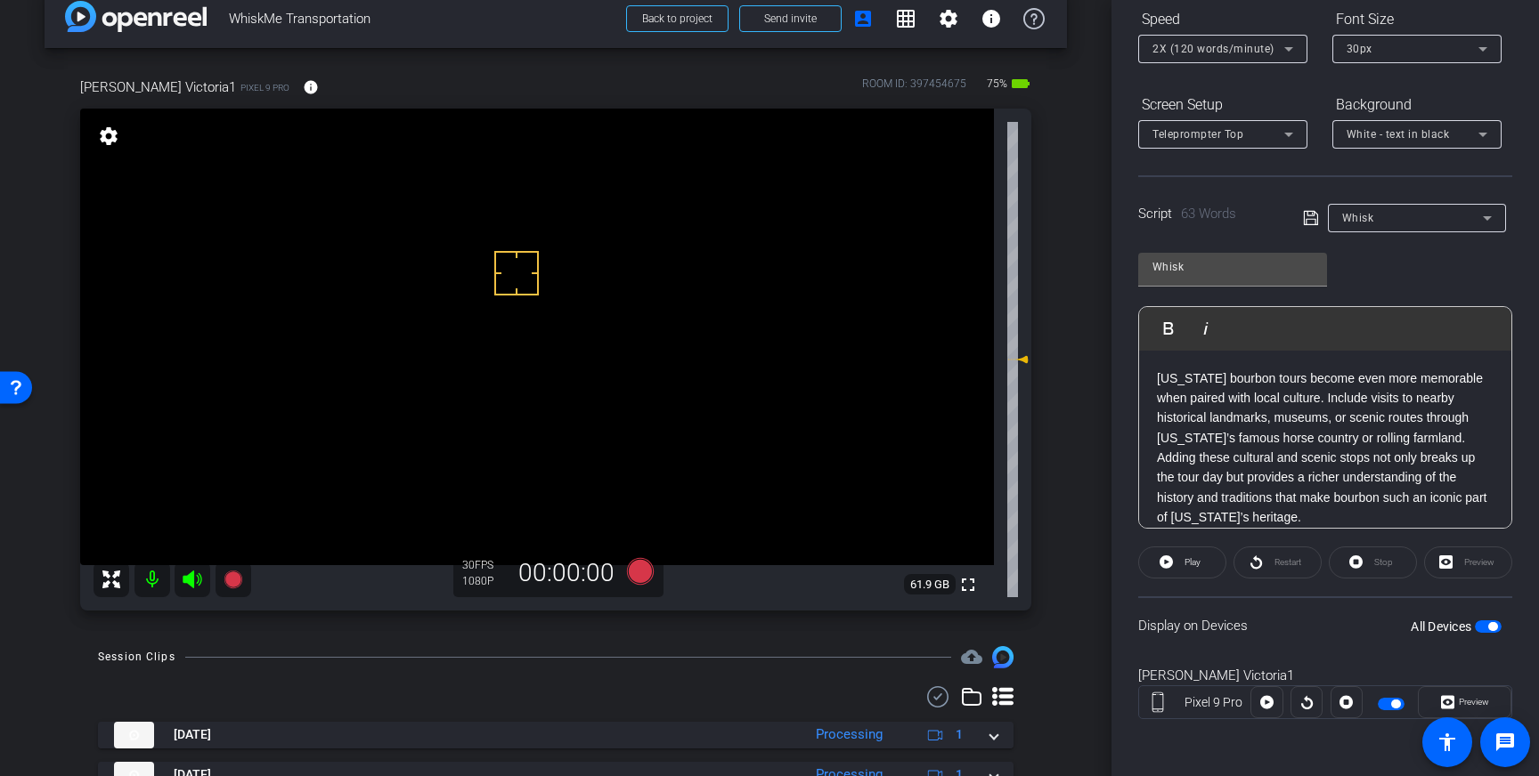
click at [1483, 628] on span "button" at bounding box center [1488, 627] width 27 height 12
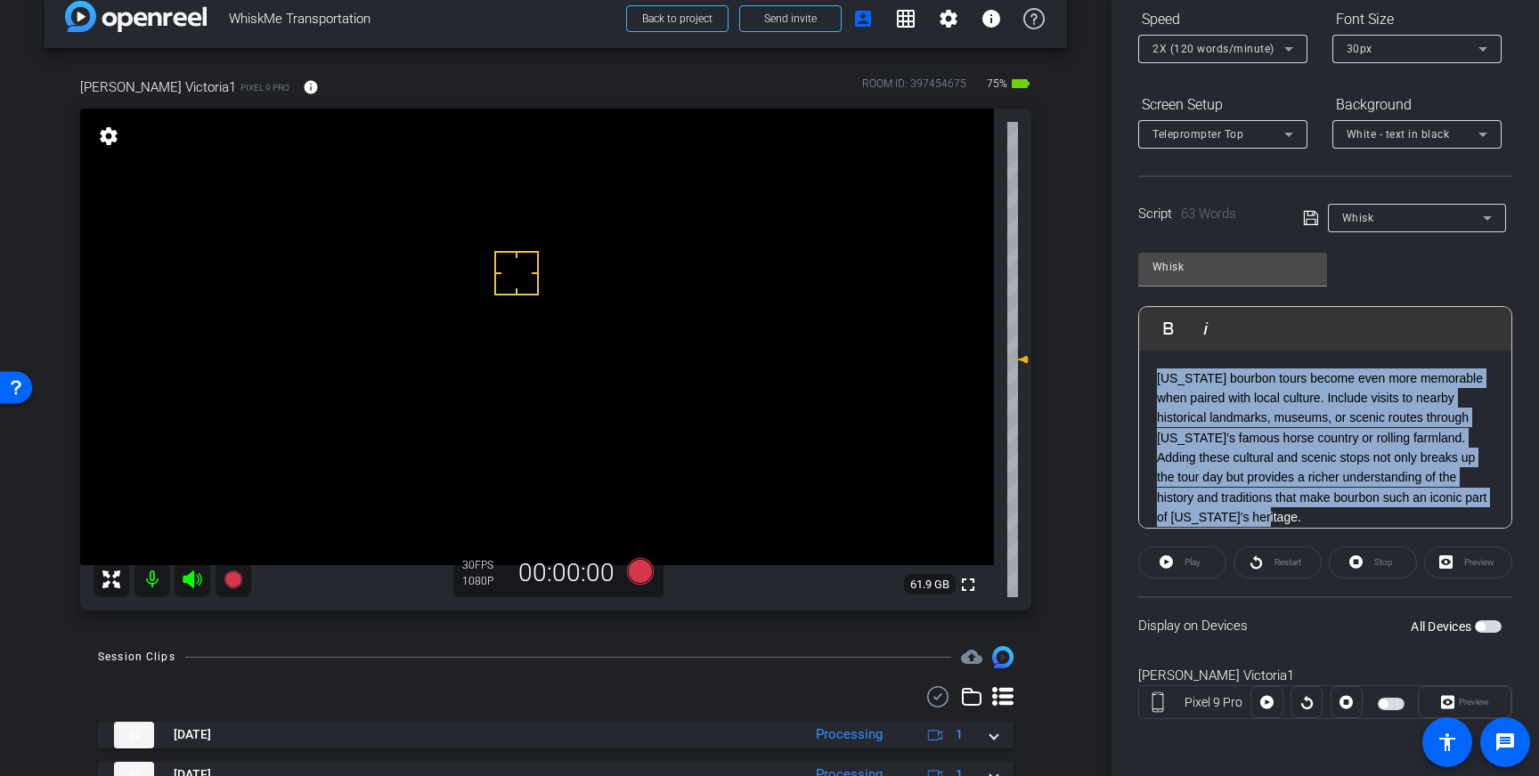
drag, startPoint x: 1280, startPoint y: 516, endPoint x: 1152, endPoint y: 386, distance: 182.0
click at [1152, 386] on div "Kentucky bourbon tours become even more memorable when paired with local cultur…" at bounding box center [1325, 448] width 372 height 195
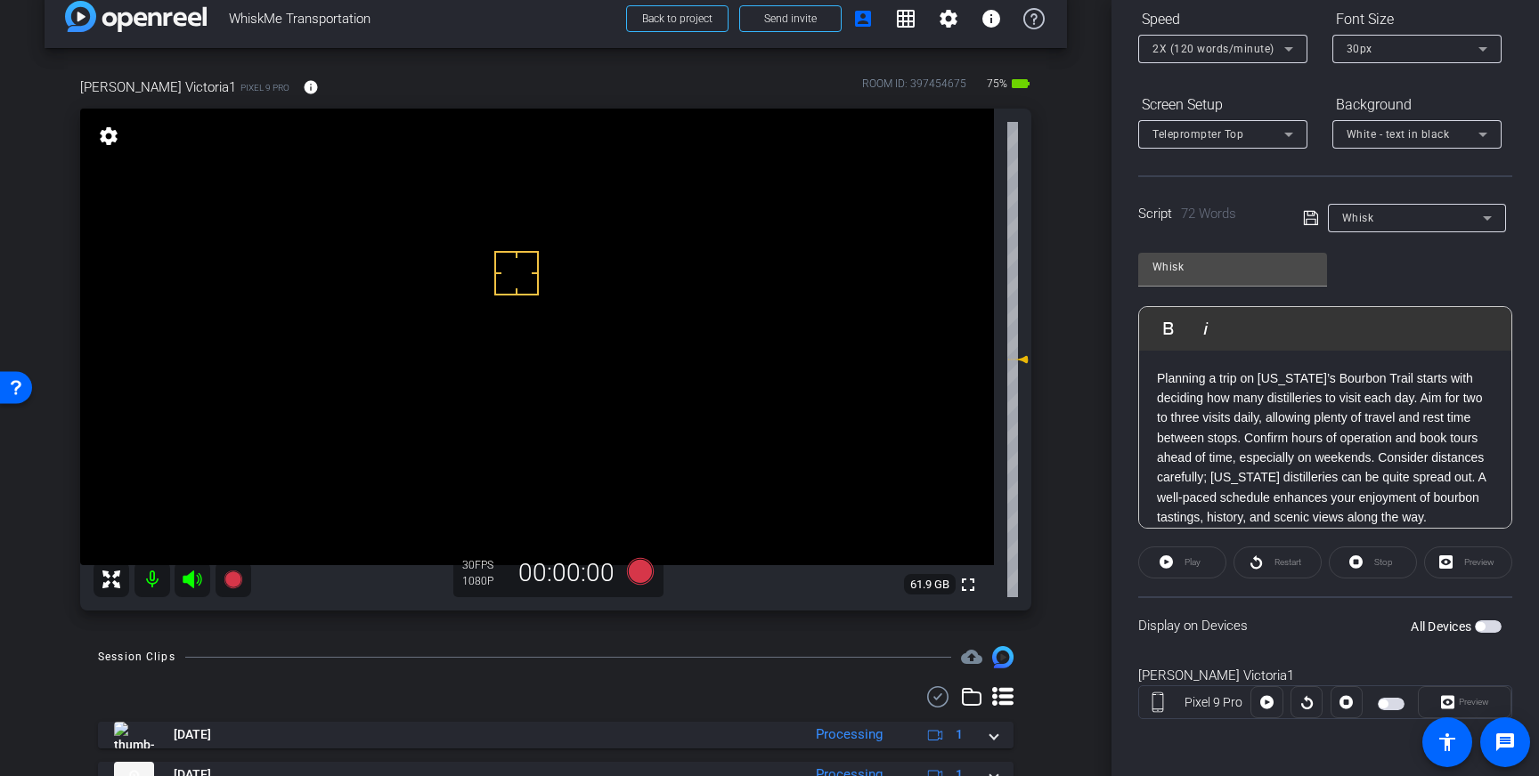
click at [1305, 219] on icon at bounding box center [1310, 218] width 14 height 14
click at [1482, 629] on span "button" at bounding box center [1479, 626] width 9 height 9
click at [1491, 630] on span "button" at bounding box center [1492, 626] width 9 height 9
drag, startPoint x: 536, startPoint y: 277, endPoint x: 542, endPoint y: 288, distance: 12.4
click at [638, 573] on icon at bounding box center [640, 571] width 27 height 27
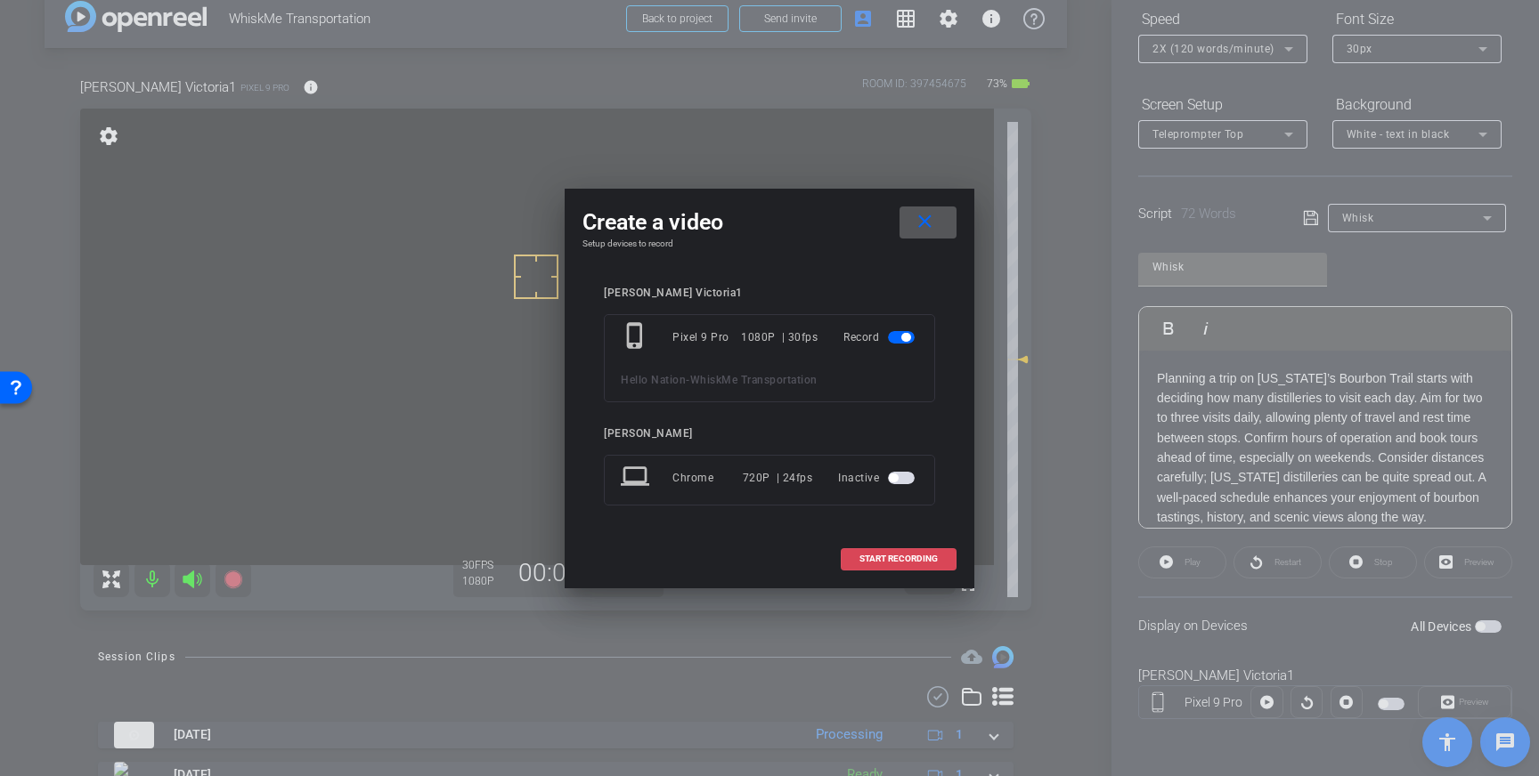
click at [892, 553] on span at bounding box center [898, 559] width 114 height 43
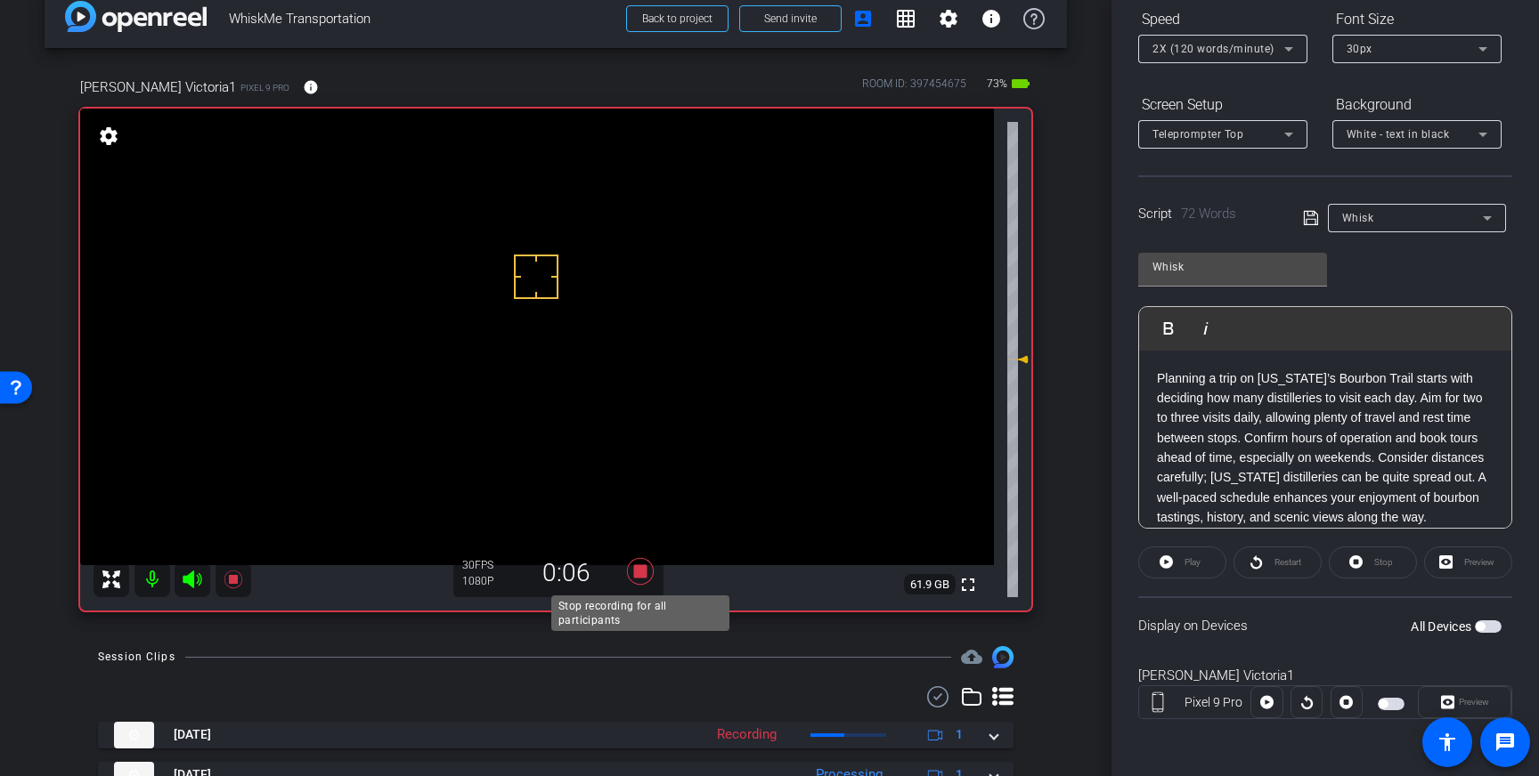
click at [643, 575] on icon at bounding box center [640, 571] width 27 height 27
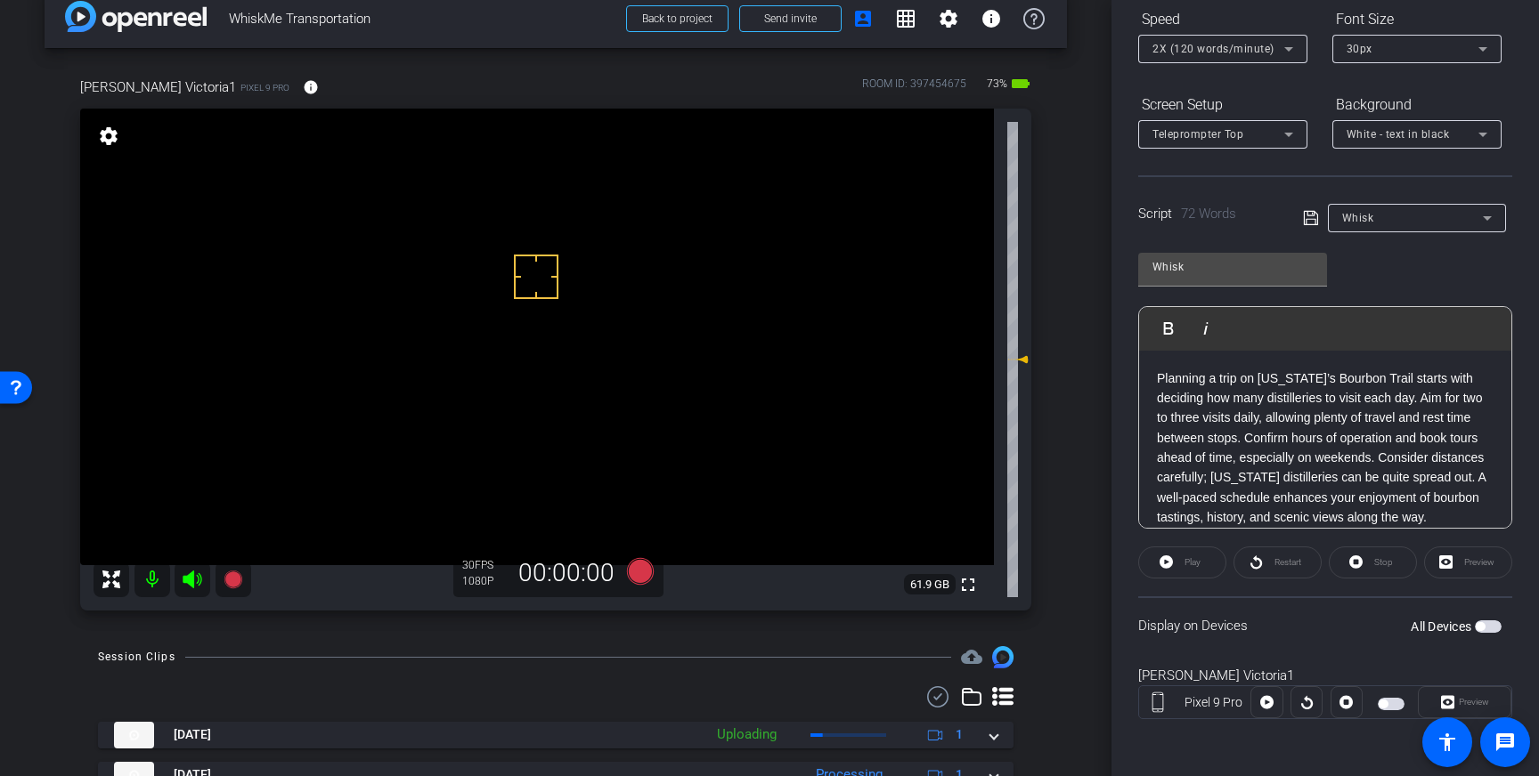
click at [1488, 631] on span "button" at bounding box center [1488, 627] width 27 height 12
drag, startPoint x: 531, startPoint y: 317, endPoint x: 534, endPoint y: 305, distance: 13.0
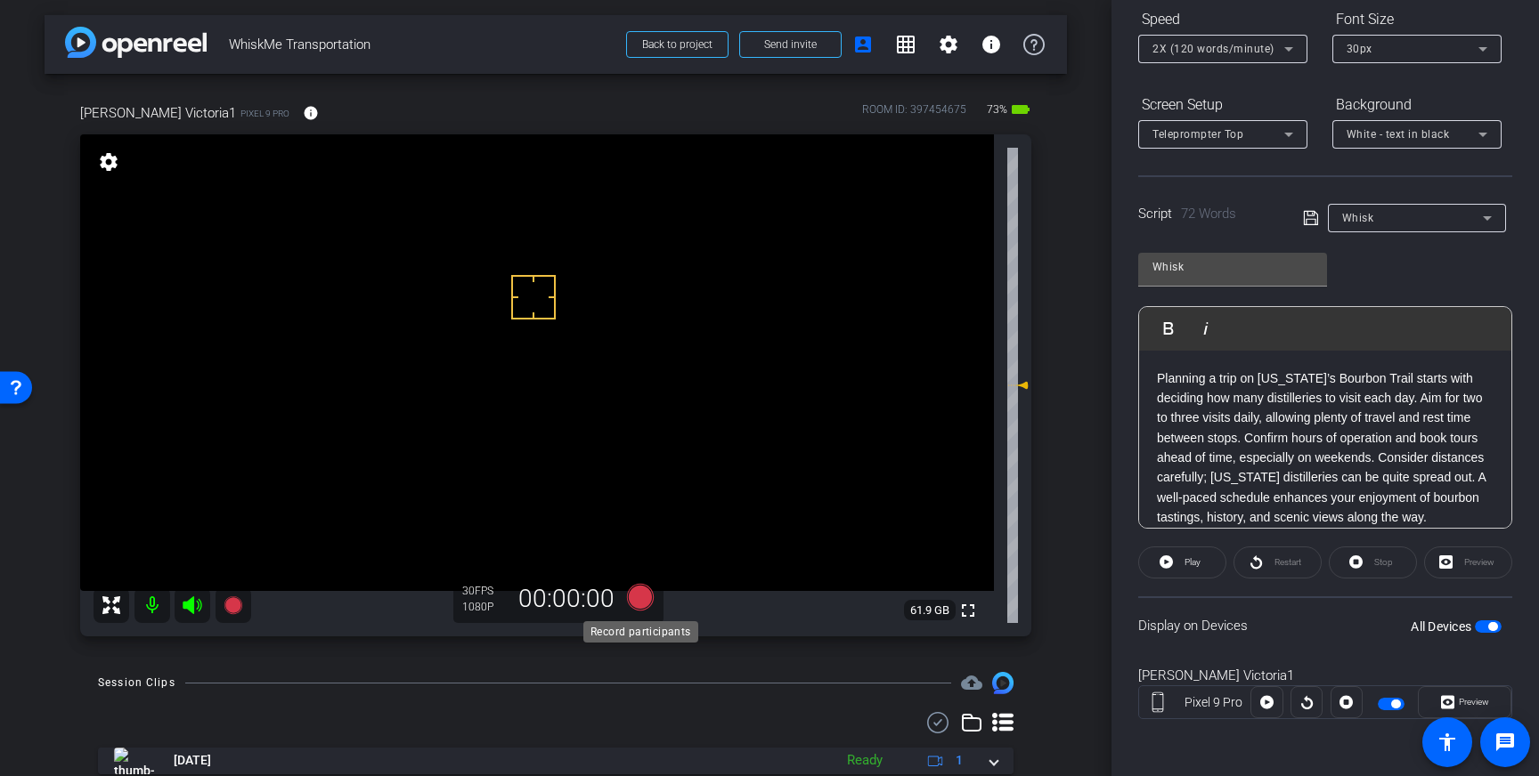
click at [650, 603] on icon at bounding box center [640, 597] width 27 height 27
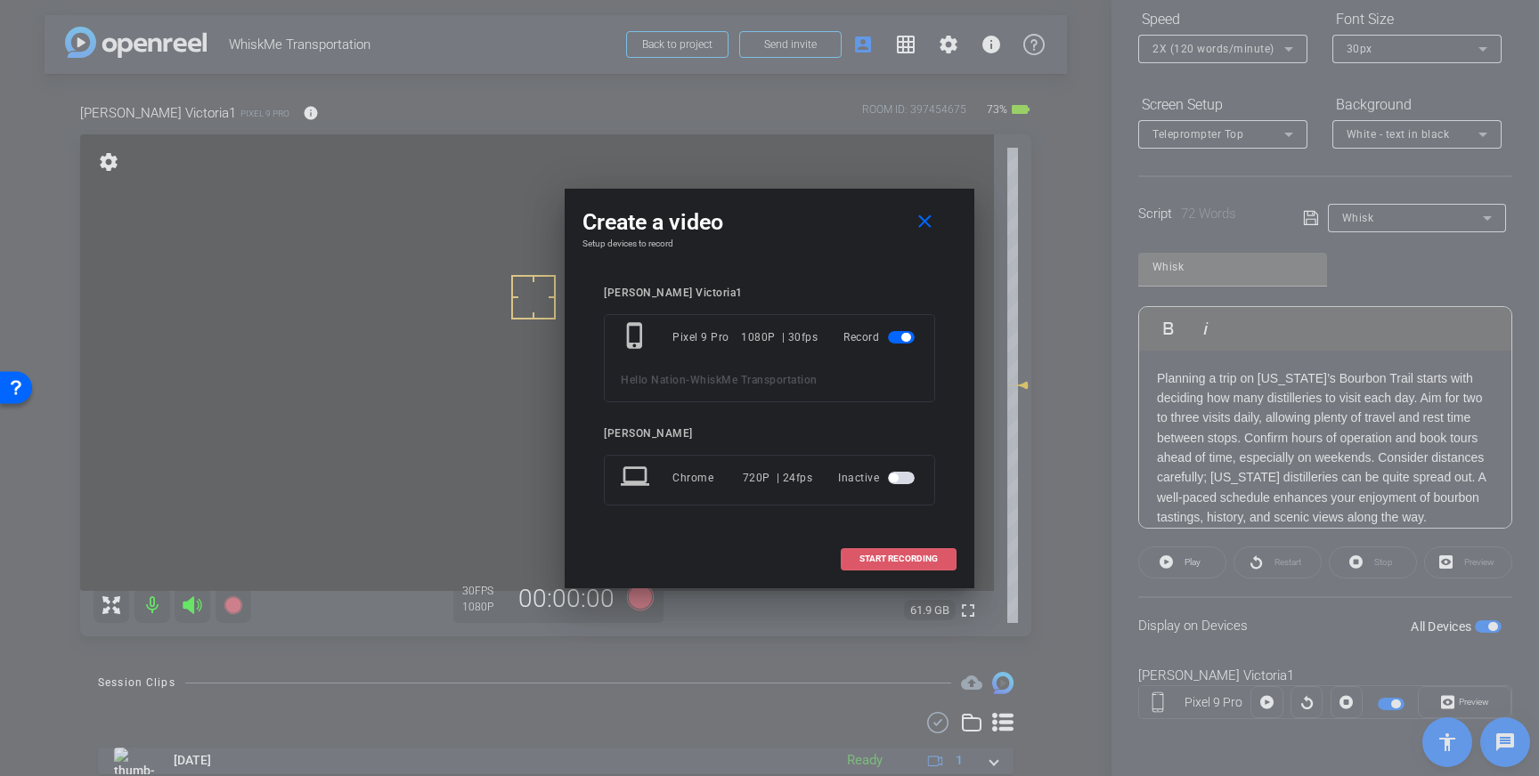
click at [922, 557] on span "START RECORDING" at bounding box center [898, 559] width 78 height 9
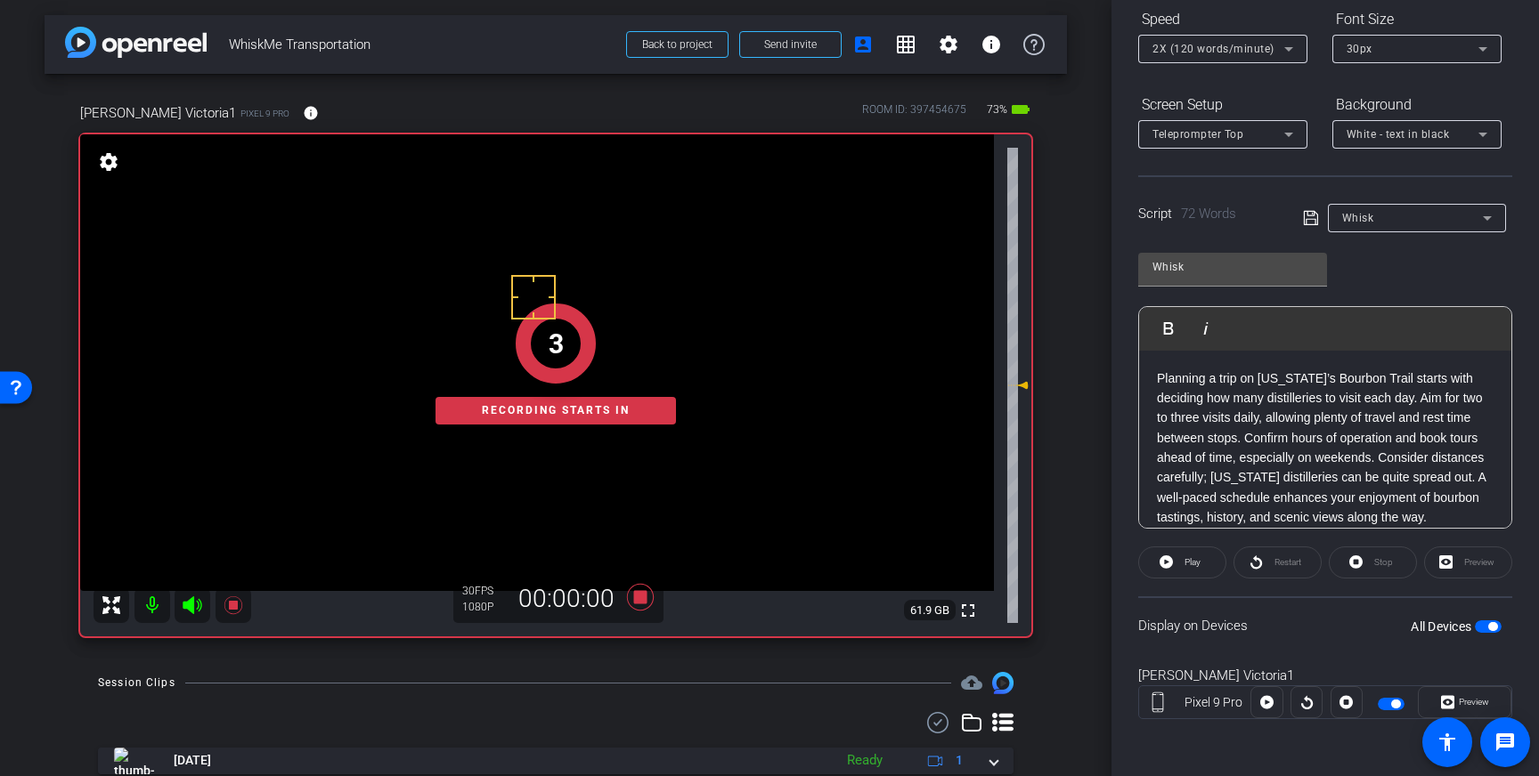
scroll to position [0, 0]
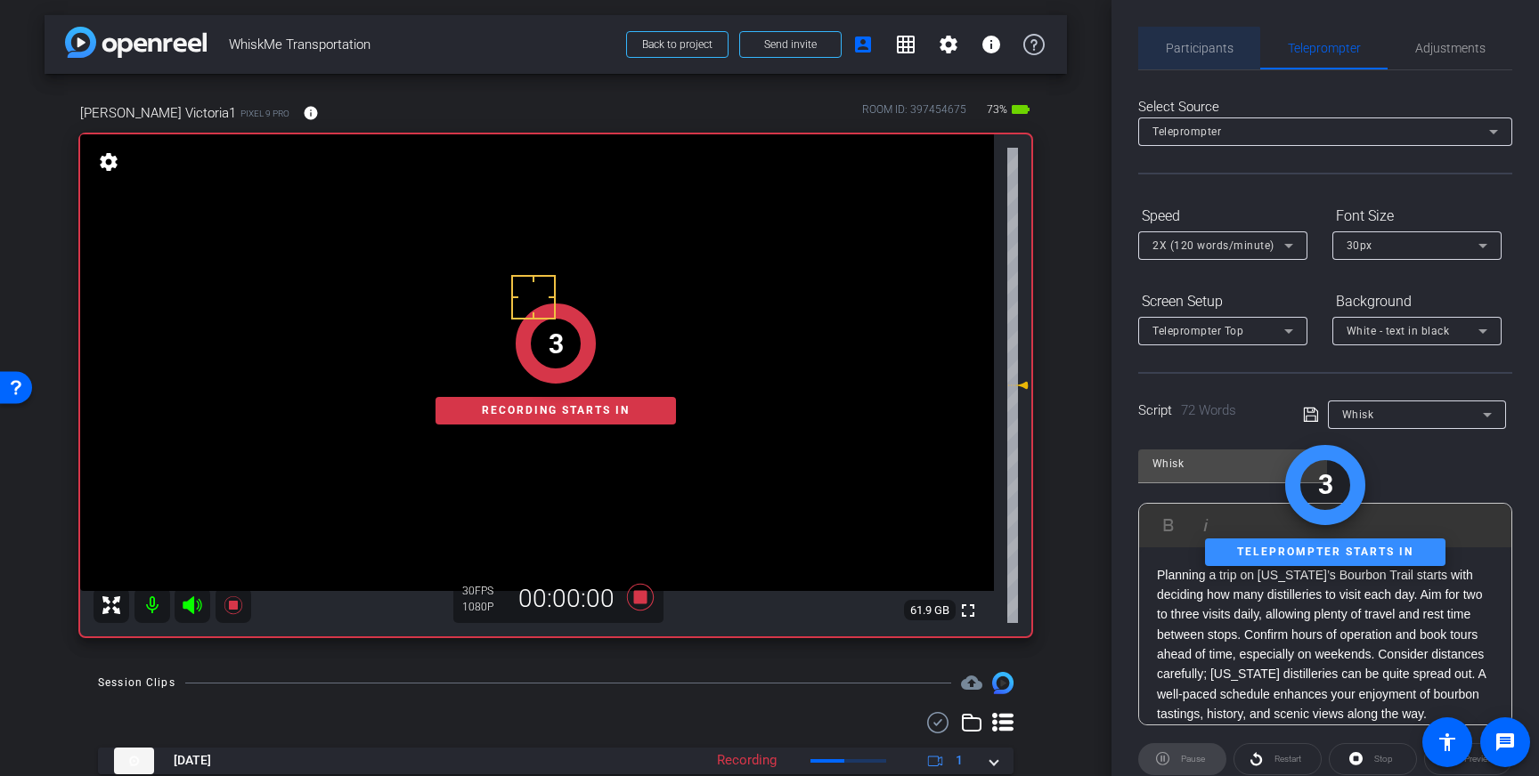
drag, startPoint x: 1193, startPoint y: 51, endPoint x: 1246, endPoint y: 81, distance: 60.6
click at [1193, 51] on span "Participants" at bounding box center [1200, 48] width 68 height 12
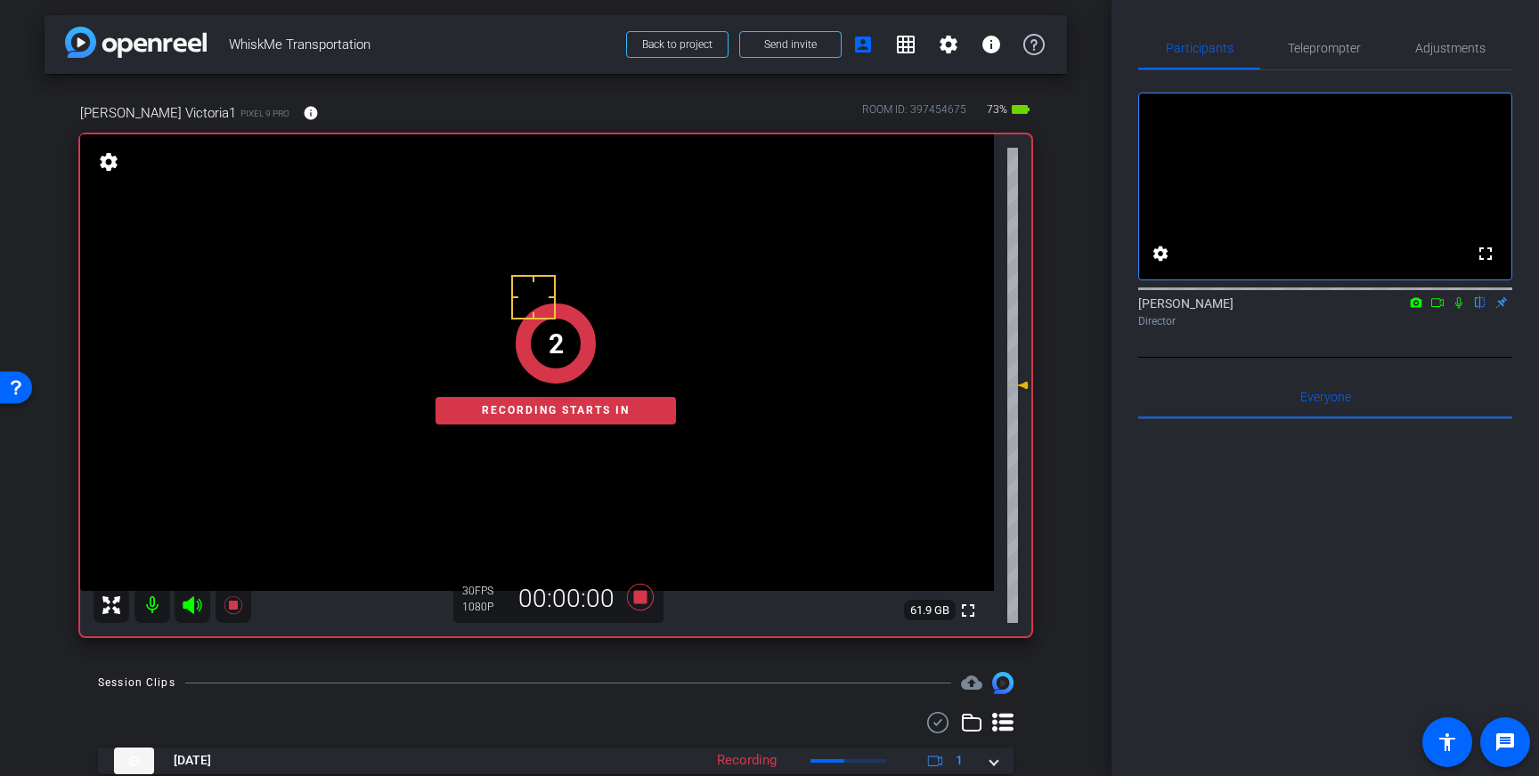
drag, startPoint x: 1457, startPoint y: 329, endPoint x: 1476, endPoint y: 396, distance: 70.5
click at [1457, 309] on icon at bounding box center [1458, 303] width 14 height 12
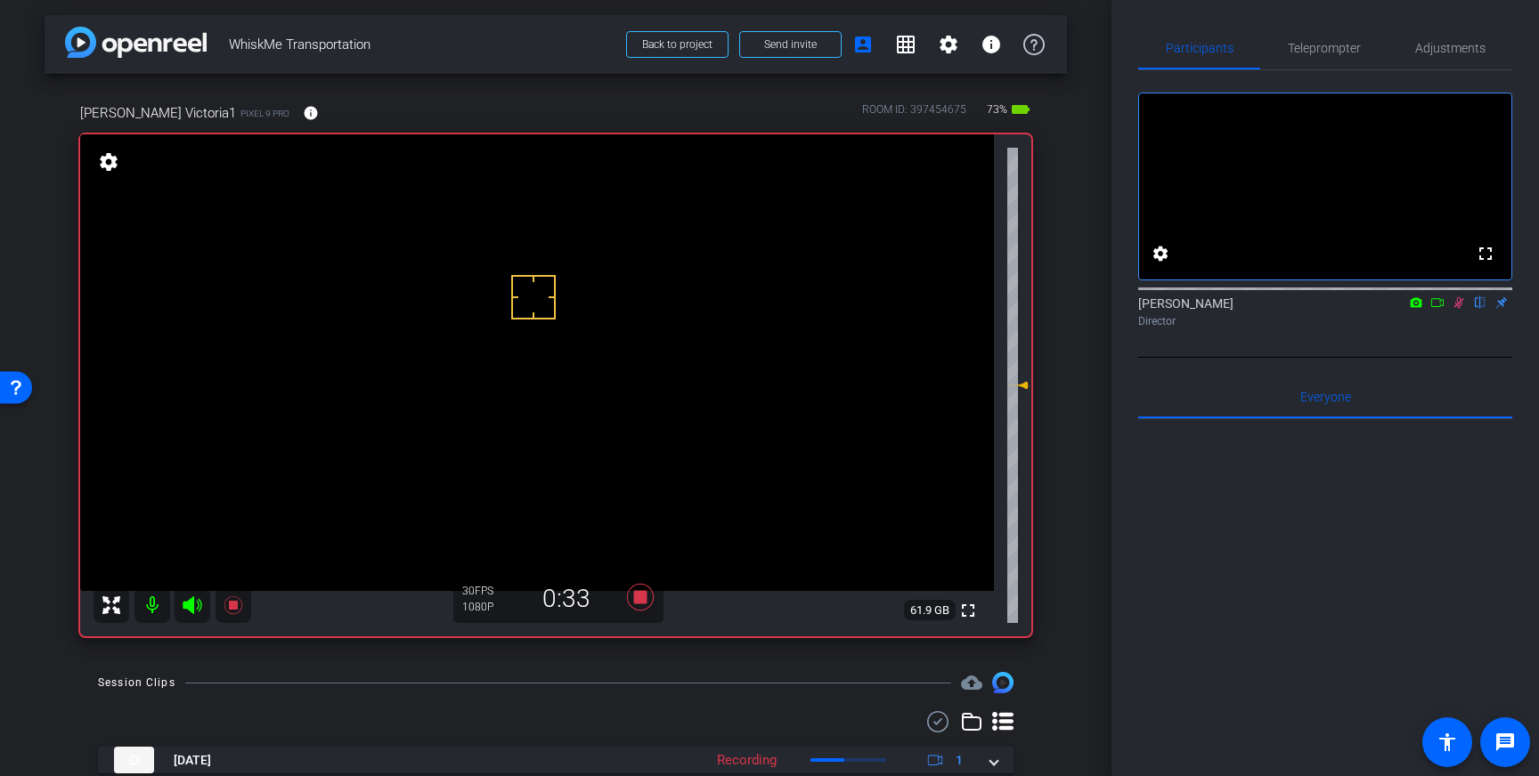
click at [1459, 309] on icon at bounding box center [1459, 303] width 10 height 12
click at [641, 598] on icon at bounding box center [640, 597] width 27 height 27
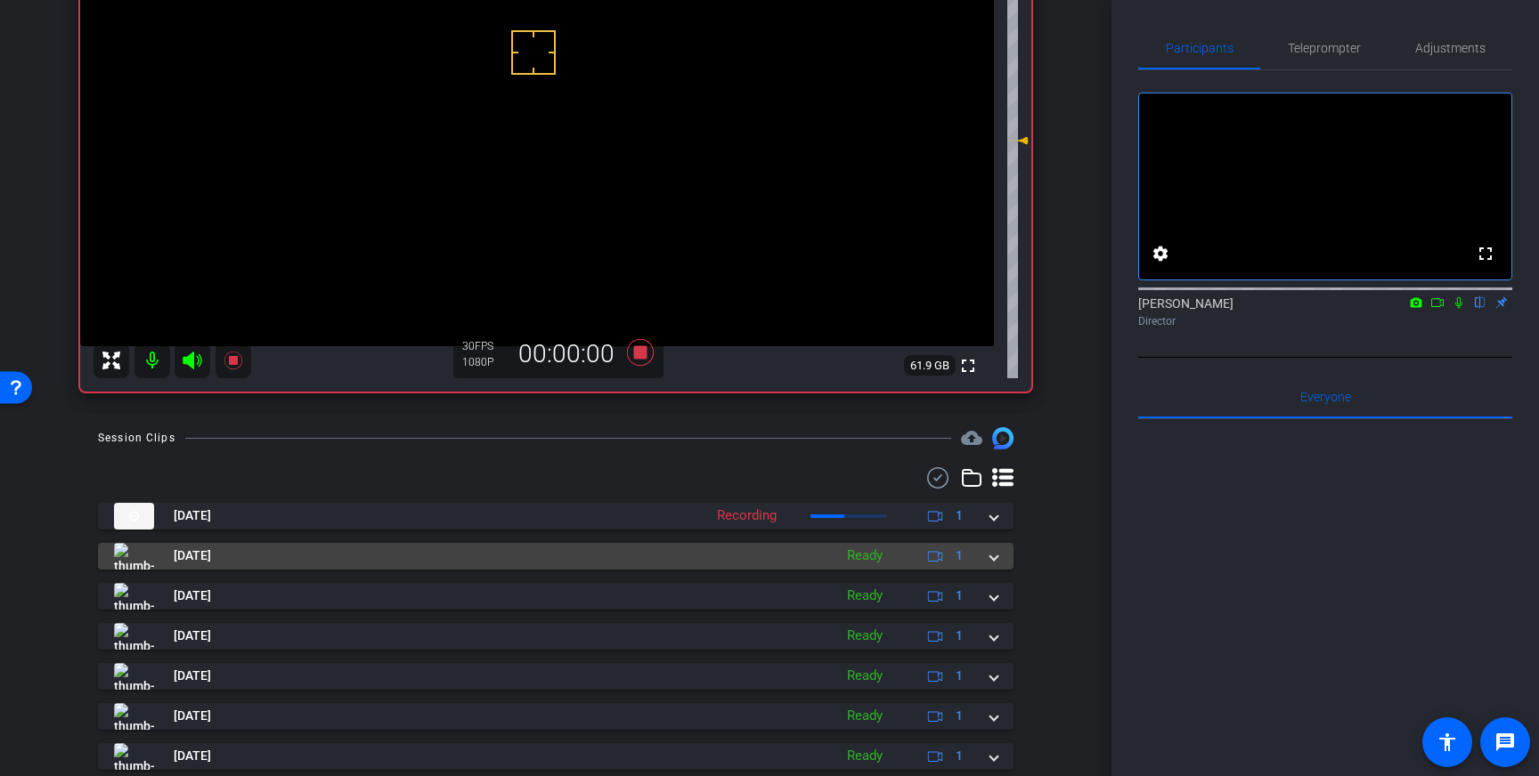
scroll to position [249, 0]
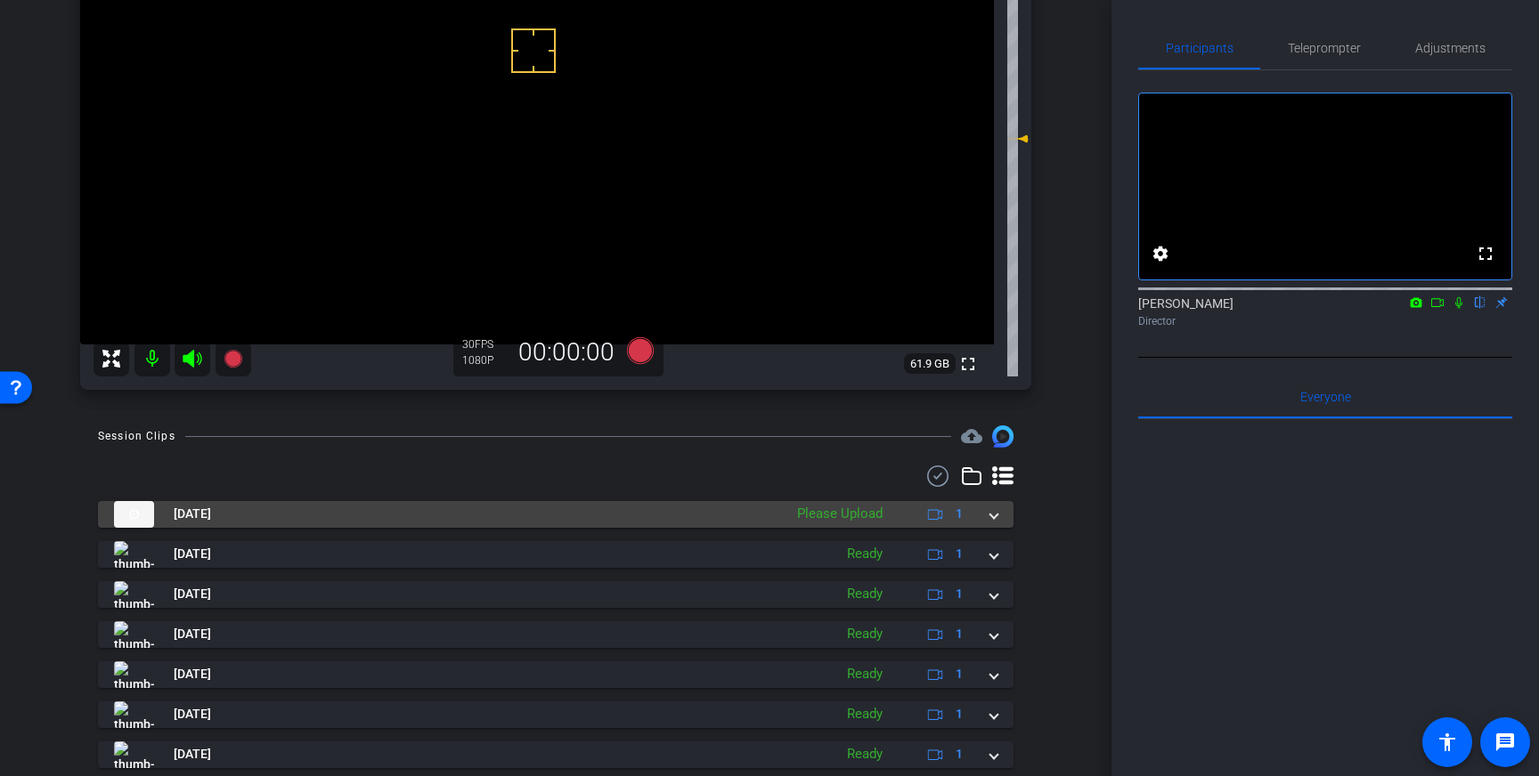
drag, startPoint x: 996, startPoint y: 517, endPoint x: 987, endPoint y: 526, distance: 13.2
click at [996, 517] on span at bounding box center [993, 514] width 7 height 19
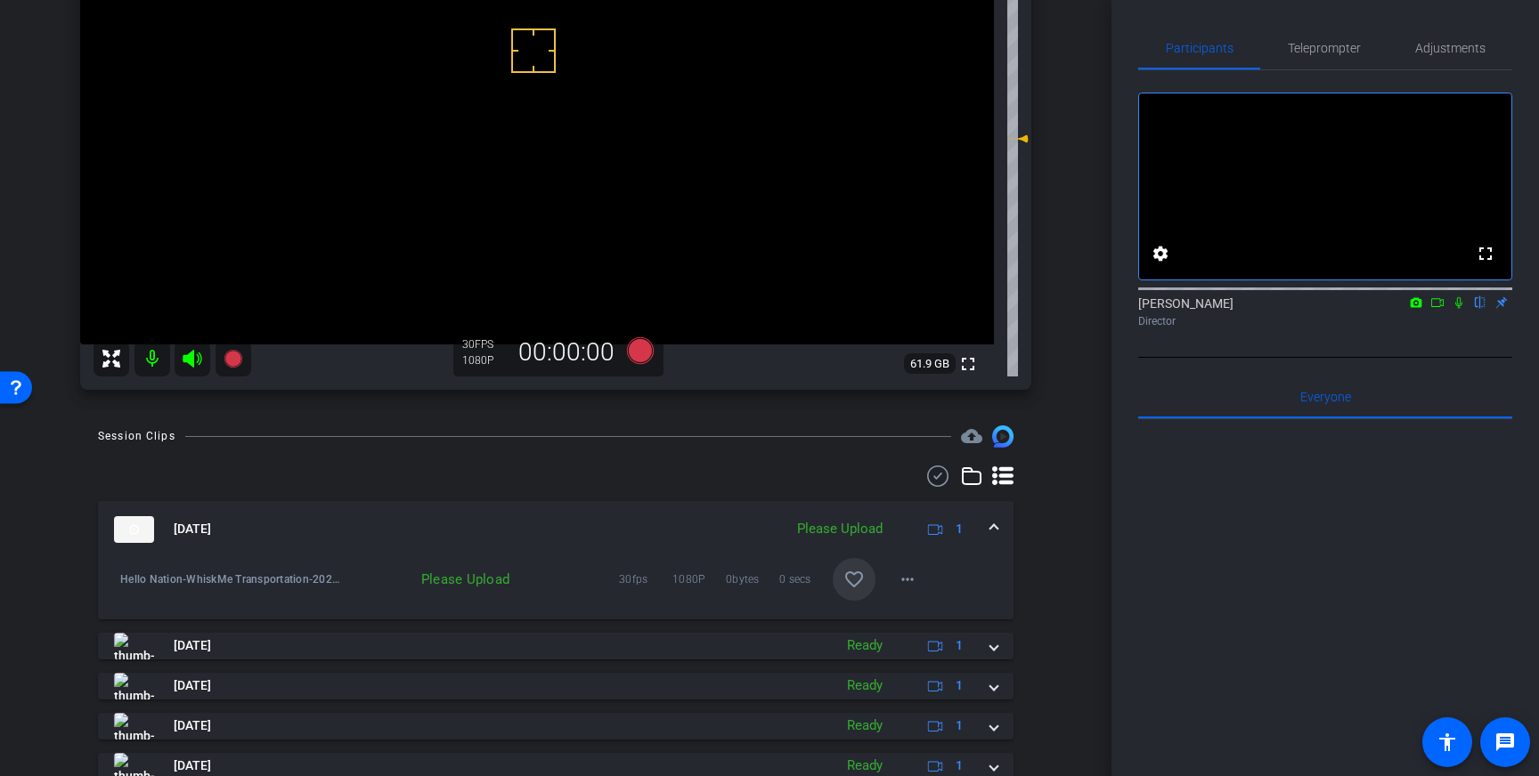
click at [852, 585] on mat-icon "favorite_border" at bounding box center [853, 579] width 21 height 21
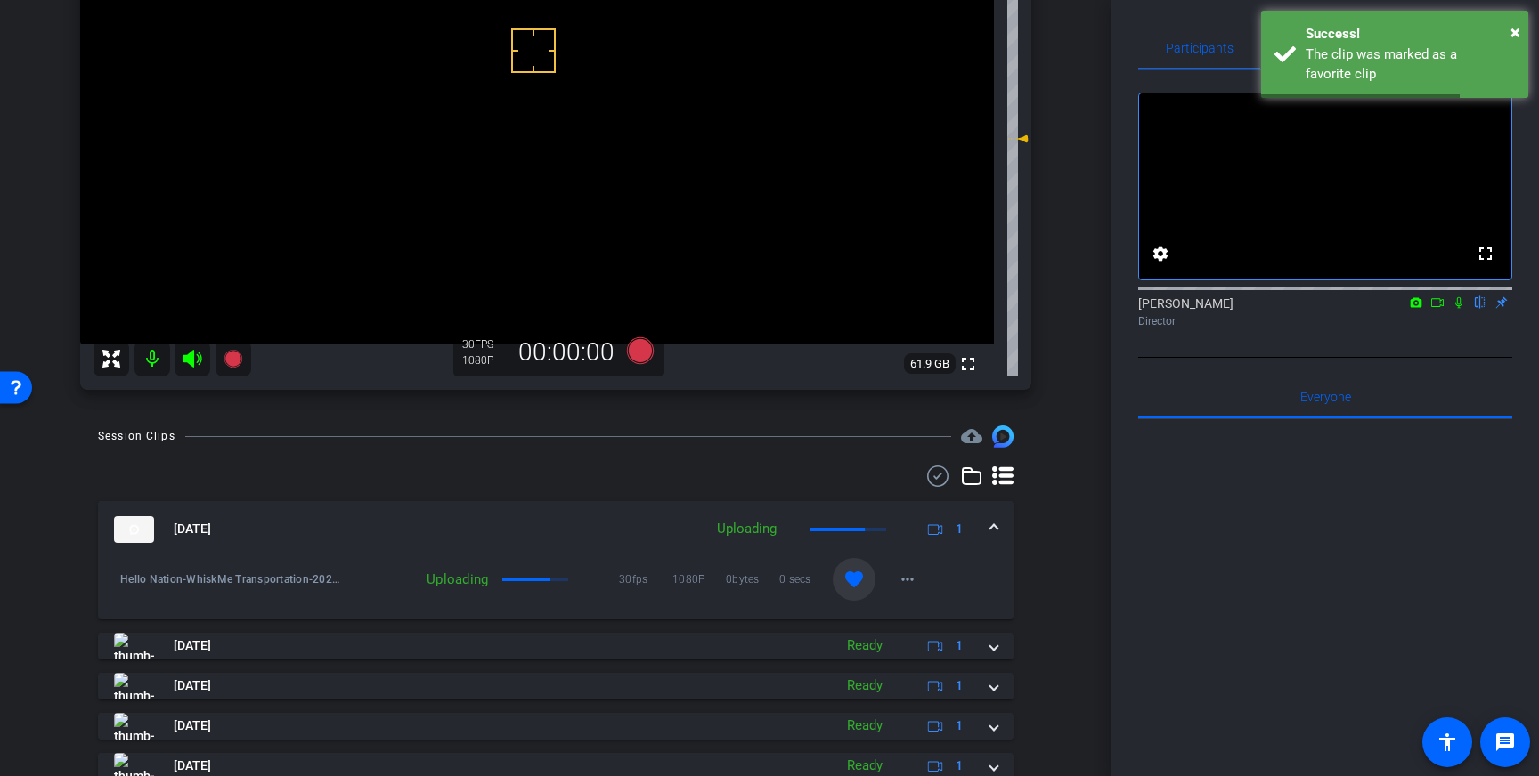
click at [990, 524] on span at bounding box center [993, 529] width 7 height 19
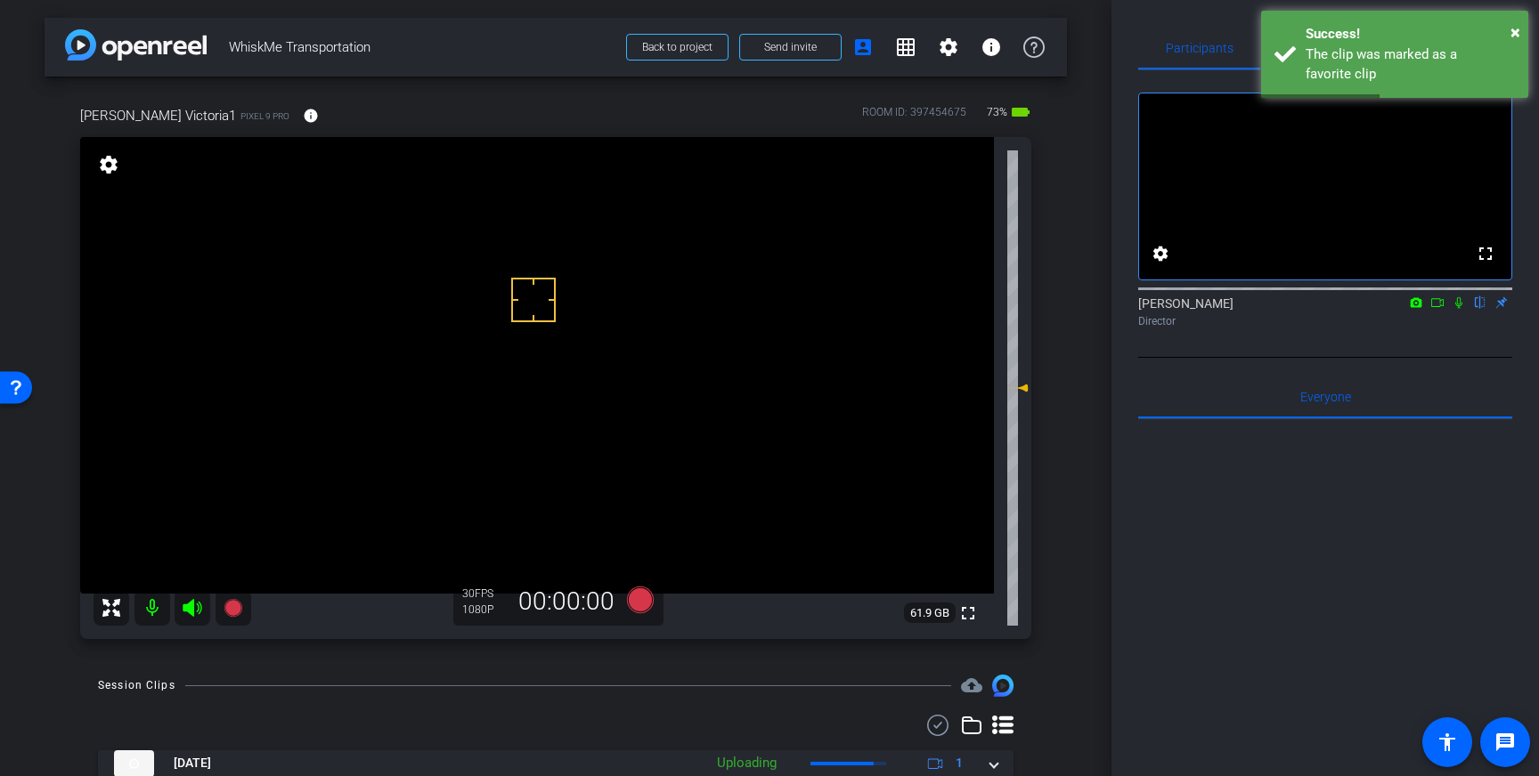
scroll to position [4, 0]
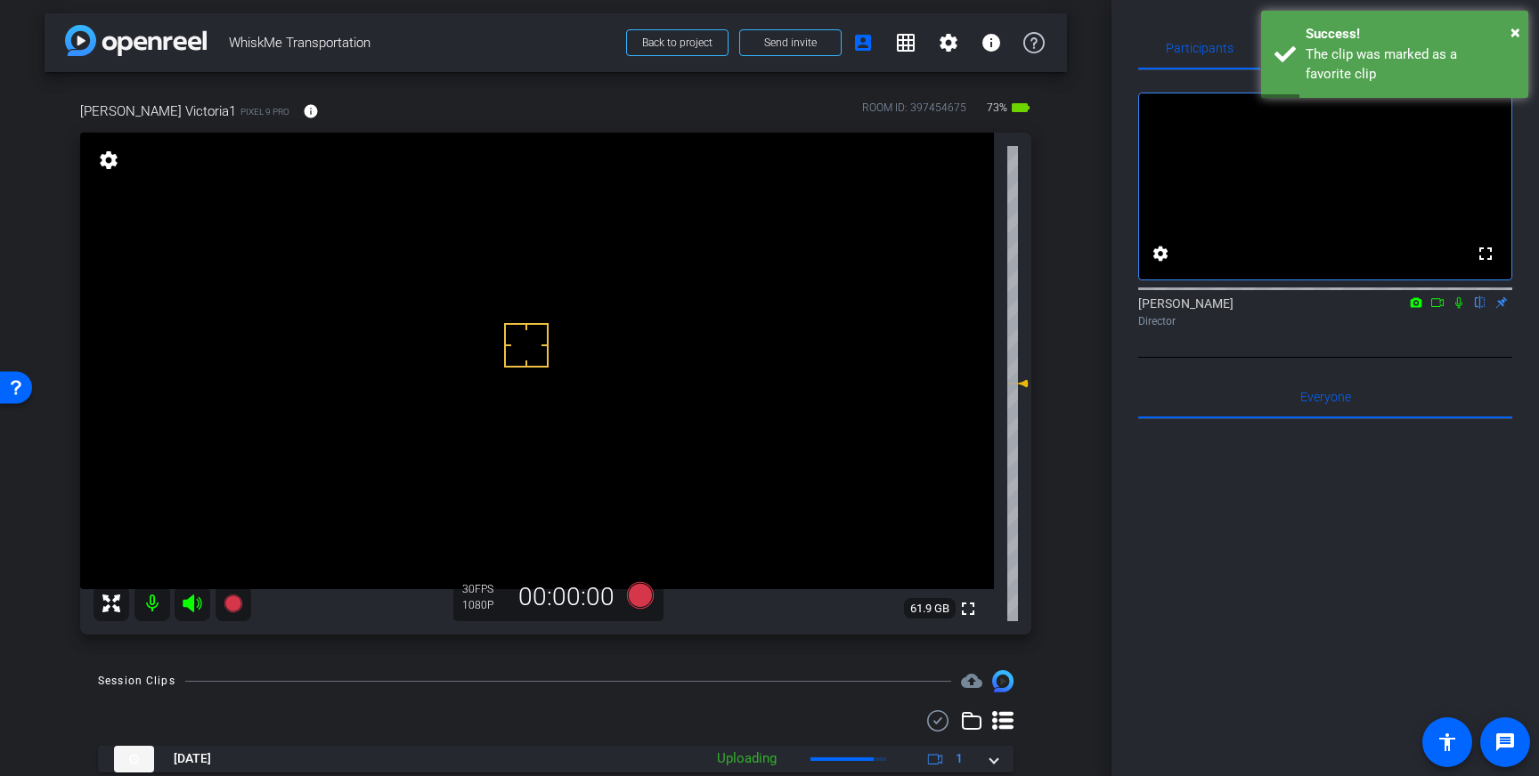
drag, startPoint x: 523, startPoint y: 293, endPoint x: 532, endPoint y: 306, distance: 16.1
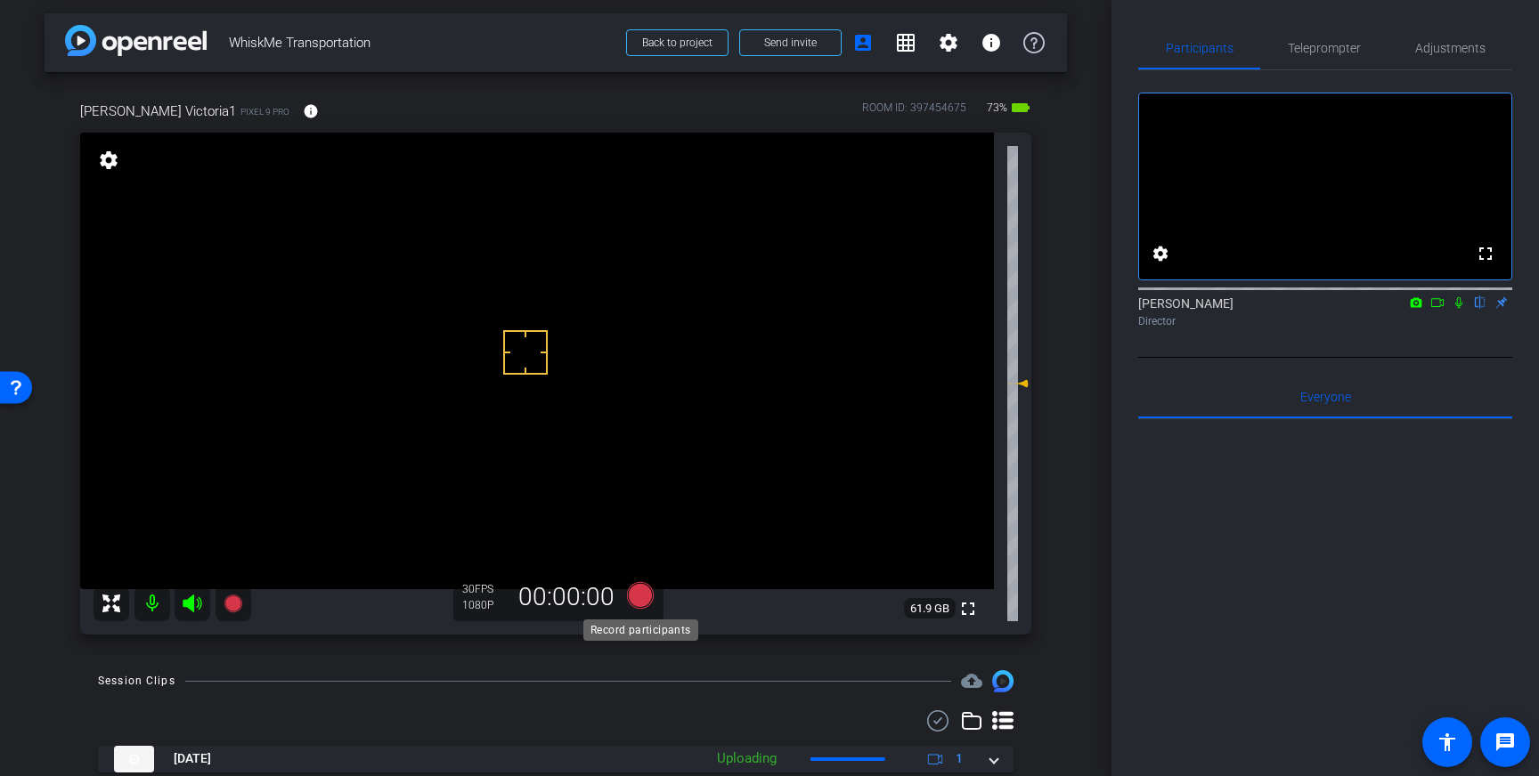
click at [639, 597] on icon at bounding box center [640, 595] width 27 height 27
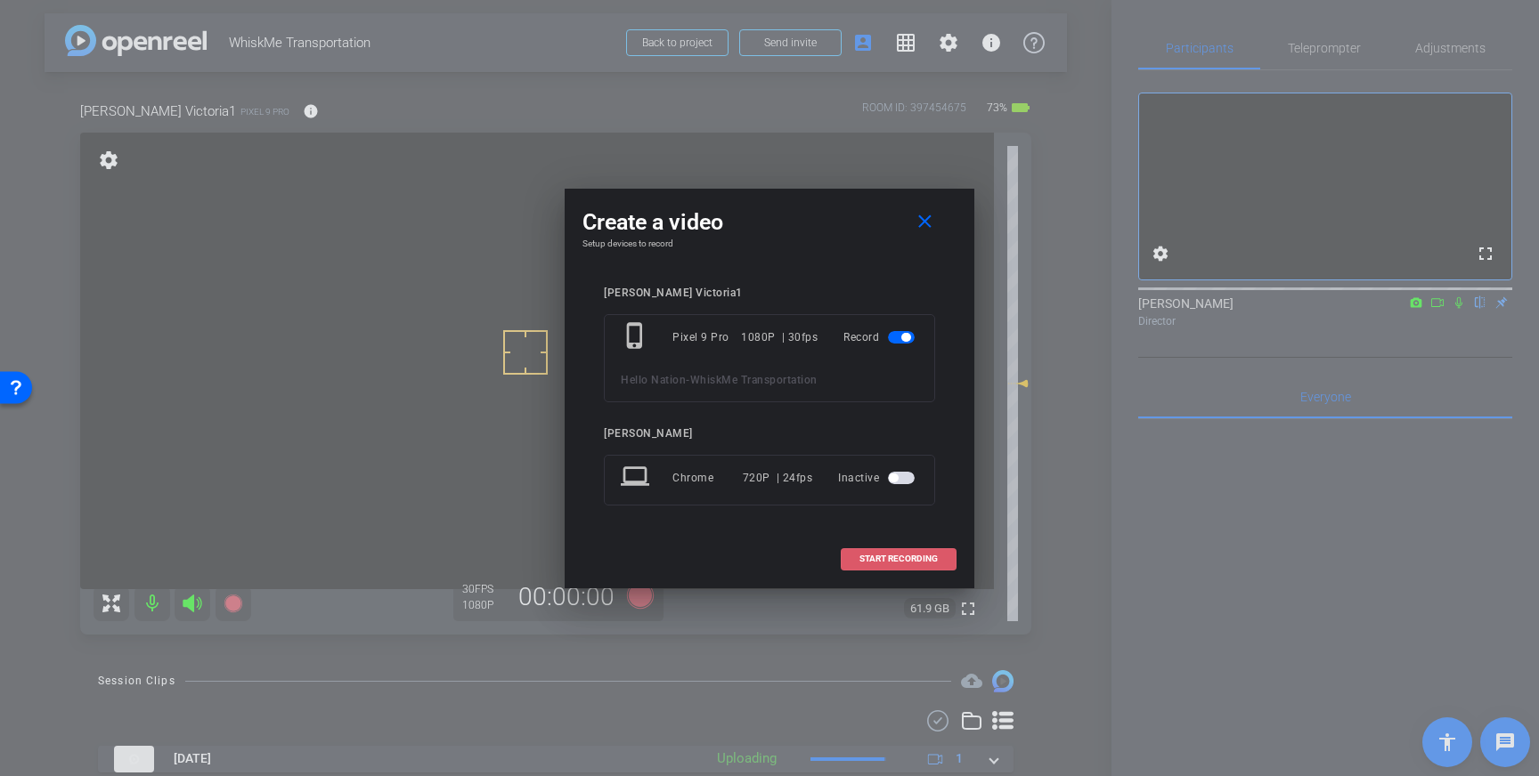
click at [901, 555] on span "START RECORDING" at bounding box center [898, 559] width 78 height 9
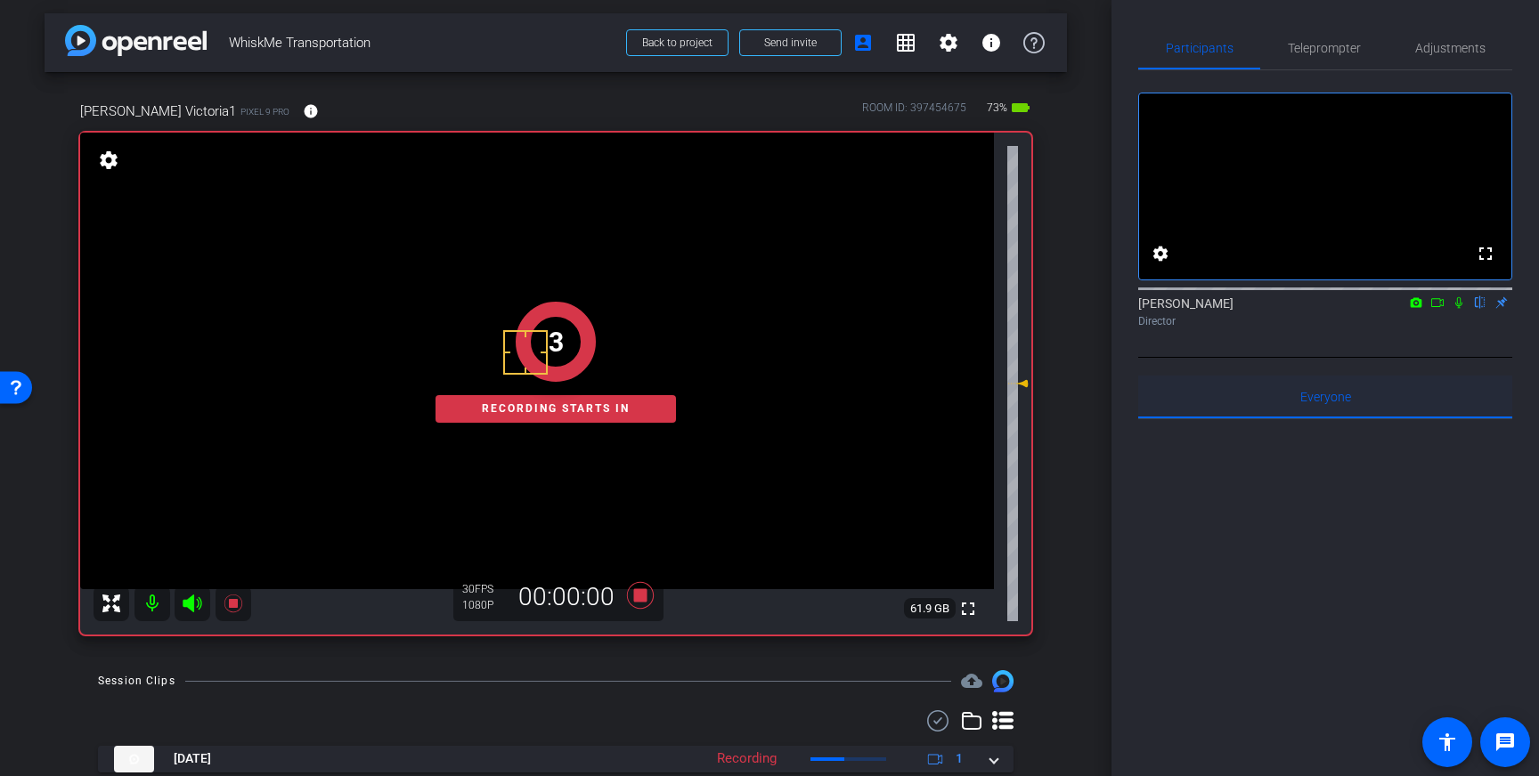
drag, startPoint x: 1462, startPoint y: 328, endPoint x: 1495, endPoint y: 407, distance: 85.8
click at [1462, 329] on div "Louis Voss flip Director" at bounding box center [1325, 312] width 374 height 35
click at [1459, 309] on icon at bounding box center [1458, 303] width 14 height 12
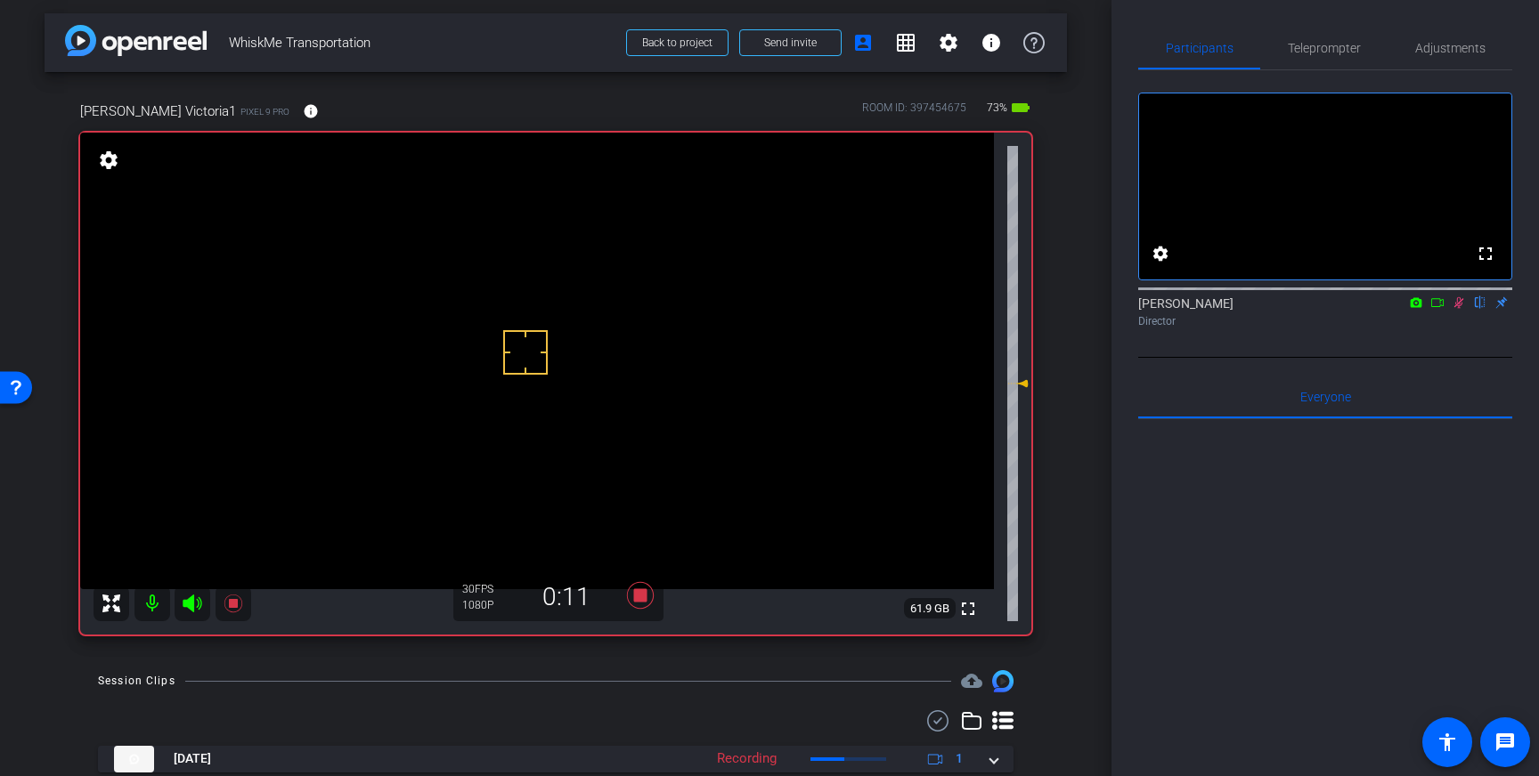
drag, startPoint x: 1459, startPoint y: 335, endPoint x: 1459, endPoint y: 326, distance: 8.9
click at [1459, 326] on div "Louis Voss flip Director" at bounding box center [1325, 312] width 374 height 35
click at [1457, 309] on icon at bounding box center [1459, 303] width 10 height 12
click at [634, 599] on icon at bounding box center [640, 595] width 27 height 27
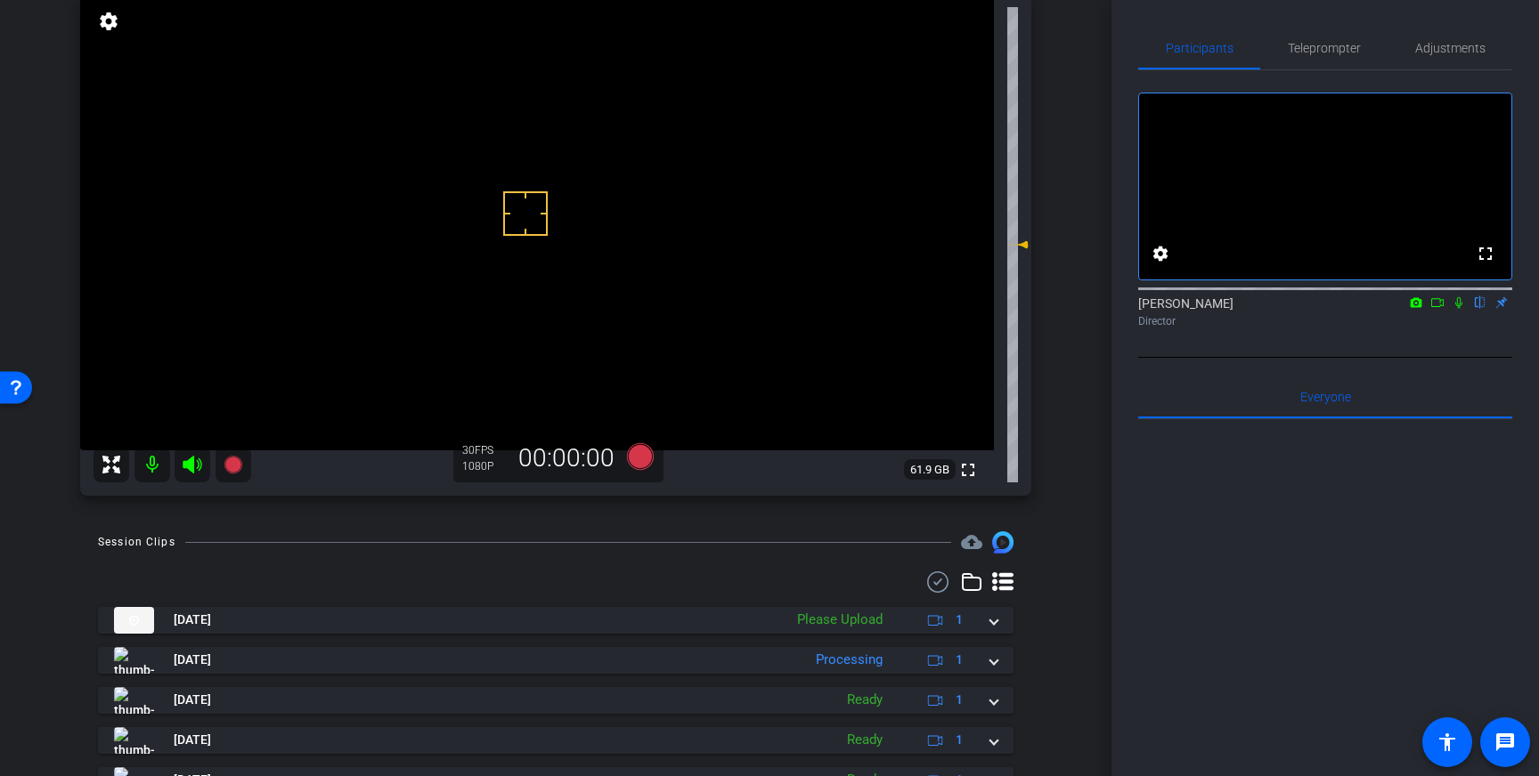
scroll to position [150, 0]
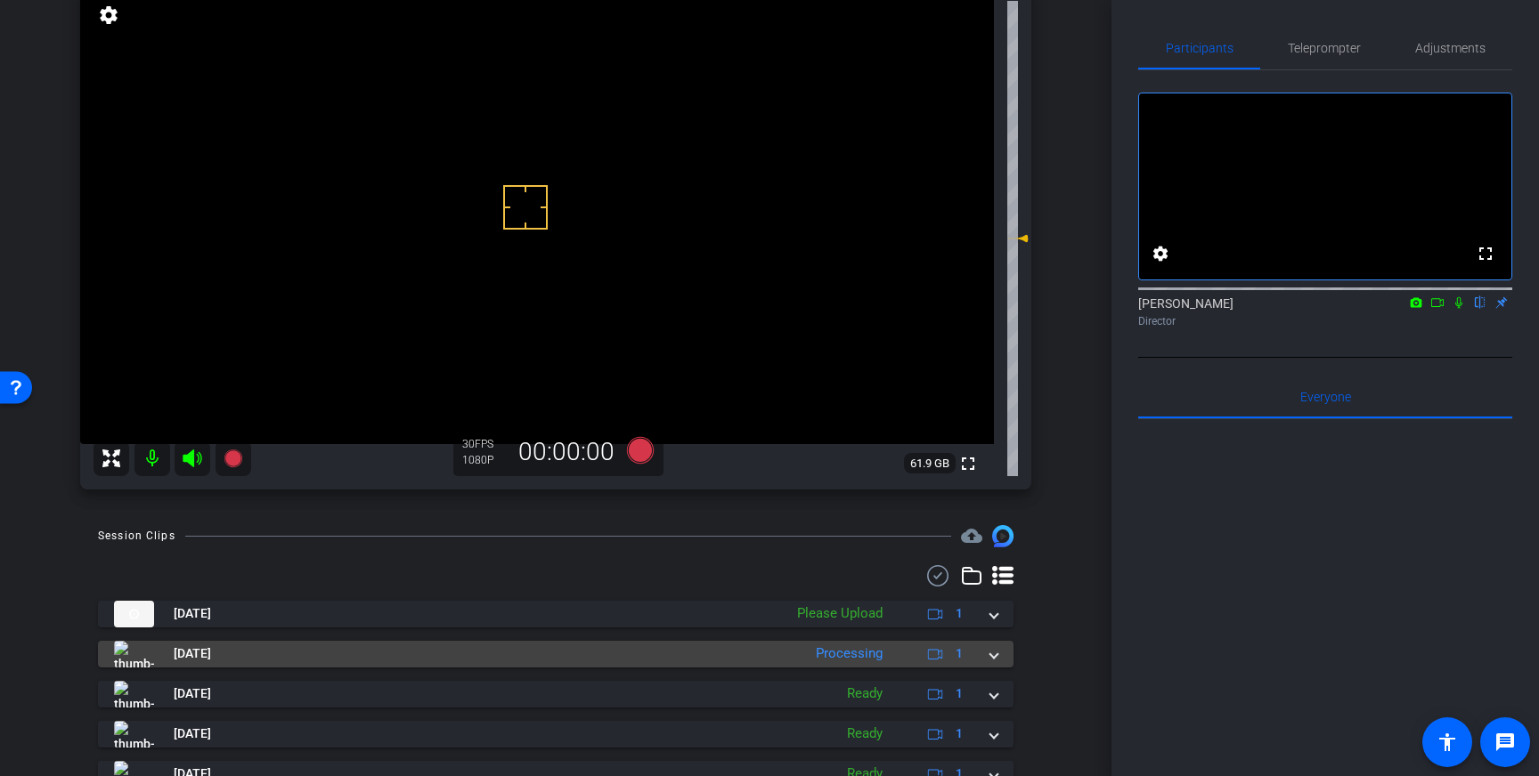
click at [995, 662] on span at bounding box center [993, 654] width 7 height 19
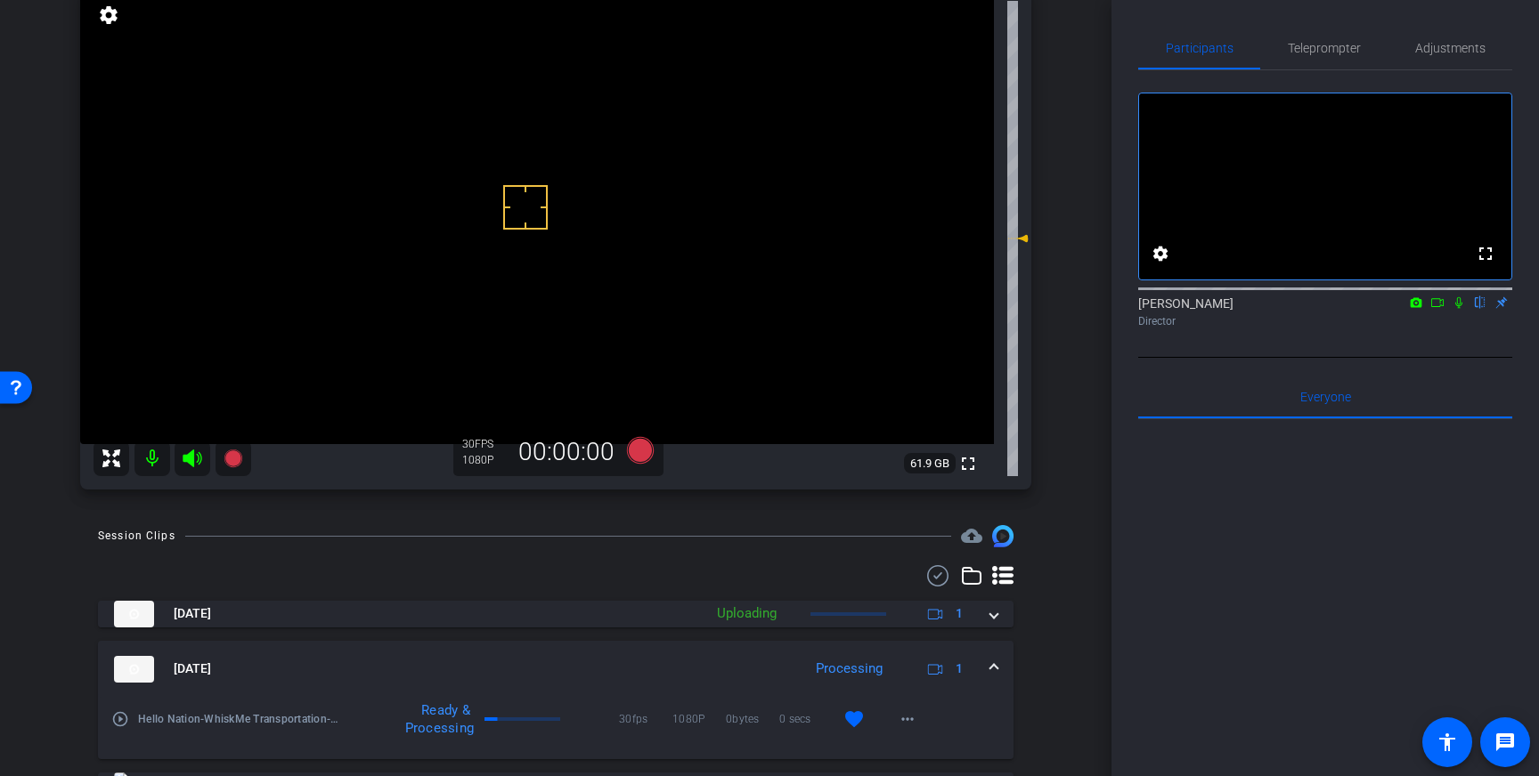
click at [989, 658] on div "Aug 12, 2025 Processing 1" at bounding box center [552, 669] width 876 height 27
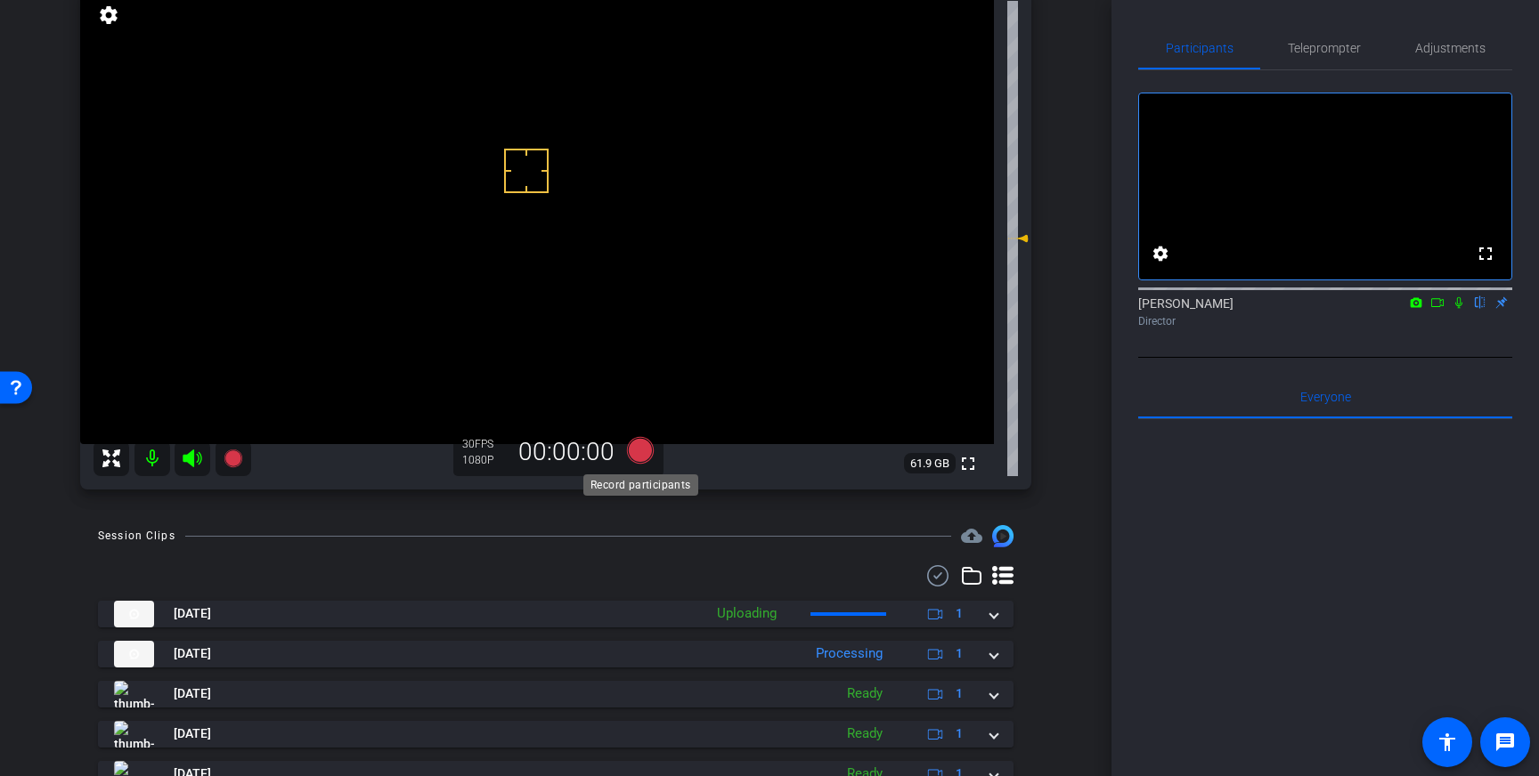
click at [646, 444] on icon at bounding box center [640, 450] width 27 height 27
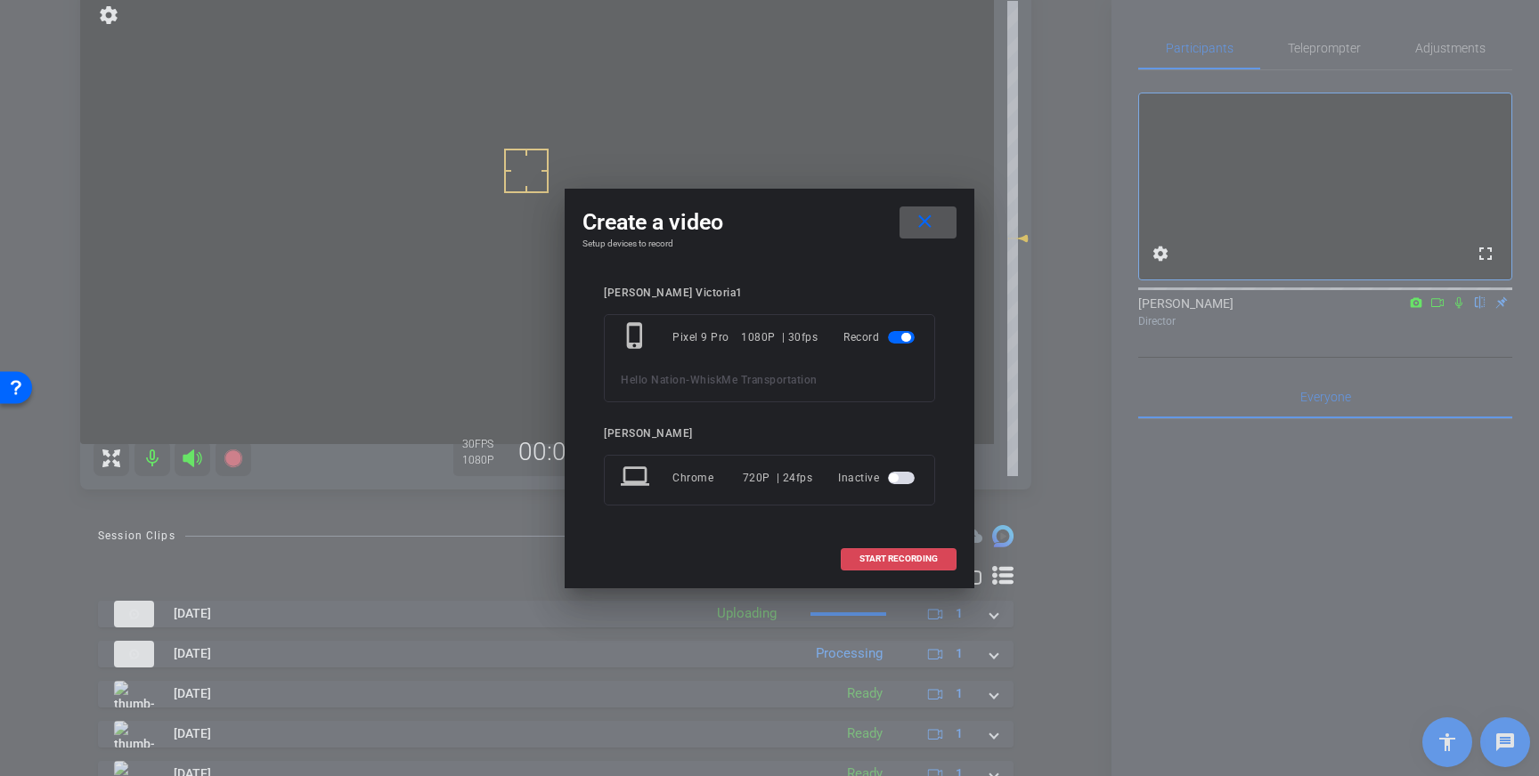
click at [906, 557] on span "START RECORDING" at bounding box center [898, 559] width 78 height 9
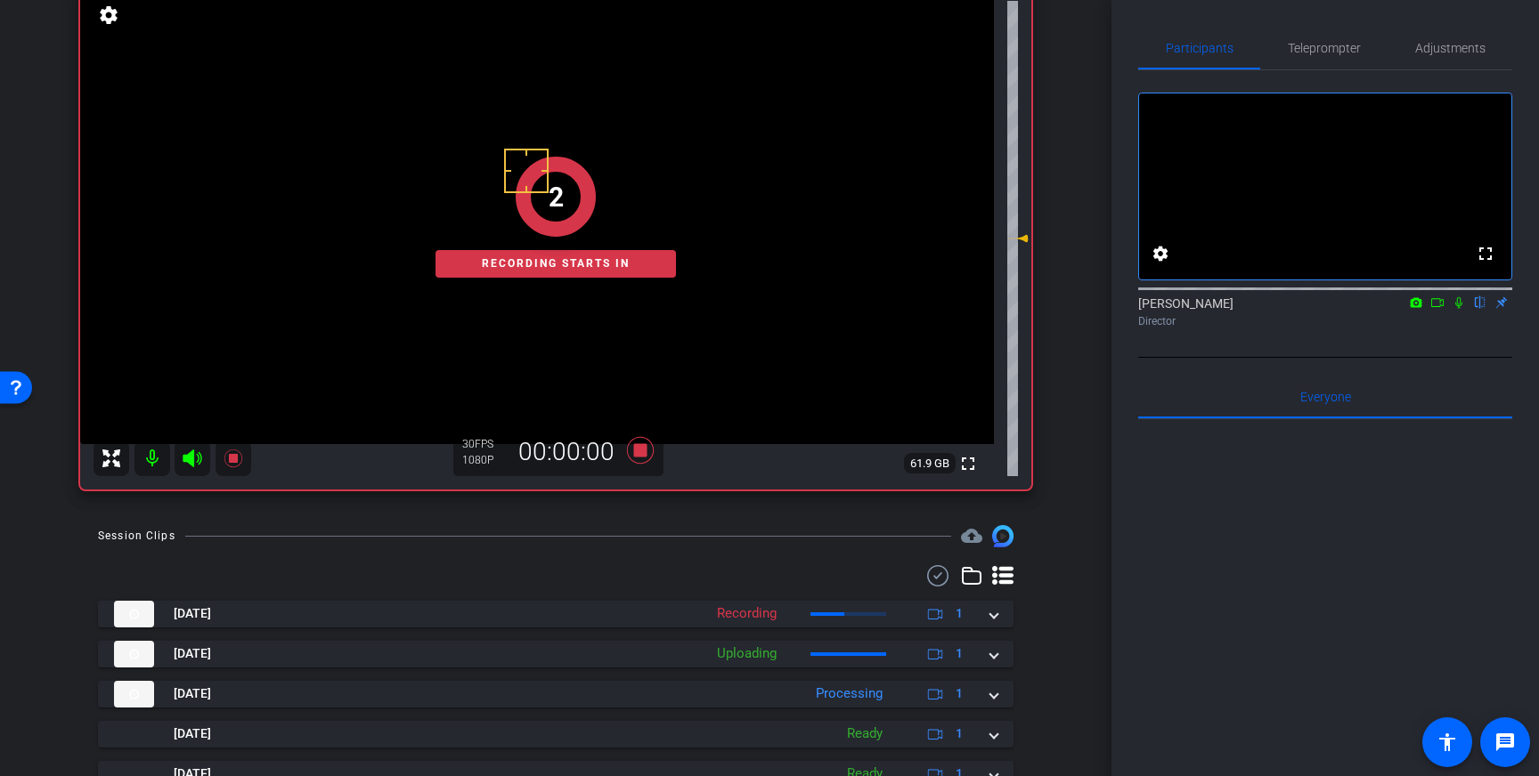
drag, startPoint x: 1462, startPoint y: 329, endPoint x: 1482, endPoint y: 394, distance: 68.7
click at [1463, 309] on icon at bounding box center [1458, 303] width 14 height 12
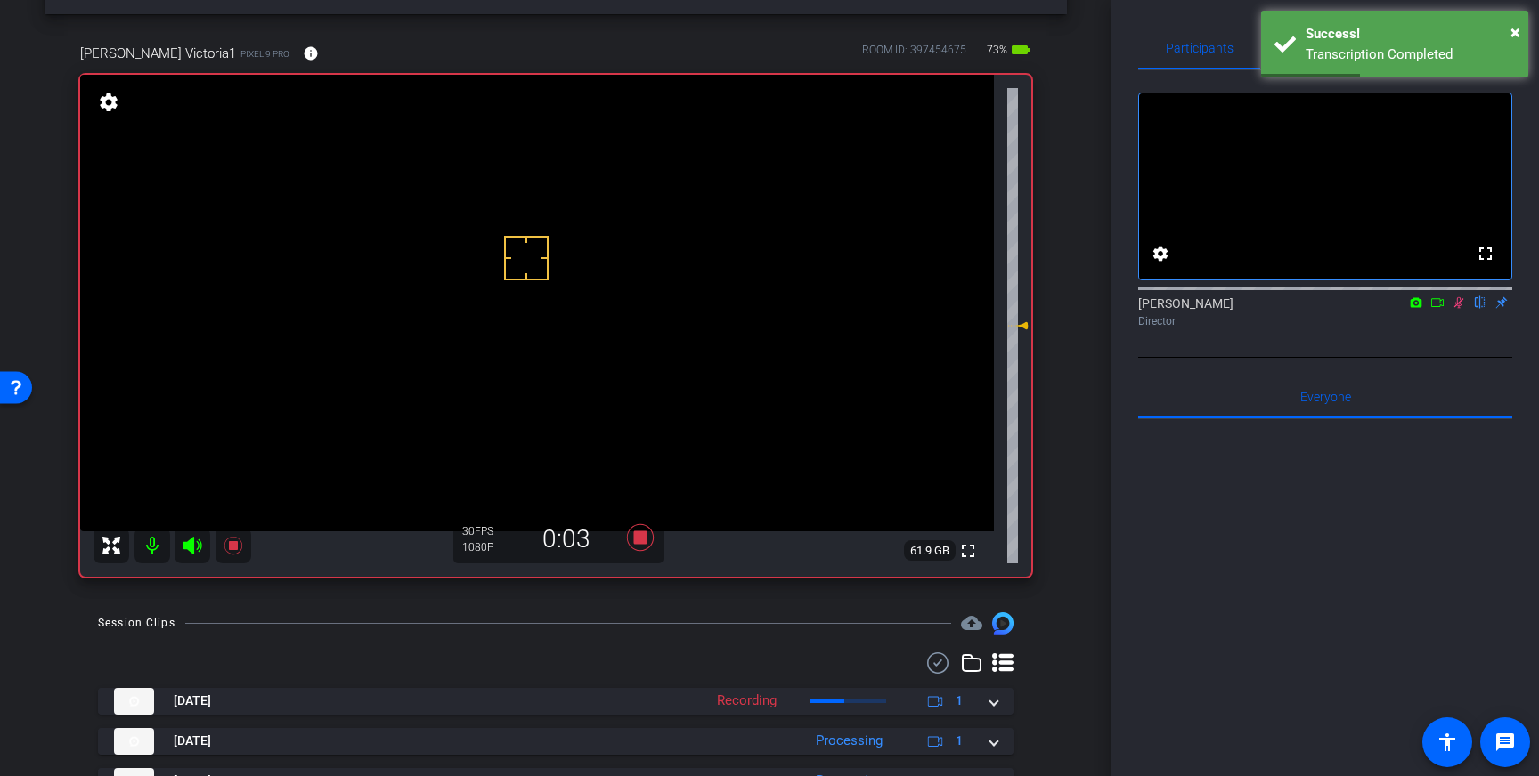
scroll to position [51, 0]
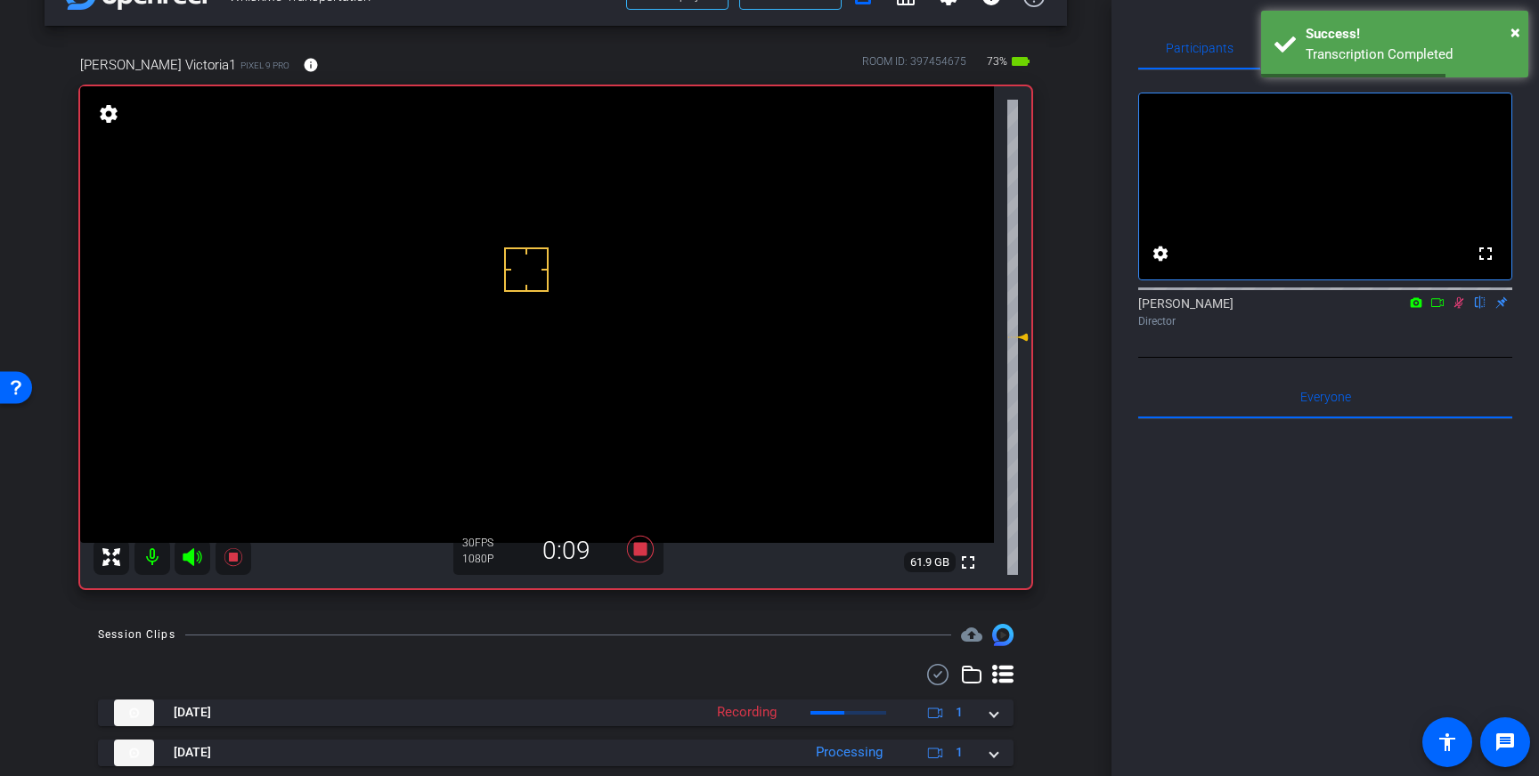
click at [1456, 309] on icon at bounding box center [1458, 303] width 14 height 12
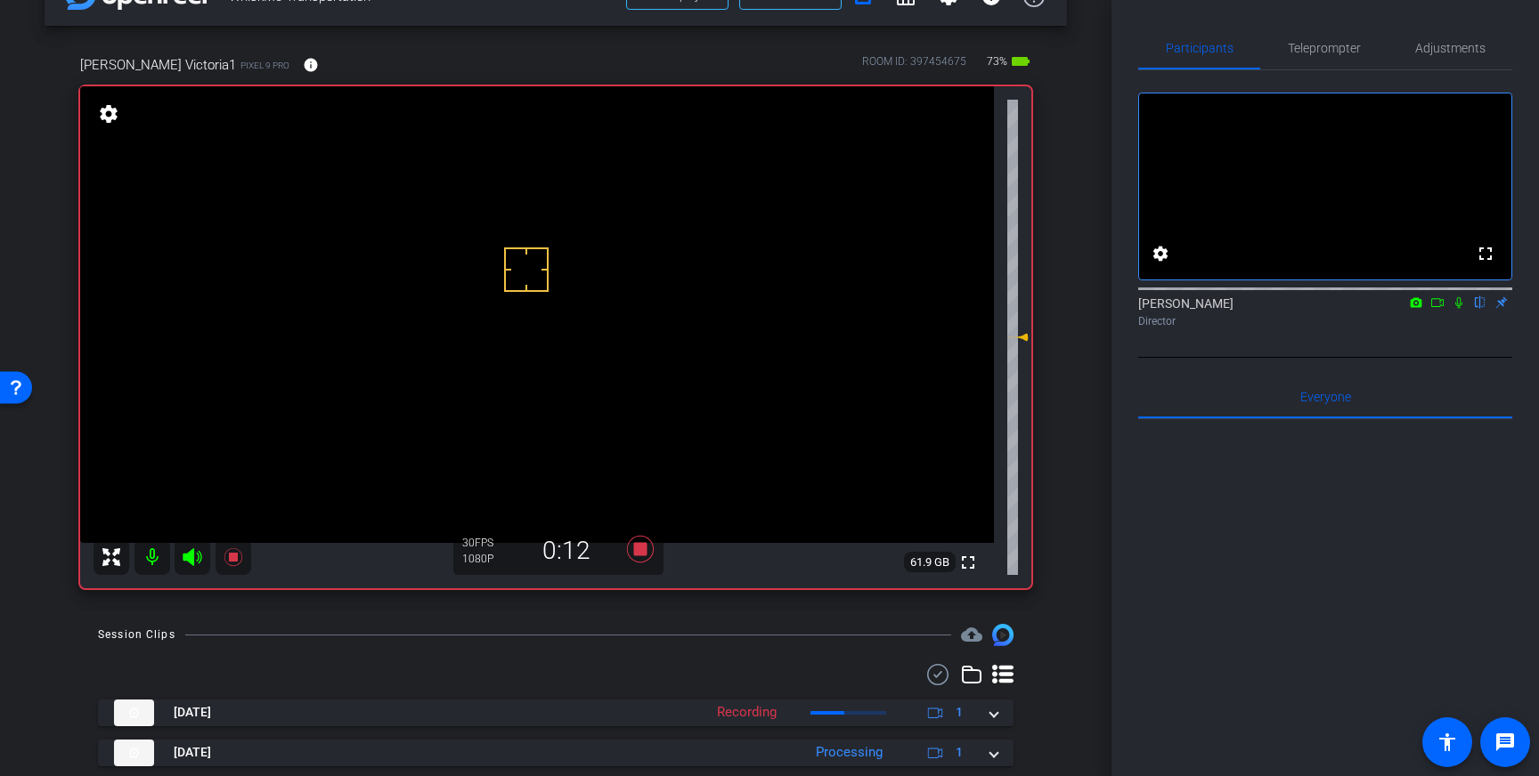
click at [1461, 309] on icon at bounding box center [1458, 303] width 14 height 12
click at [1458, 309] on icon at bounding box center [1459, 303] width 10 height 12
click at [639, 550] on icon at bounding box center [640, 549] width 27 height 27
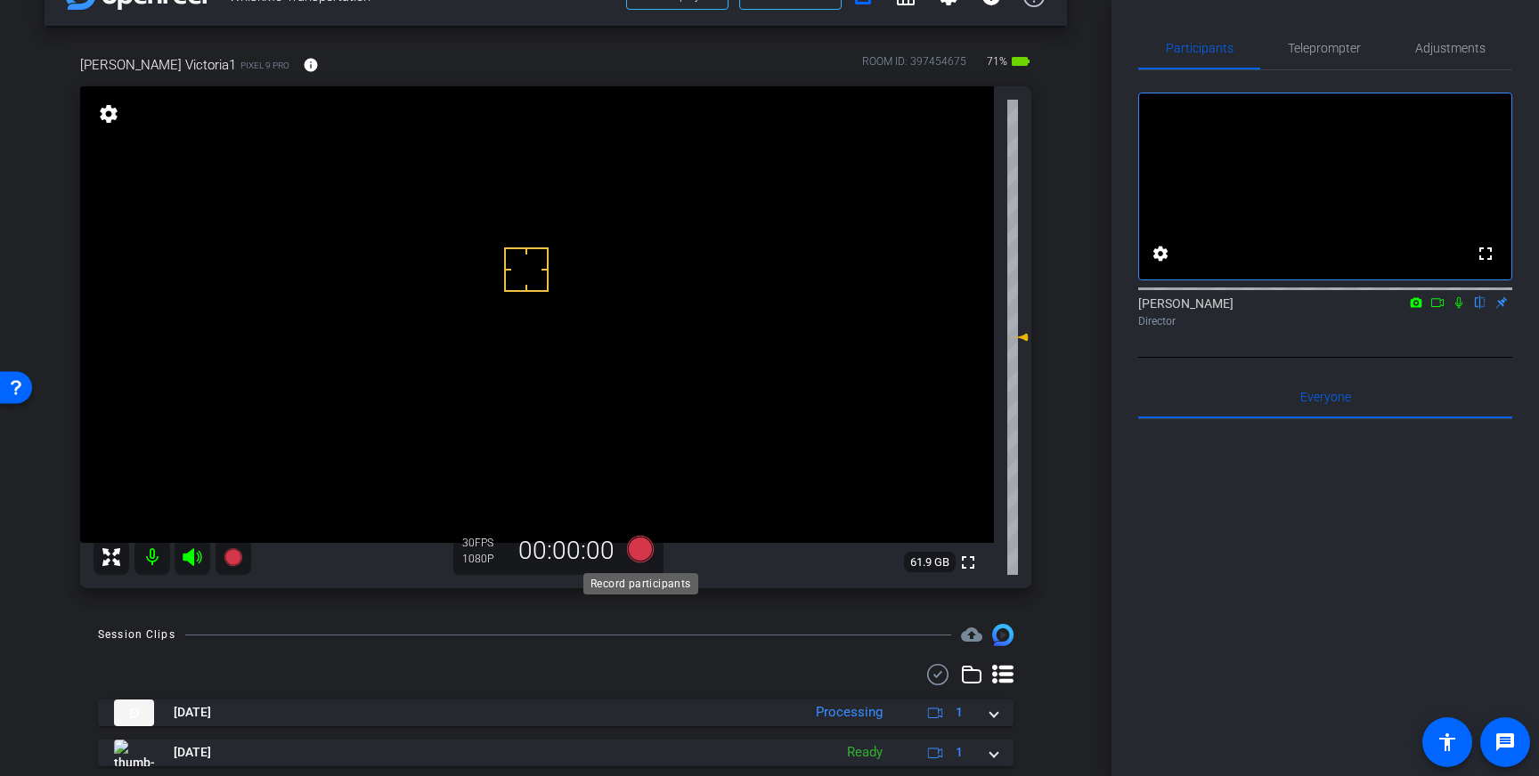
click at [640, 553] on icon at bounding box center [640, 549] width 27 height 27
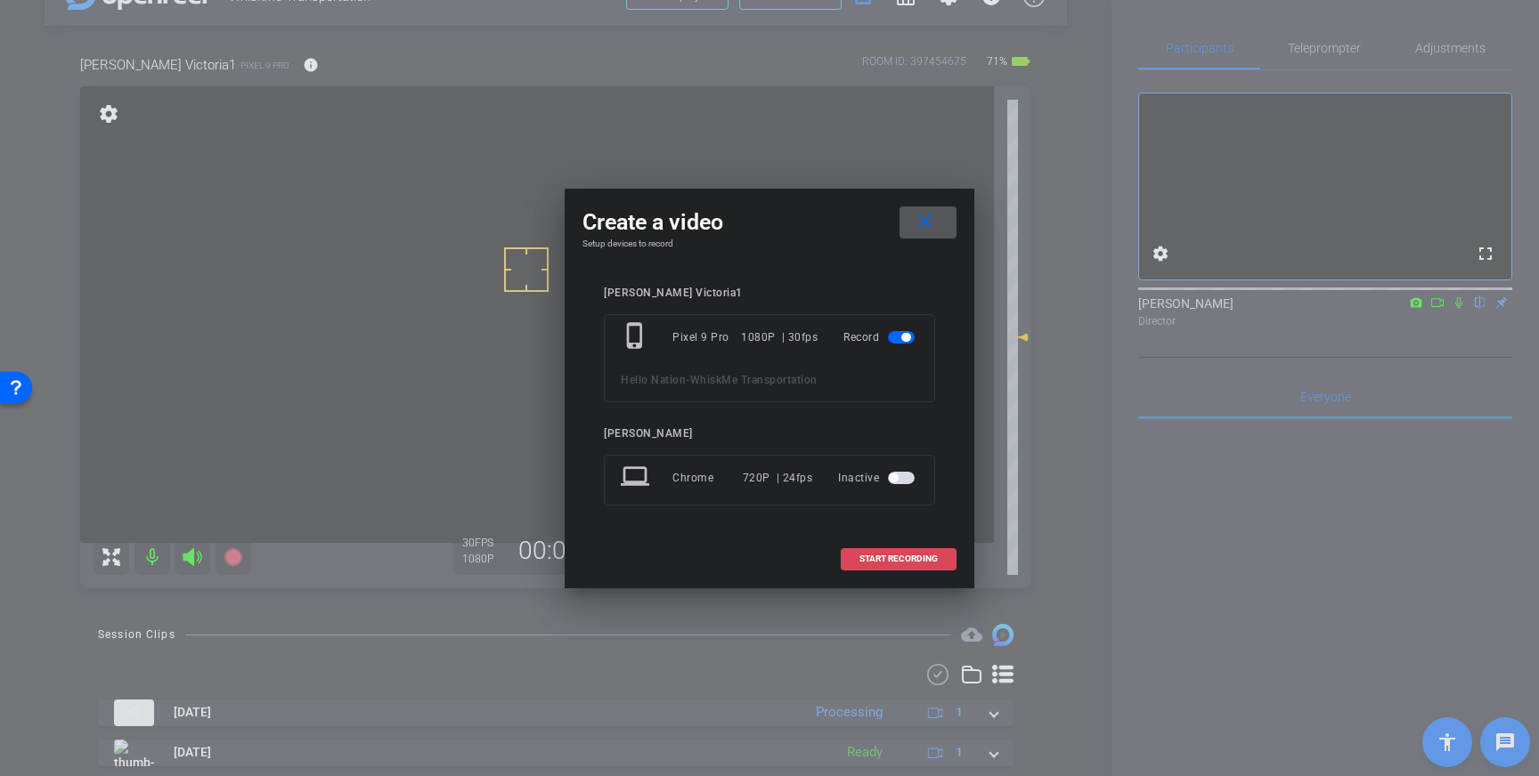
click at [879, 550] on span at bounding box center [898, 559] width 114 height 43
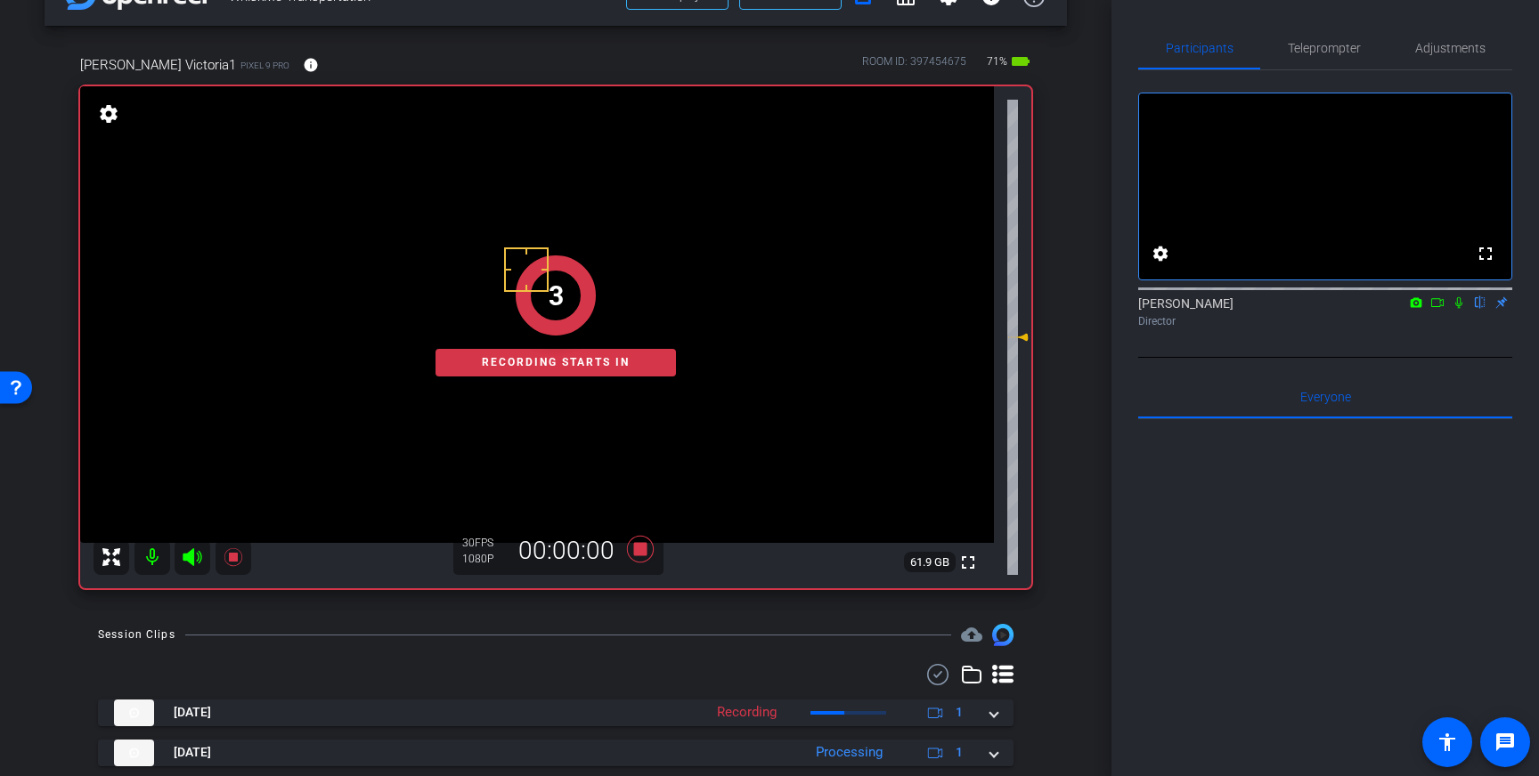
click at [1459, 309] on icon at bounding box center [1458, 303] width 14 height 12
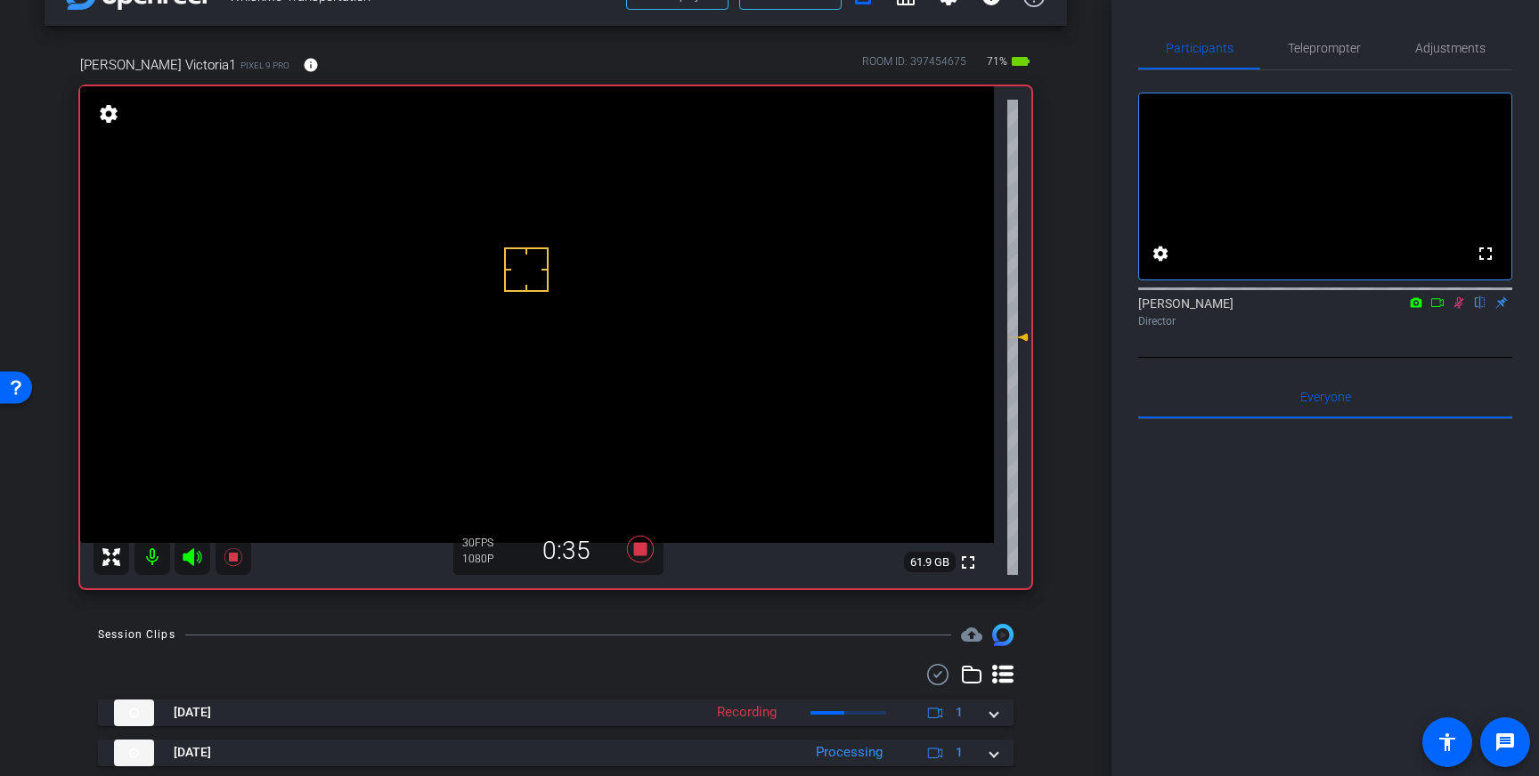
click at [1457, 309] on icon at bounding box center [1458, 303] width 14 height 12
click at [646, 549] on icon at bounding box center [640, 549] width 27 height 27
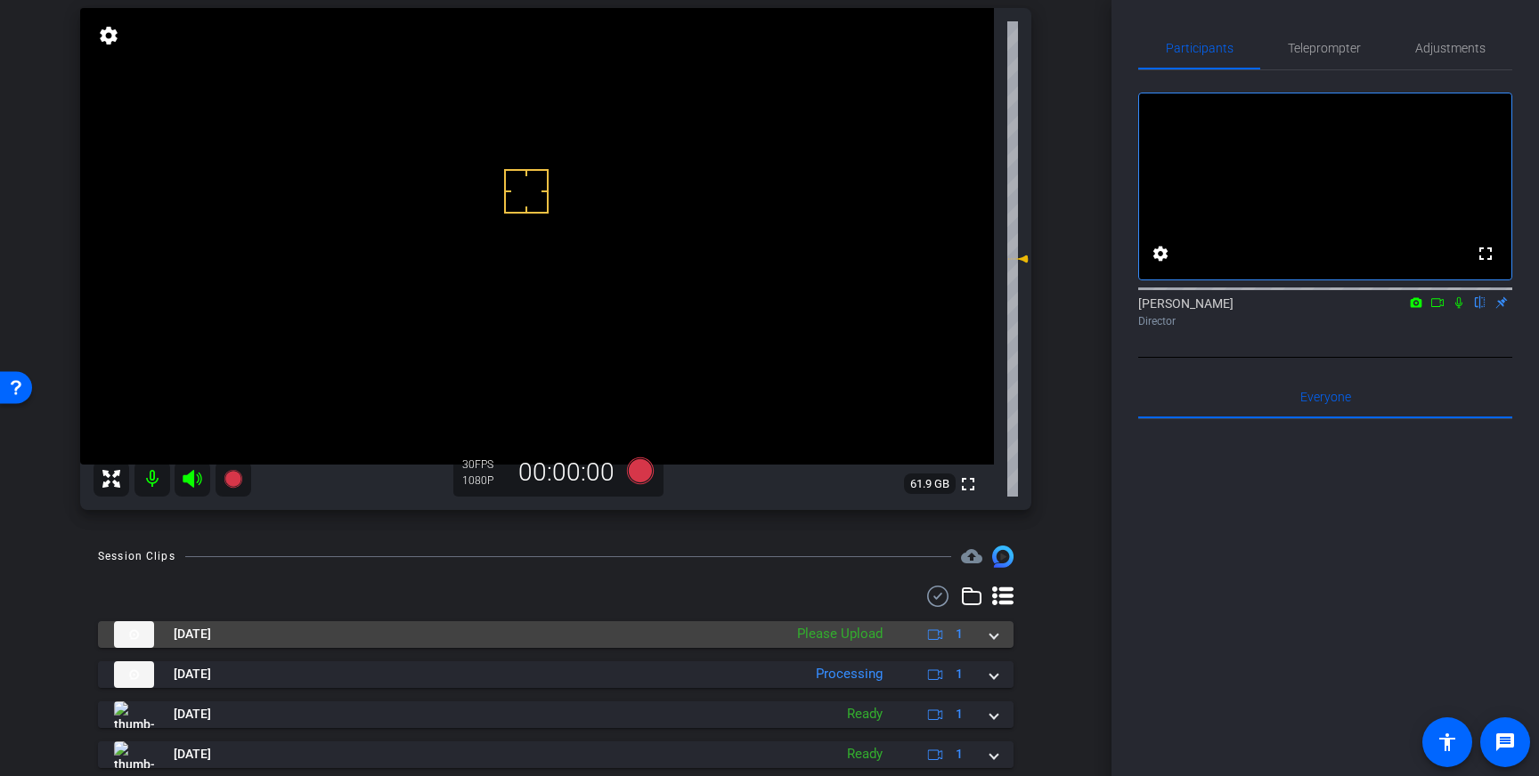
click at [995, 640] on span at bounding box center [993, 634] width 7 height 19
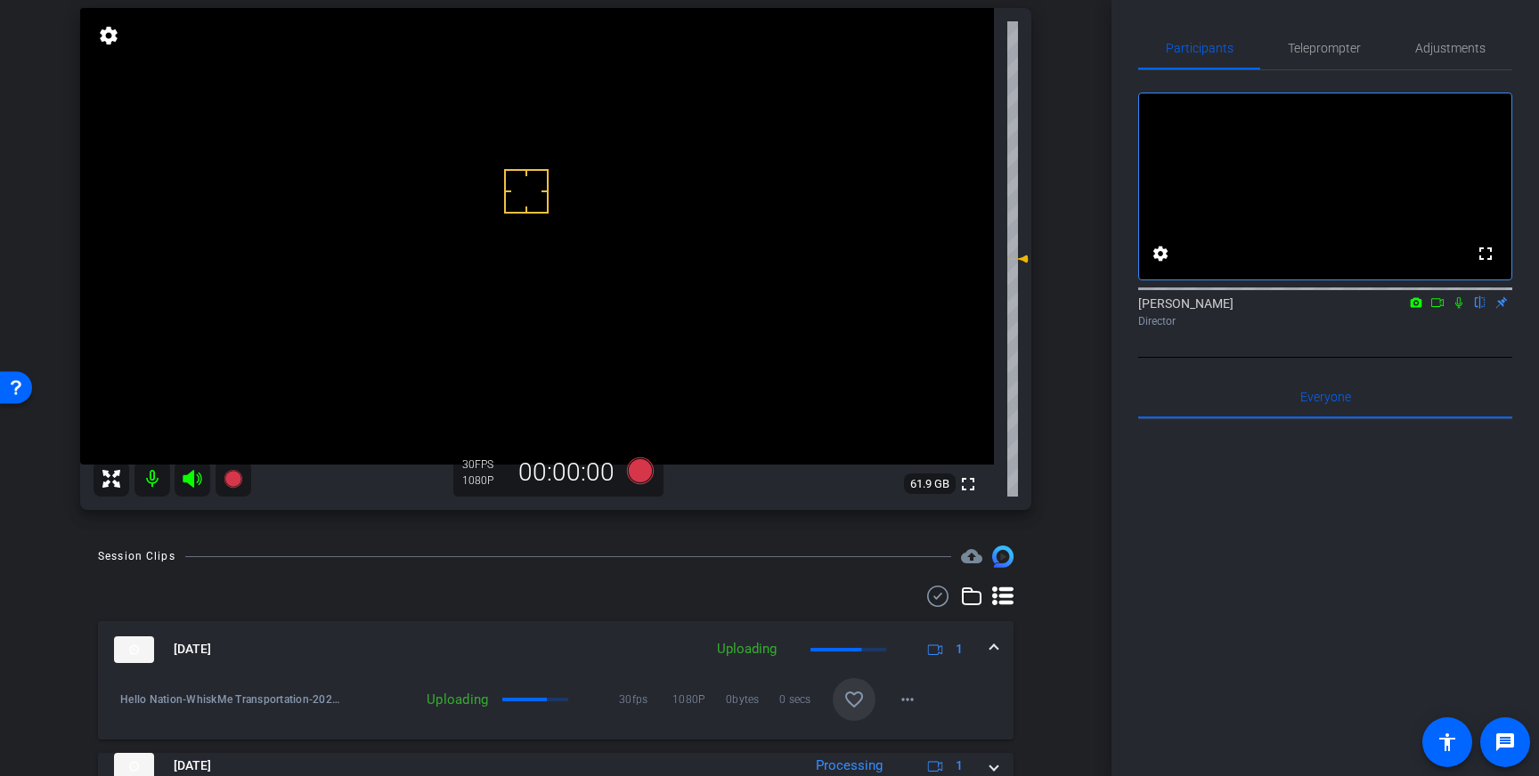
click at [850, 695] on mat-icon "favorite_border" at bounding box center [853, 699] width 21 height 21
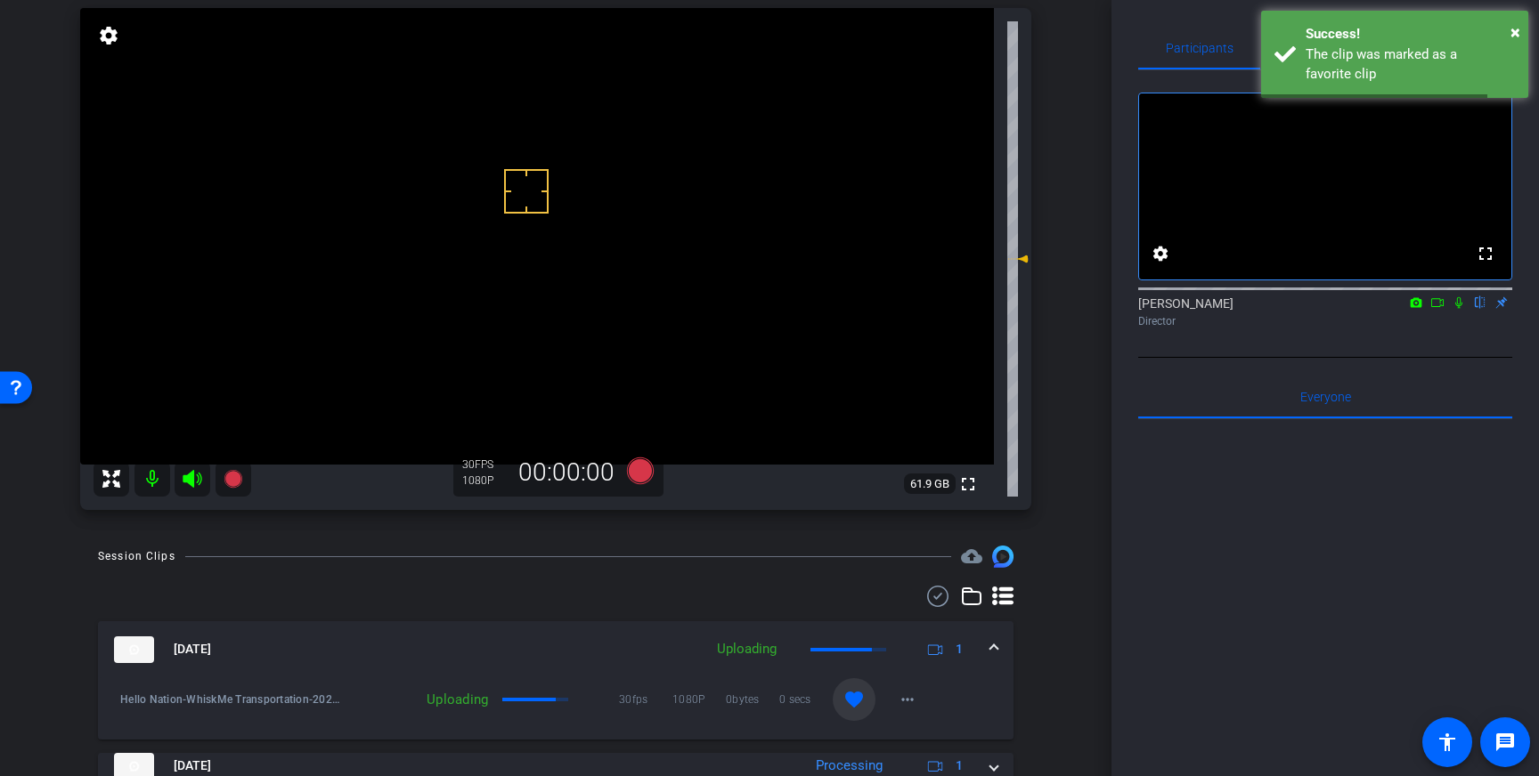
click at [987, 643] on div "Aug 12, 2025 Uploading 1" at bounding box center [552, 650] width 876 height 27
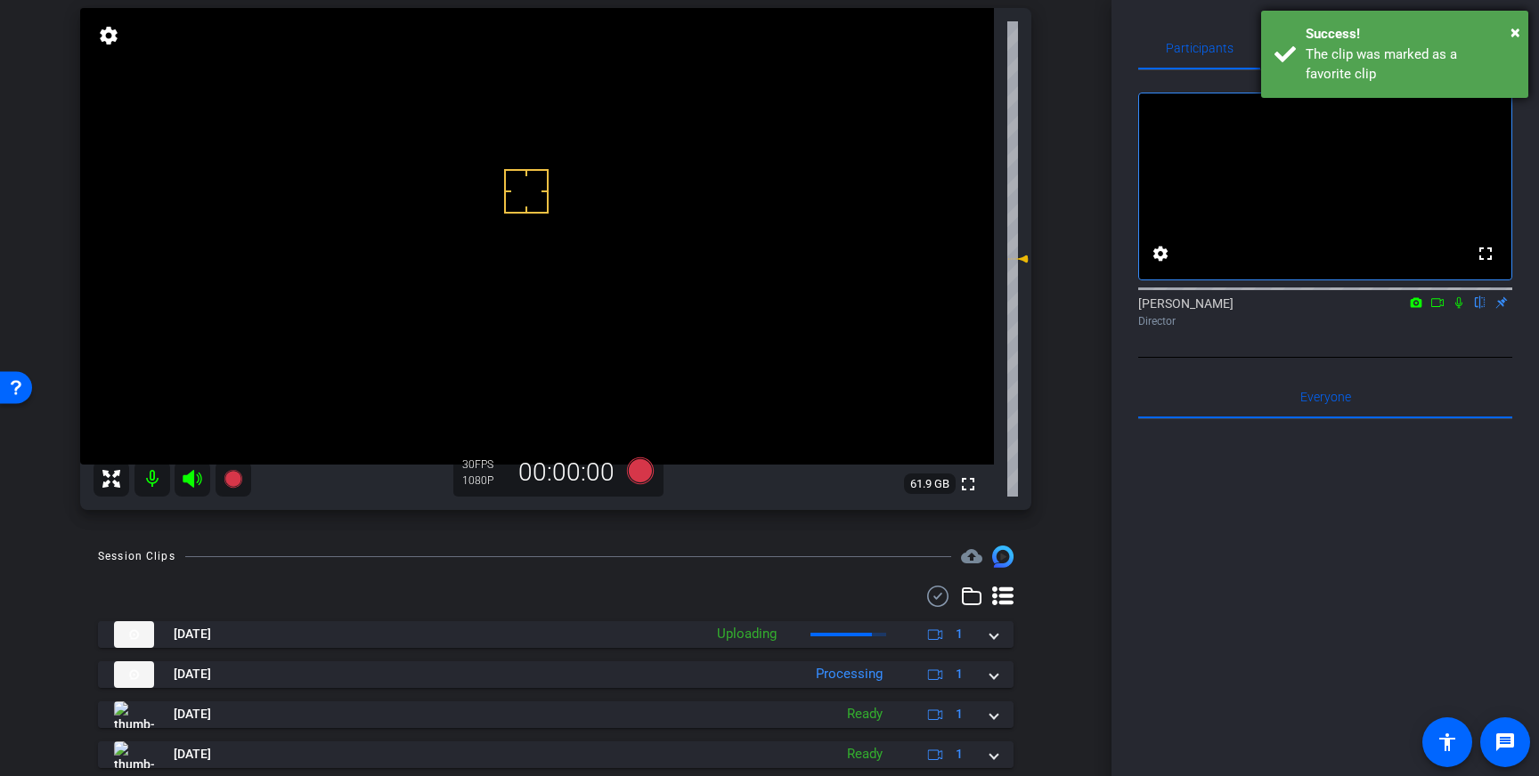
click at [1320, 53] on div "The clip was marked as a favorite clip" at bounding box center [1409, 65] width 209 height 40
click at [1302, 51] on span "Teleprompter" at bounding box center [1324, 48] width 73 height 12
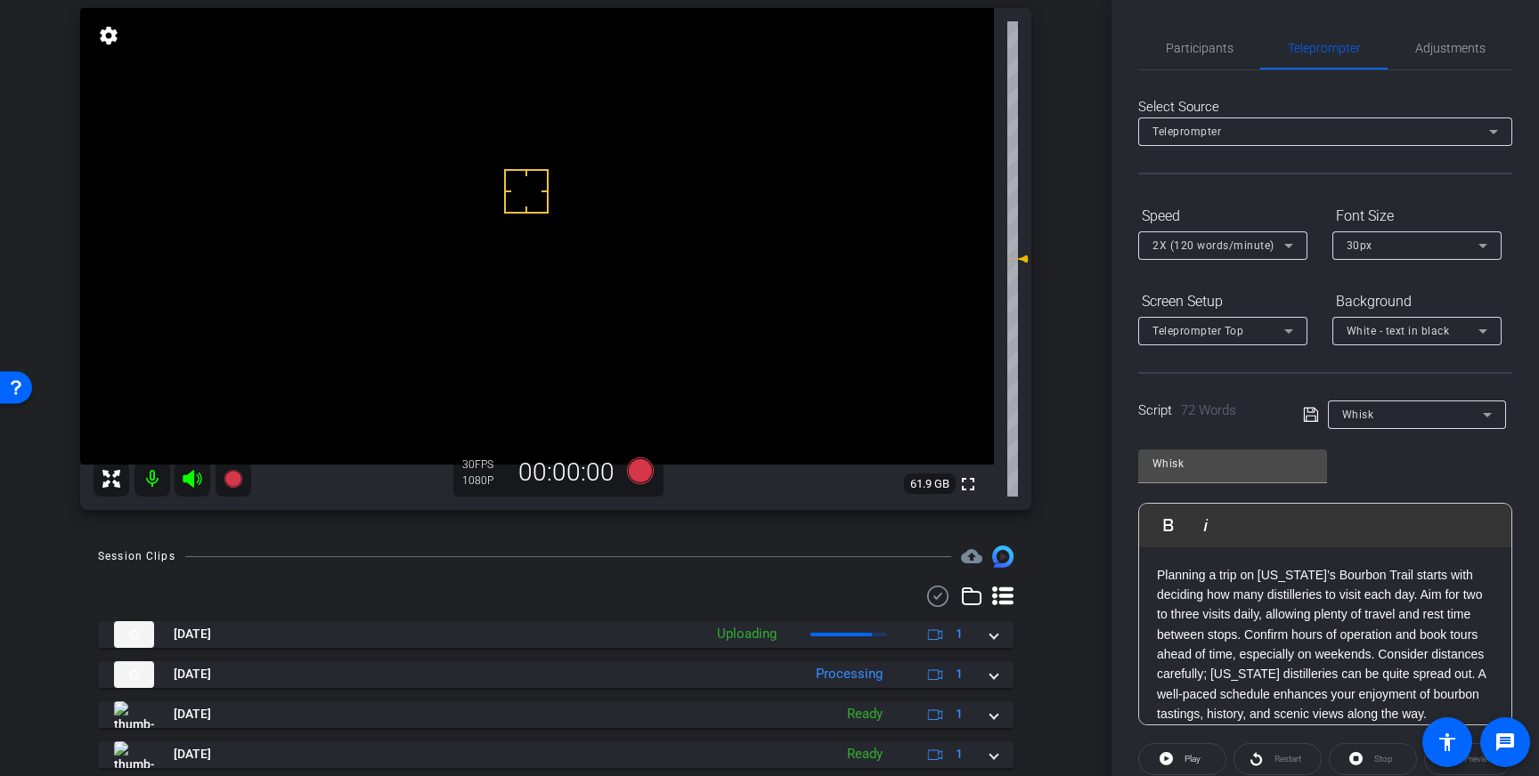
scroll to position [197, 0]
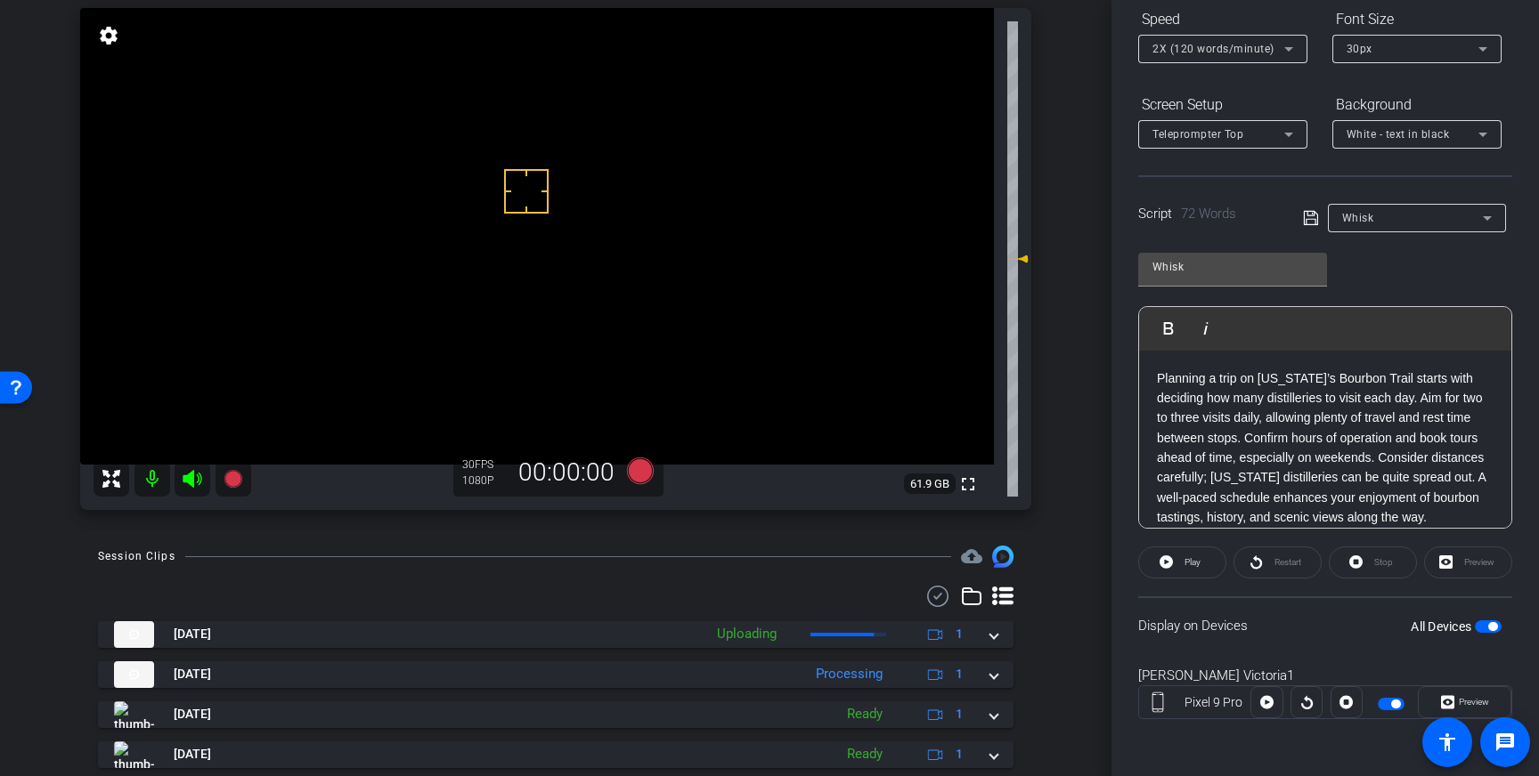
click at [1491, 625] on button "All Devices" at bounding box center [1488, 627] width 27 height 12
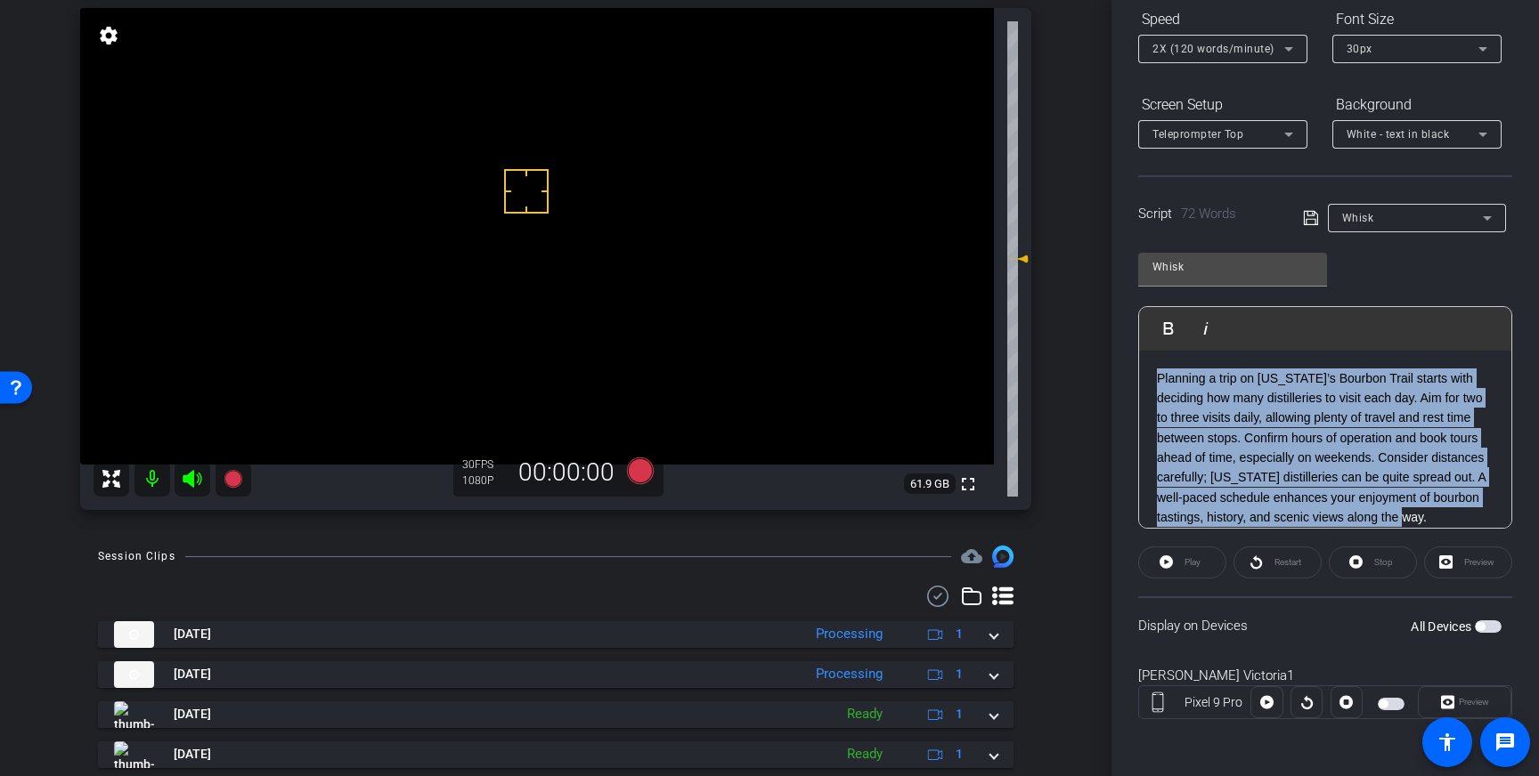
drag, startPoint x: 1467, startPoint y: 516, endPoint x: 1151, endPoint y: 378, distance: 344.9
click at [1152, 378] on div "Planning a trip on Kentucky’s Bourbon Trail starts with deciding how many disti…" at bounding box center [1325, 448] width 372 height 195
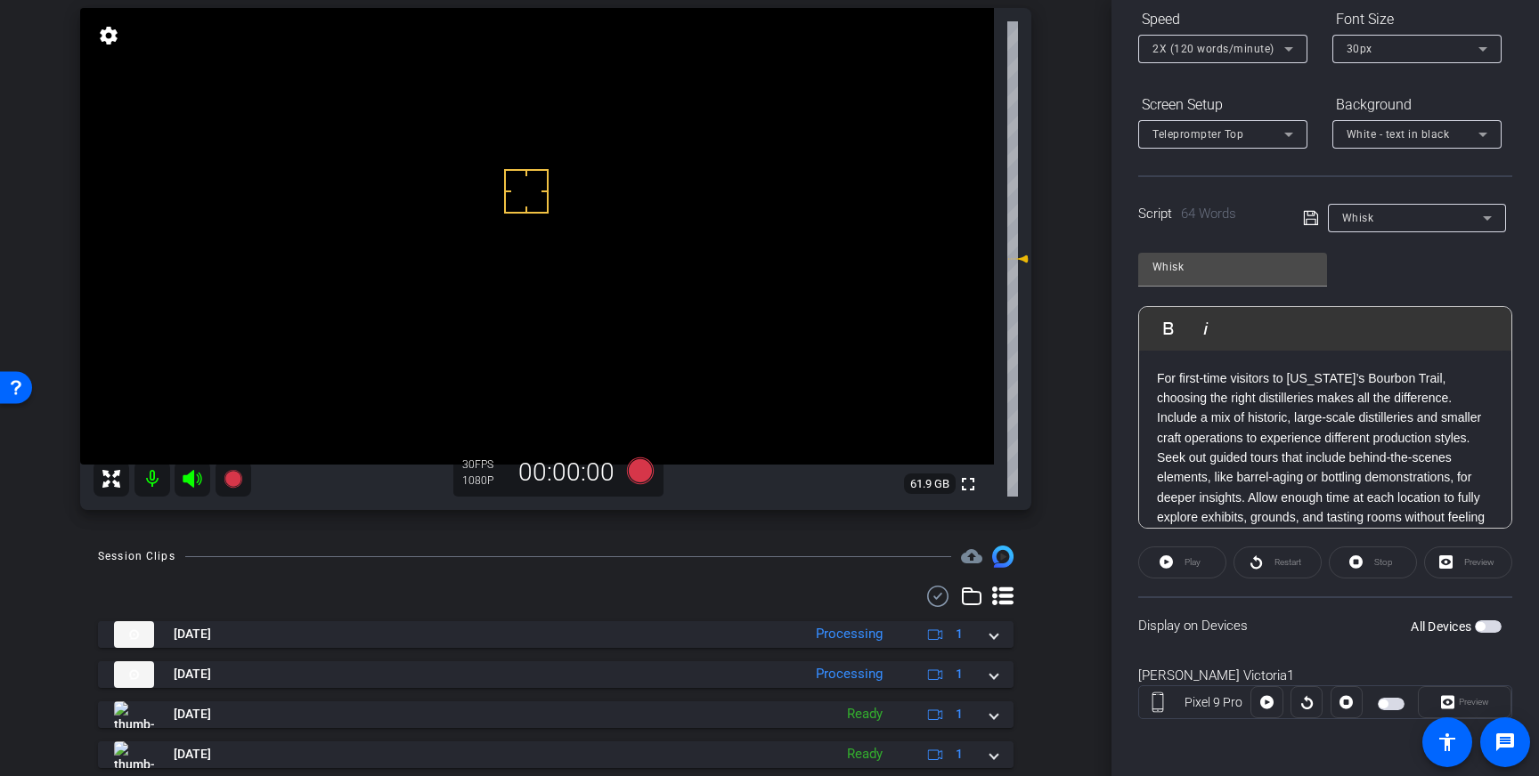
click at [1304, 221] on icon at bounding box center [1311, 217] width 16 height 21
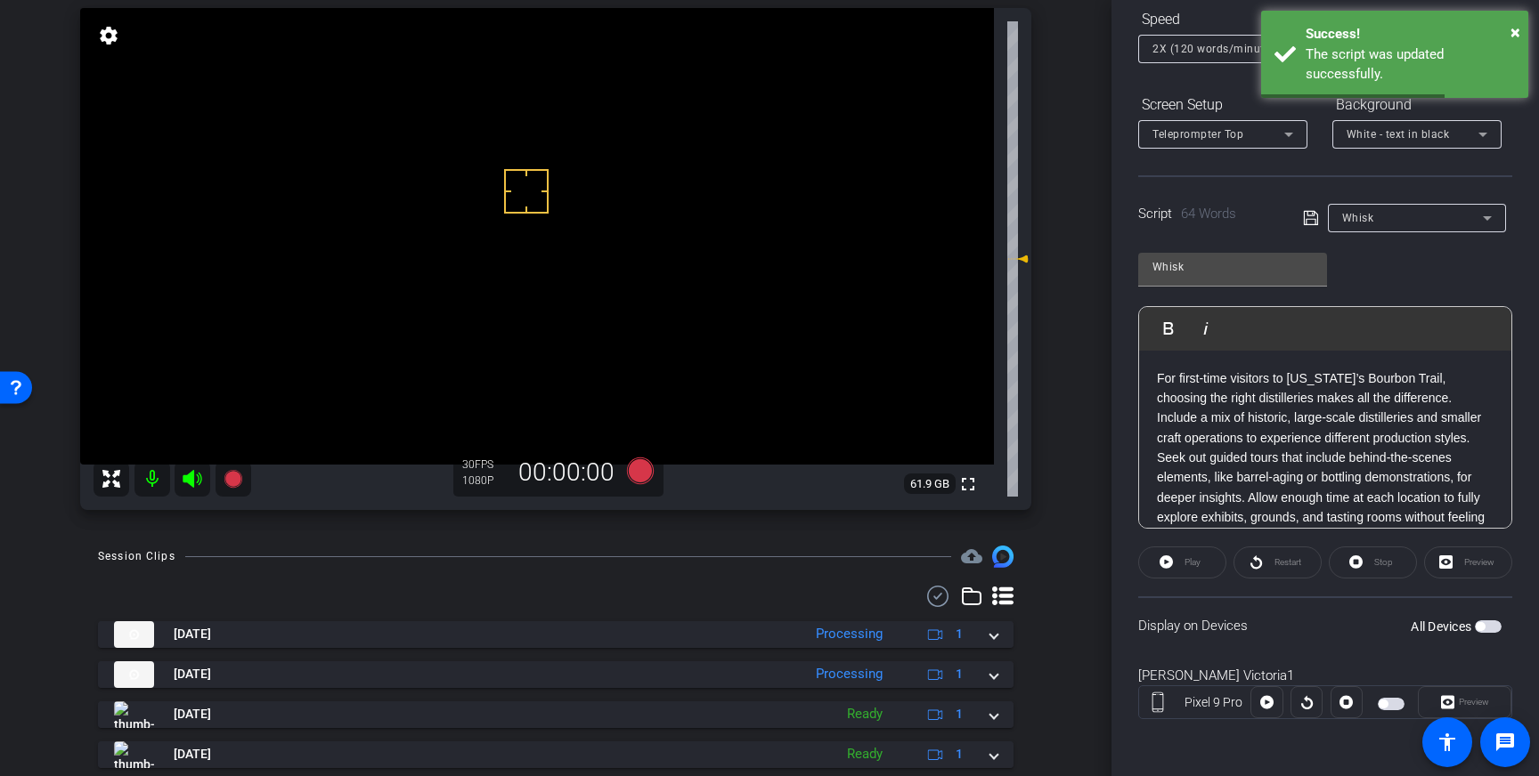
click at [1478, 626] on span "button" at bounding box center [1479, 626] width 9 height 9
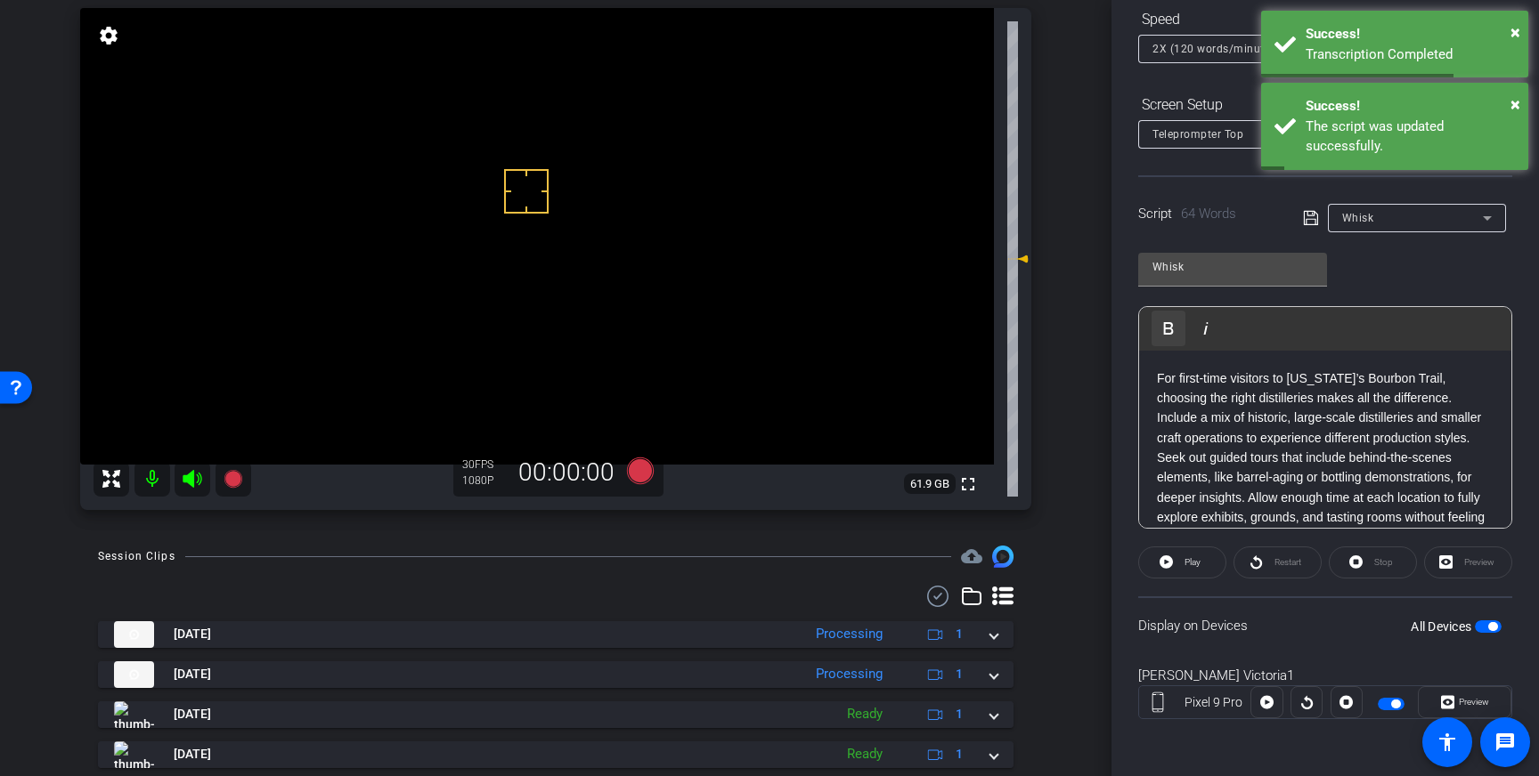
scroll to position [4, 0]
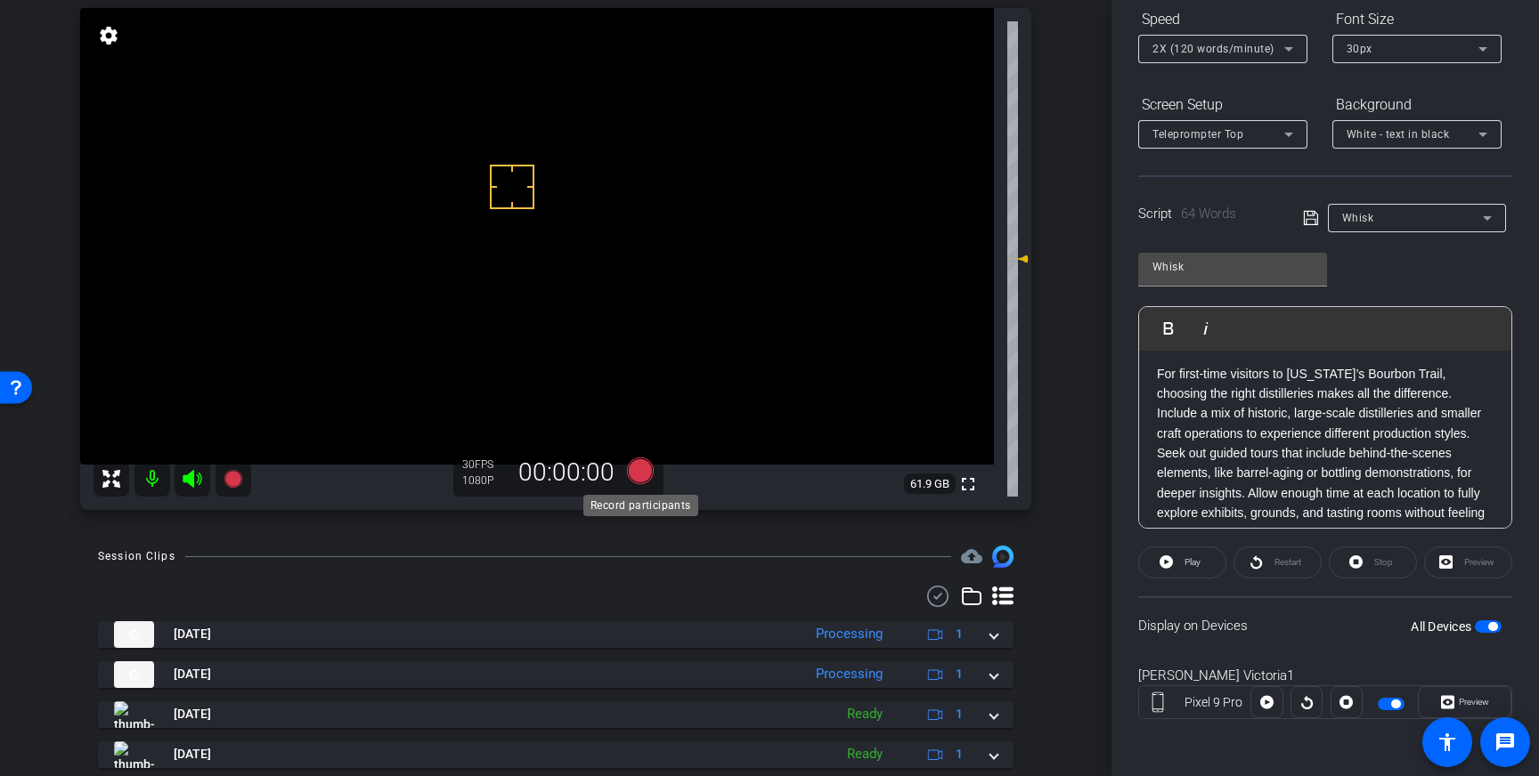
click at [638, 471] on icon at bounding box center [640, 471] width 27 height 27
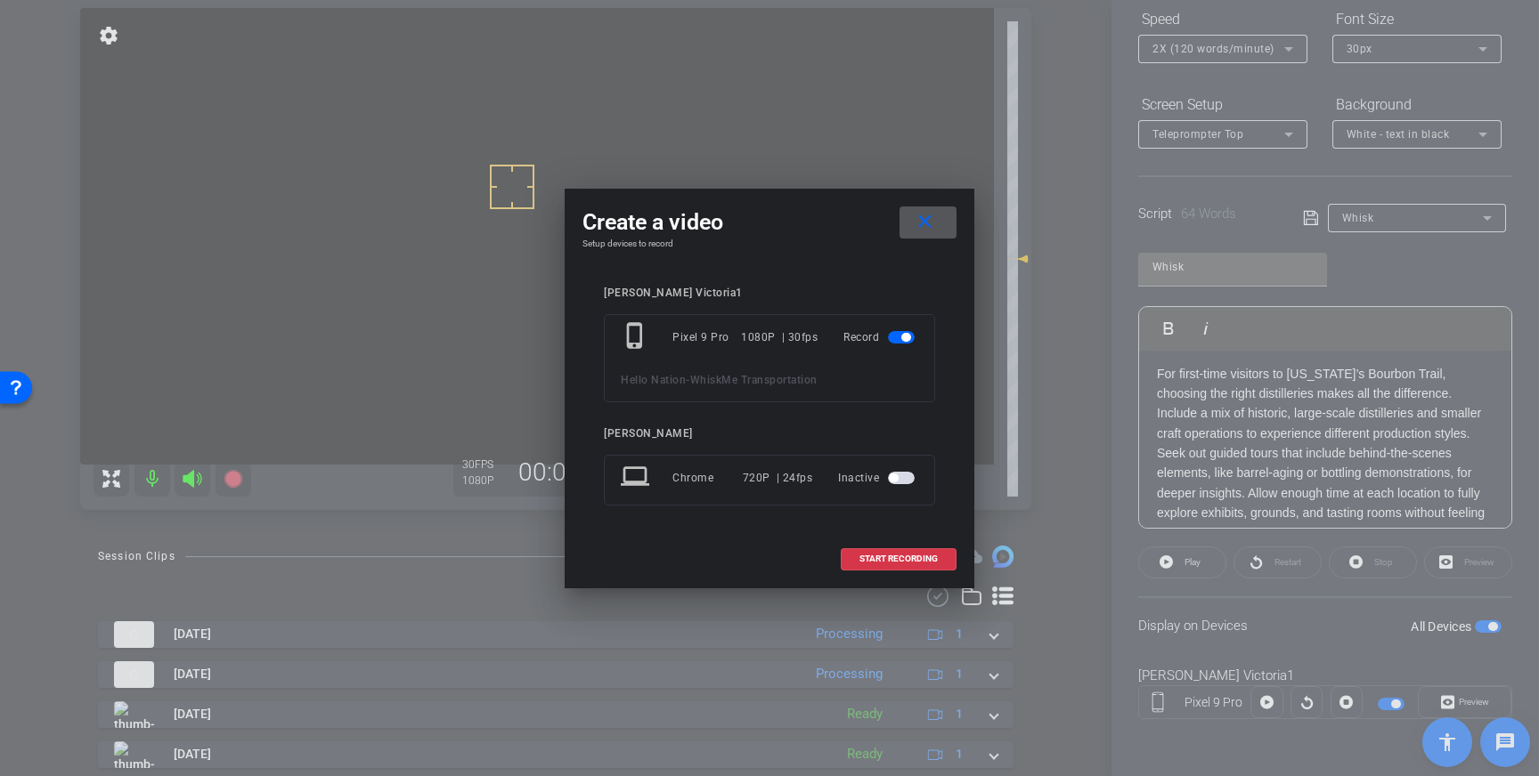
drag, startPoint x: 901, startPoint y: 562, endPoint x: 995, endPoint y: 509, distance: 108.0
click at [901, 562] on span "START RECORDING" at bounding box center [898, 559] width 78 height 9
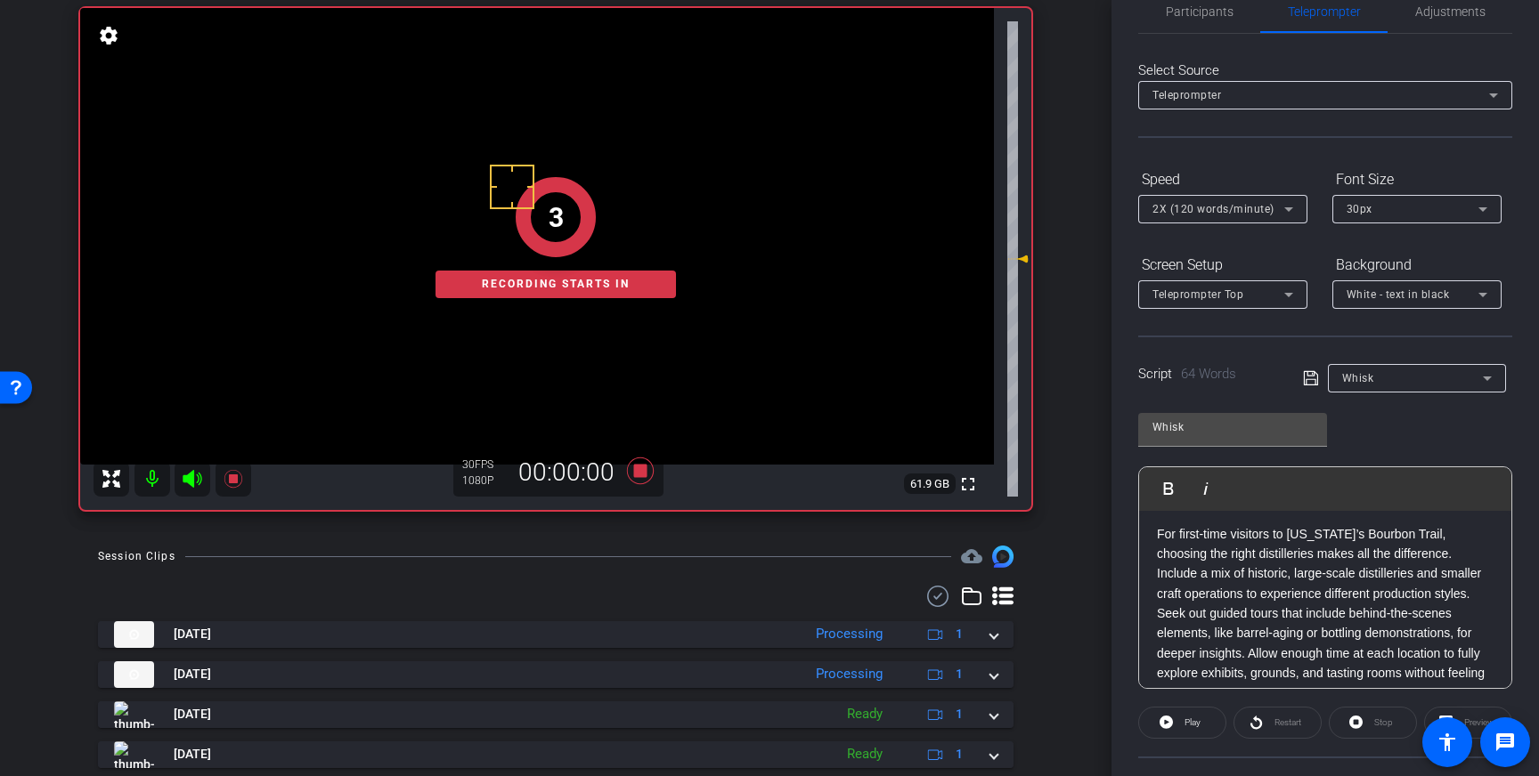
scroll to position [0, 0]
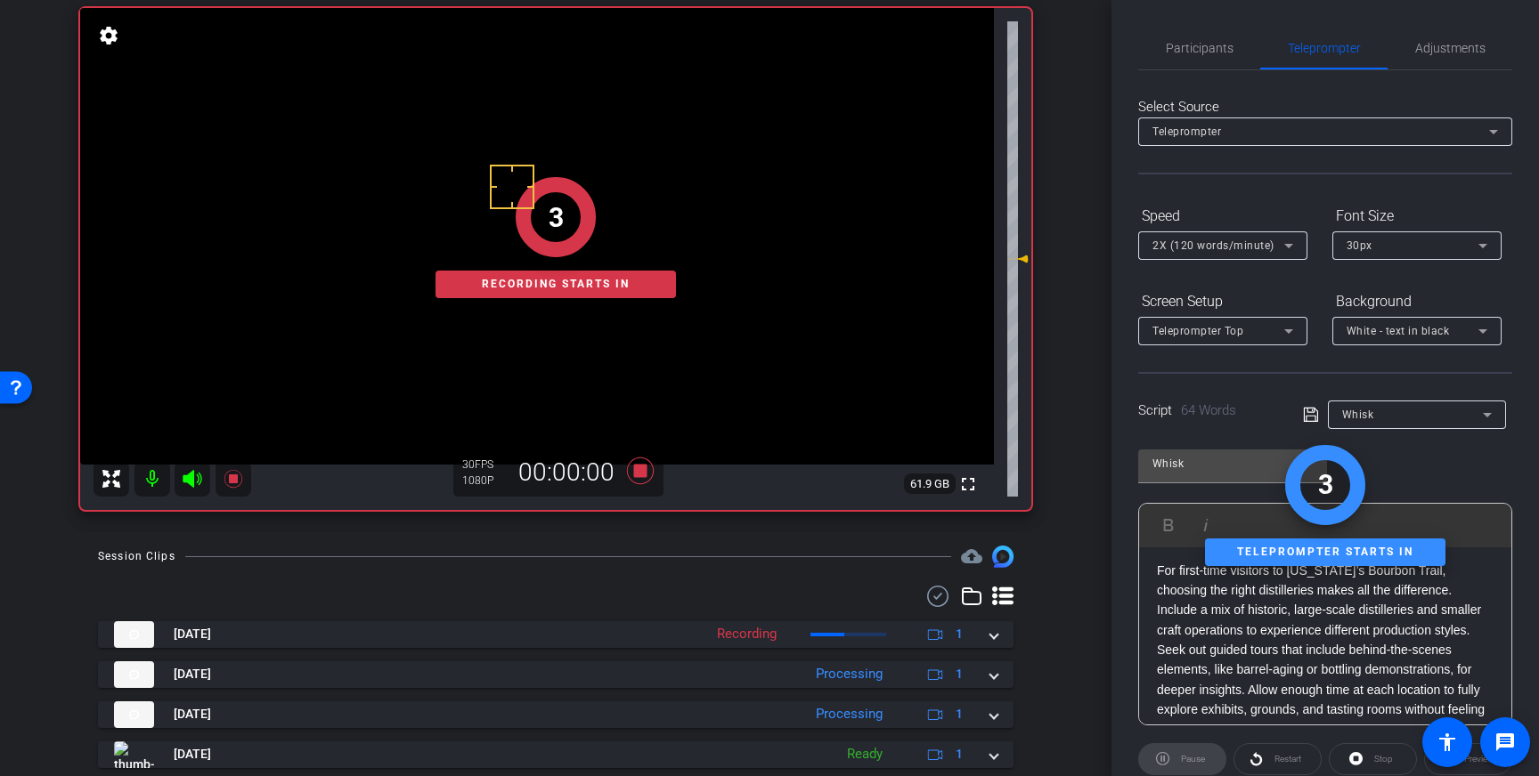
drag, startPoint x: 1222, startPoint y: 45, endPoint x: 1283, endPoint y: 80, distance: 70.6
click at [1222, 45] on span "Participants" at bounding box center [1200, 48] width 68 height 12
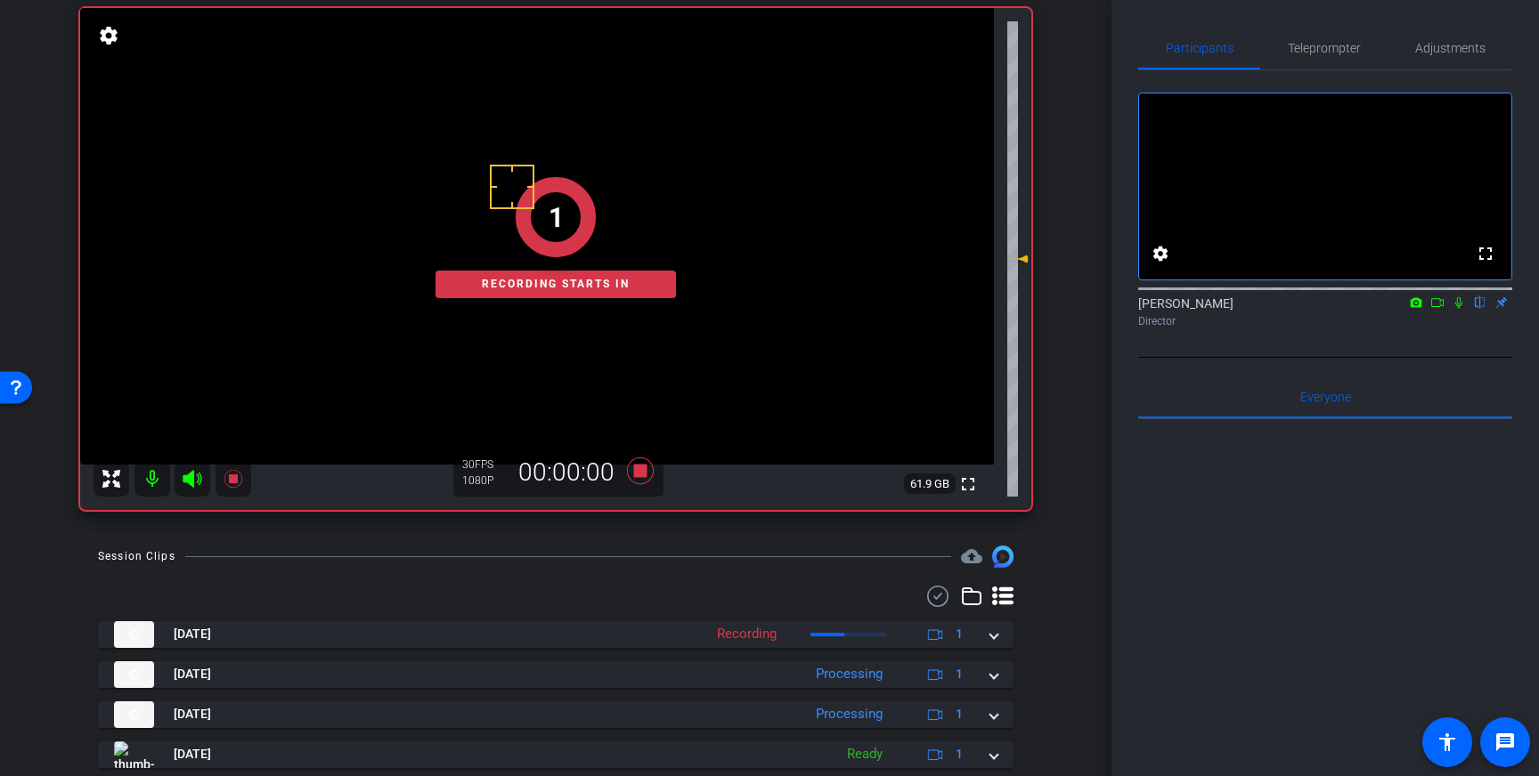
drag, startPoint x: 1459, startPoint y: 326, endPoint x: 1517, endPoint y: 428, distance: 118.1
click at [1459, 309] on icon at bounding box center [1458, 303] width 14 height 12
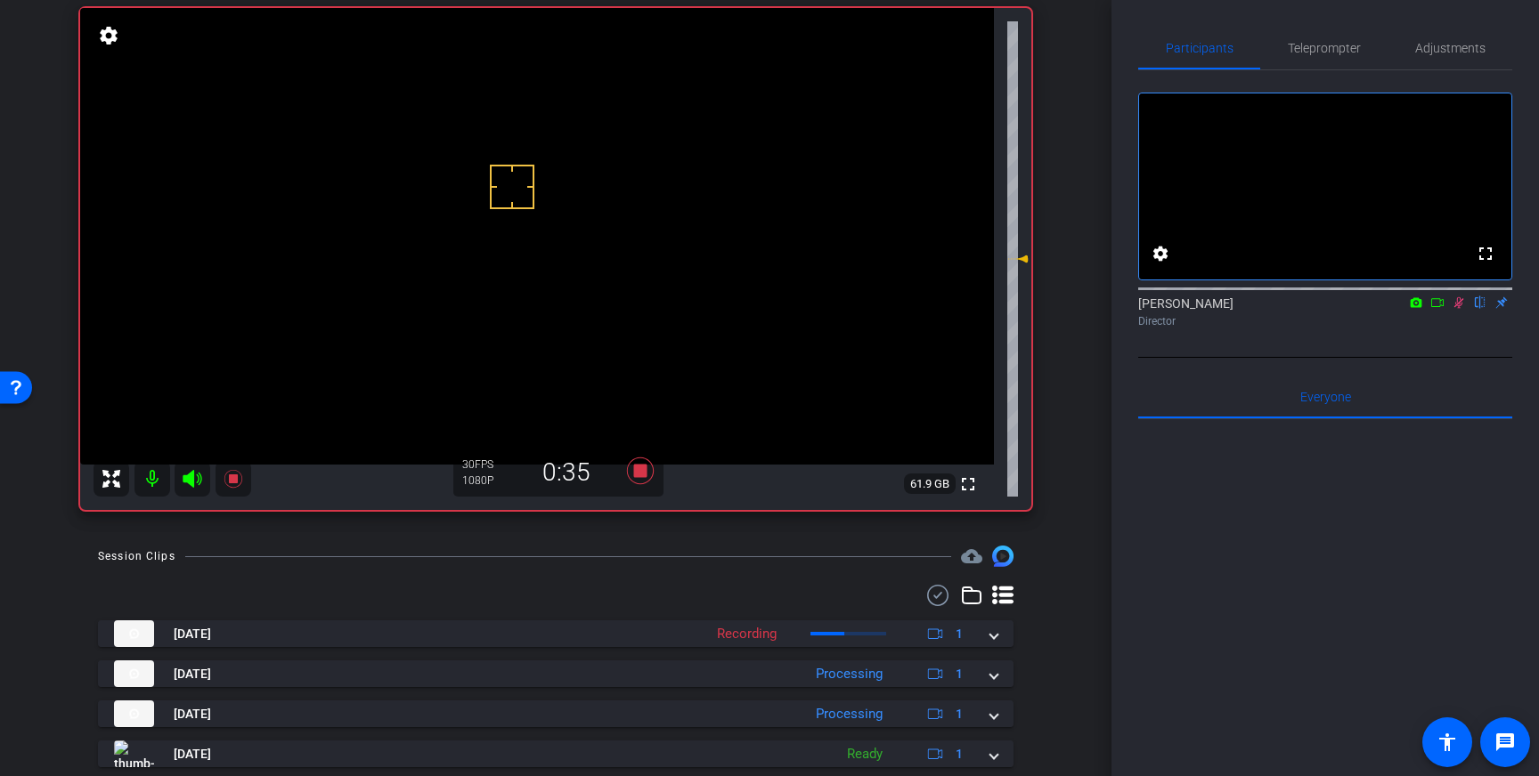
click at [1460, 309] on icon at bounding box center [1459, 303] width 10 height 12
click at [638, 469] on icon at bounding box center [640, 471] width 27 height 27
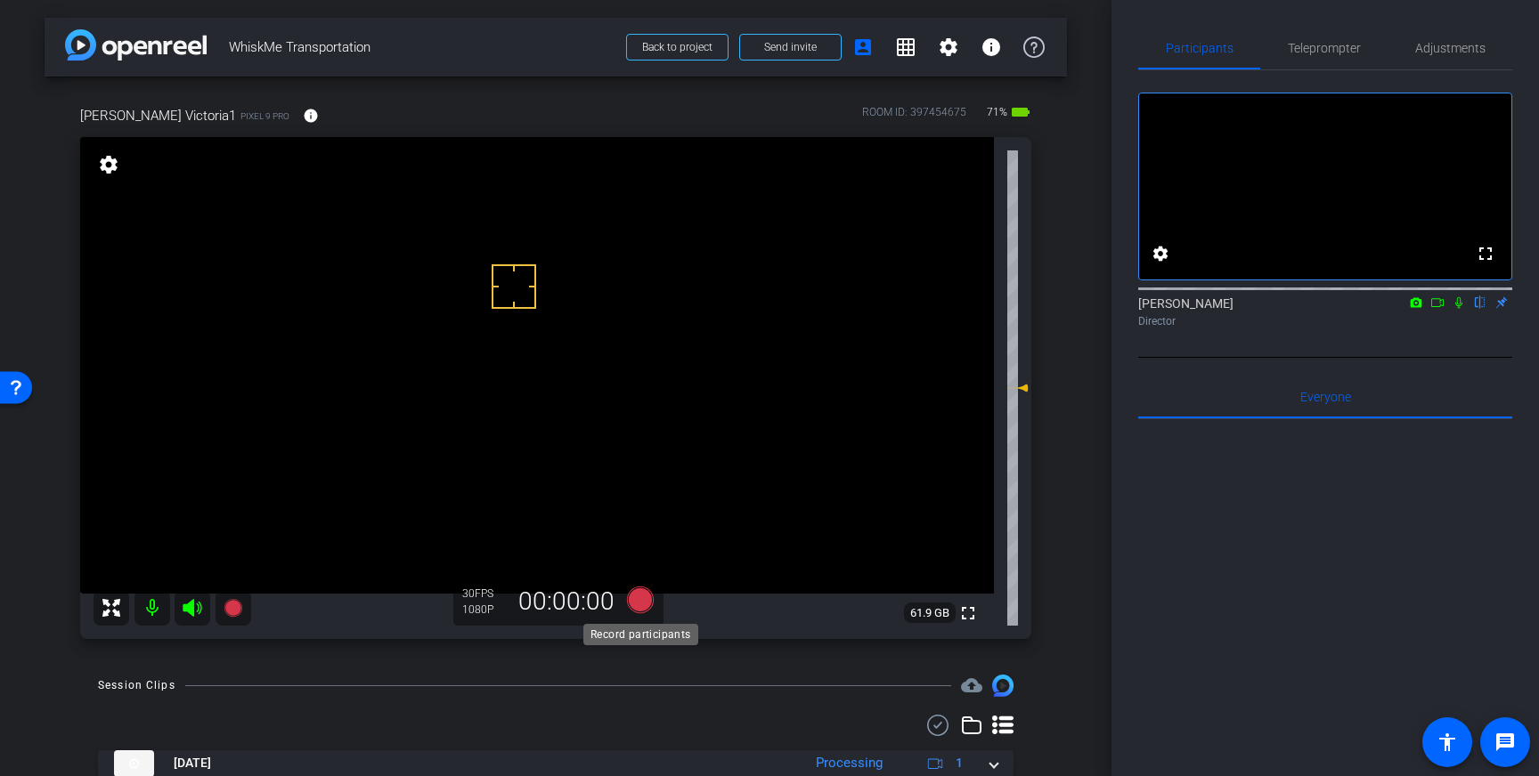
click at [639, 606] on icon at bounding box center [640, 600] width 27 height 27
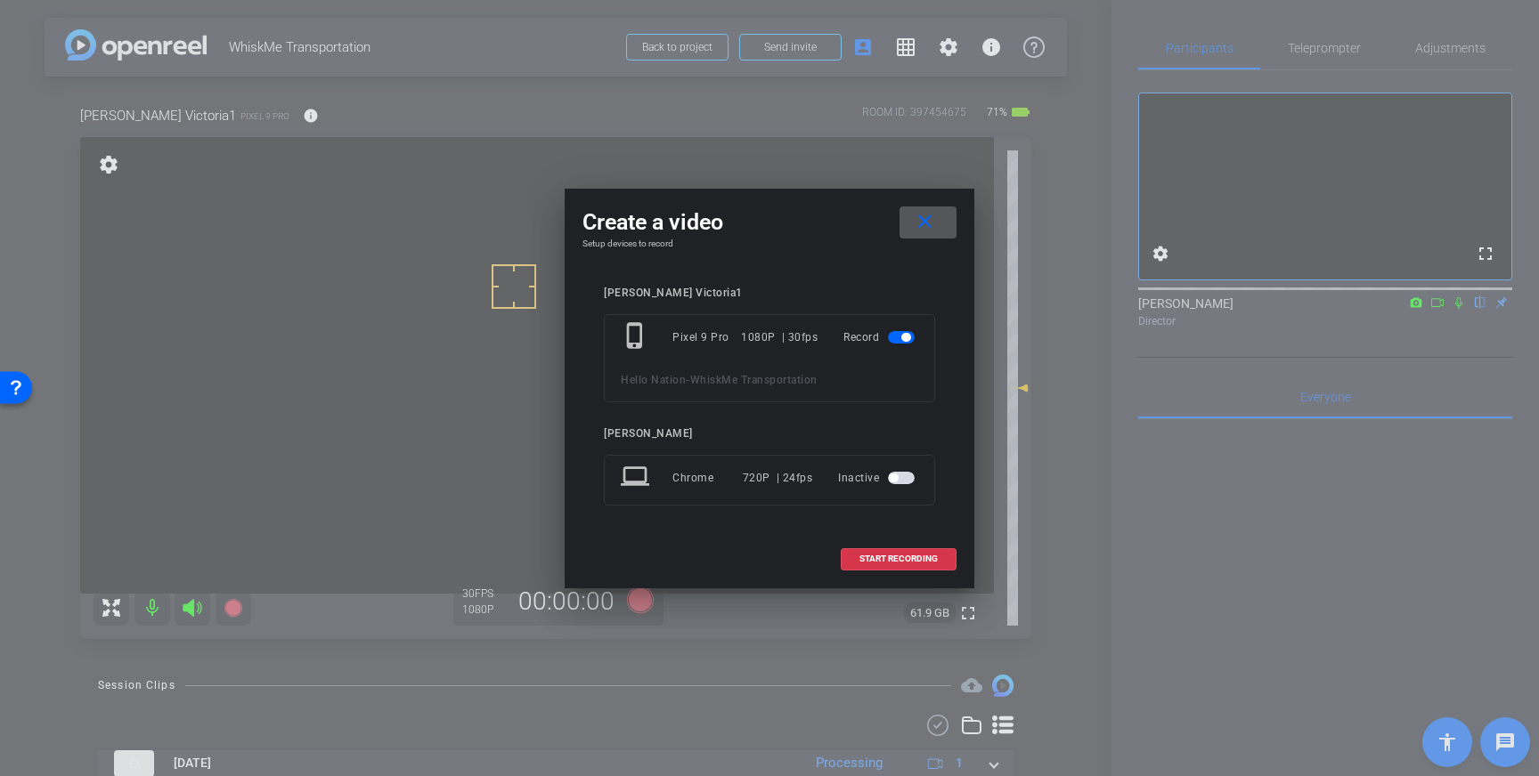
click at [926, 231] on mat-icon "close" at bounding box center [925, 222] width 22 height 22
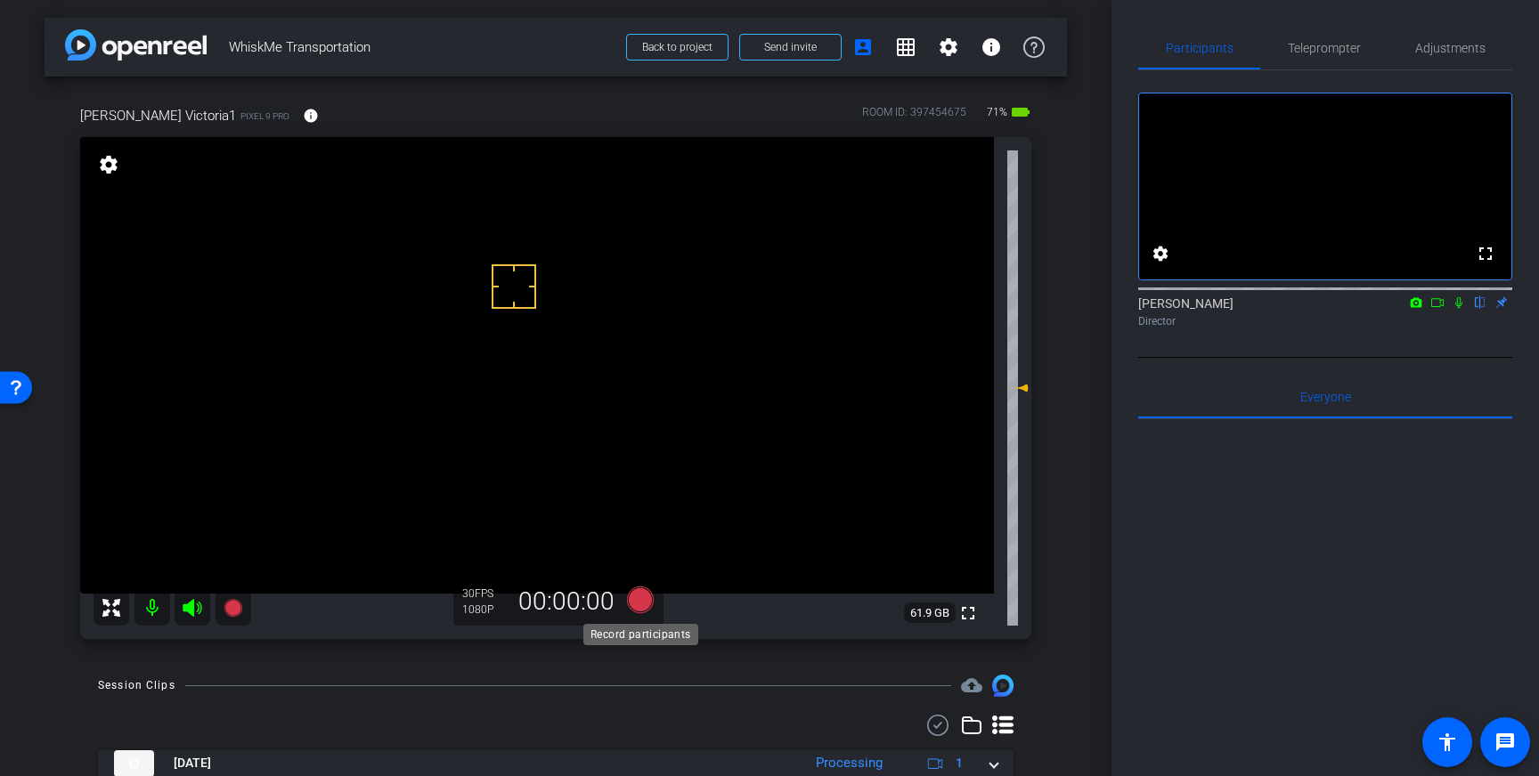
click at [643, 600] on icon at bounding box center [640, 600] width 27 height 27
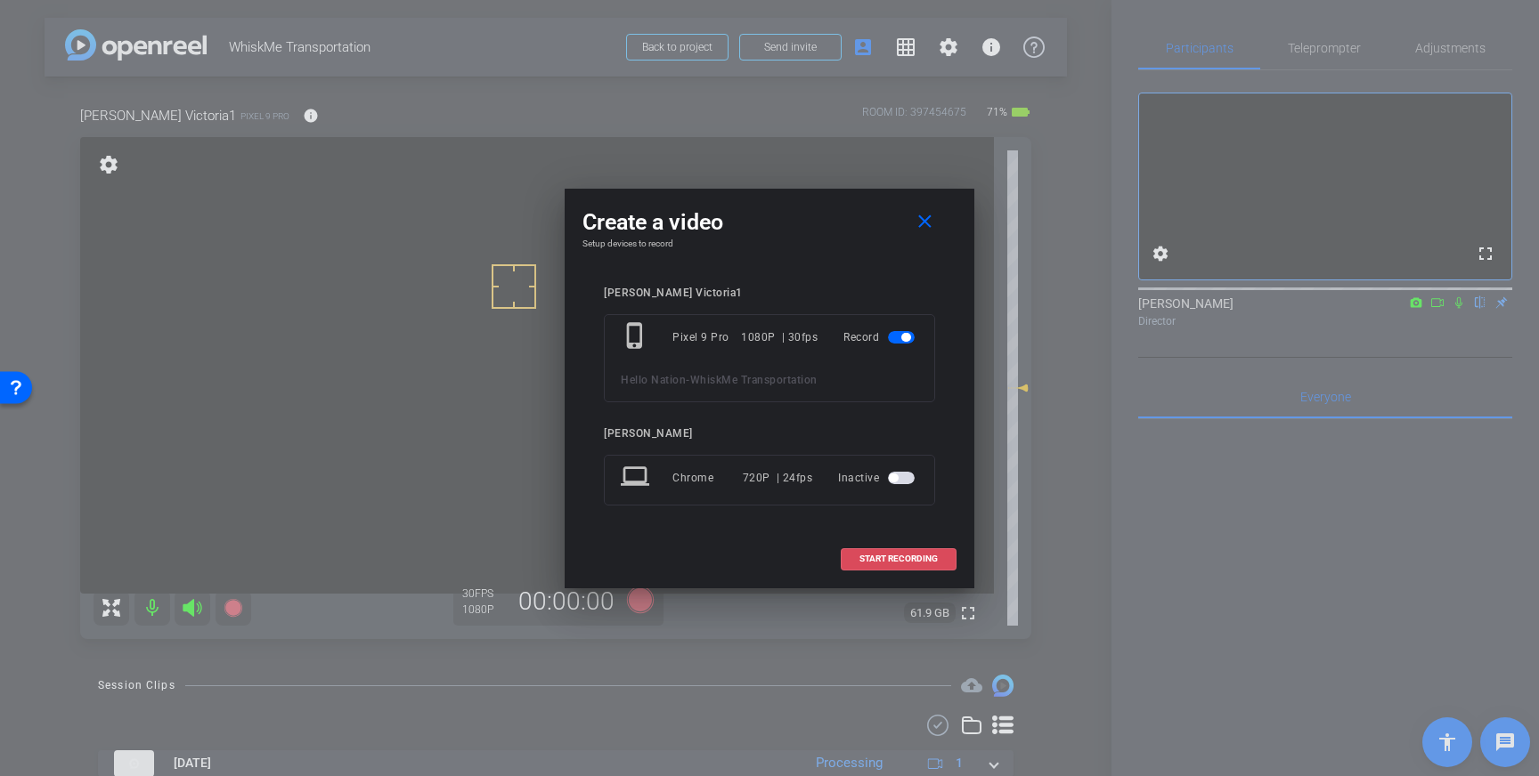
click at [862, 558] on span "START RECORDING" at bounding box center [898, 559] width 78 height 9
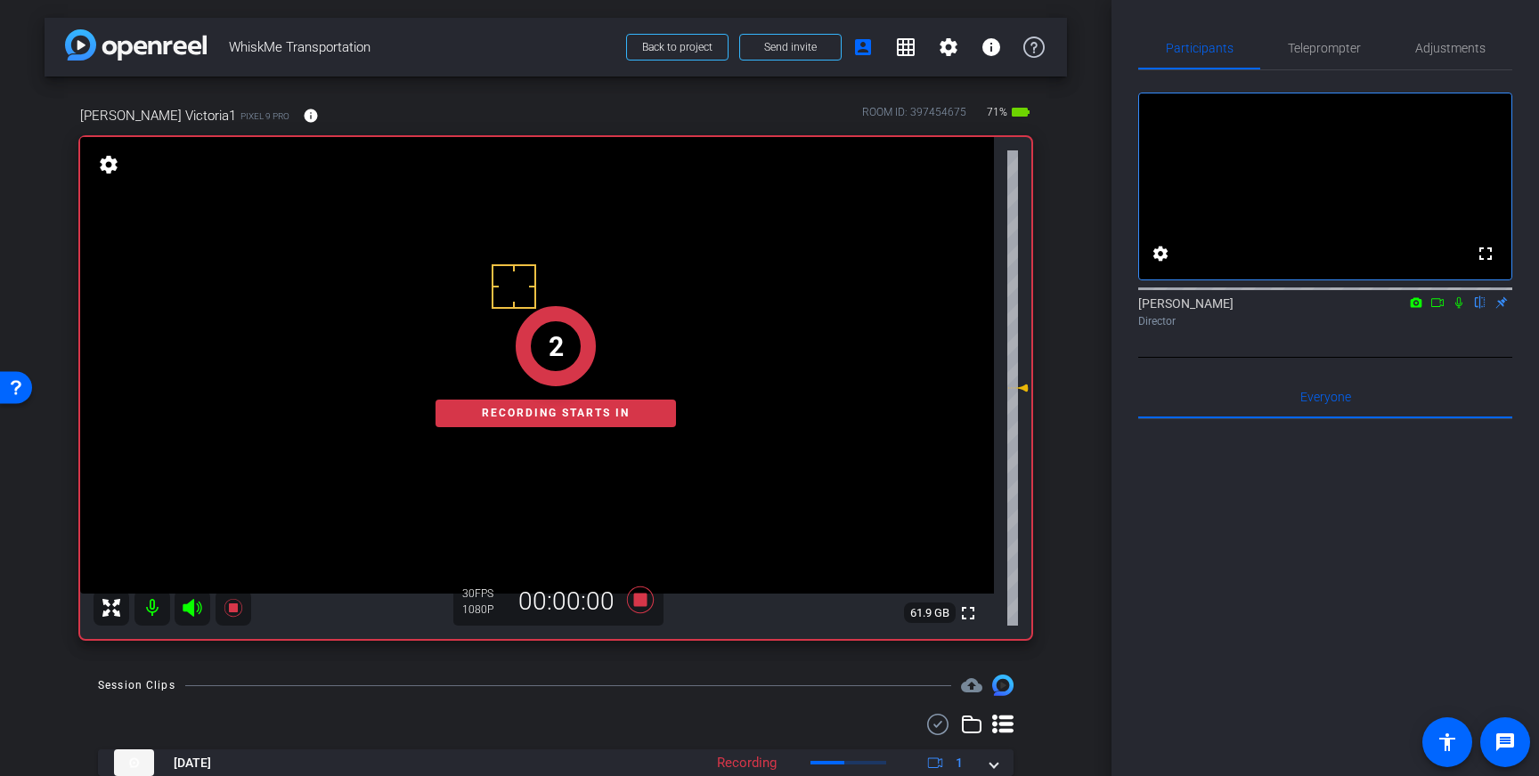
click at [1461, 309] on icon at bounding box center [1458, 303] width 7 height 12
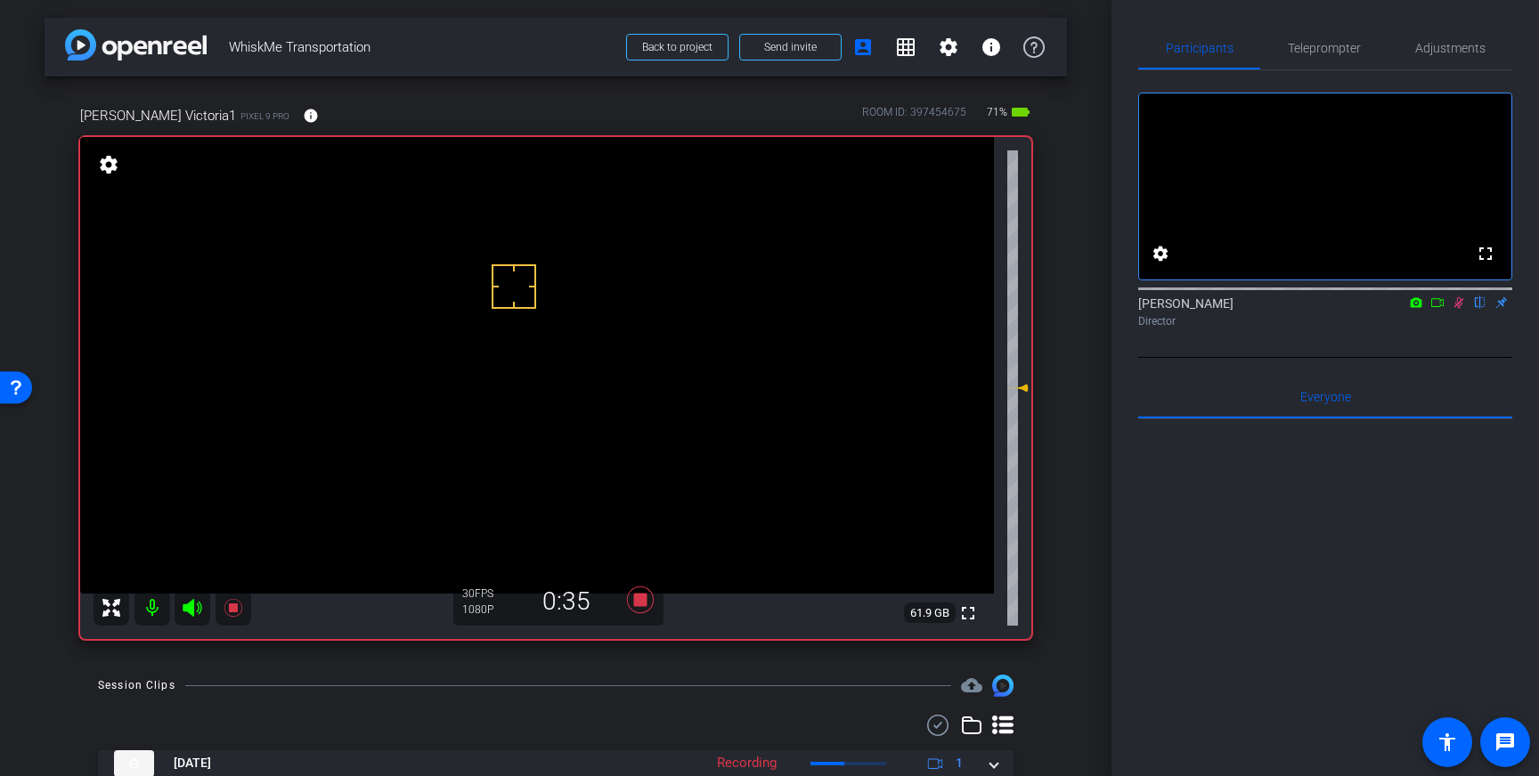
click at [1459, 309] on icon at bounding box center [1459, 303] width 10 height 12
click at [638, 596] on icon at bounding box center [640, 600] width 27 height 27
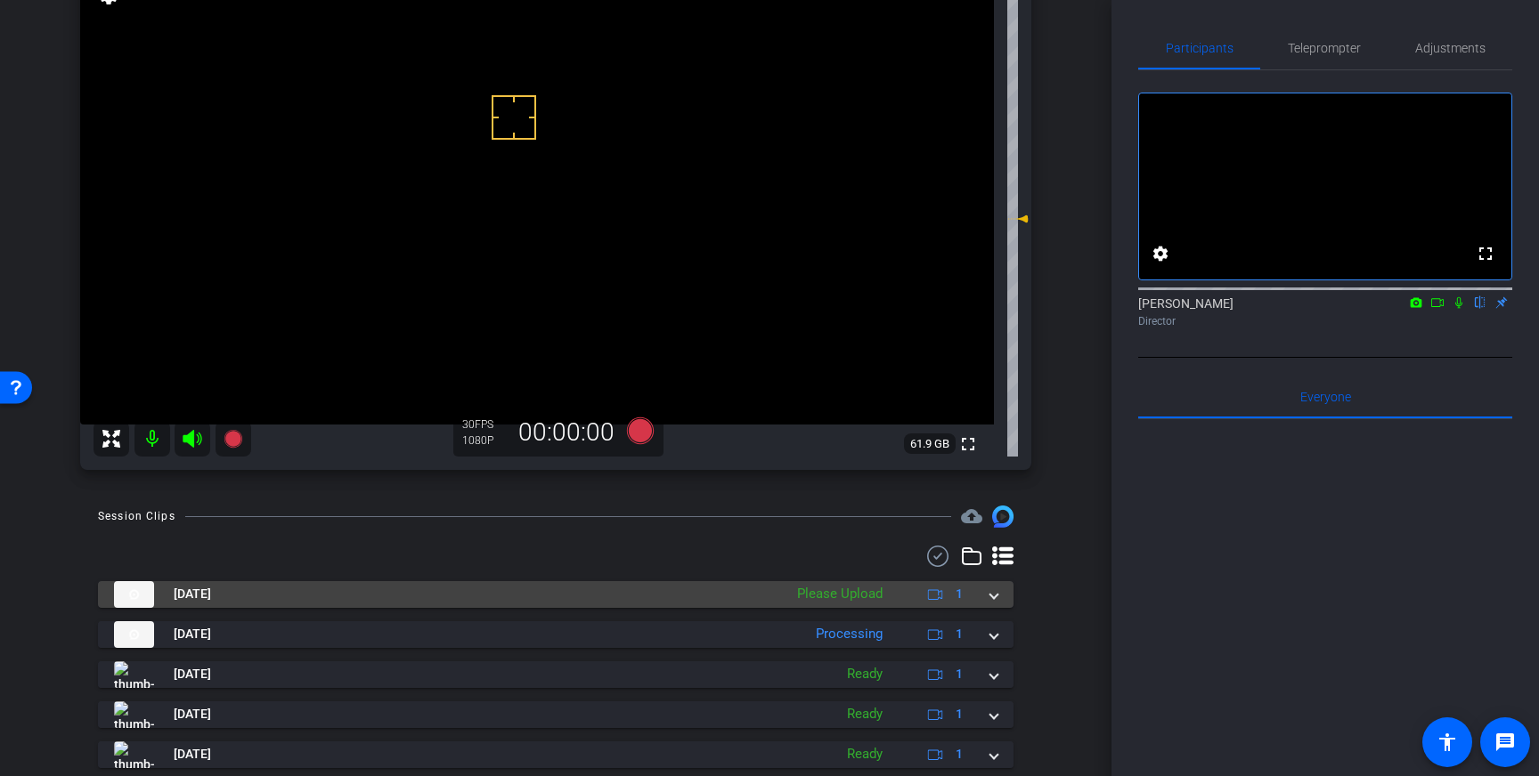
scroll to position [176, 0]
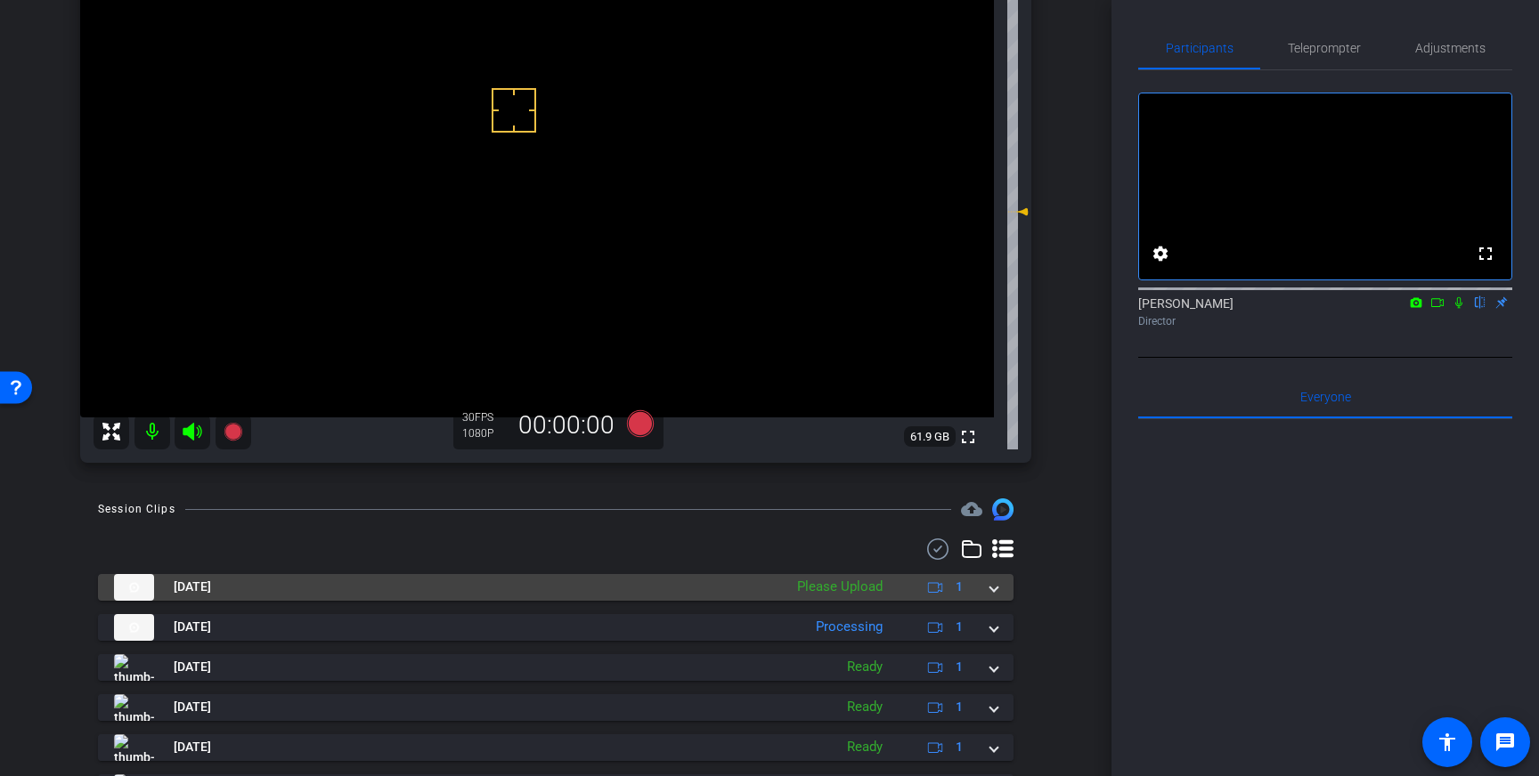
click at [995, 586] on span at bounding box center [993, 587] width 7 height 19
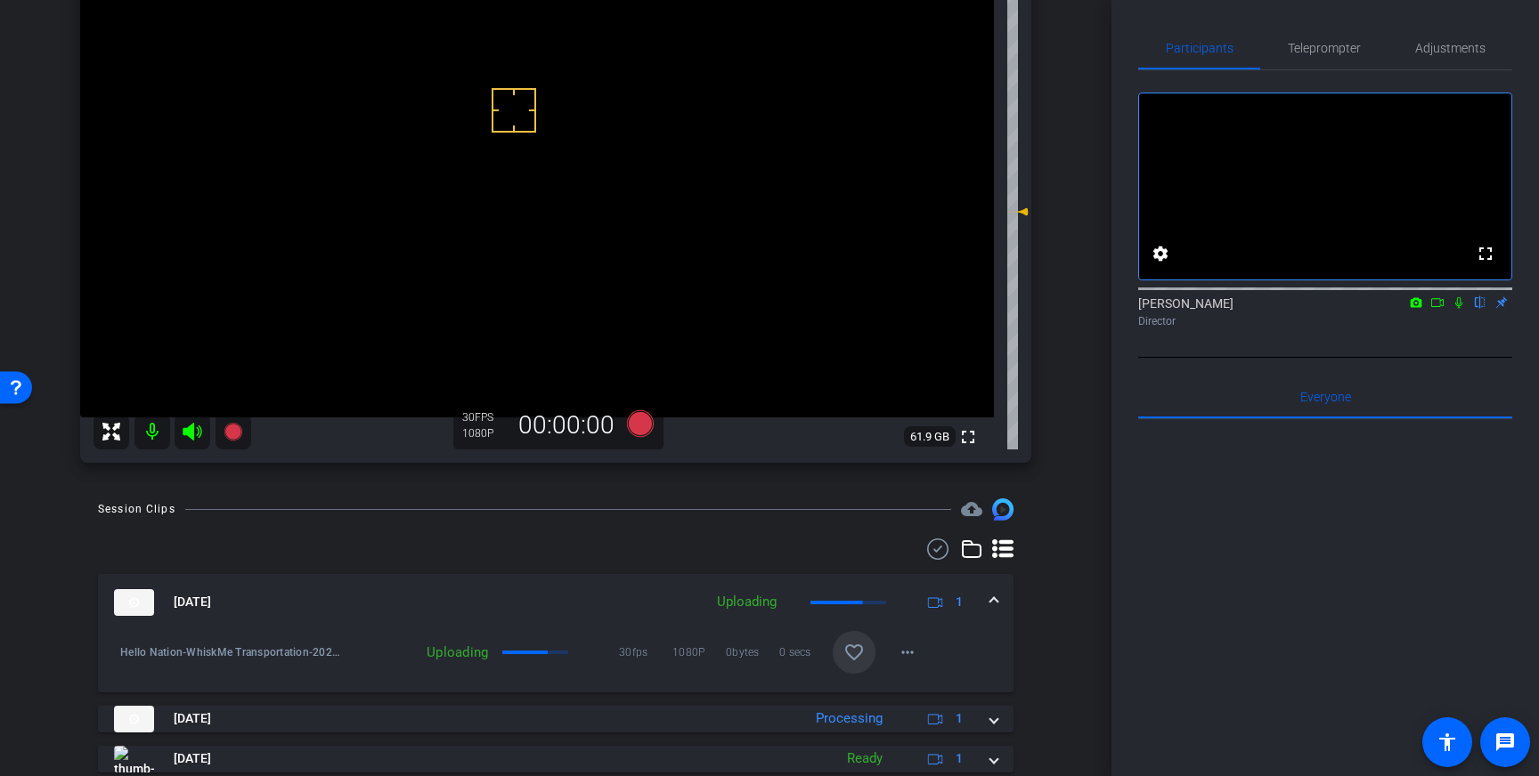
click at [856, 659] on mat-icon "favorite_border" at bounding box center [853, 652] width 21 height 21
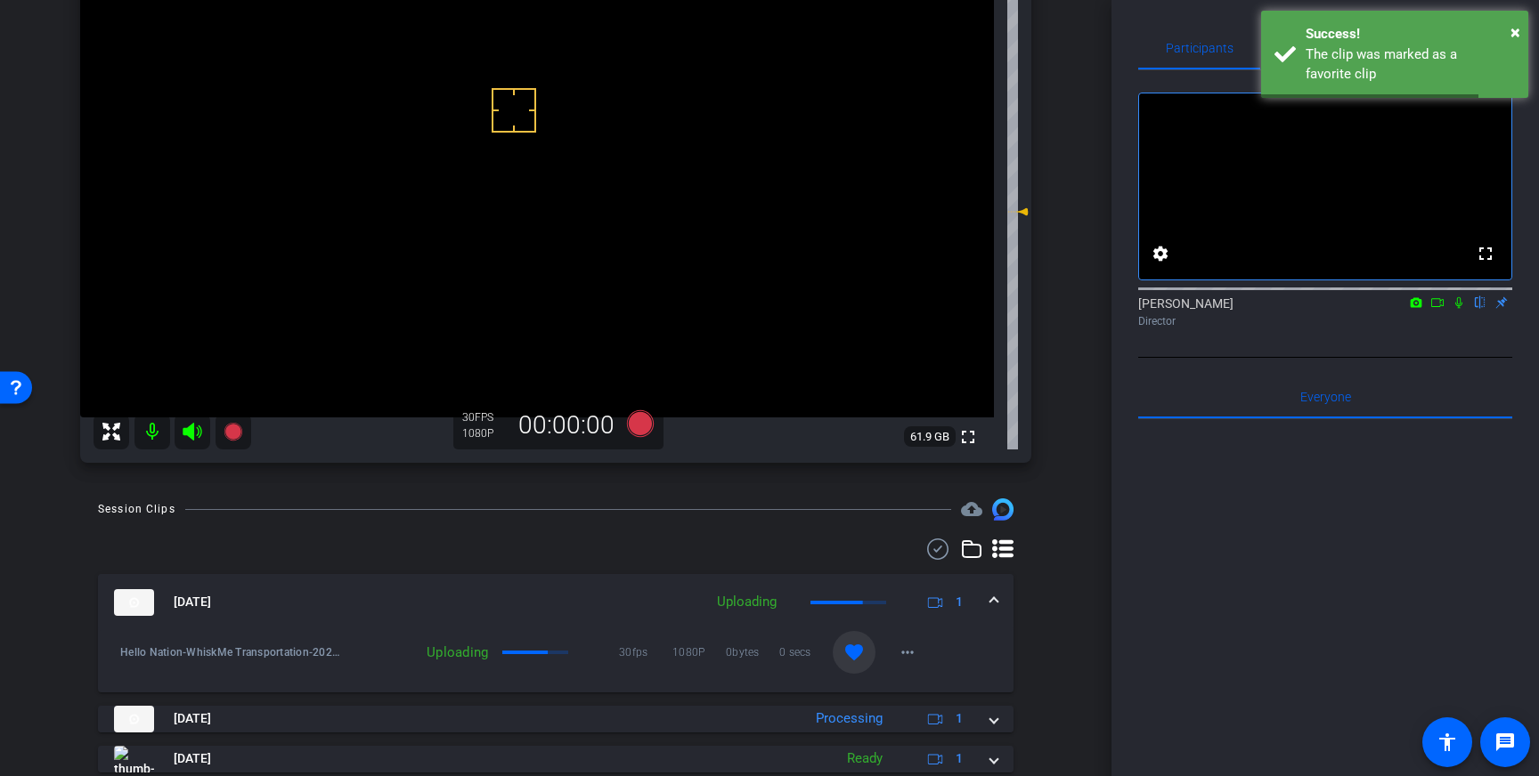
click at [992, 602] on span at bounding box center [993, 602] width 7 height 19
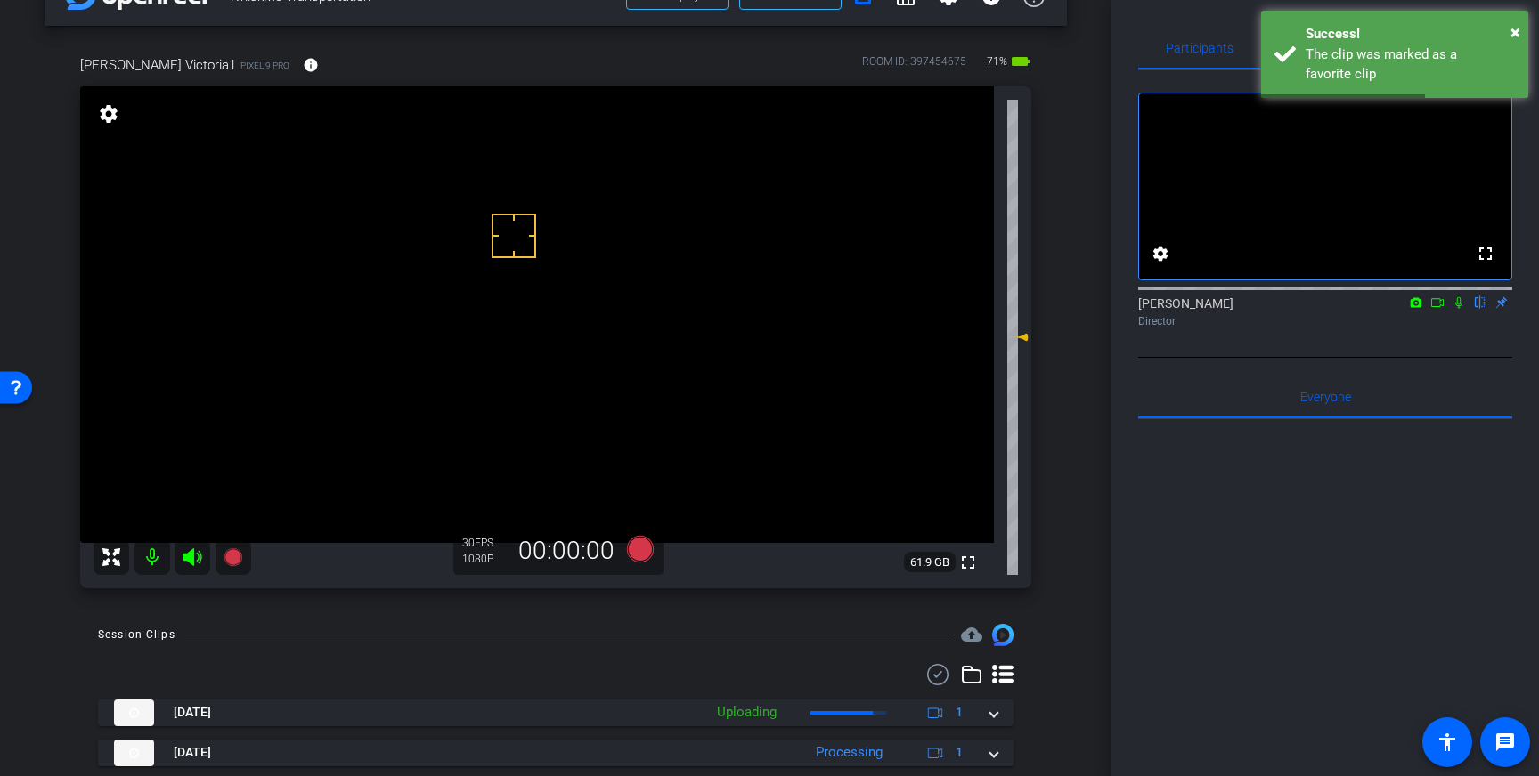
scroll to position [0, 0]
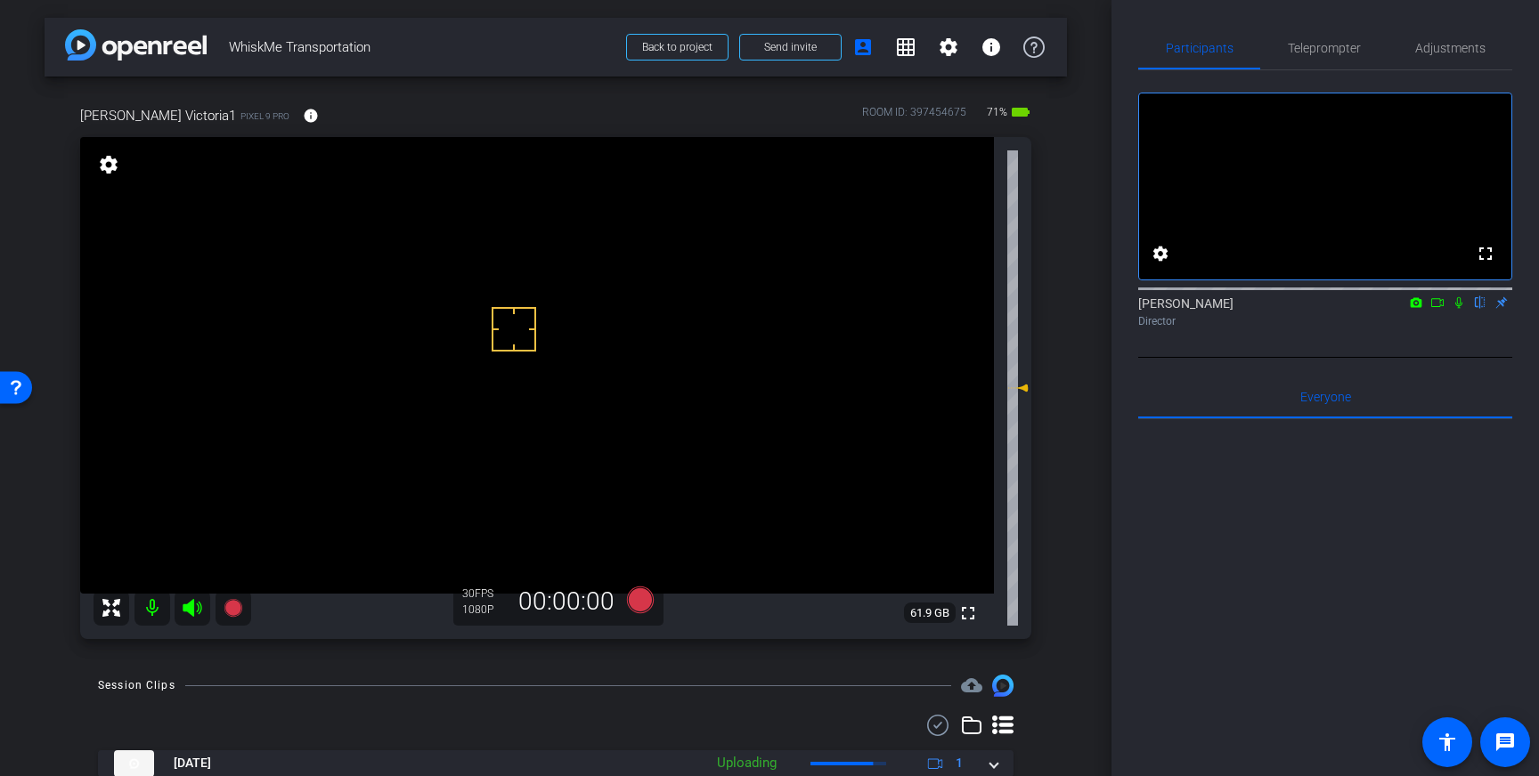
drag, startPoint x: 514, startPoint y: 329, endPoint x: 501, endPoint y: 311, distance: 22.5
click at [639, 598] on icon at bounding box center [640, 600] width 27 height 27
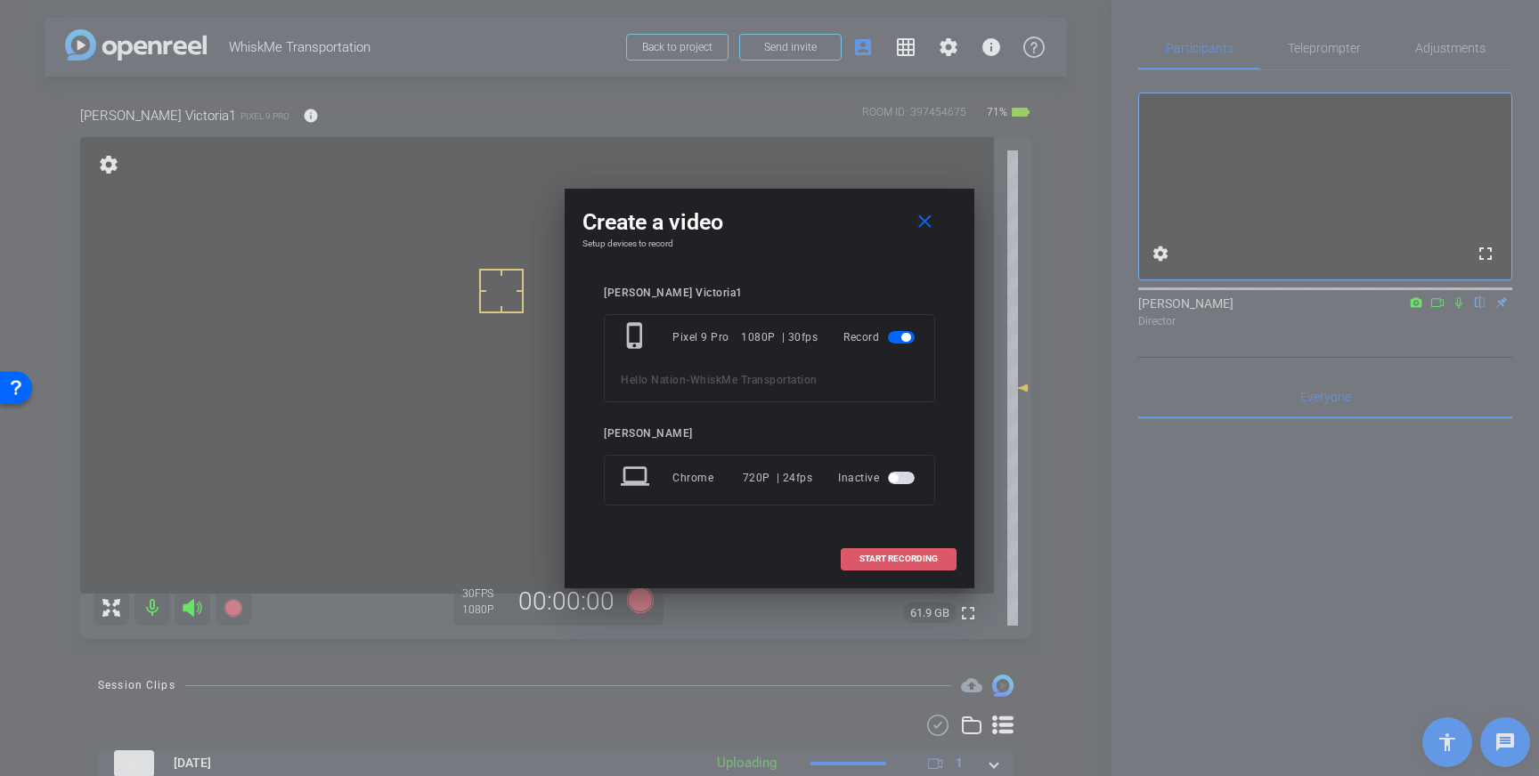
drag, startPoint x: 917, startPoint y: 559, endPoint x: 894, endPoint y: 554, distance: 23.8
click at [917, 559] on span "START RECORDING" at bounding box center [898, 559] width 78 height 9
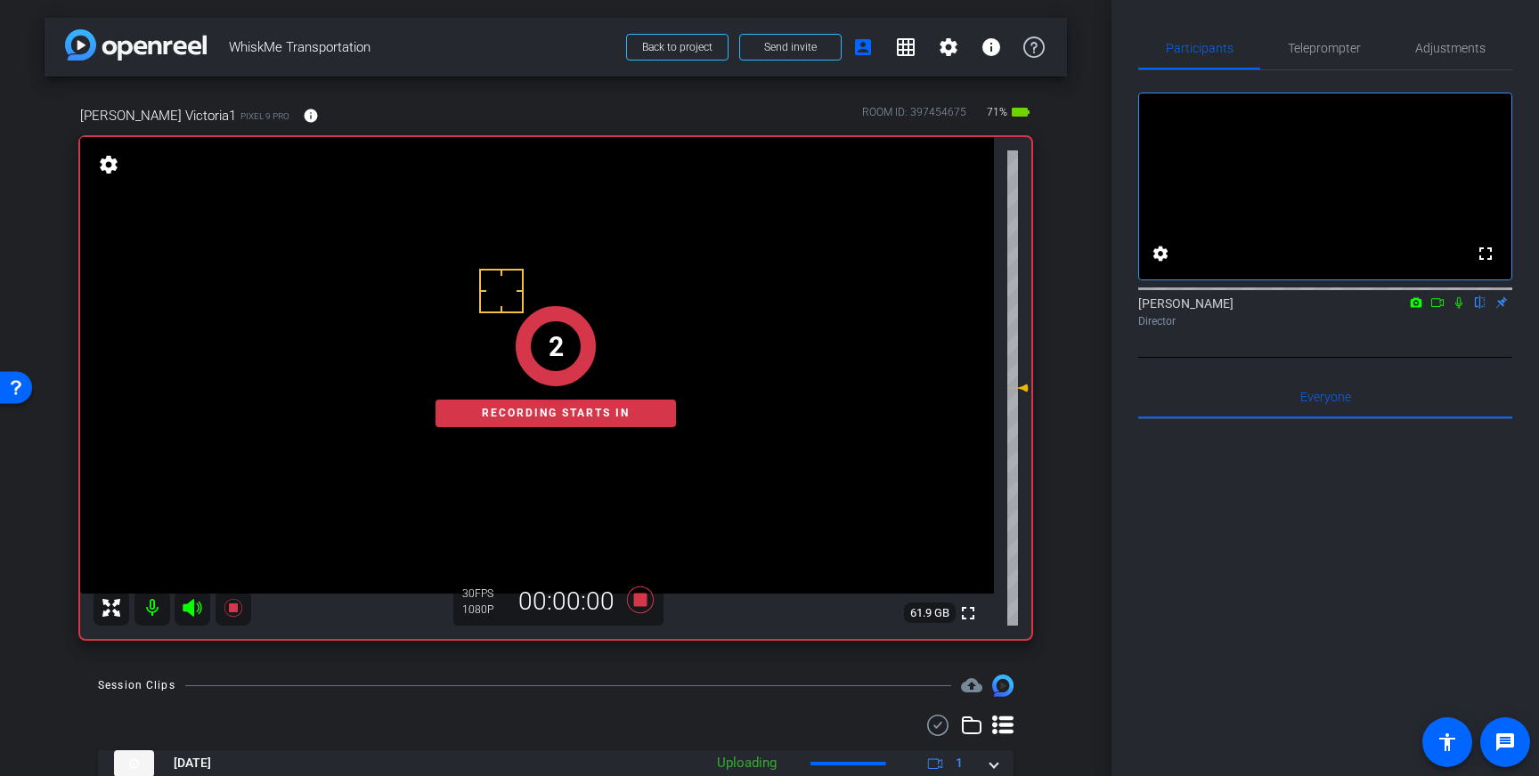
drag, startPoint x: 1462, startPoint y: 325, endPoint x: 1472, endPoint y: 380, distance: 56.1
click at [1462, 309] on icon at bounding box center [1458, 303] width 14 height 12
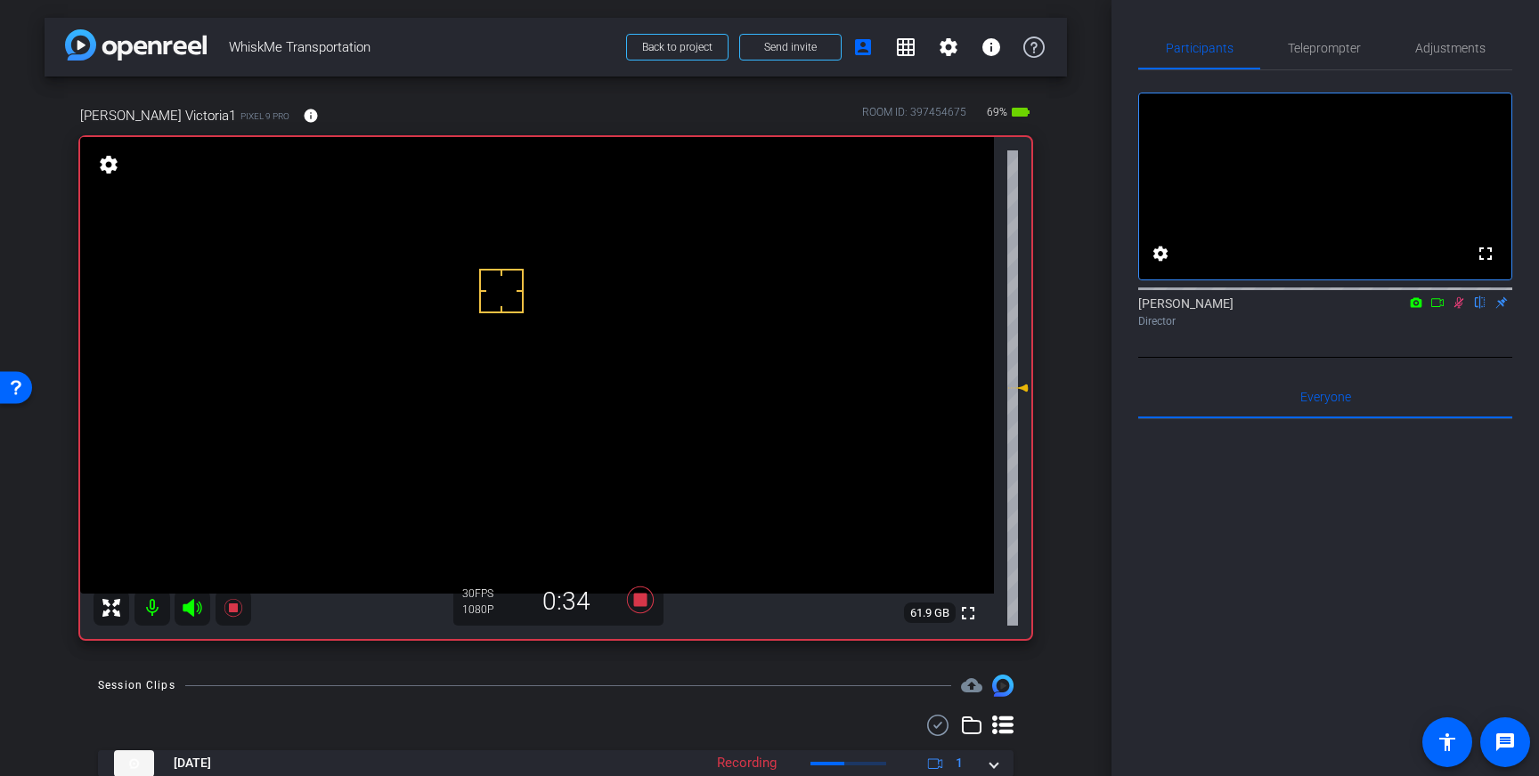
click at [1459, 309] on icon at bounding box center [1458, 303] width 14 height 12
click at [639, 597] on icon at bounding box center [640, 600] width 27 height 27
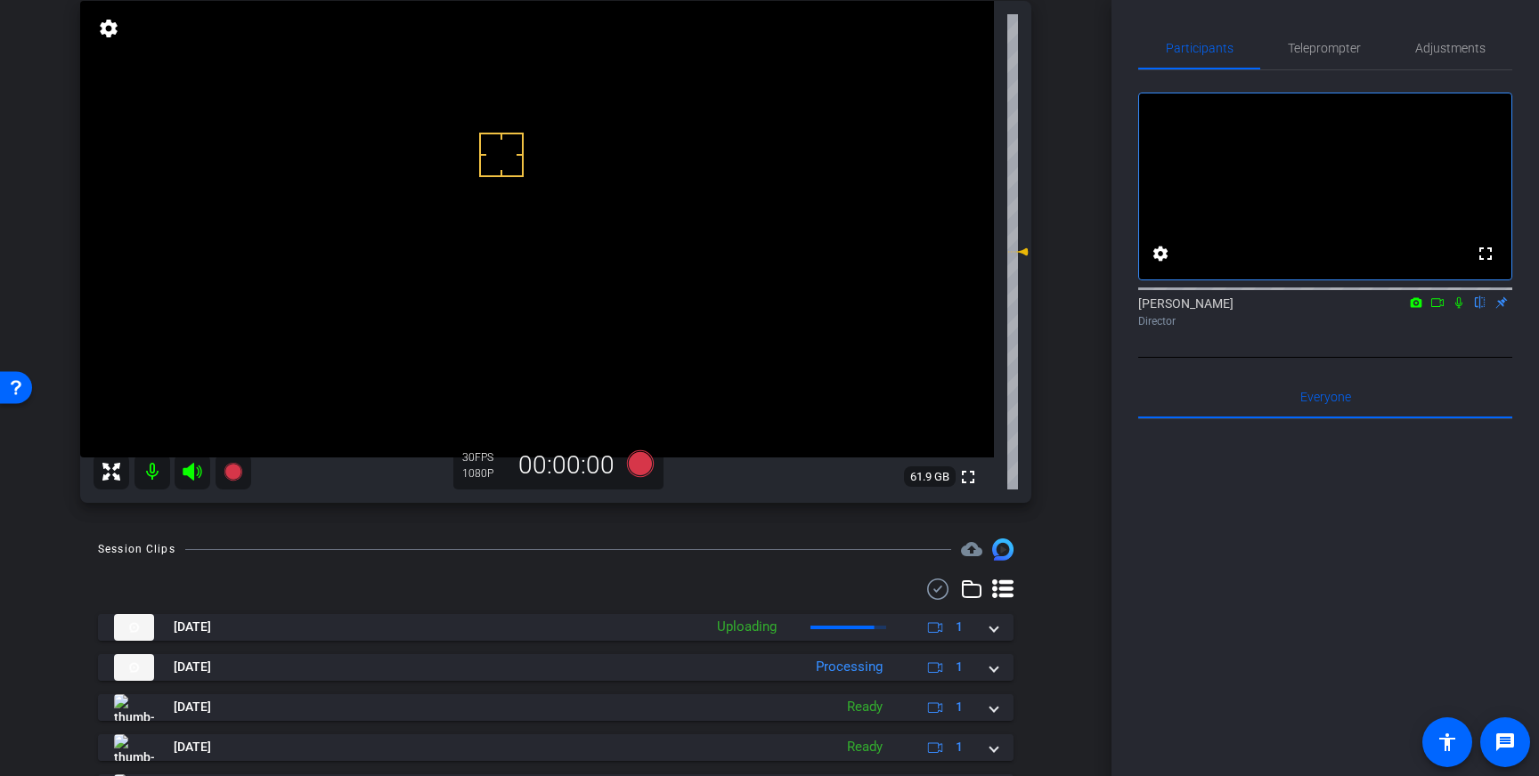
scroll to position [139, 0]
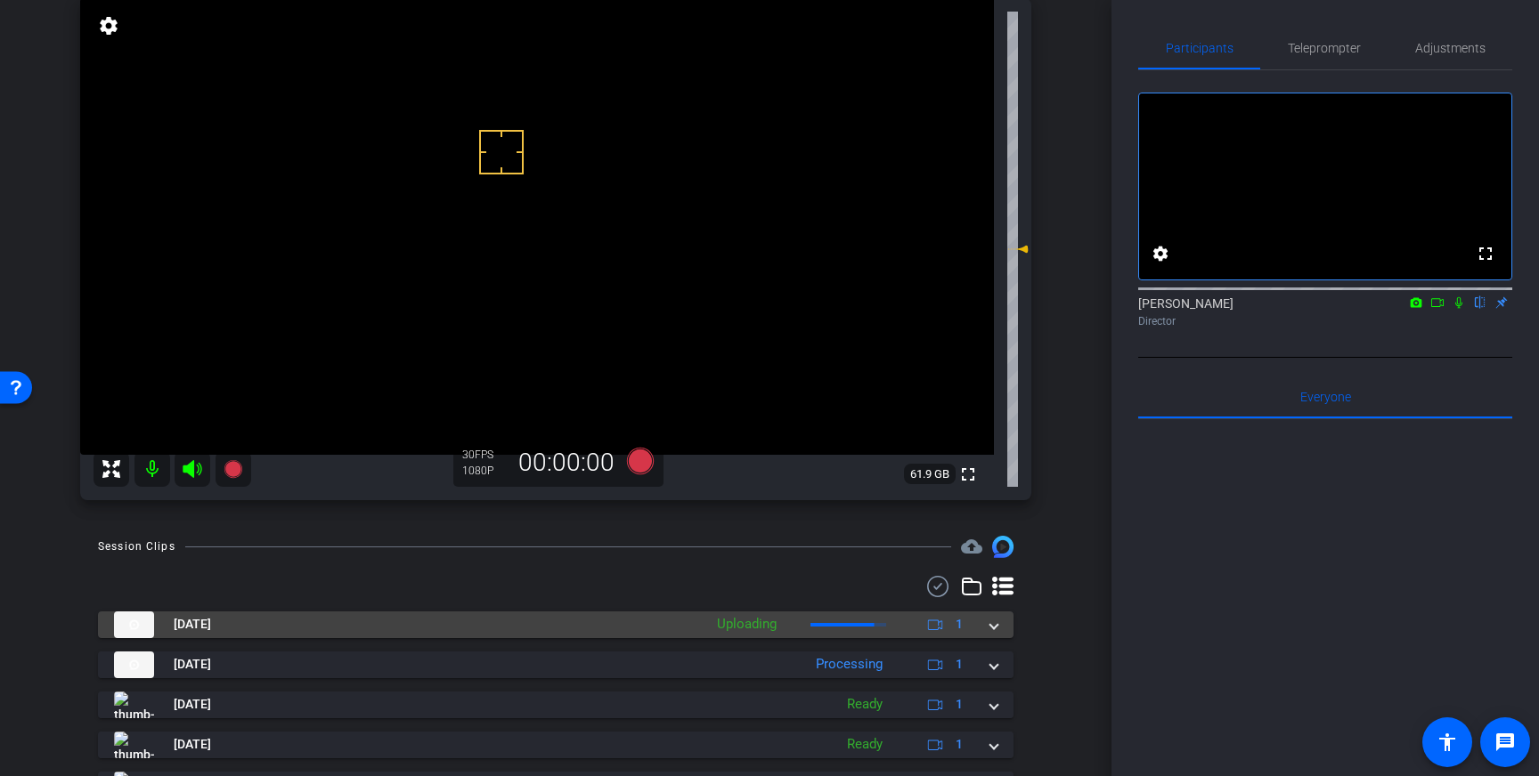
click at [989, 622] on div "Aug 12, 2025 Uploading 1" at bounding box center [552, 625] width 876 height 27
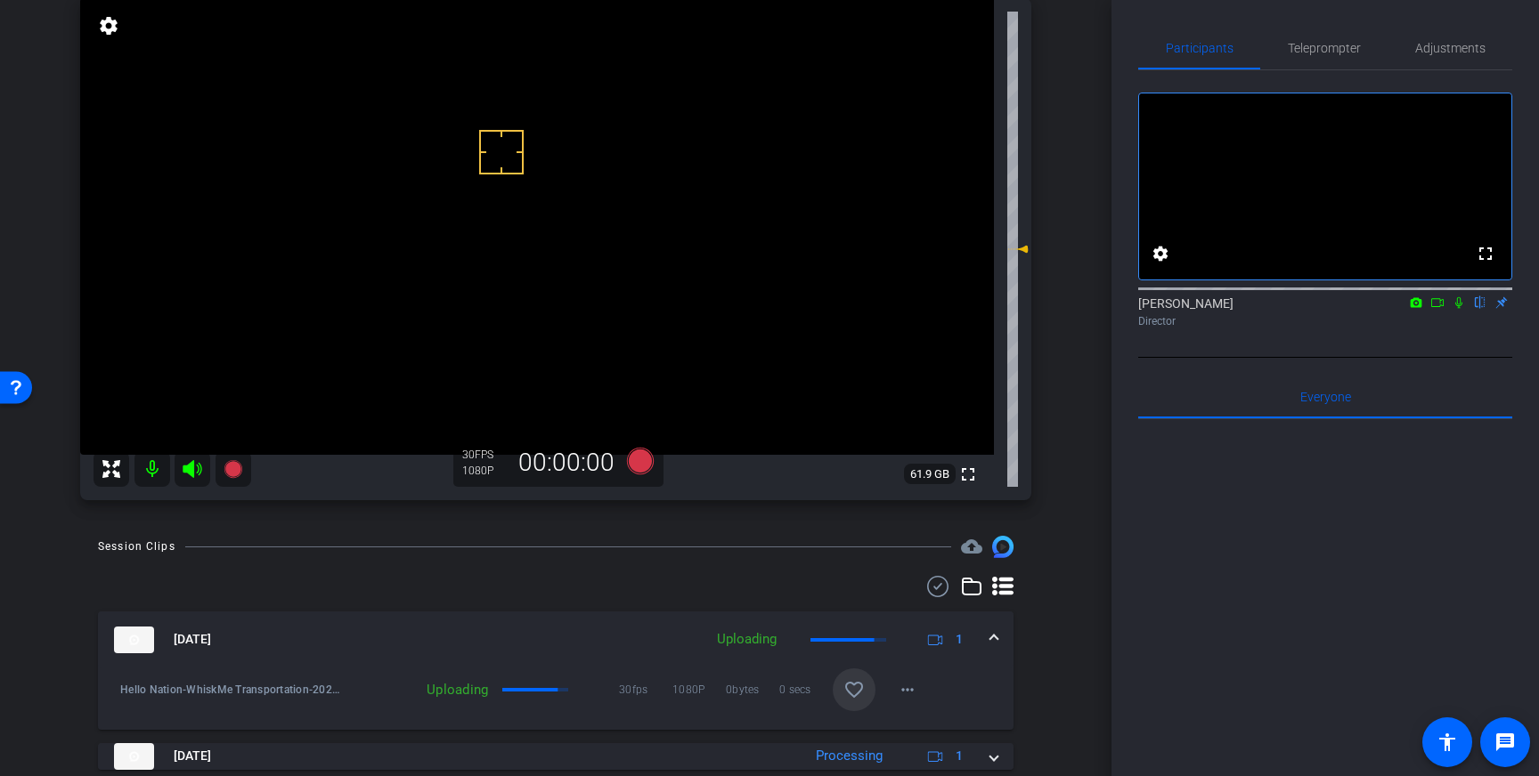
click at [849, 696] on mat-icon "favorite_border" at bounding box center [853, 689] width 21 height 21
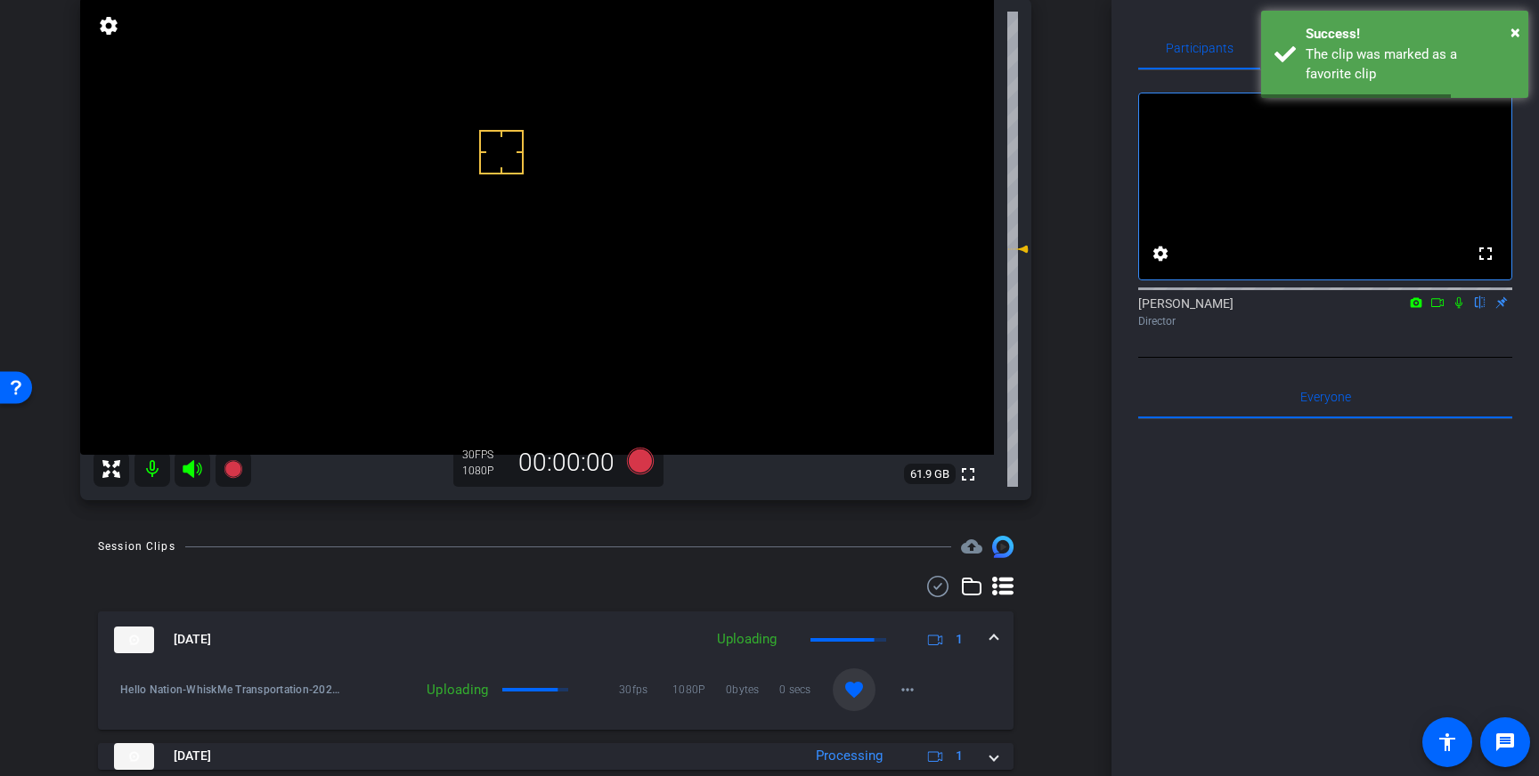
click at [993, 636] on span at bounding box center [993, 639] width 7 height 19
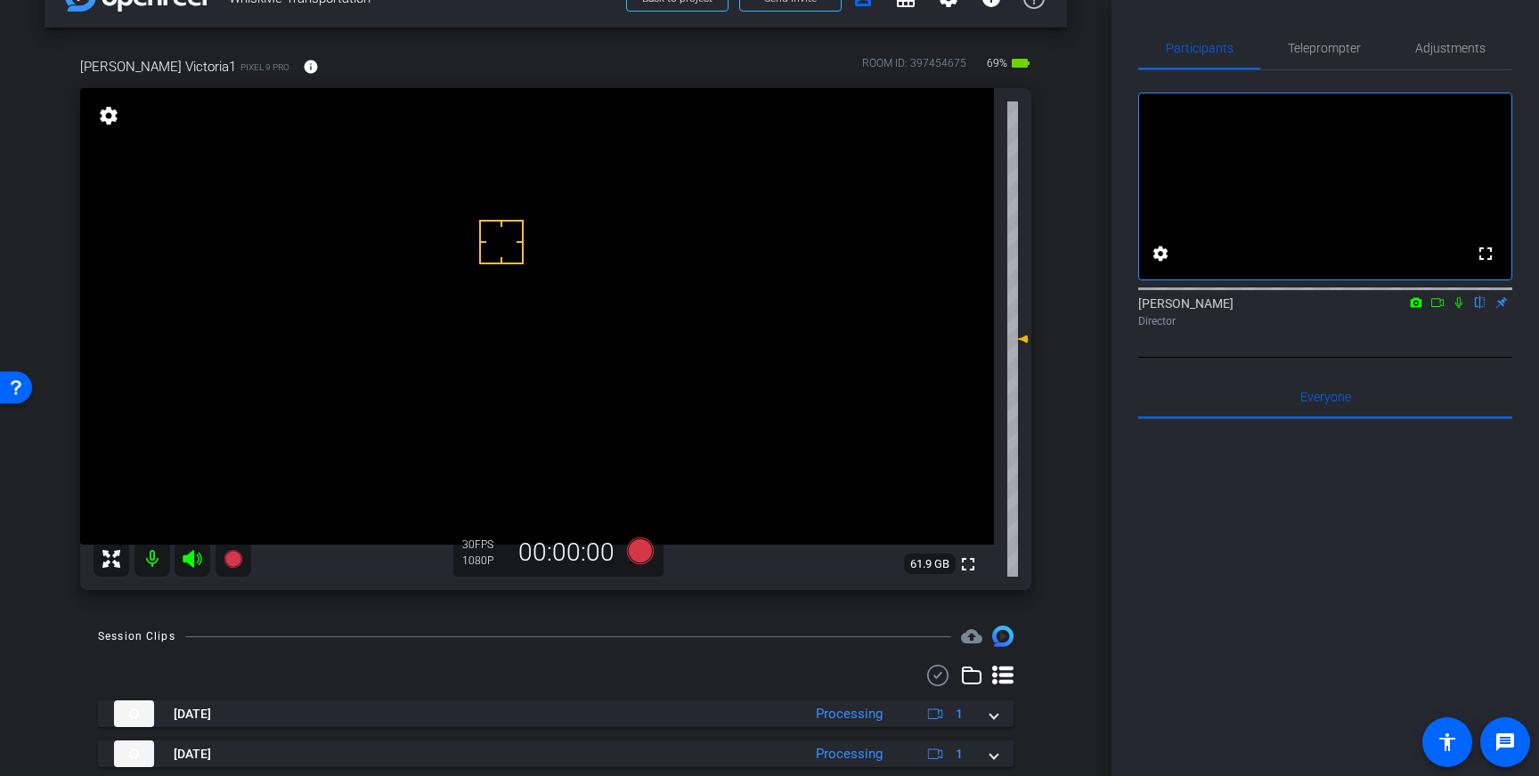
scroll to position [0, 0]
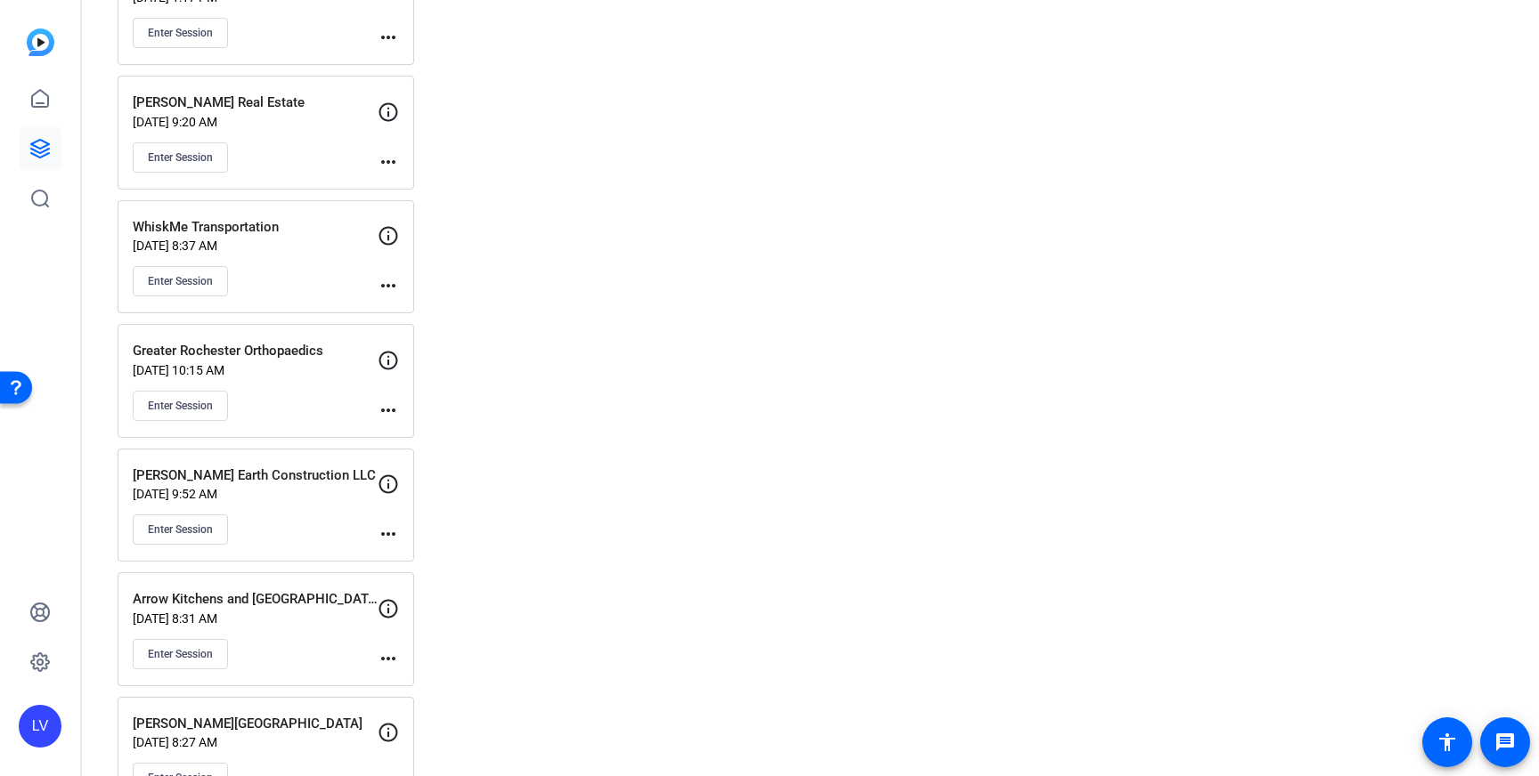
scroll to position [2198, 0]
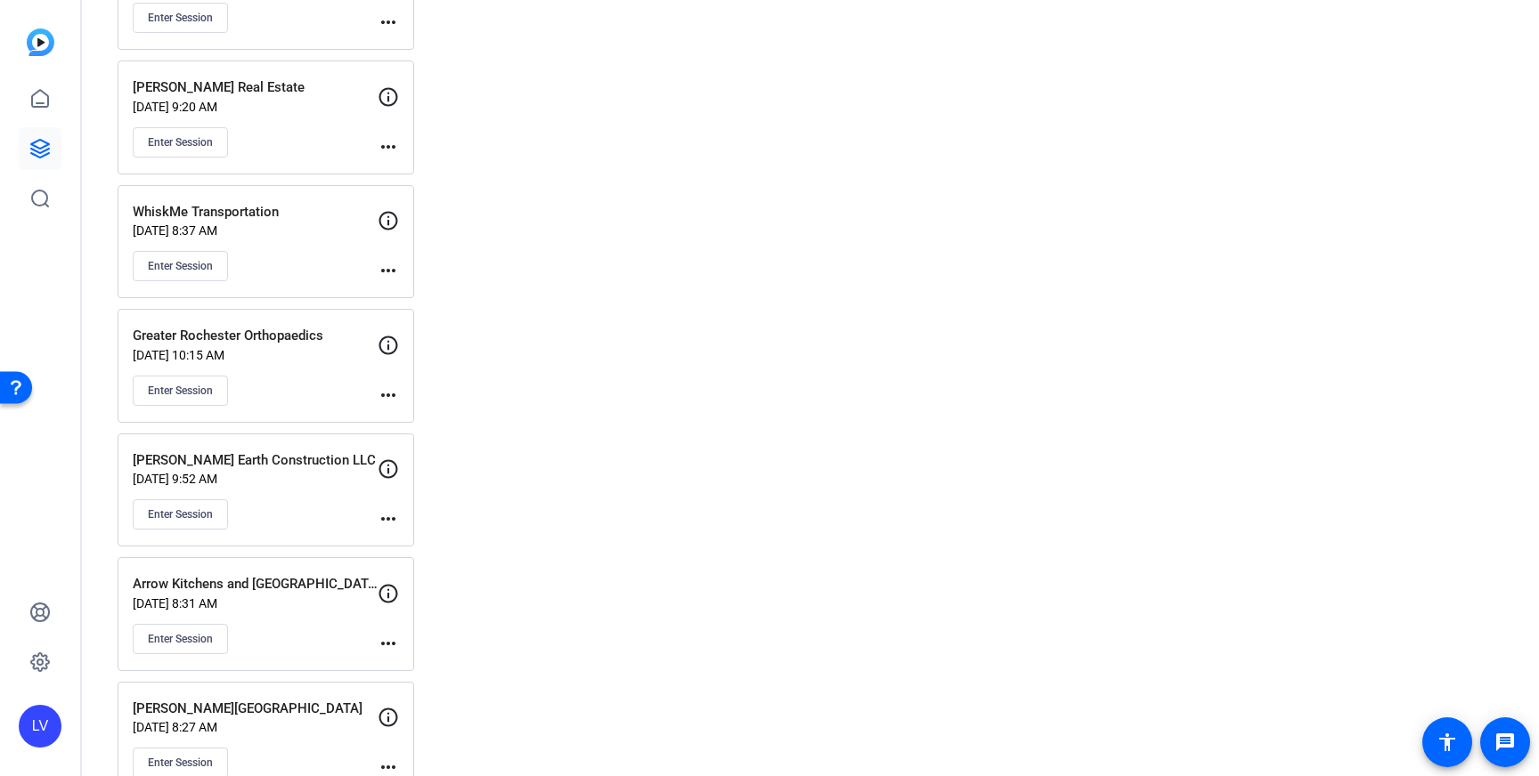
click at [319, 251] on div "Enter Session" at bounding box center [255, 266] width 245 height 30
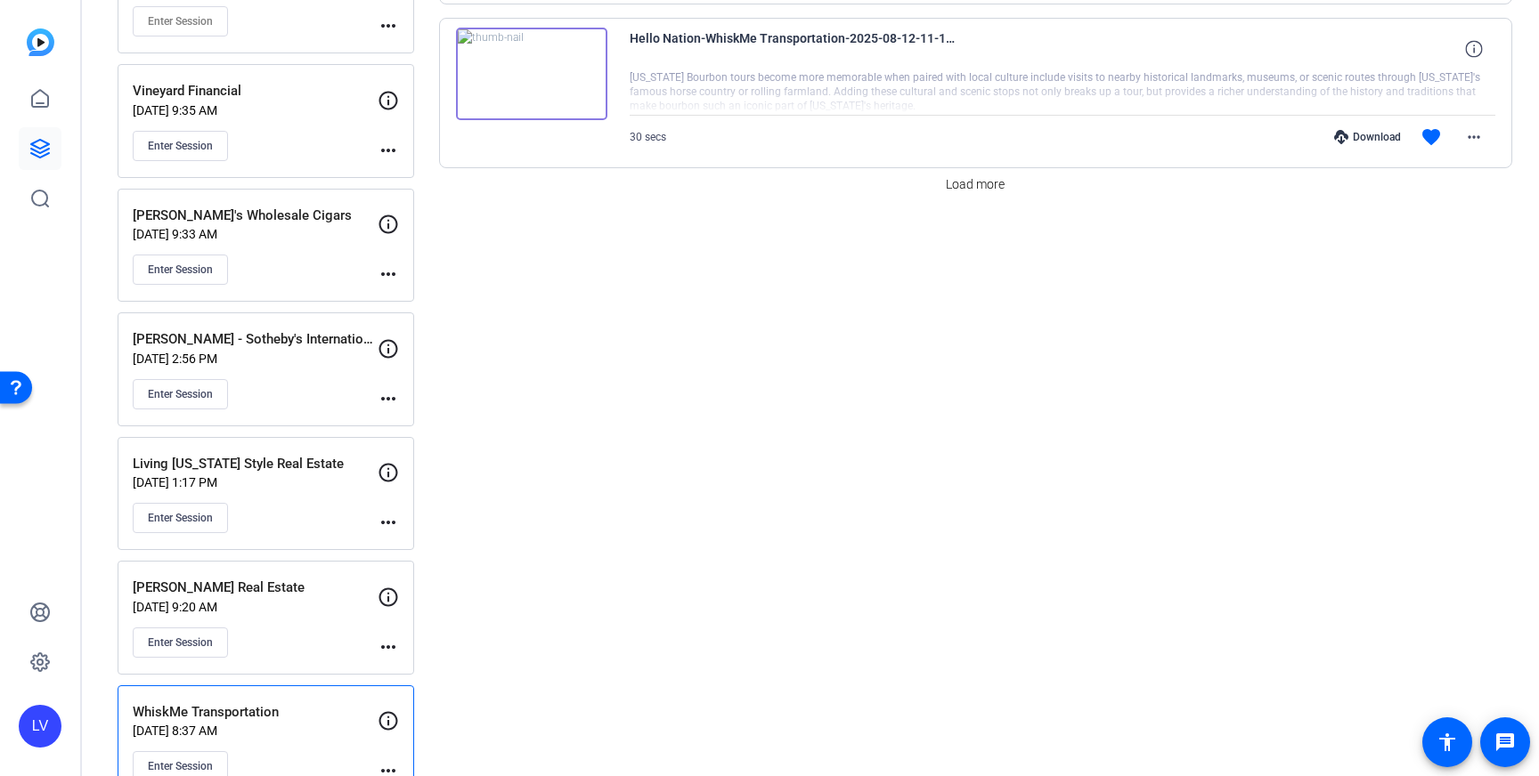
scroll to position [1675, 0]
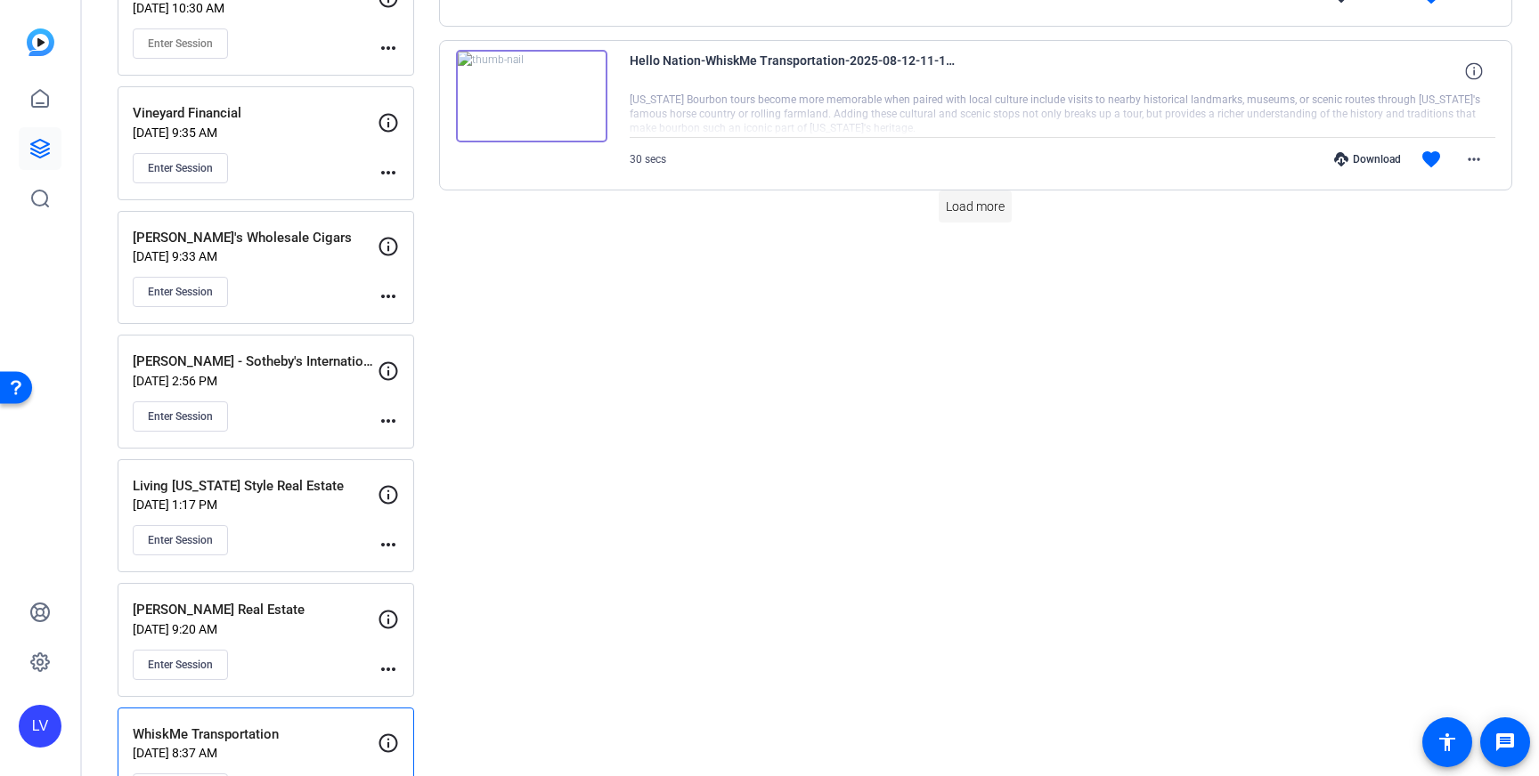
click at [993, 213] on span "Load more" at bounding box center [975, 207] width 59 height 19
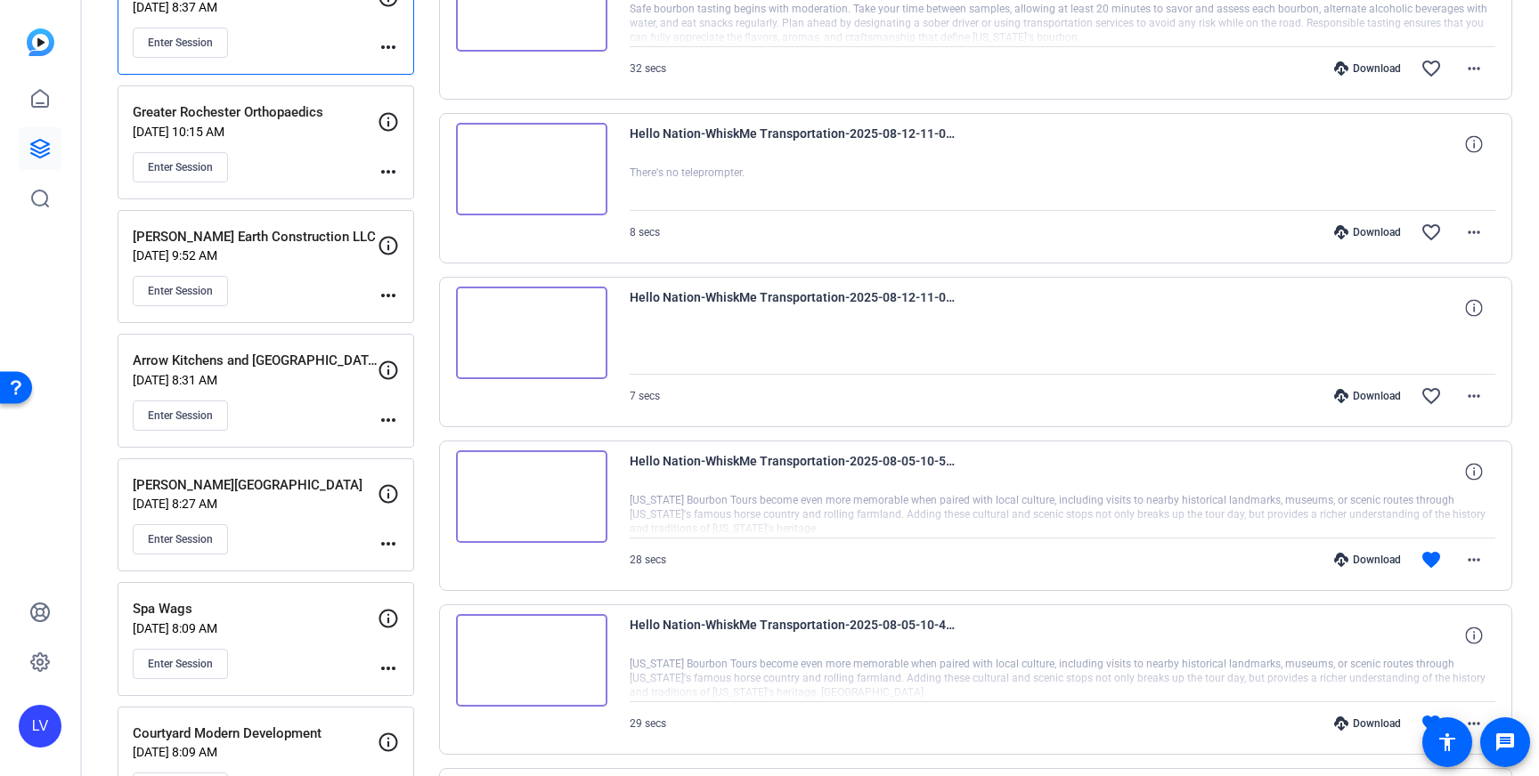
scroll to position [2427, 0]
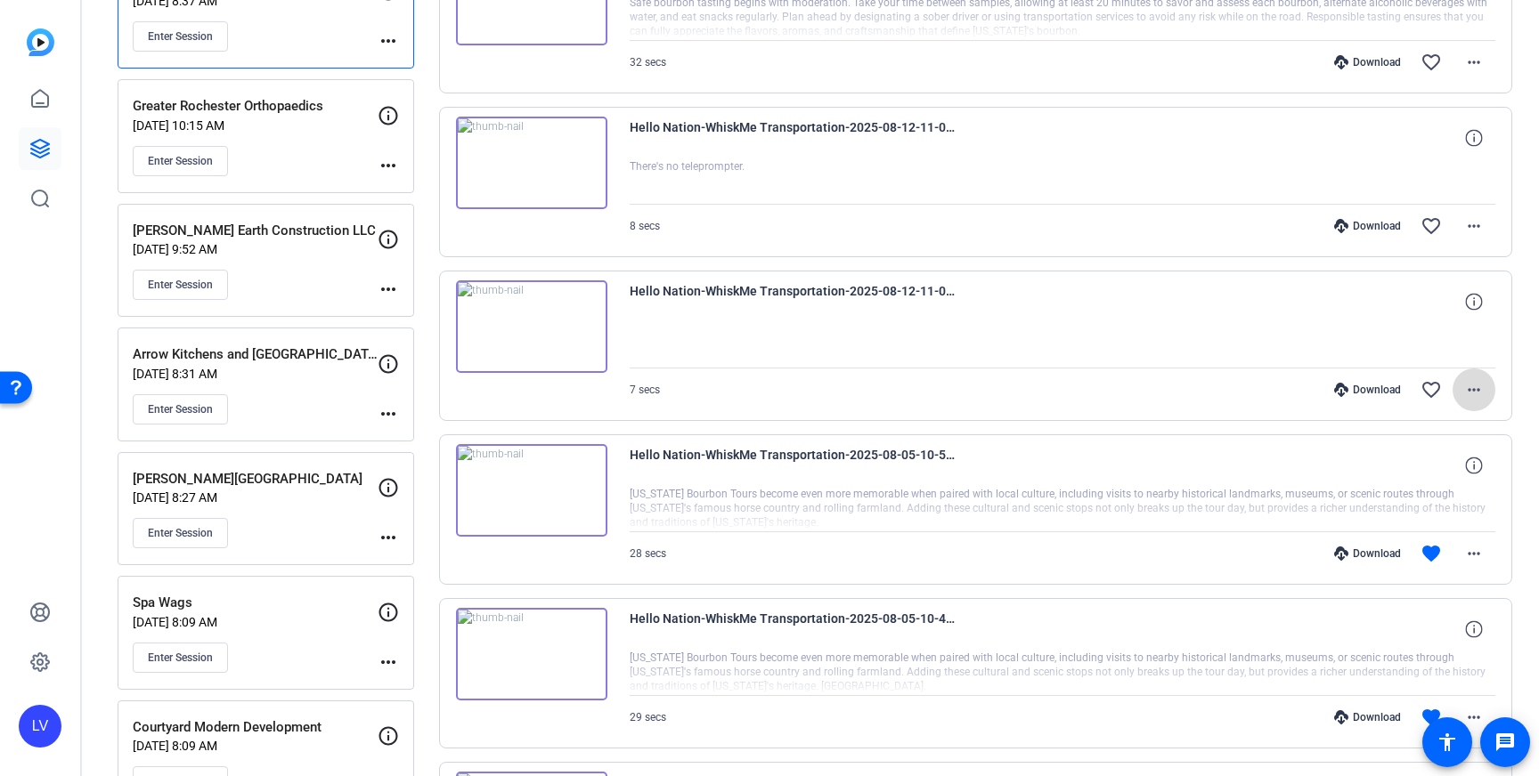
click at [1476, 390] on mat-icon "more_horiz" at bounding box center [1473, 389] width 21 height 21
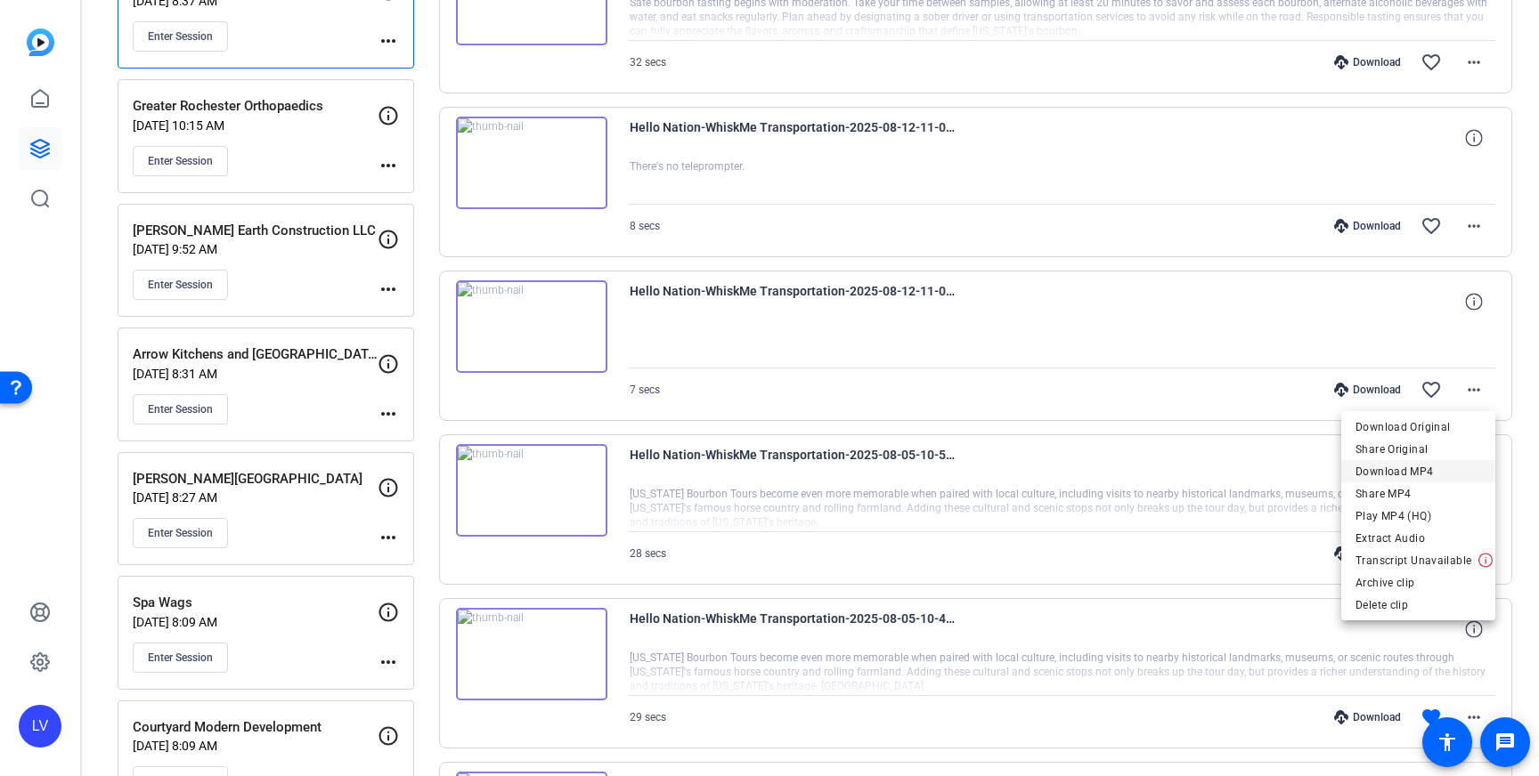
click at [1419, 470] on span "Download MP4" at bounding box center [1418, 471] width 126 height 21
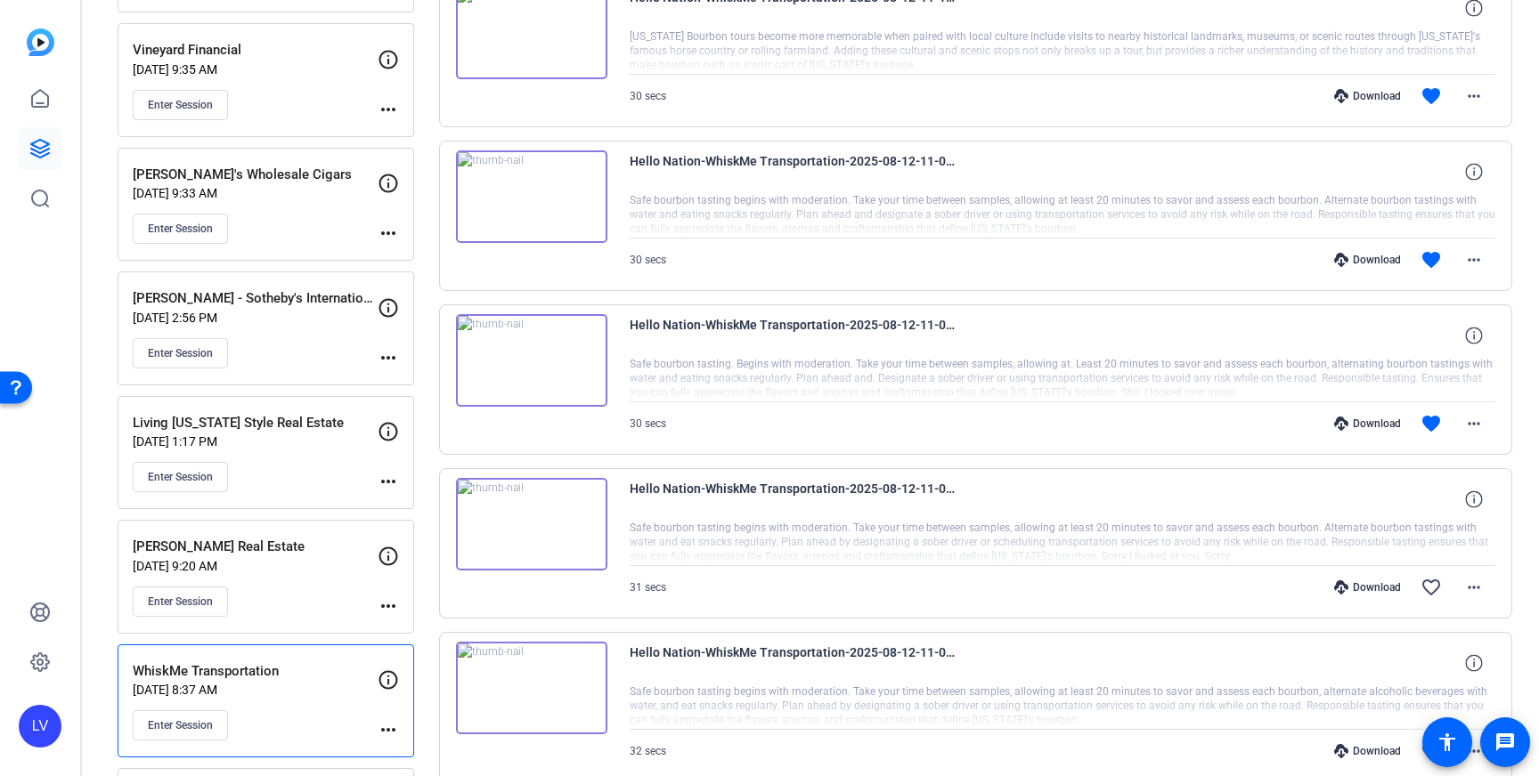
scroll to position [1756, 0]
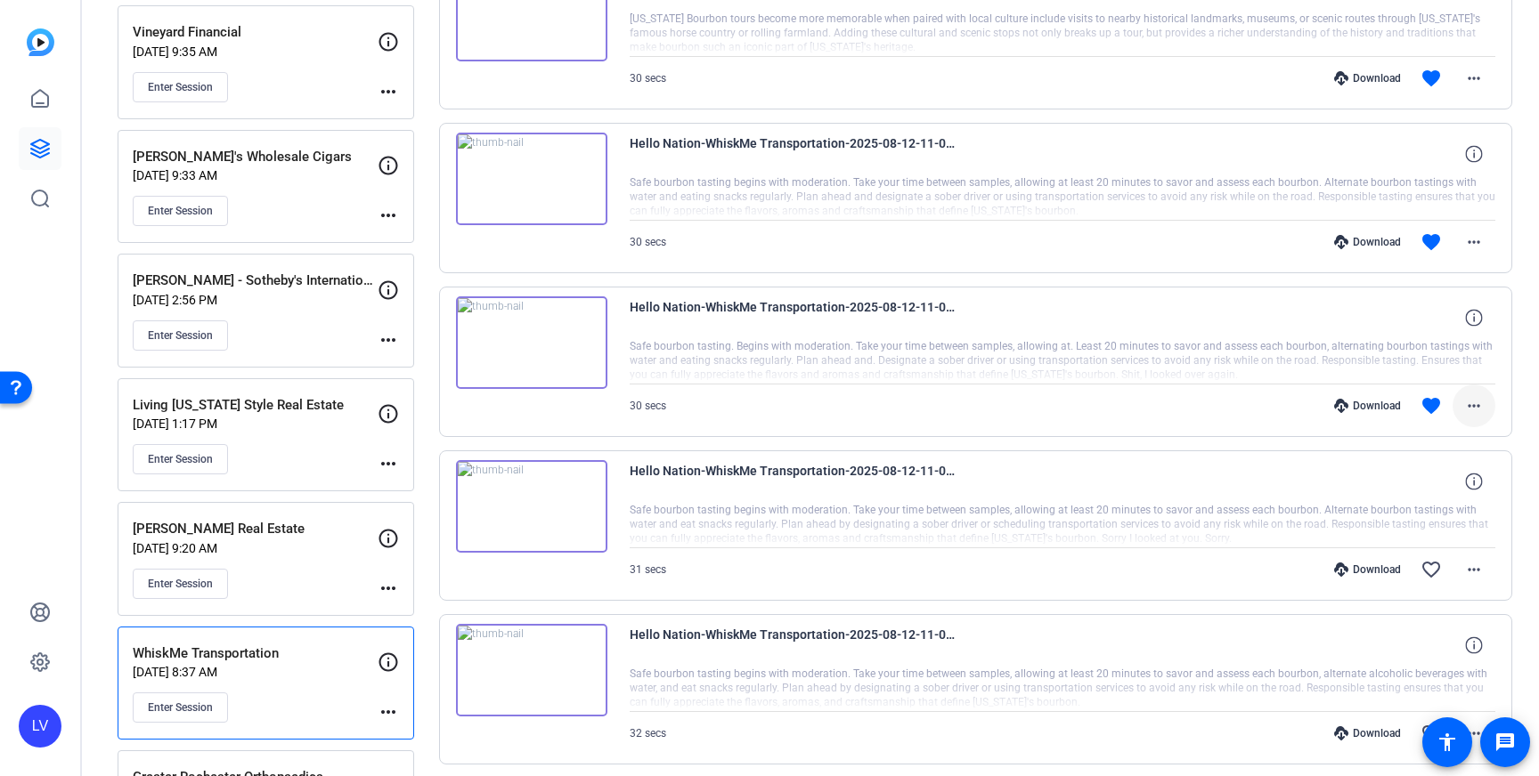
click at [1473, 396] on mat-icon "more_horiz" at bounding box center [1473, 405] width 21 height 21
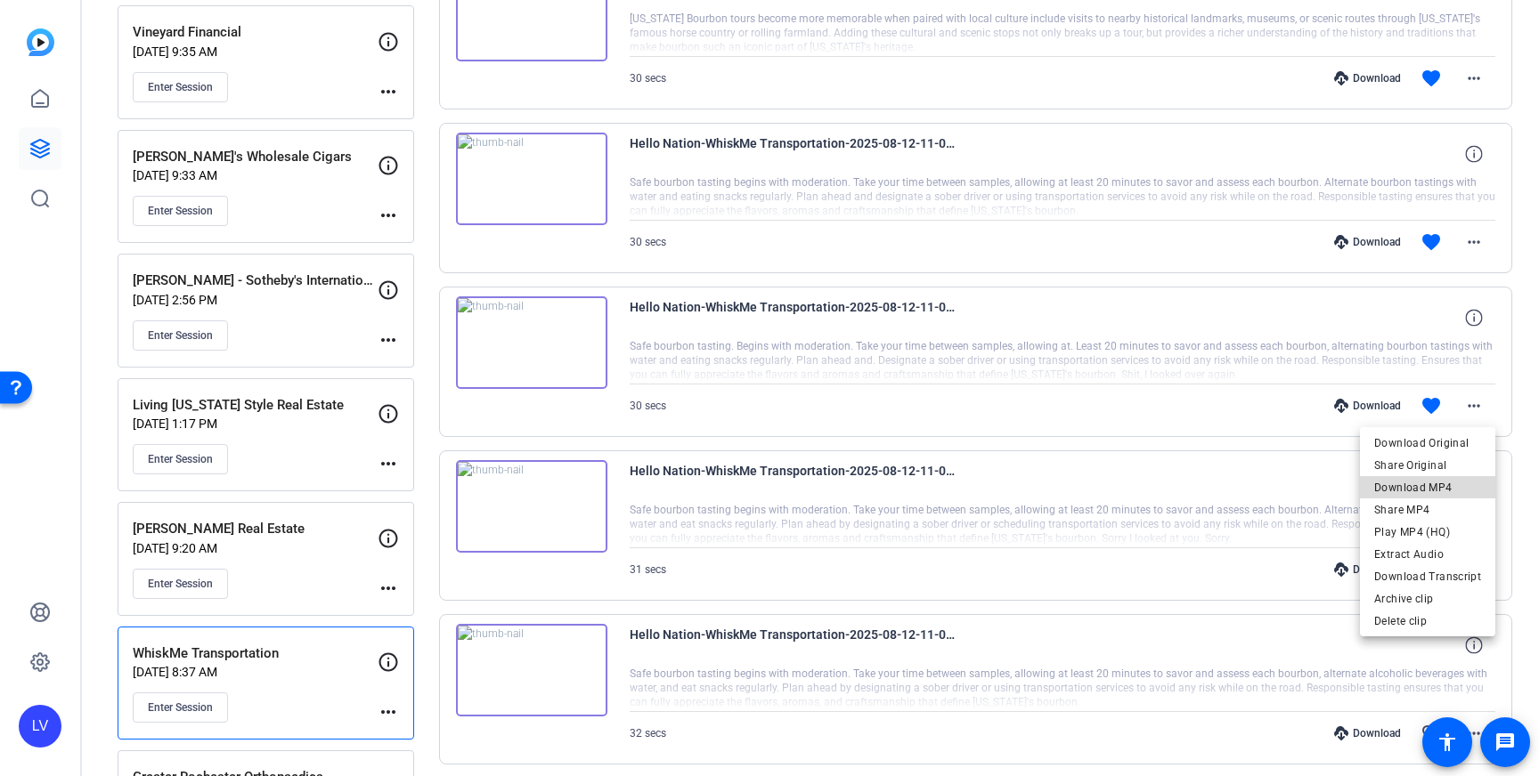
click at [1459, 478] on span "Download MP4" at bounding box center [1427, 487] width 107 height 21
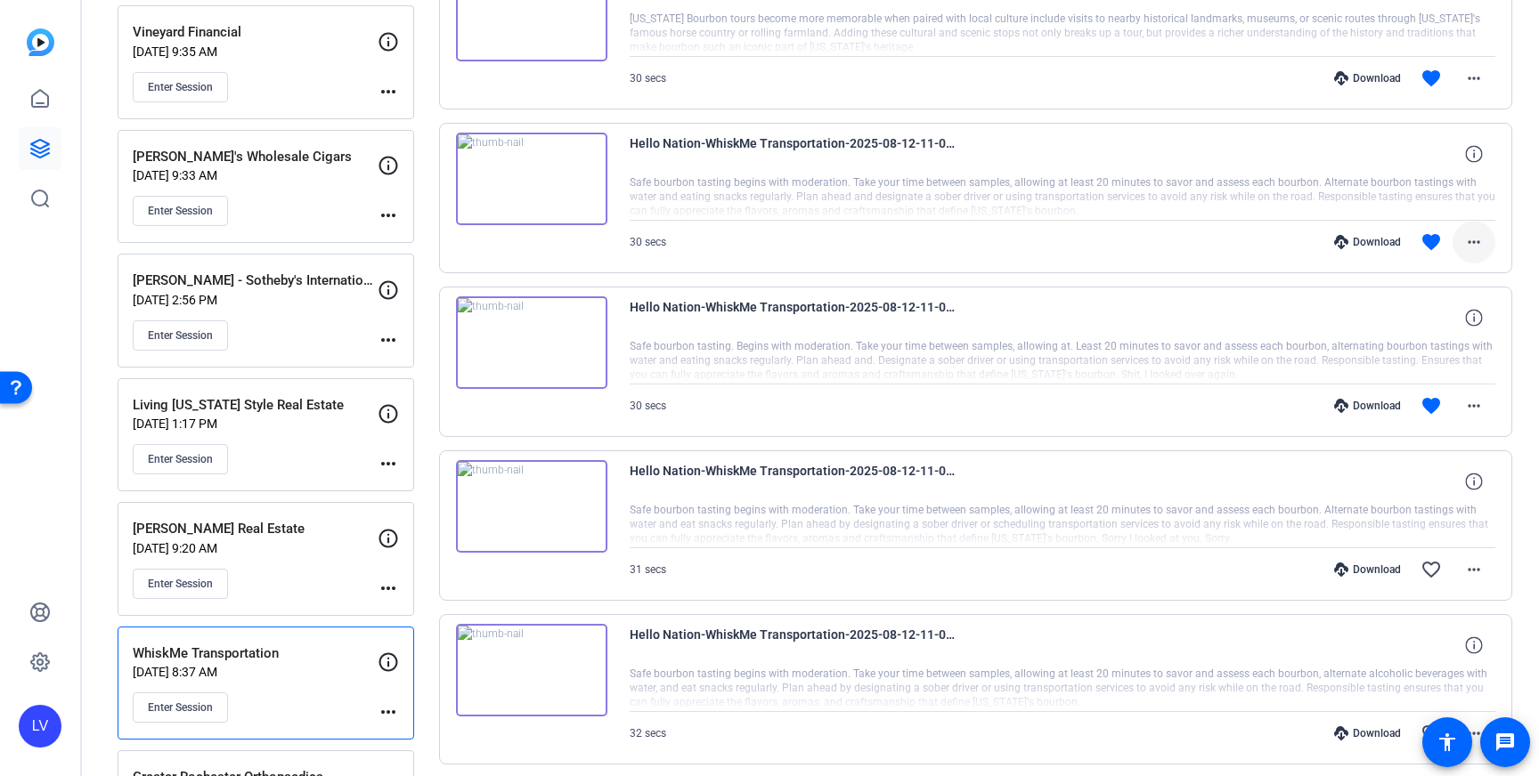
click at [1475, 251] on mat-icon "more_horiz" at bounding box center [1473, 242] width 21 height 21
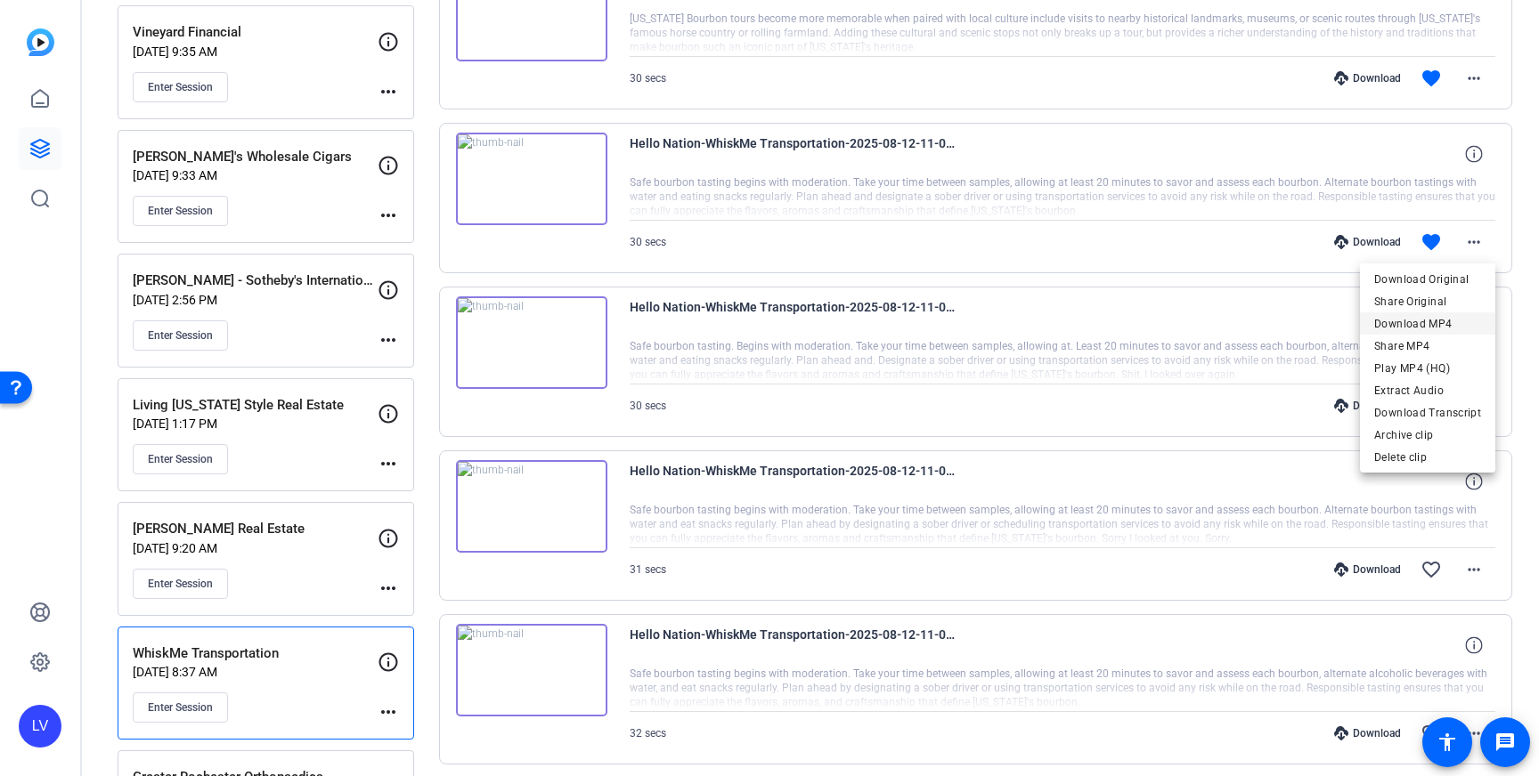
click at [1453, 324] on span "Download MP4" at bounding box center [1427, 323] width 107 height 21
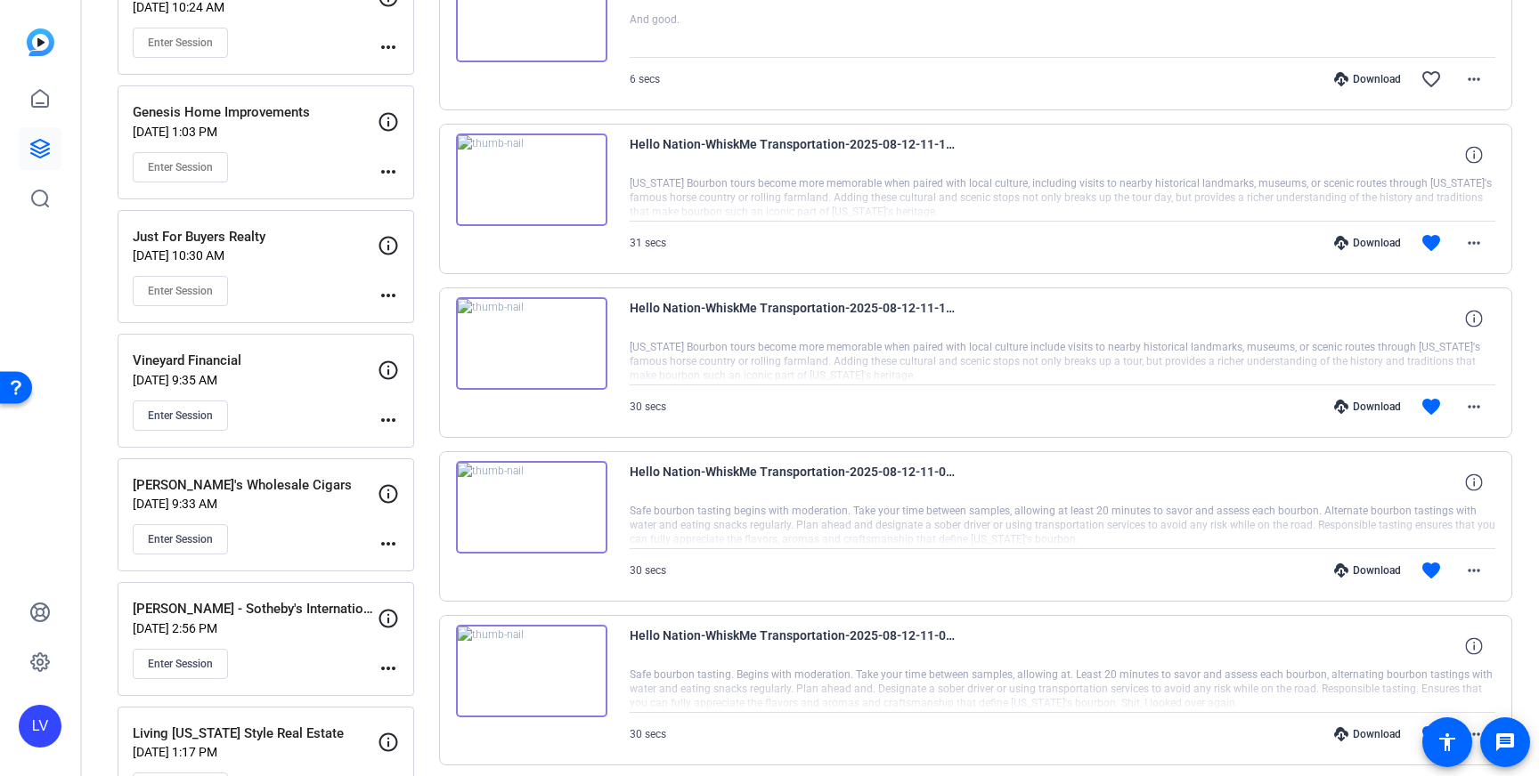
scroll to position [1431, 0]
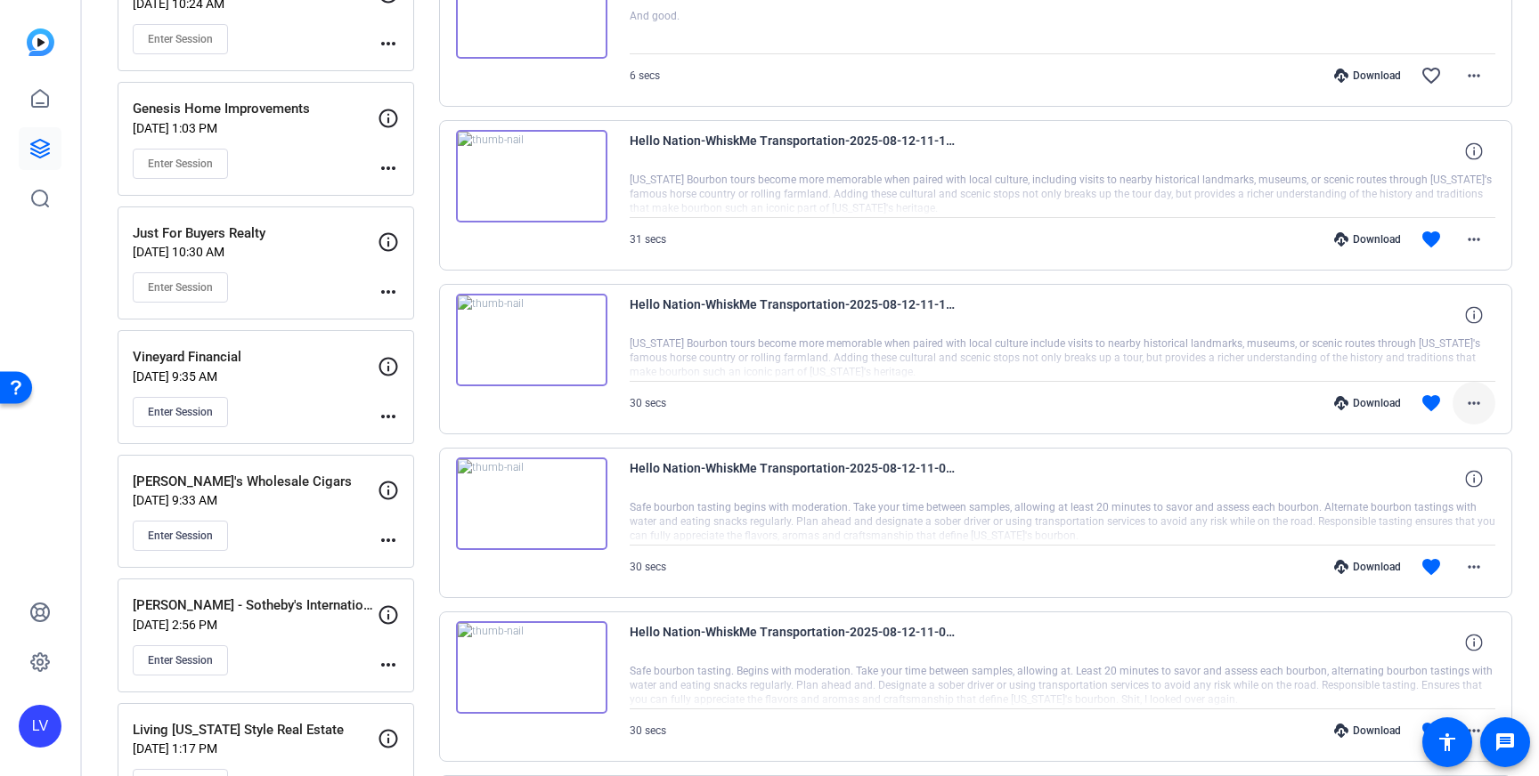
click at [1467, 403] on mat-icon "more_horiz" at bounding box center [1473, 403] width 21 height 21
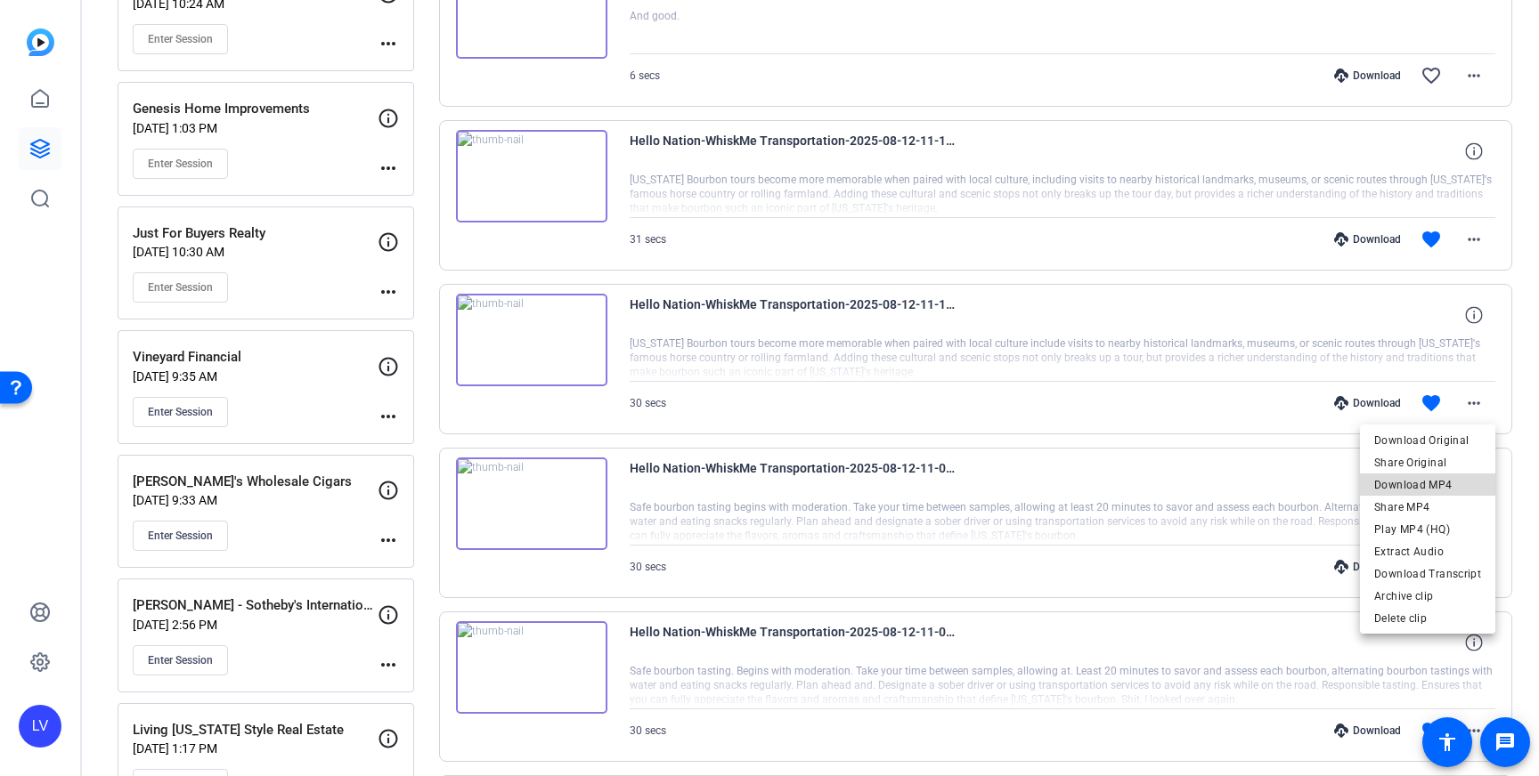
click at [1451, 480] on span "Download MP4" at bounding box center [1427, 485] width 107 height 21
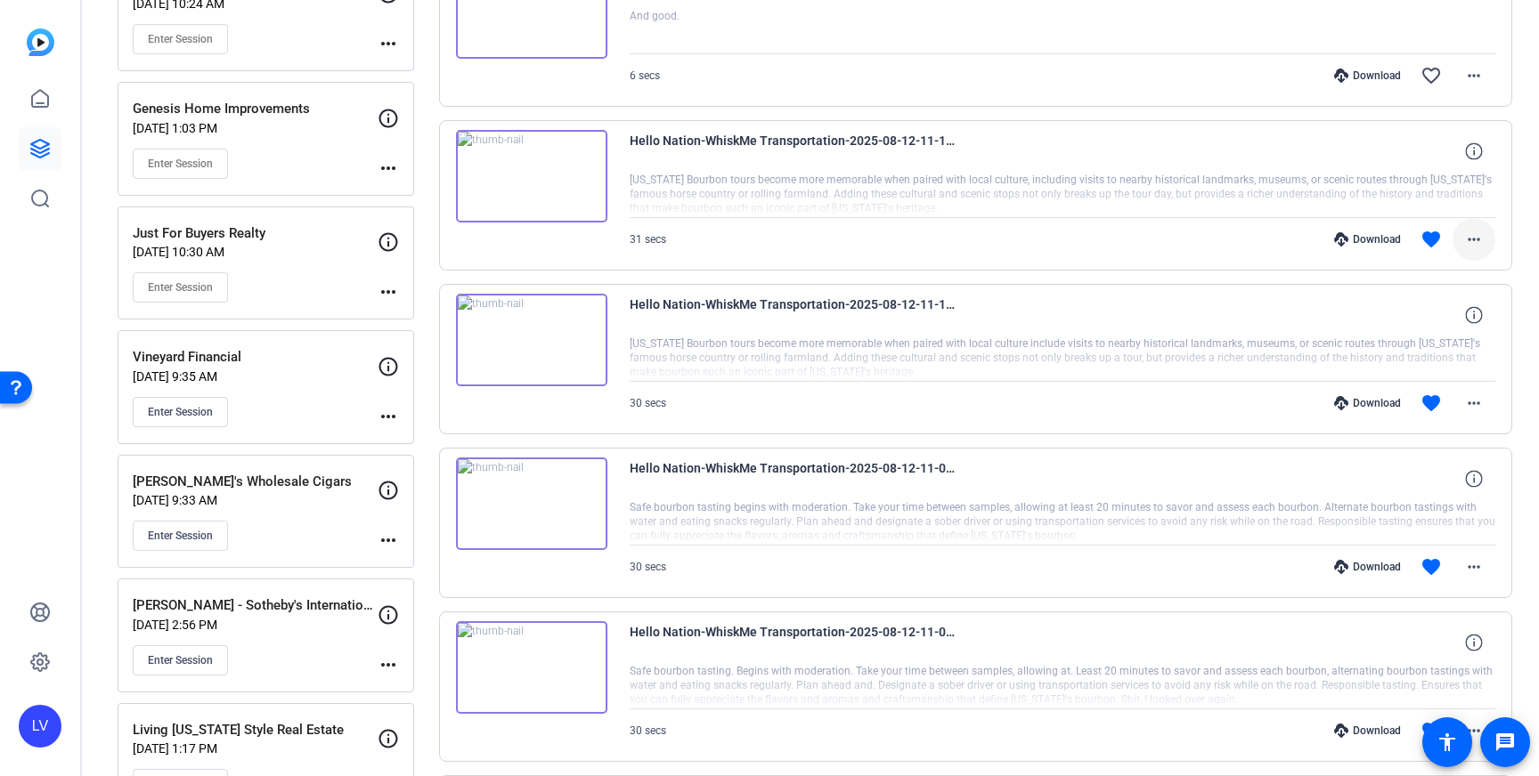
click at [1479, 246] on mat-icon "more_horiz" at bounding box center [1473, 239] width 21 height 21
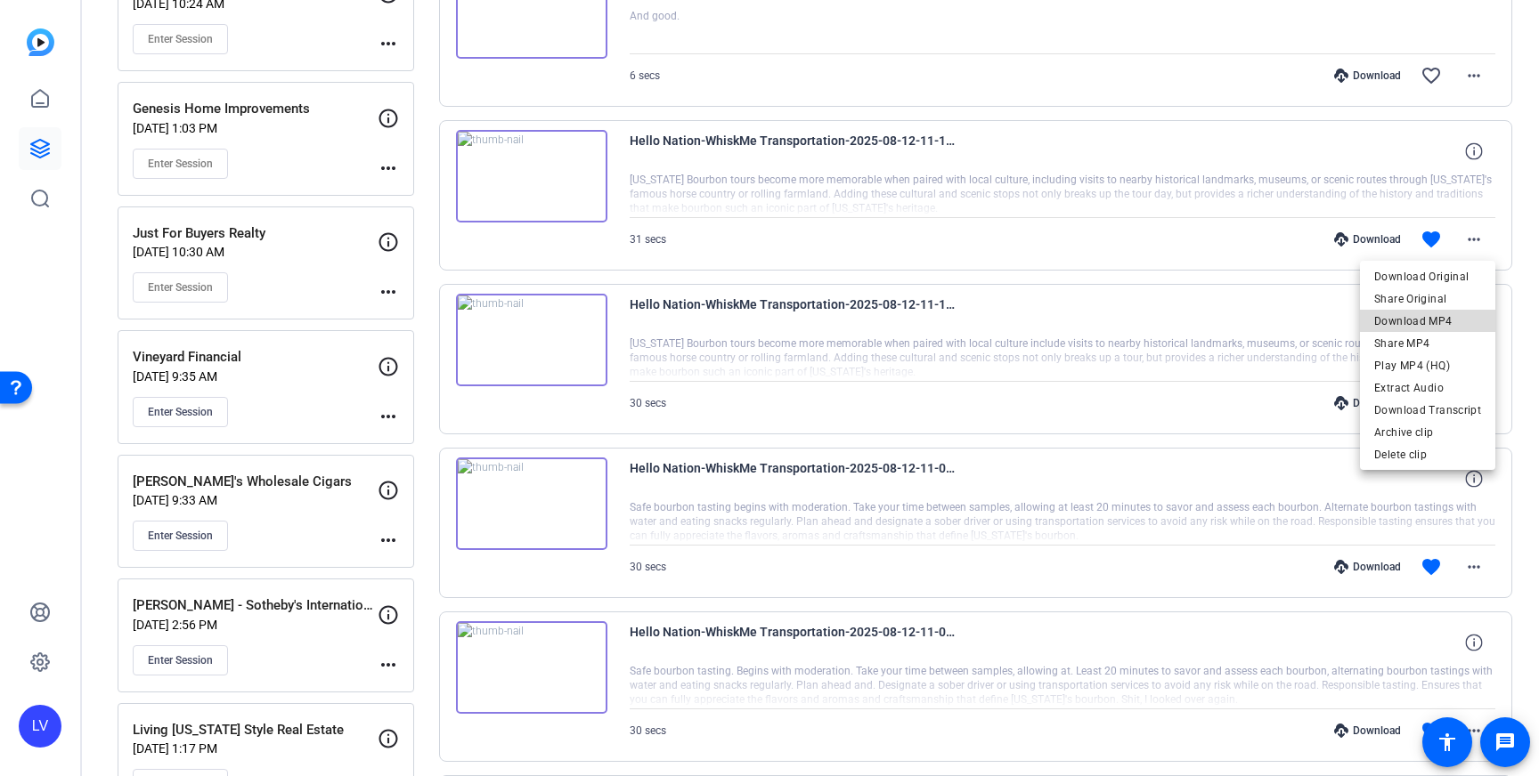
click at [1457, 320] on span "Download MP4" at bounding box center [1427, 321] width 107 height 21
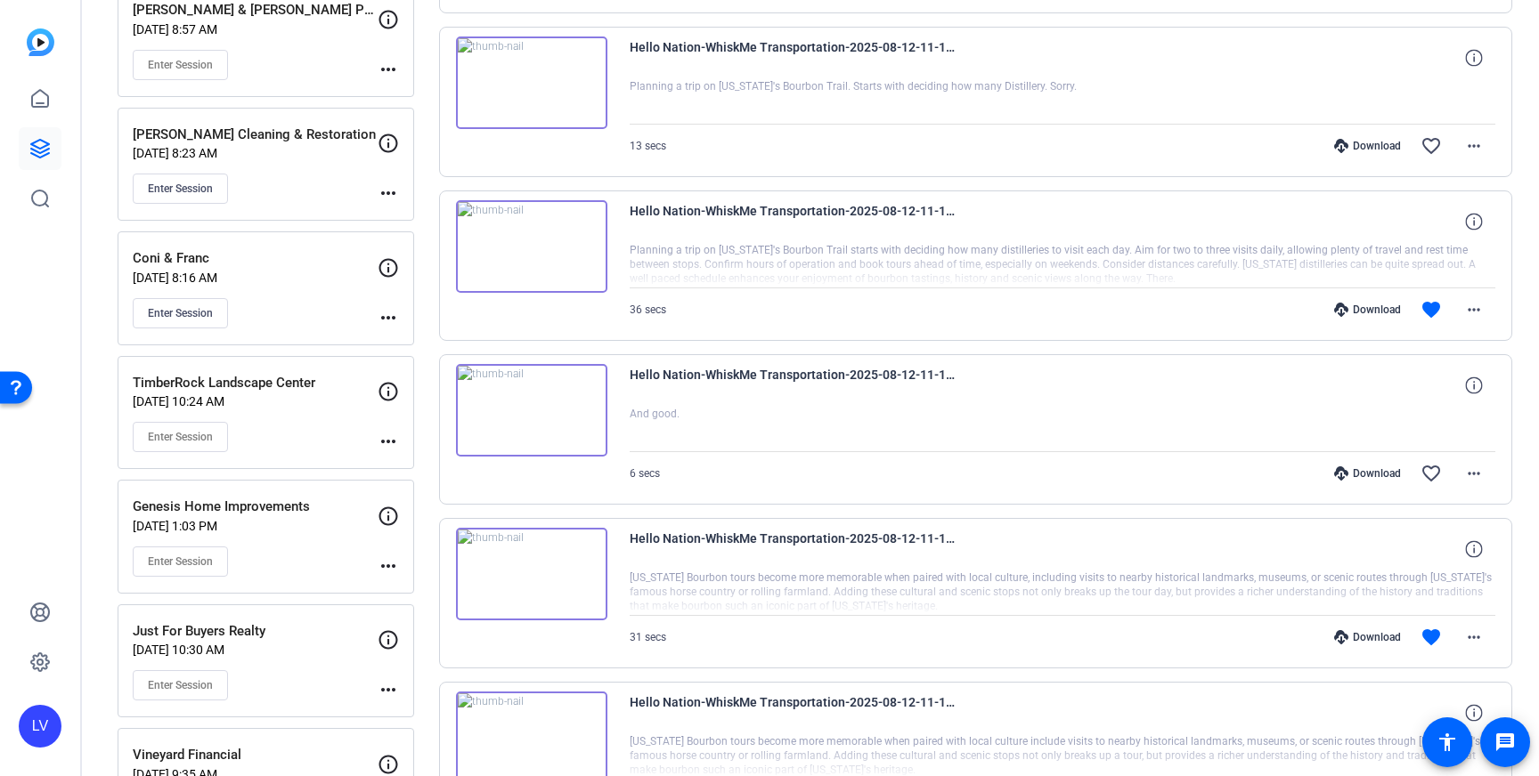
scroll to position [1032, 0]
click at [1472, 482] on mat-icon "more_horiz" at bounding box center [1473, 474] width 21 height 21
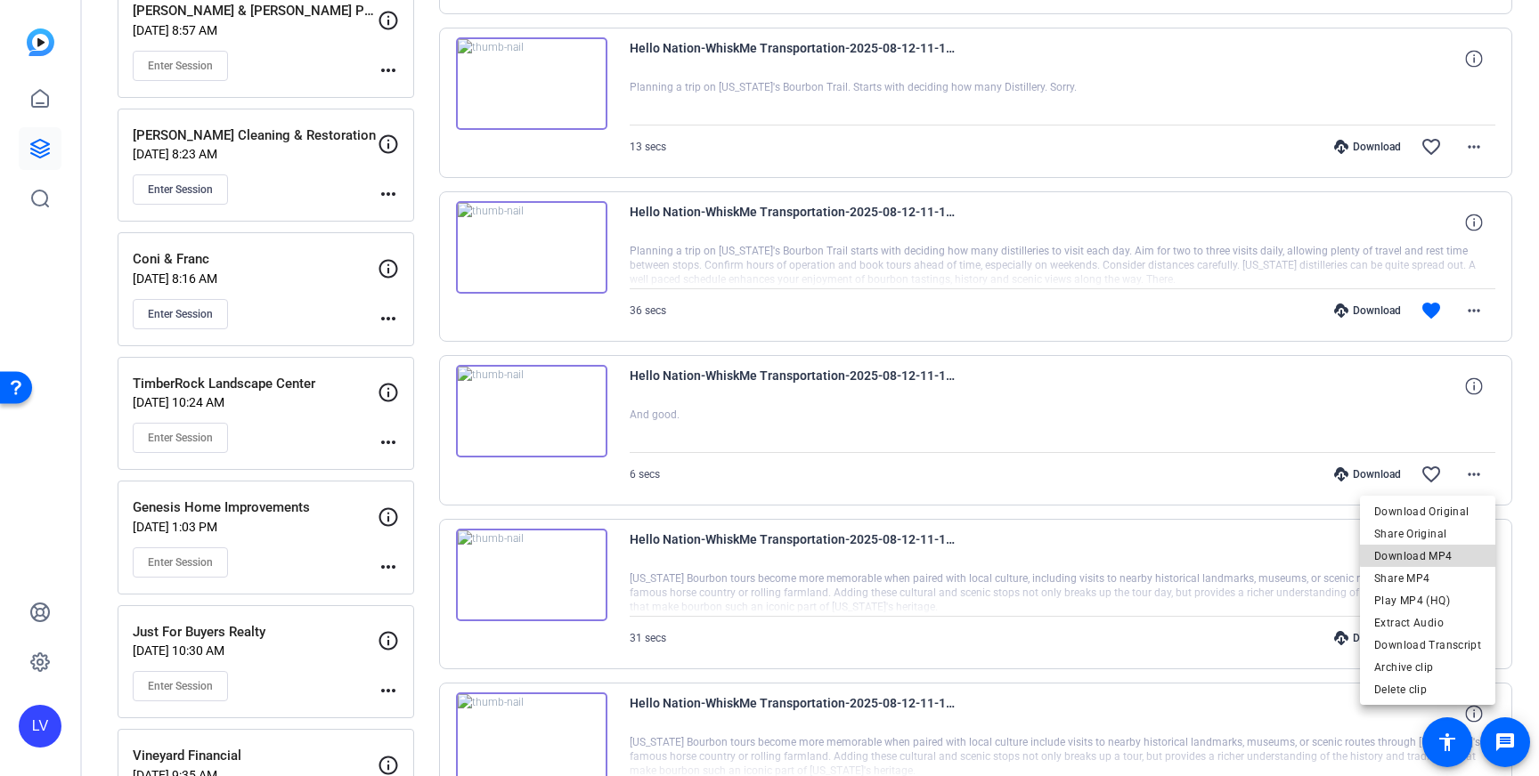
click at [1441, 548] on span "Download MP4" at bounding box center [1427, 556] width 107 height 21
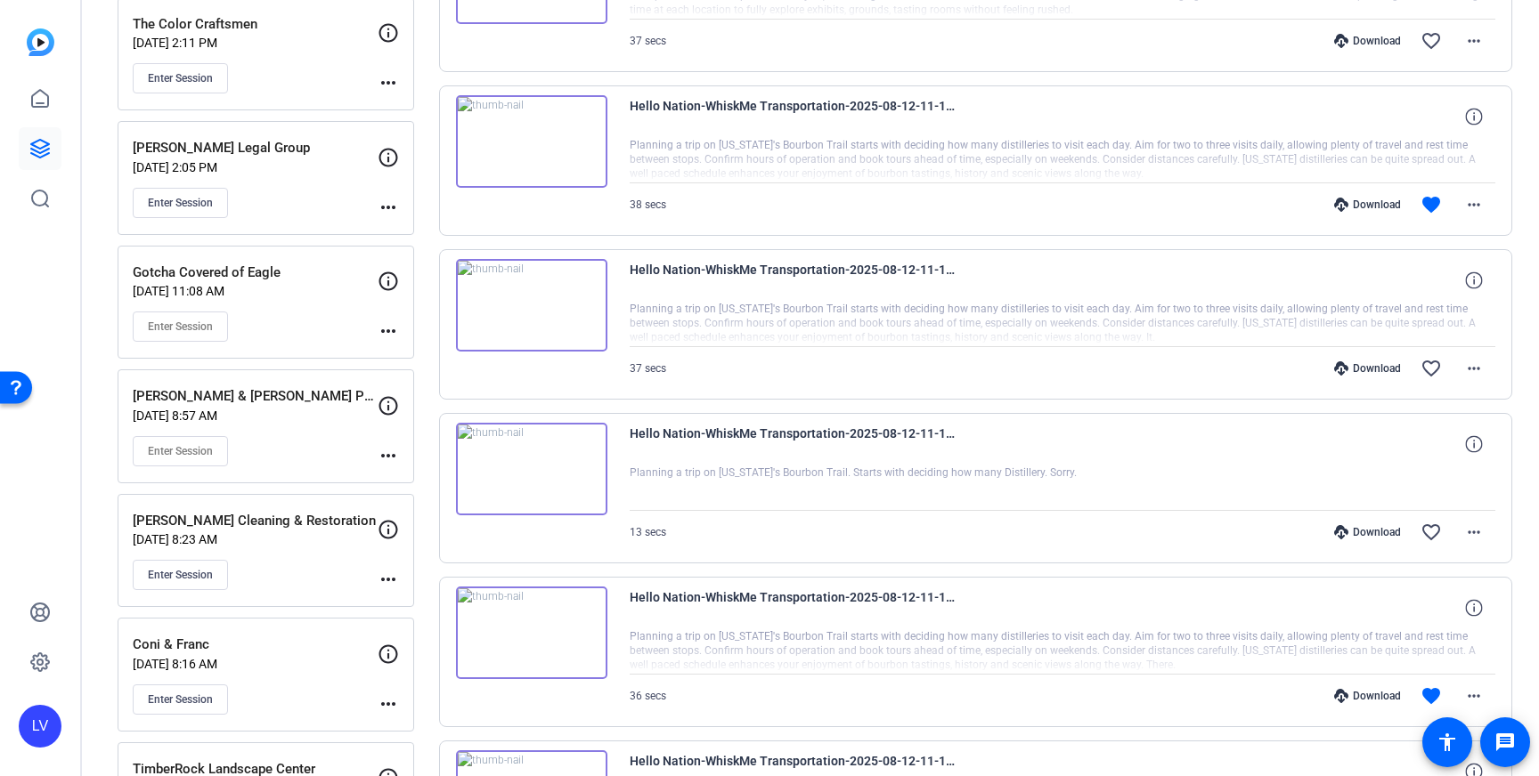
scroll to position [653, 0]
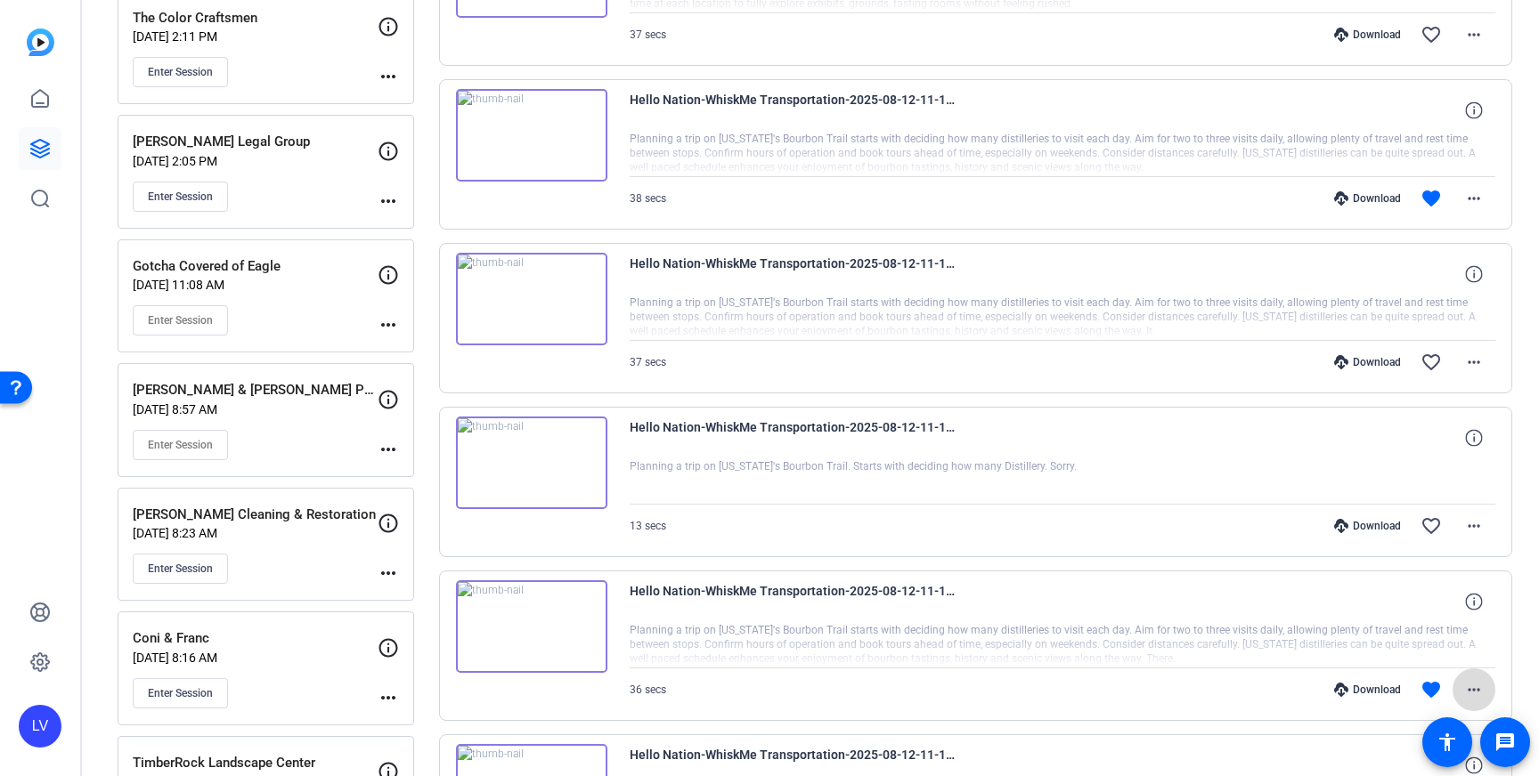
click at [1476, 683] on mat-icon "more_horiz" at bounding box center [1473, 689] width 21 height 21
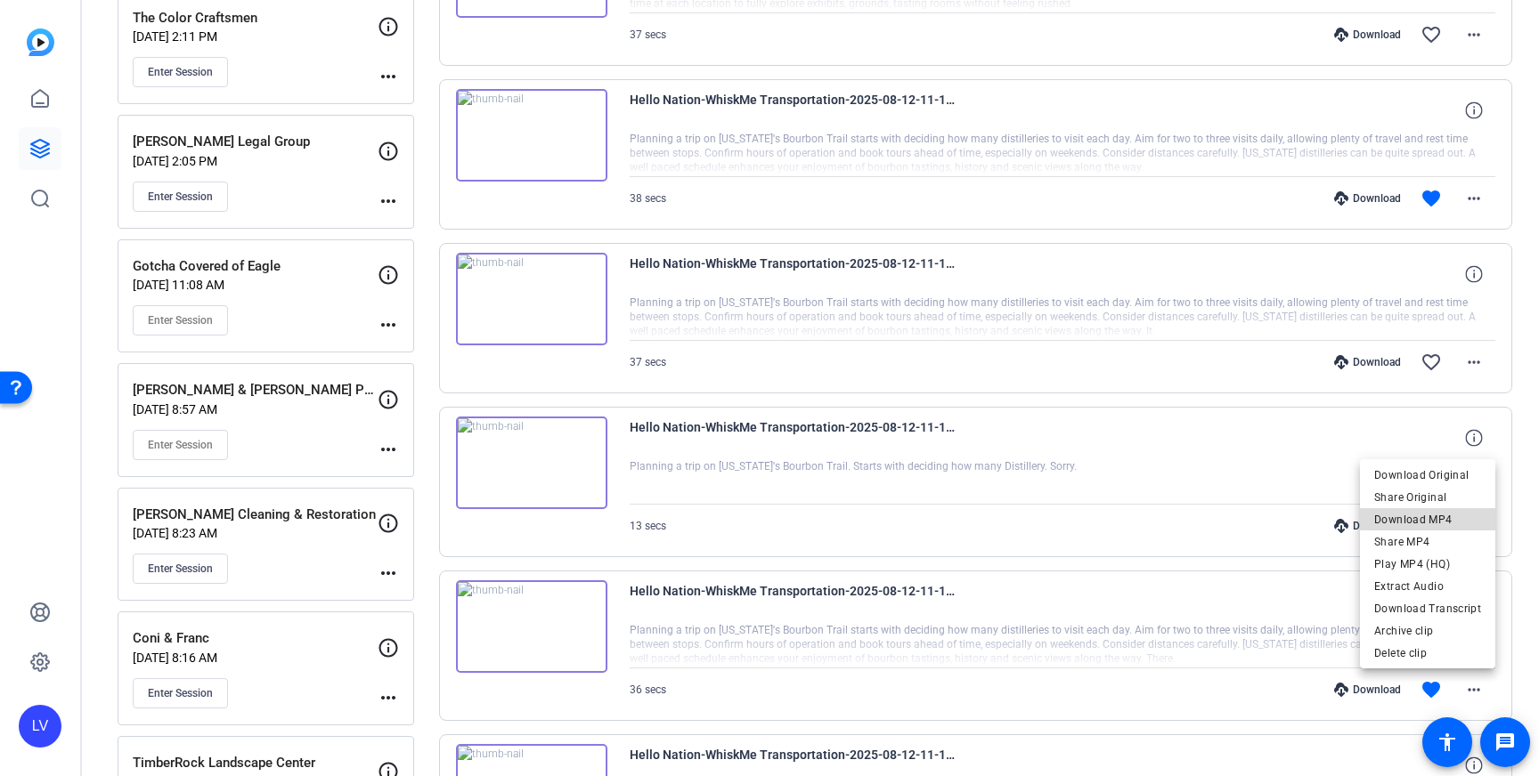
click at [1432, 518] on span "Download MP4" at bounding box center [1427, 519] width 107 height 21
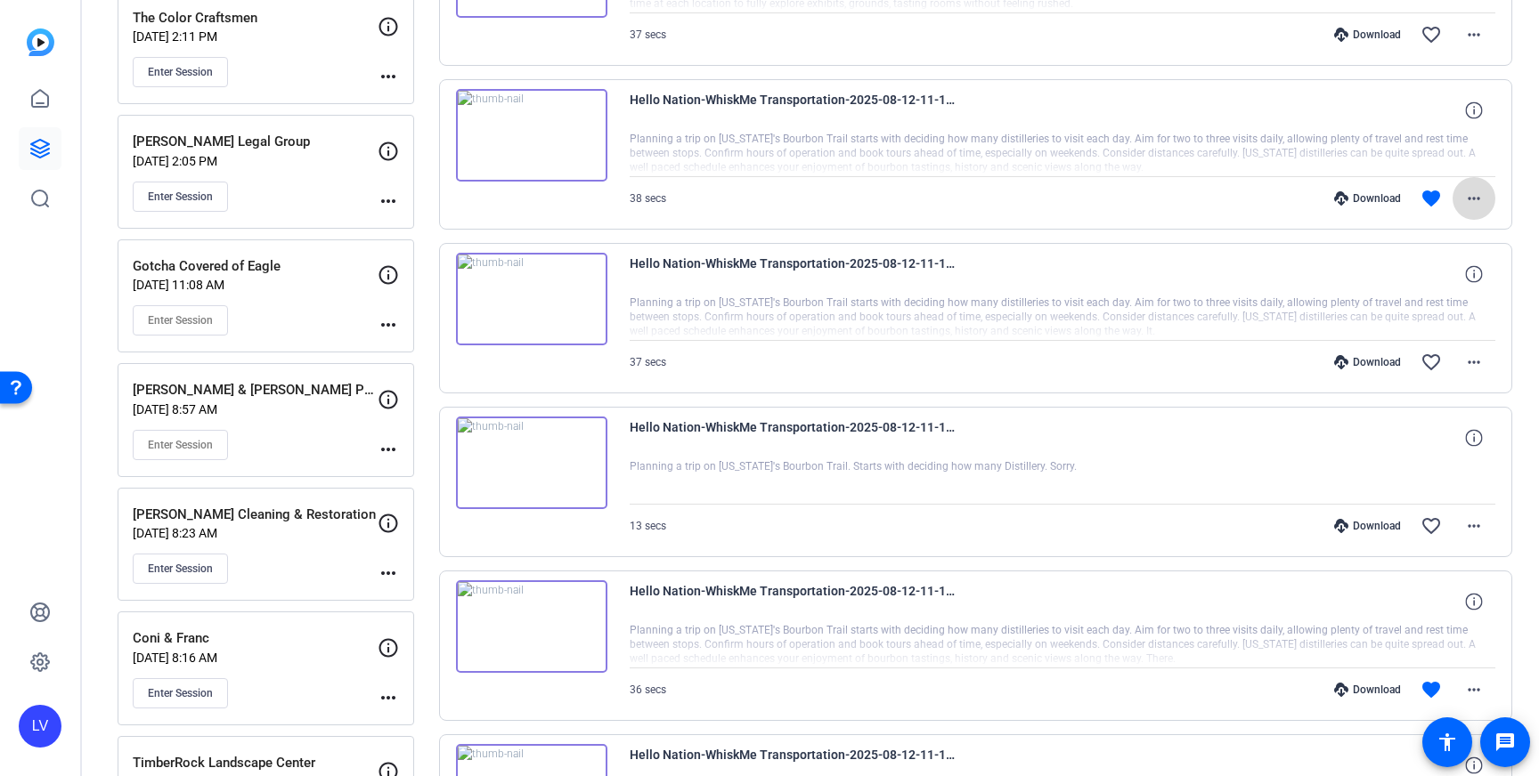
click at [1480, 191] on mat-icon "more_horiz" at bounding box center [1473, 198] width 21 height 21
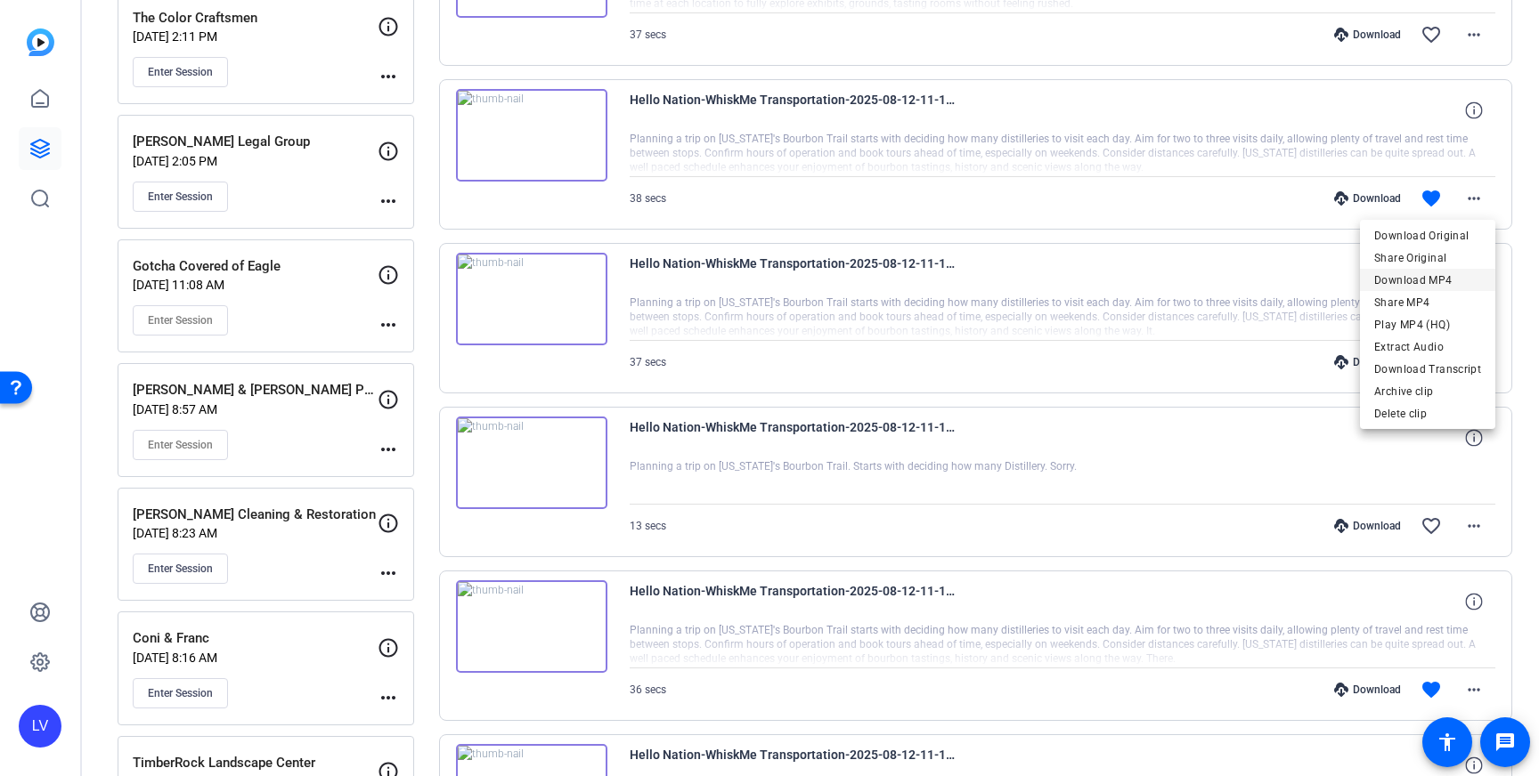
click at [1434, 278] on span "Download MP4" at bounding box center [1427, 280] width 107 height 21
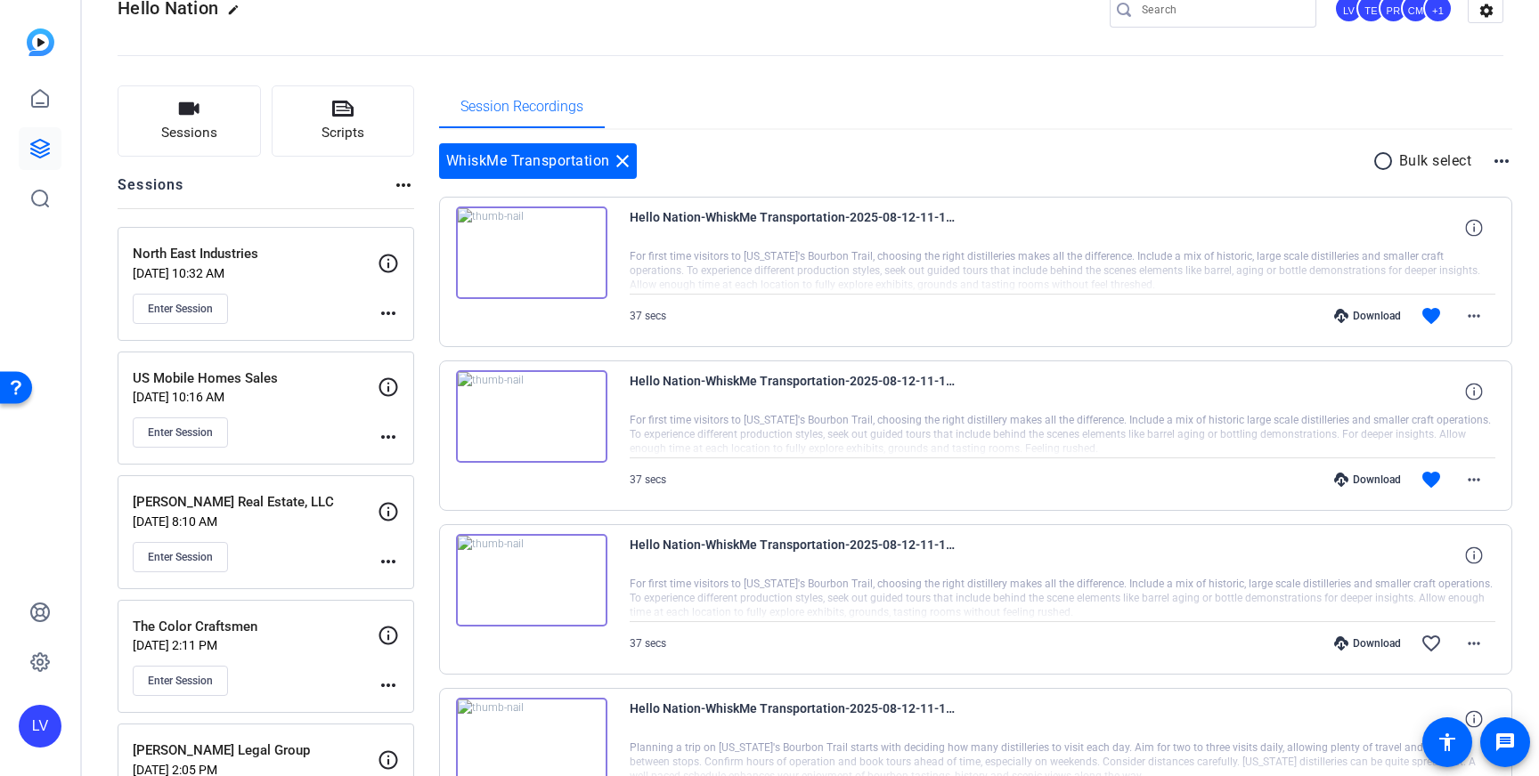
scroll to position [43, 0]
click at [1469, 472] on mat-icon "more_horiz" at bounding box center [1473, 480] width 21 height 21
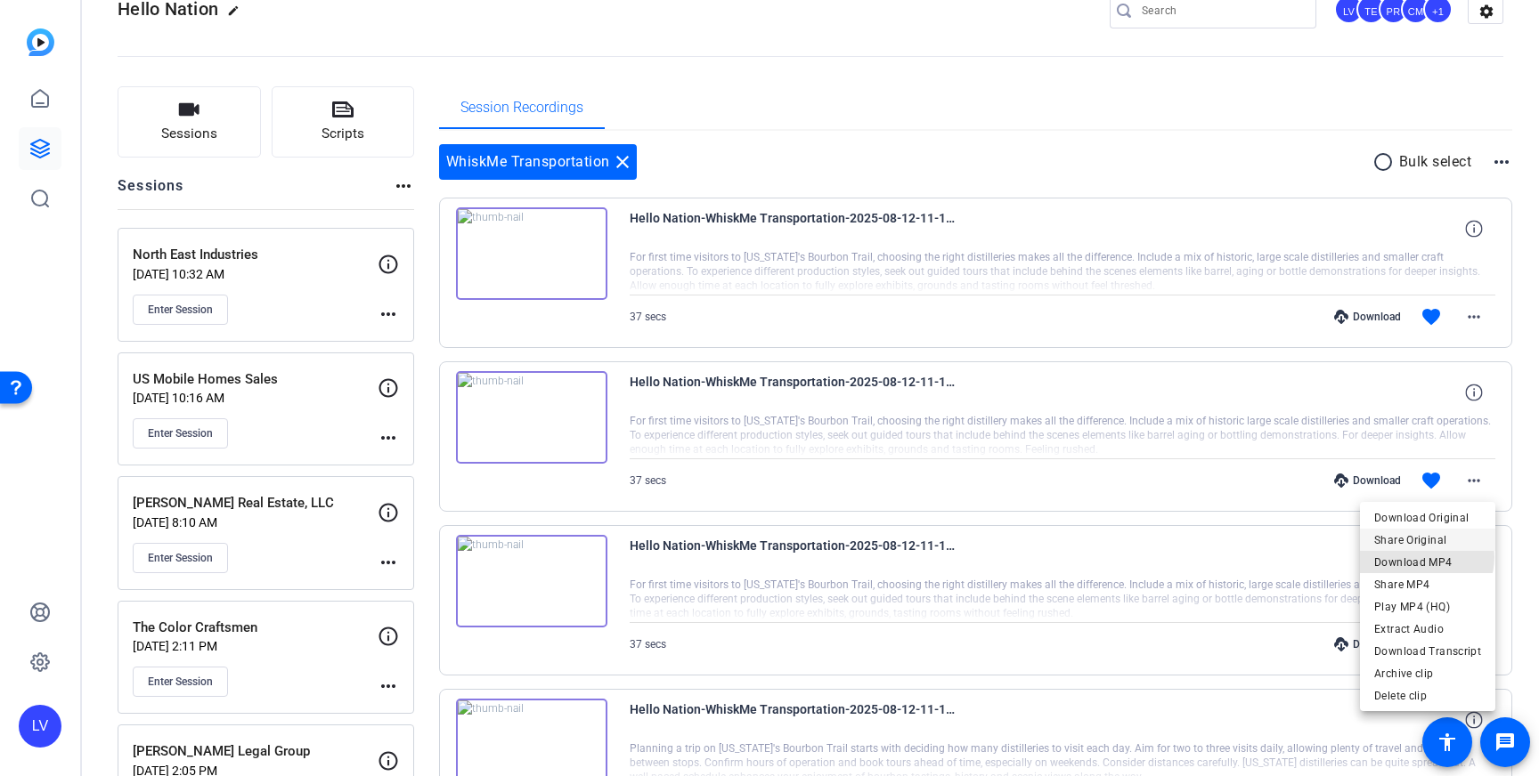
drag, startPoint x: 1426, startPoint y: 557, endPoint x: 1434, endPoint y: 540, distance: 18.7
click at [1426, 557] on span "Download MP4" at bounding box center [1427, 562] width 107 height 21
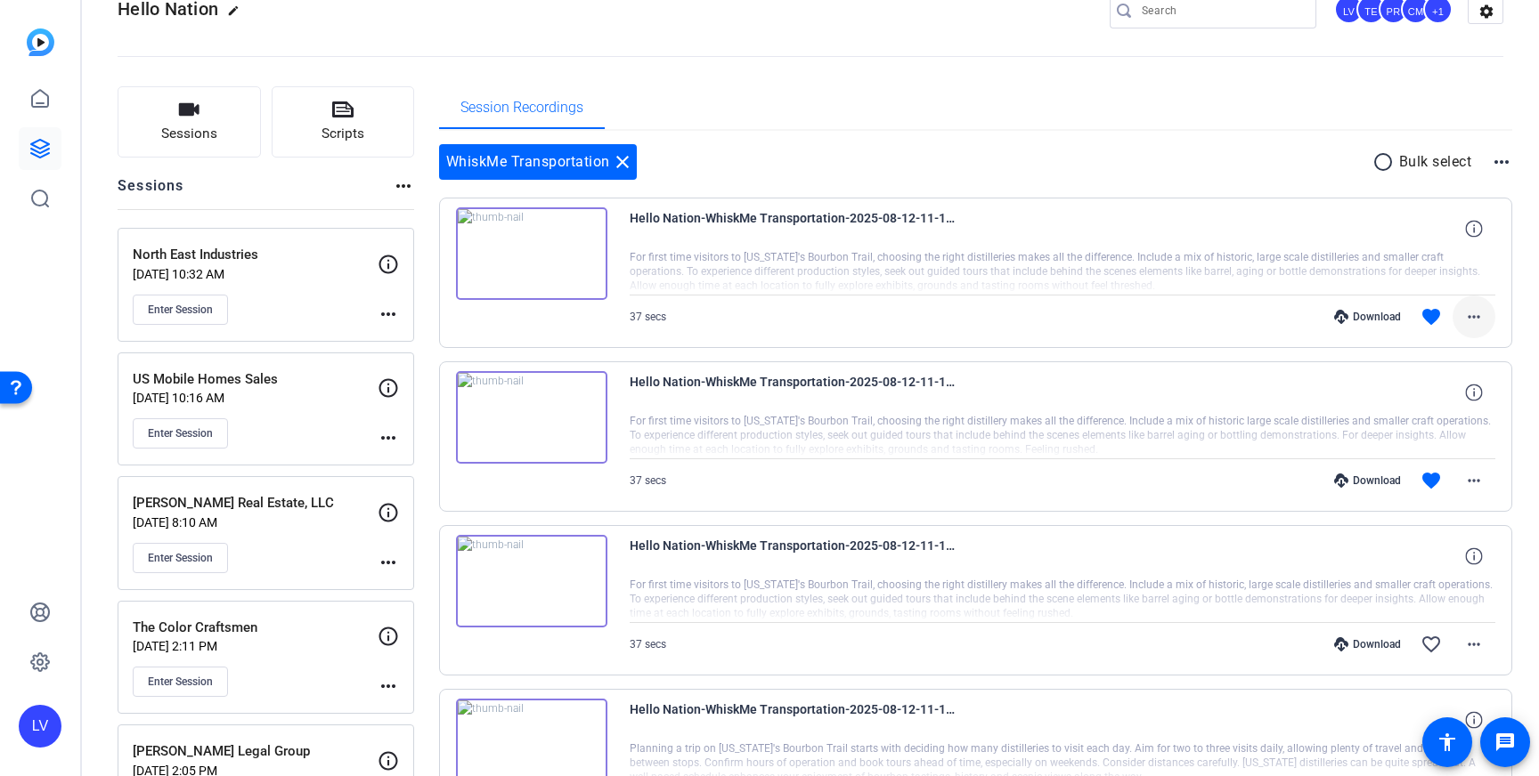
click at [1472, 307] on mat-icon "more_horiz" at bounding box center [1473, 316] width 21 height 21
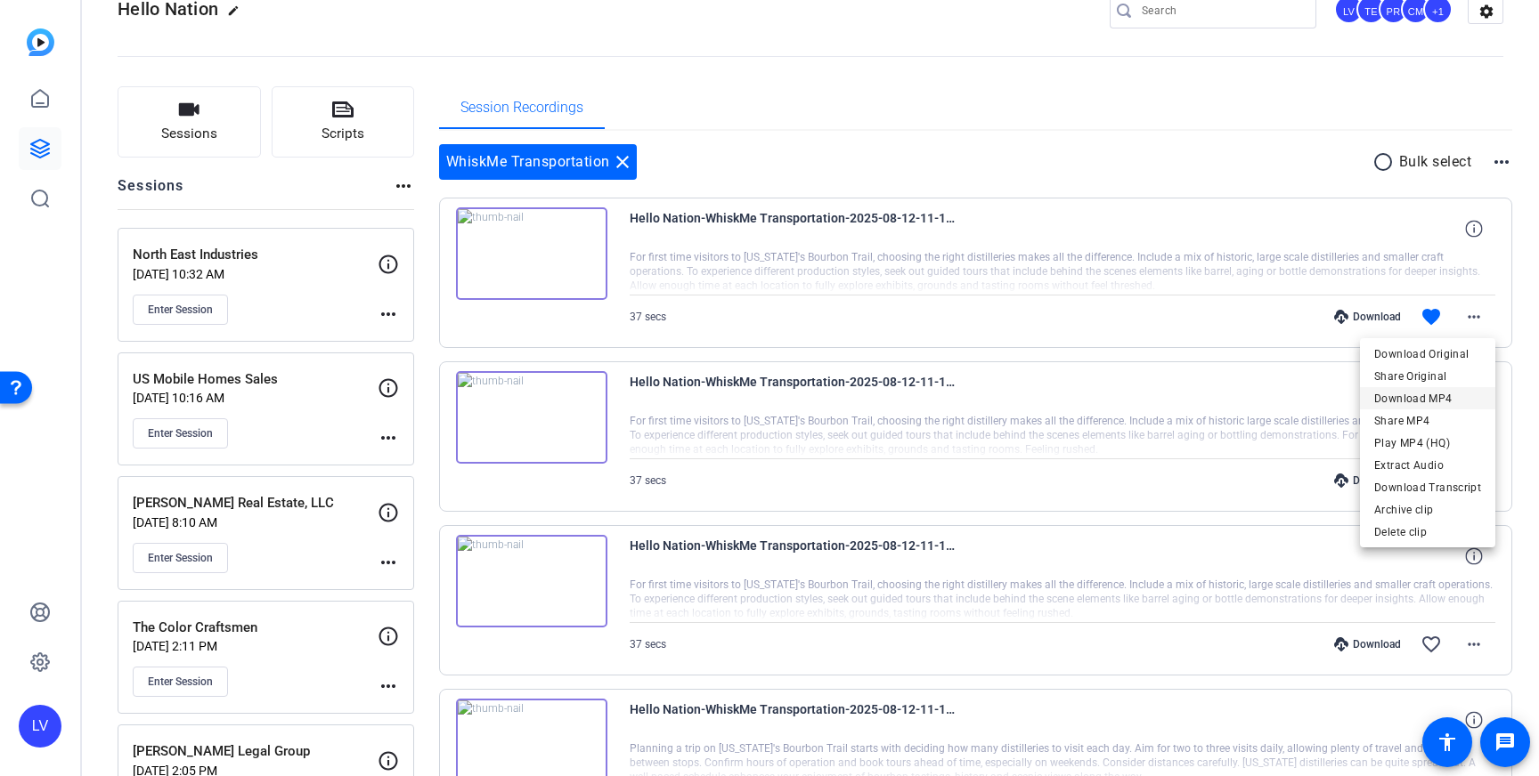
click at [1443, 399] on span "Download MP4" at bounding box center [1427, 398] width 107 height 21
